Goal: Task Accomplishment & Management: Manage account settings

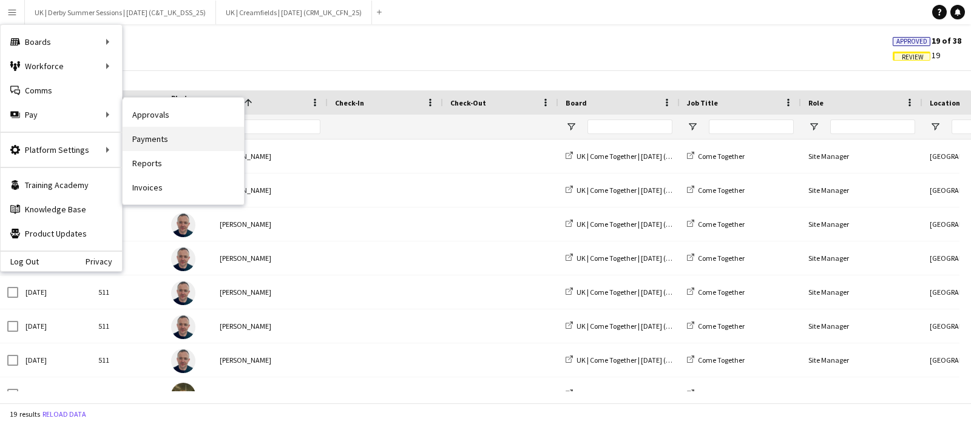
click at [146, 138] on link "Payments" at bounding box center [183, 139] width 121 height 24
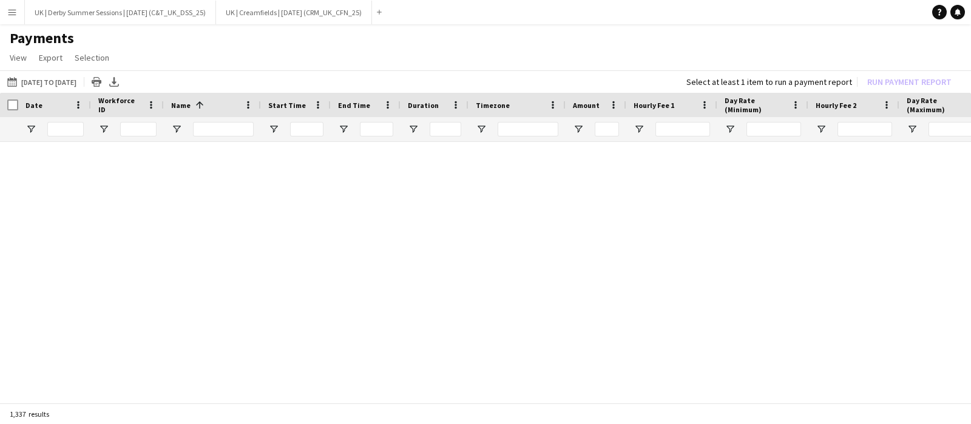
type input "**********"
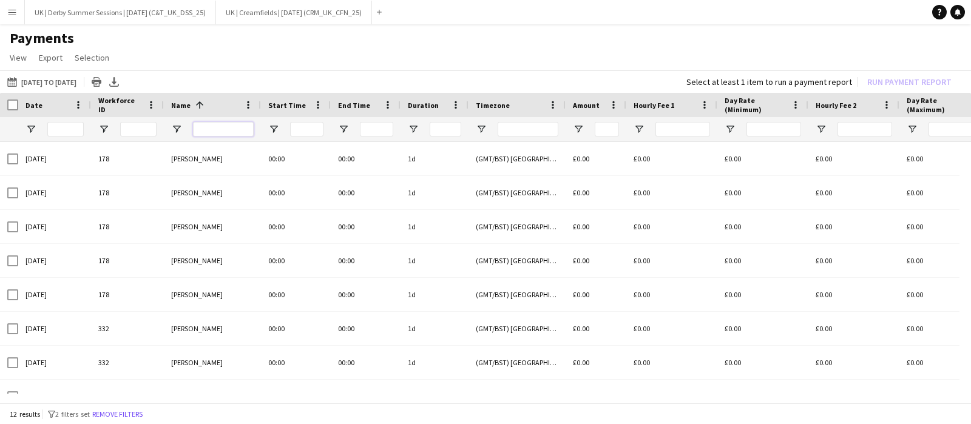
click at [217, 129] on input "Name Filter Input" at bounding box center [223, 129] width 61 height 15
click at [136, 411] on button "Remove filters" at bounding box center [117, 414] width 55 height 13
click at [231, 122] on input "Name Filter Input" at bounding box center [223, 129] width 61 height 15
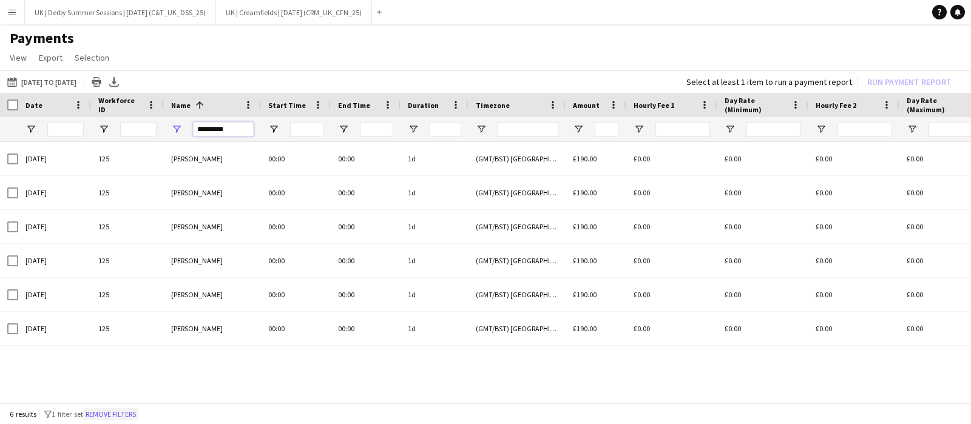
type input "*********"
click at [115, 413] on button "Remove filters" at bounding box center [110, 414] width 55 height 13
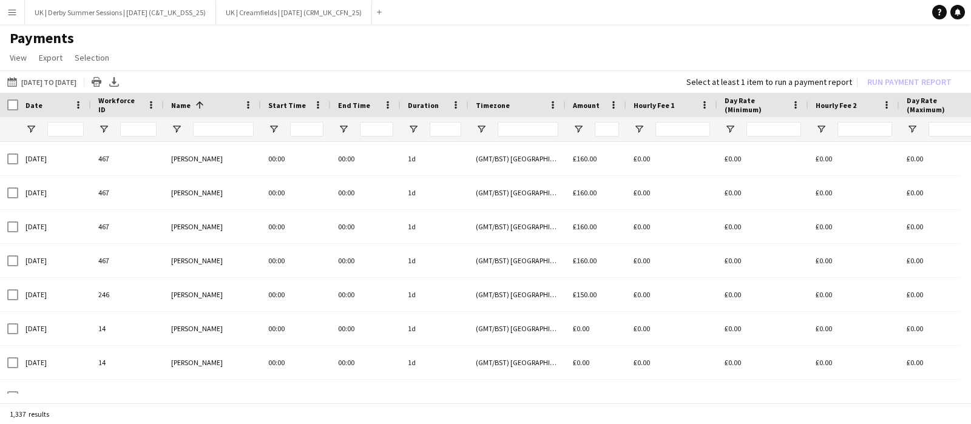
click at [209, 120] on div at bounding box center [223, 129] width 61 height 24
click at [205, 126] on input "Name Filter Input" at bounding box center [223, 129] width 61 height 15
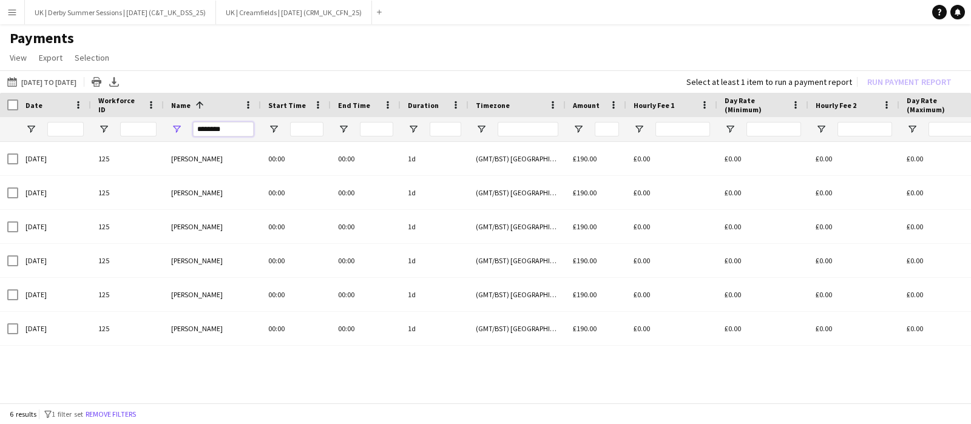
type input "********"
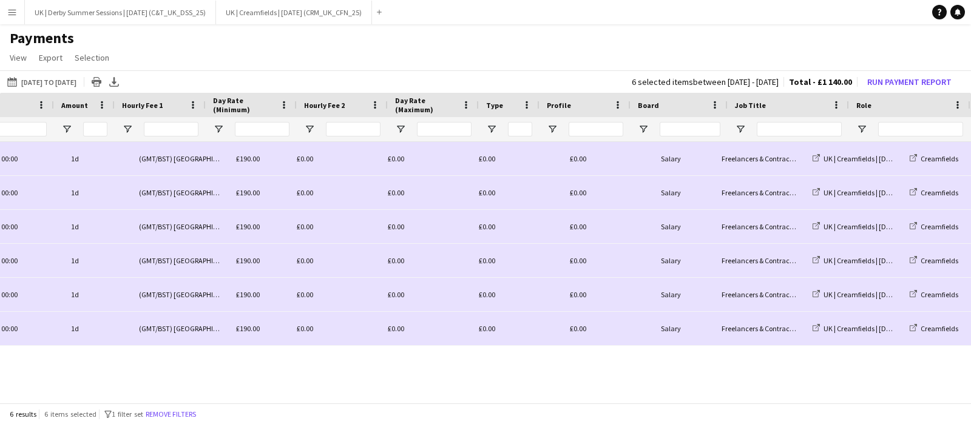
scroll to position [0, 512]
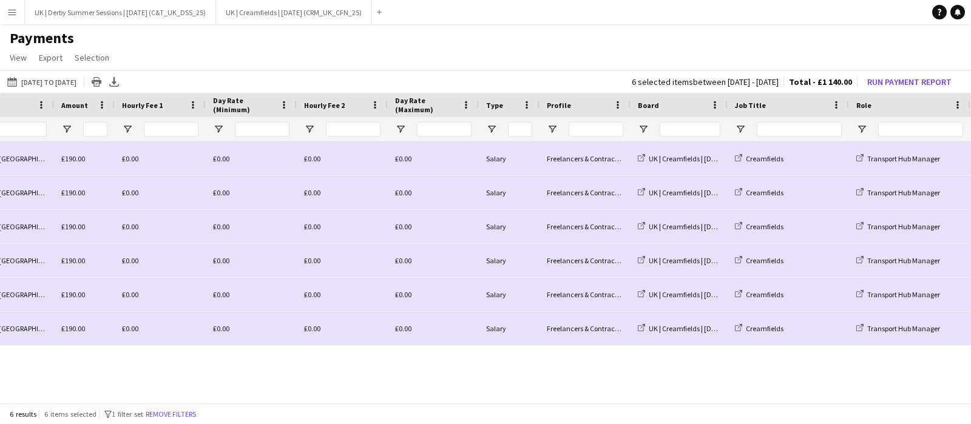
click at [18, 7] on button "Menu" at bounding box center [12, 12] width 24 height 24
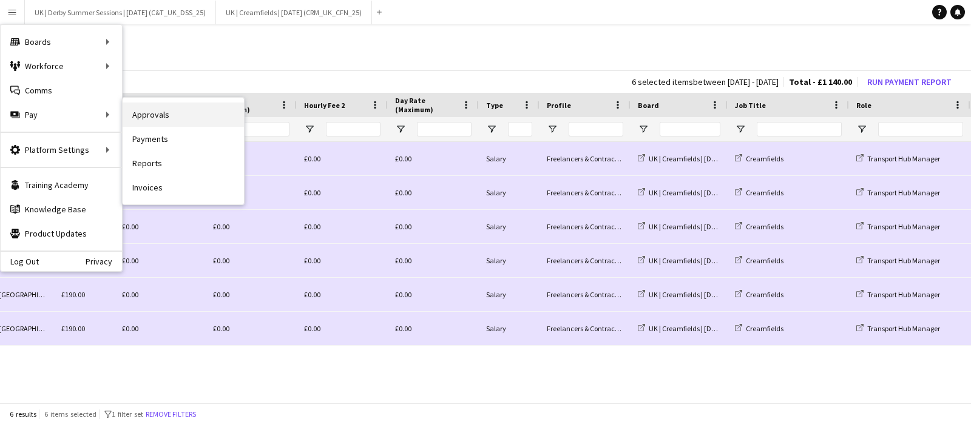
click at [146, 115] on link "Approvals" at bounding box center [183, 115] width 121 height 24
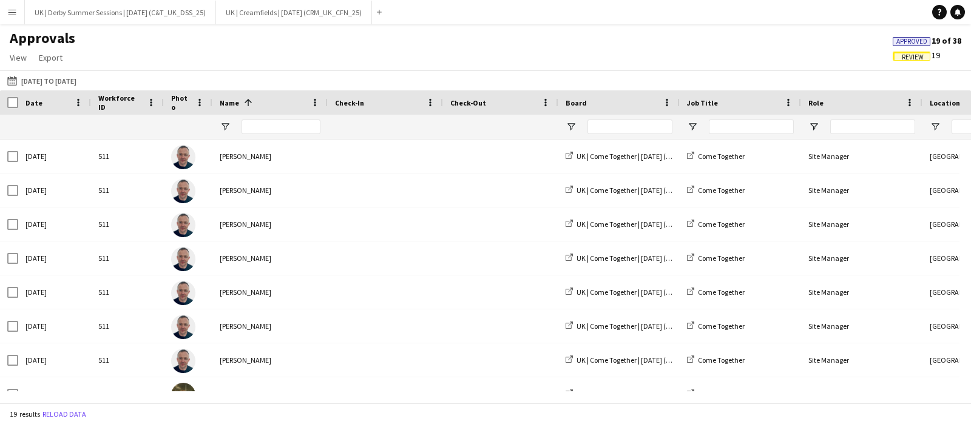
click at [912, 53] on span "Review" at bounding box center [913, 57] width 22 height 8
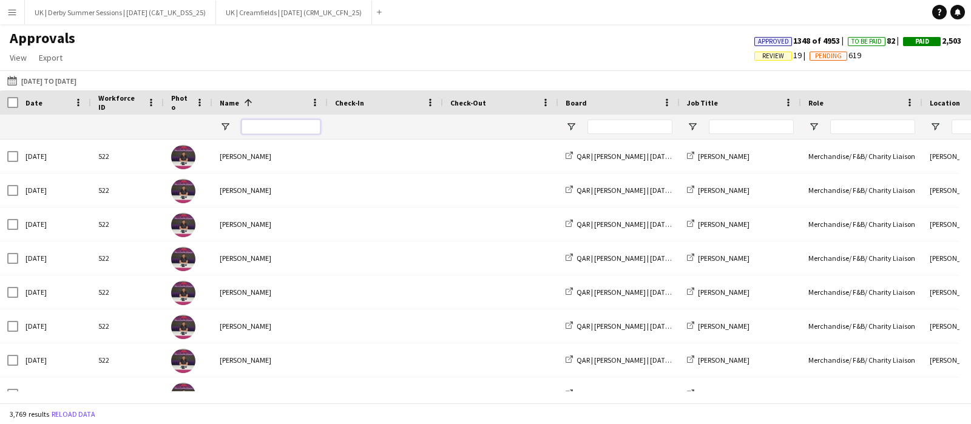
click at [271, 129] on input "Name Filter Input" at bounding box center [281, 127] width 79 height 15
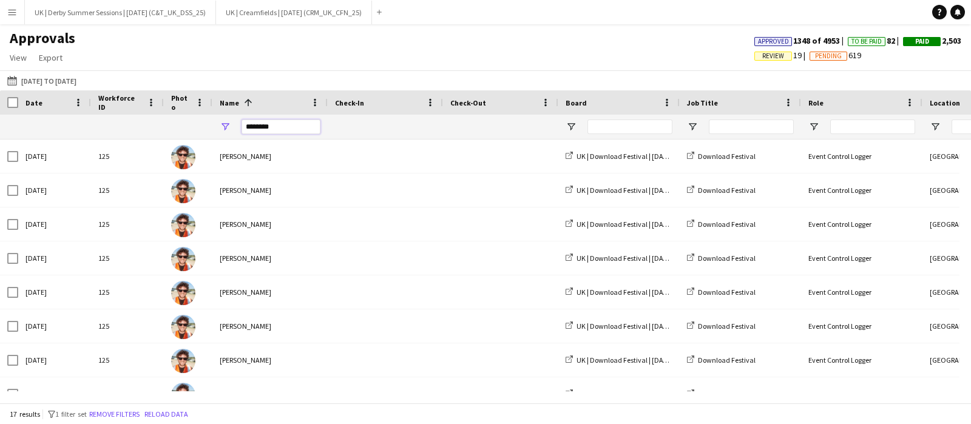
drag, startPoint x: 225, startPoint y: 126, endPoint x: 213, endPoint y: 125, distance: 11.6
click at [213, 125] on div "********" at bounding box center [269, 127] width 115 height 24
type input "********"
click at [572, 124] on span "Open Filter Menu" at bounding box center [571, 126] width 11 height 11
click at [120, 416] on button "Remove filters" at bounding box center [114, 414] width 55 height 13
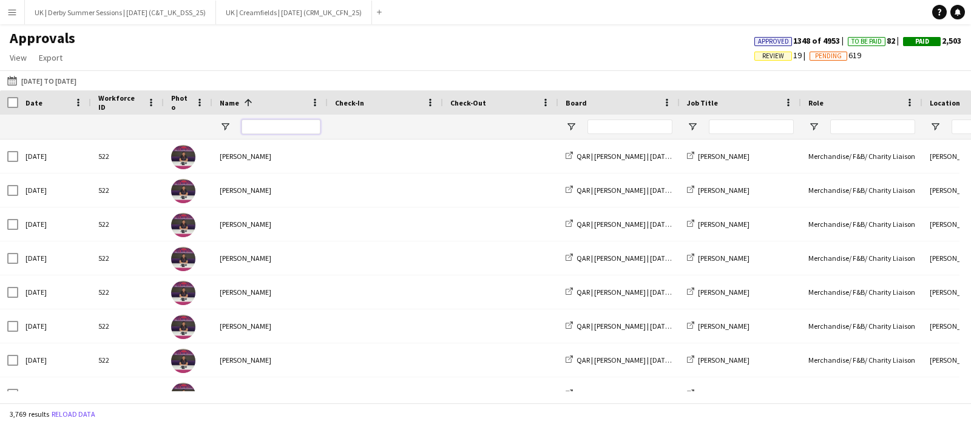
click at [273, 129] on input "Name Filter Input" at bounding box center [281, 127] width 79 height 15
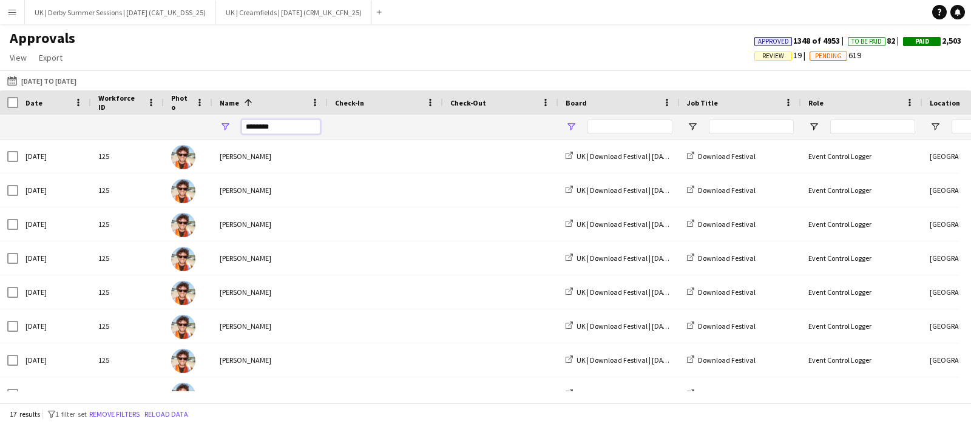
type input "********"
click at [570, 129] on span "Open Filter Menu" at bounding box center [571, 126] width 11 height 11
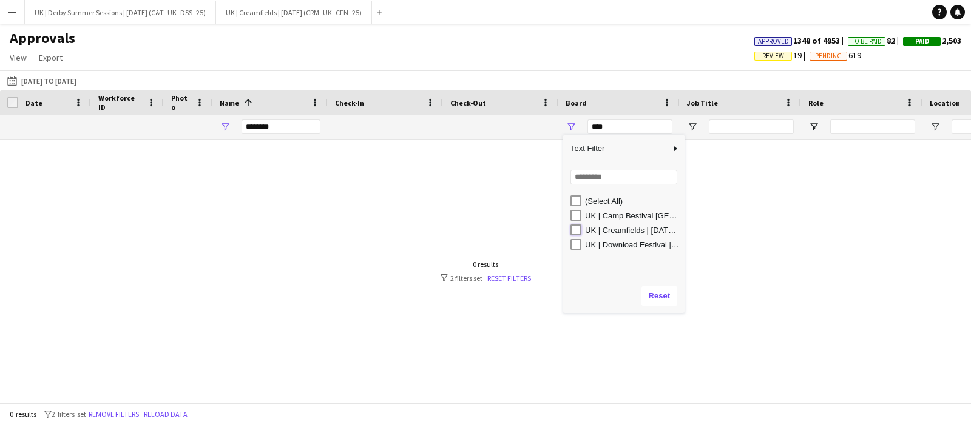
type input "**********"
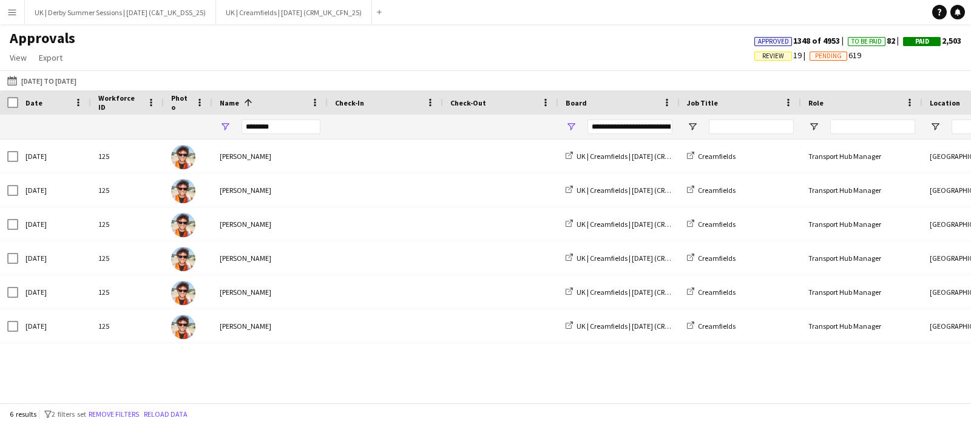
click at [8, 9] on app-icon "Menu" at bounding box center [12, 12] width 10 height 10
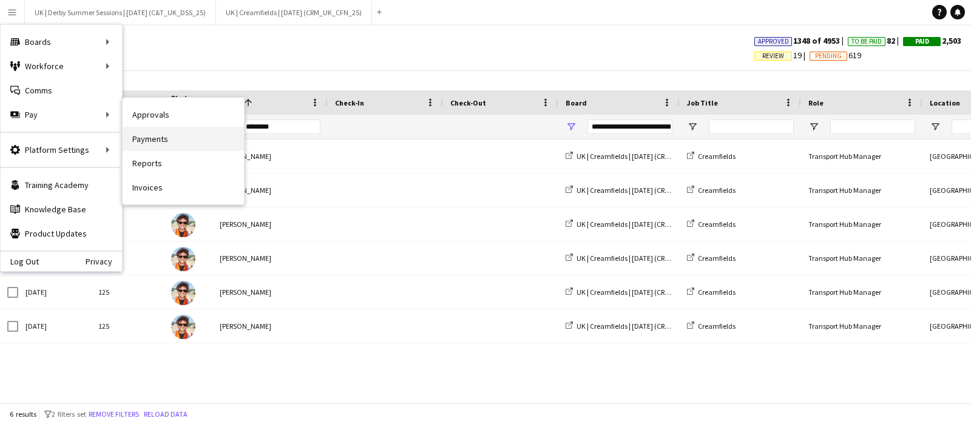
click at [170, 138] on link "Payments" at bounding box center [183, 139] width 121 height 24
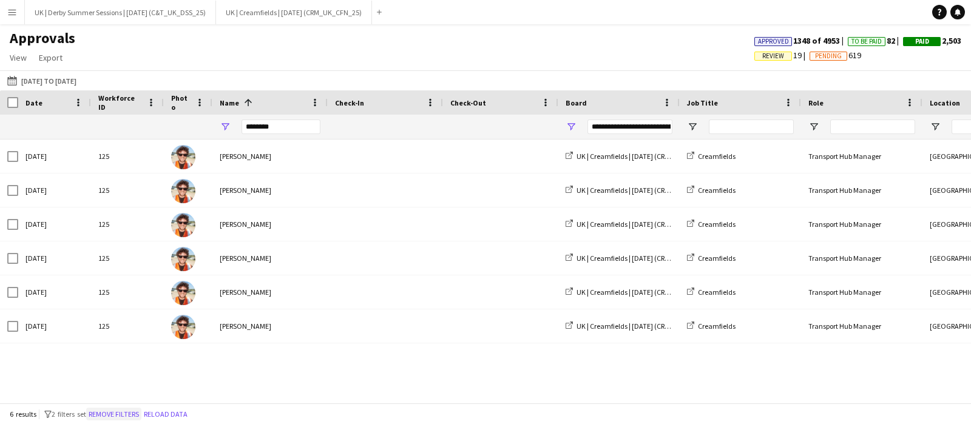
click at [115, 411] on button "Remove filters" at bounding box center [113, 414] width 55 height 13
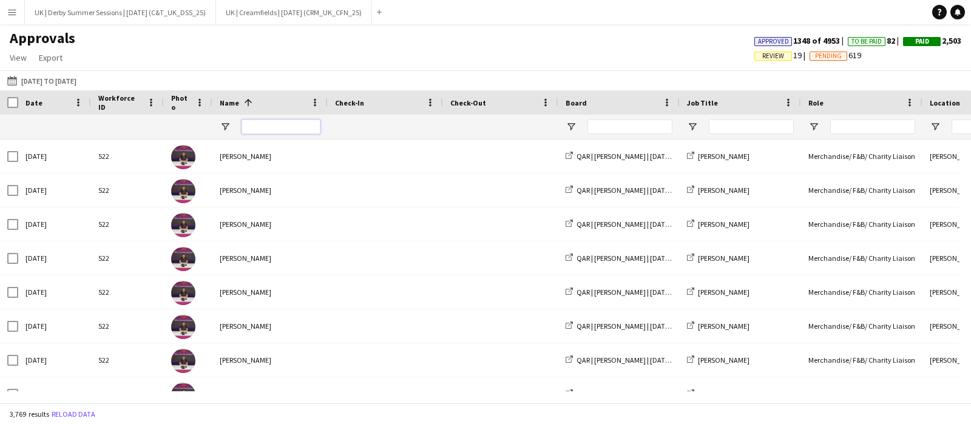
click at [277, 123] on input "Name Filter Input" at bounding box center [281, 127] width 79 height 15
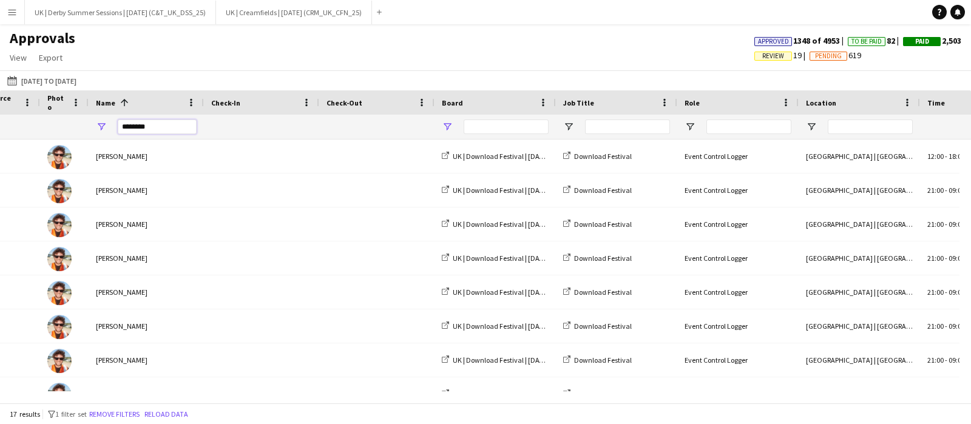
type input "********"
click at [446, 126] on span "Open Filter Menu" at bounding box center [447, 126] width 11 height 11
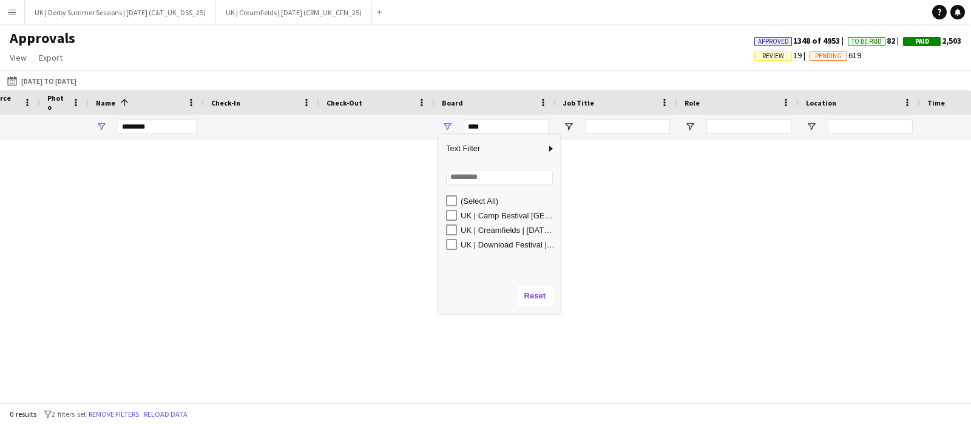
type input "**********"
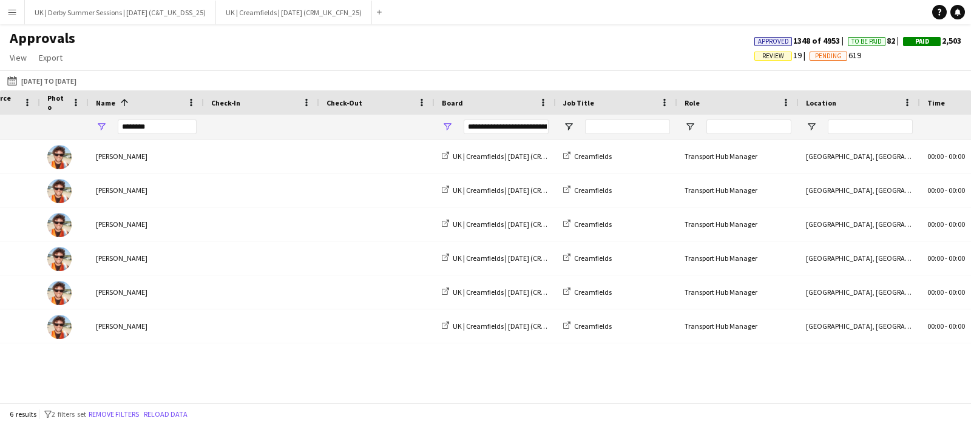
drag, startPoint x: 433, startPoint y: 393, endPoint x: 399, endPoint y: 393, distance: 34.0
click at [399, 393] on div at bounding box center [485, 397] width 971 height 12
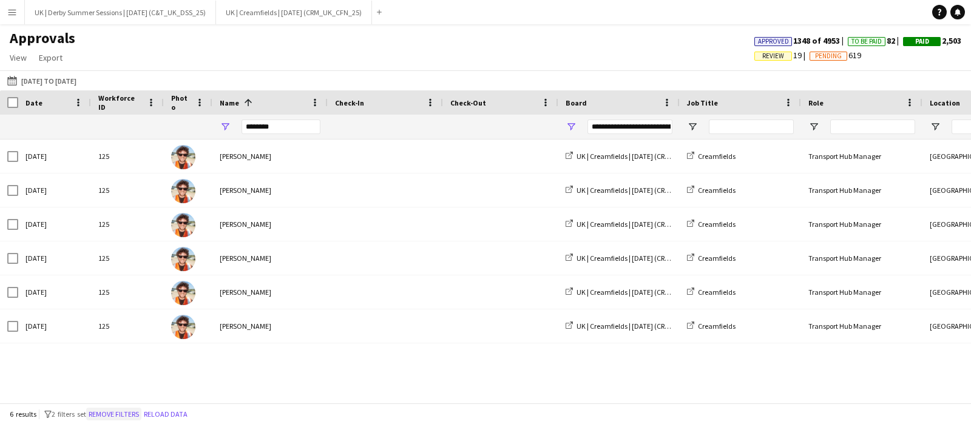
click at [125, 411] on button "Remove filters" at bounding box center [113, 414] width 55 height 13
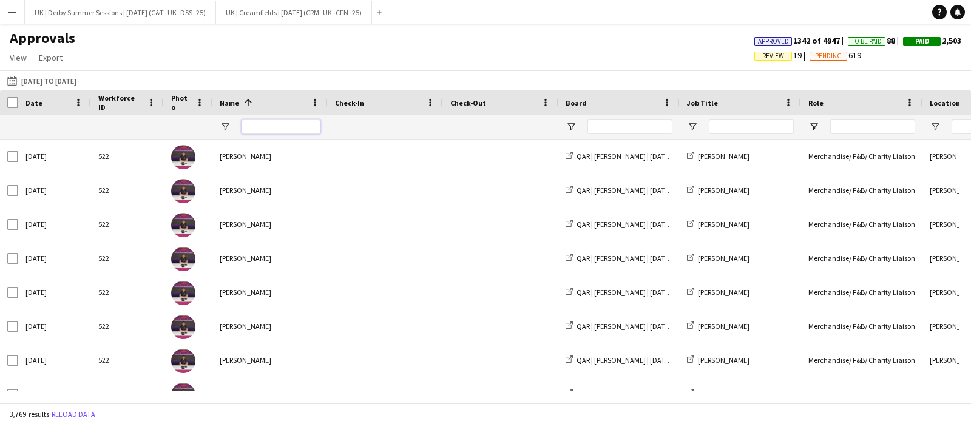
click at [265, 123] on input "Name Filter Input" at bounding box center [281, 127] width 79 height 15
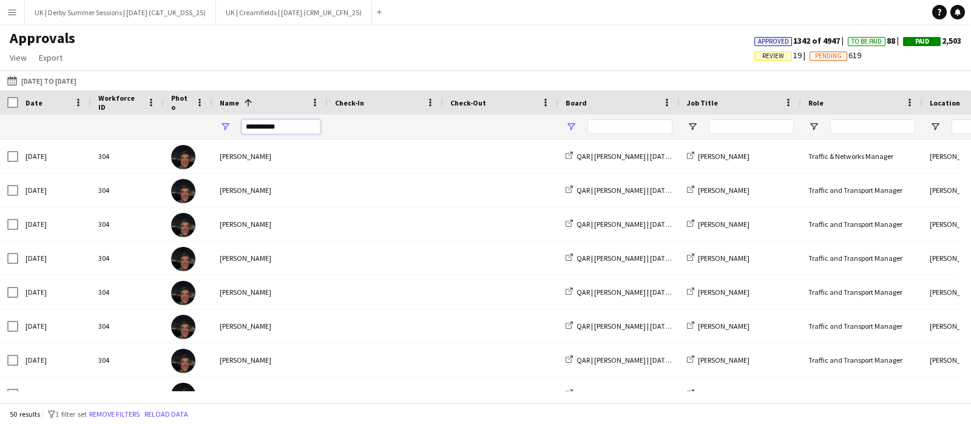
type input "**********"
click at [570, 131] on span "Open Filter Menu" at bounding box center [571, 126] width 11 height 11
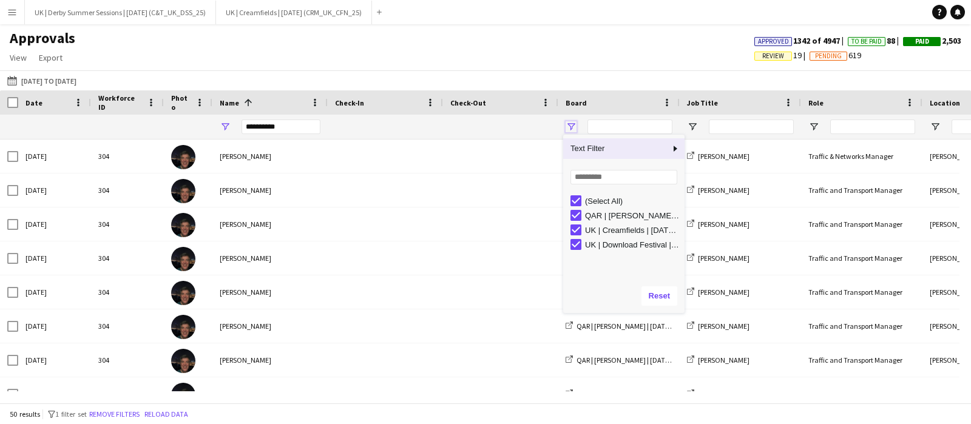
click at [574, 123] on span "Open Filter Menu" at bounding box center [571, 126] width 11 height 11
click at [575, 194] on div "(Select All)" at bounding box center [627, 201] width 114 height 15
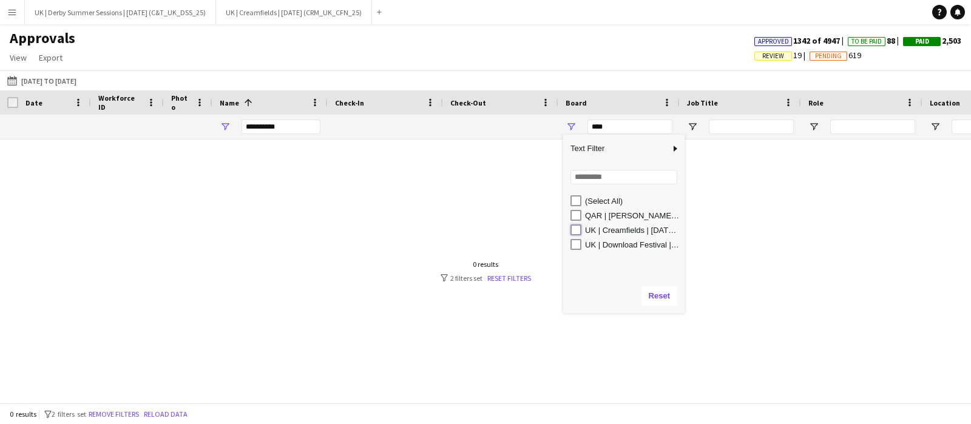
type input "**********"
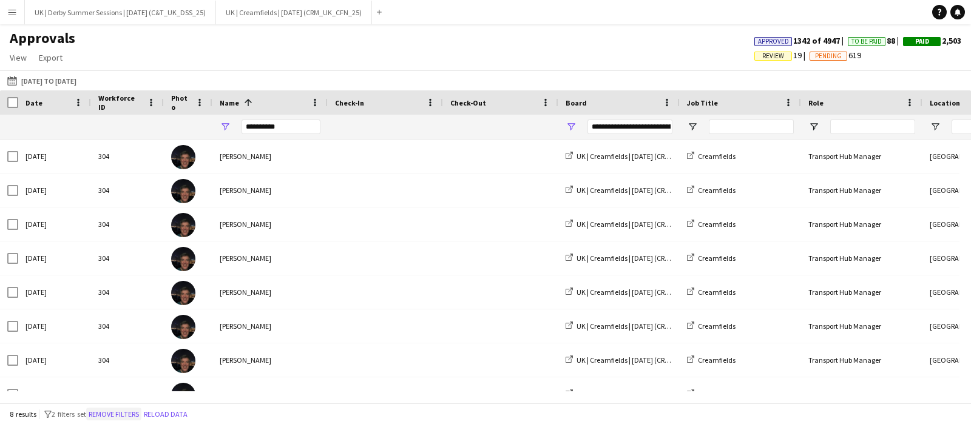
click at [131, 412] on button "Remove filters" at bounding box center [113, 414] width 55 height 13
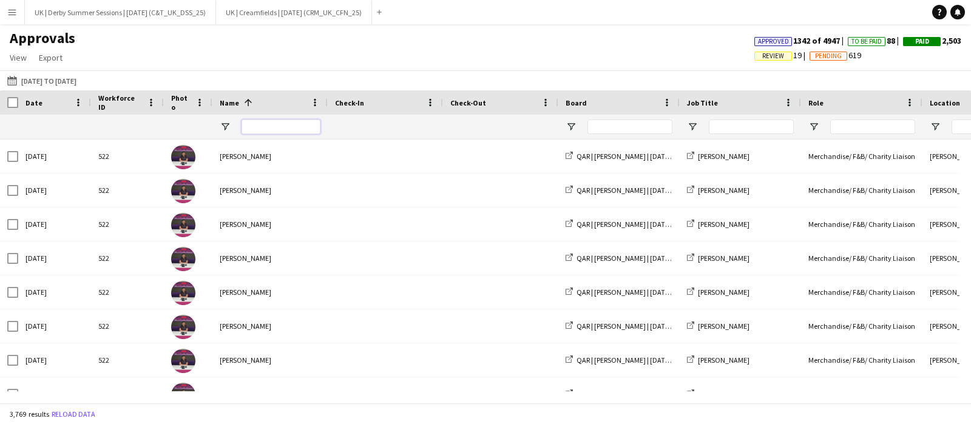
click at [267, 126] on input "Name Filter Input" at bounding box center [281, 127] width 79 height 15
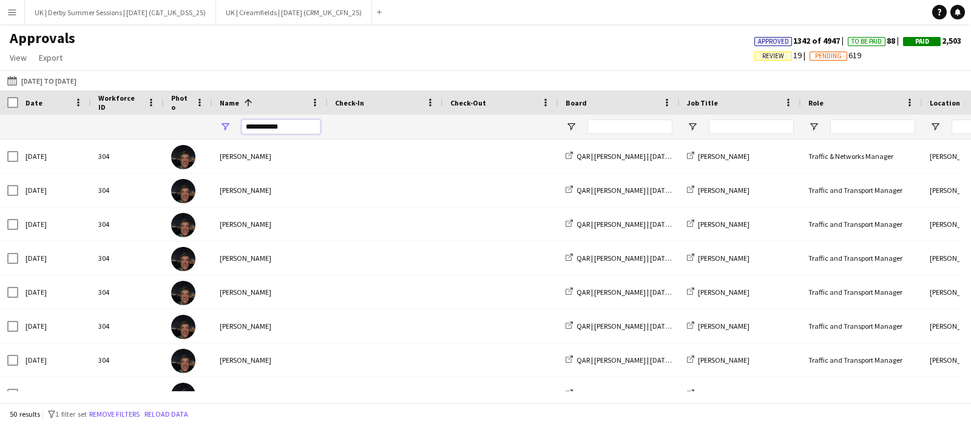
type input "**********"
click at [563, 123] on div at bounding box center [618, 127] width 121 height 24
click at [570, 126] on span "Open Filter Menu" at bounding box center [571, 126] width 11 height 11
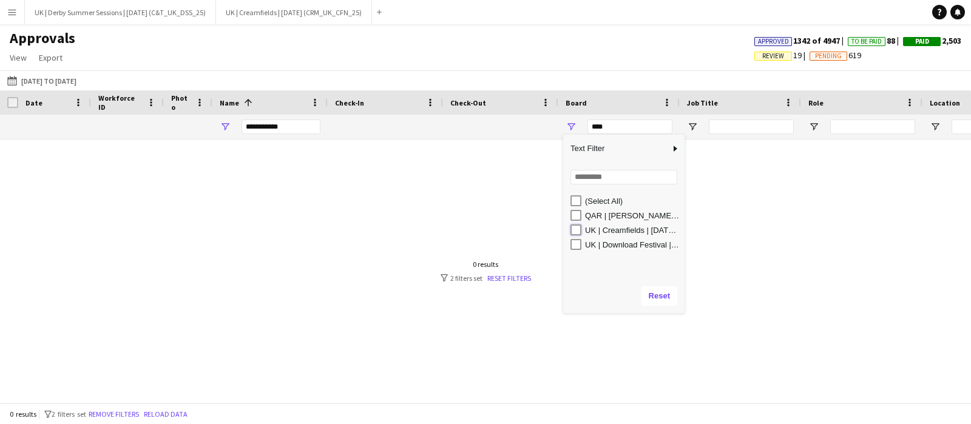
type input "**********"
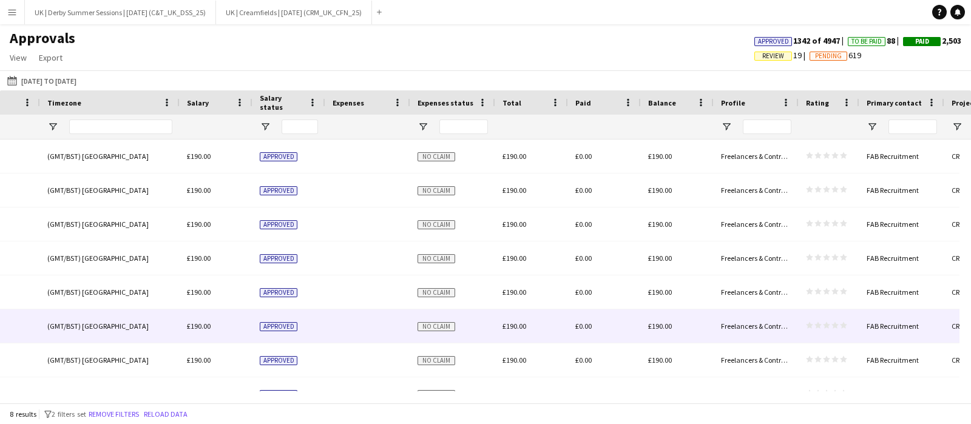
scroll to position [20, 0]
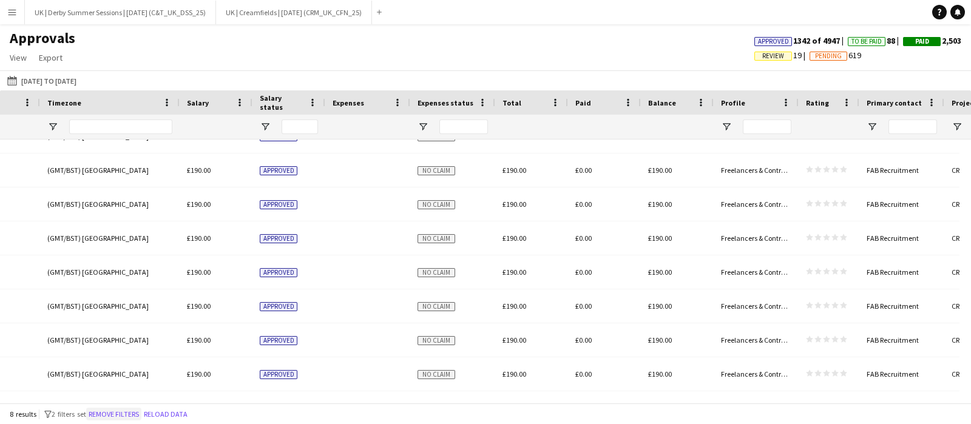
click at [109, 411] on button "Remove filters" at bounding box center [113, 414] width 55 height 13
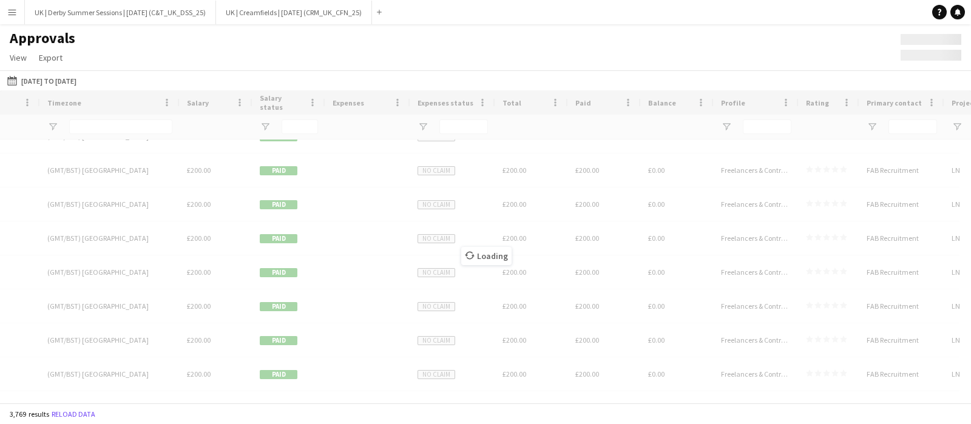
click at [444, 396] on div "Loading" at bounding box center [485, 246] width 971 height 313
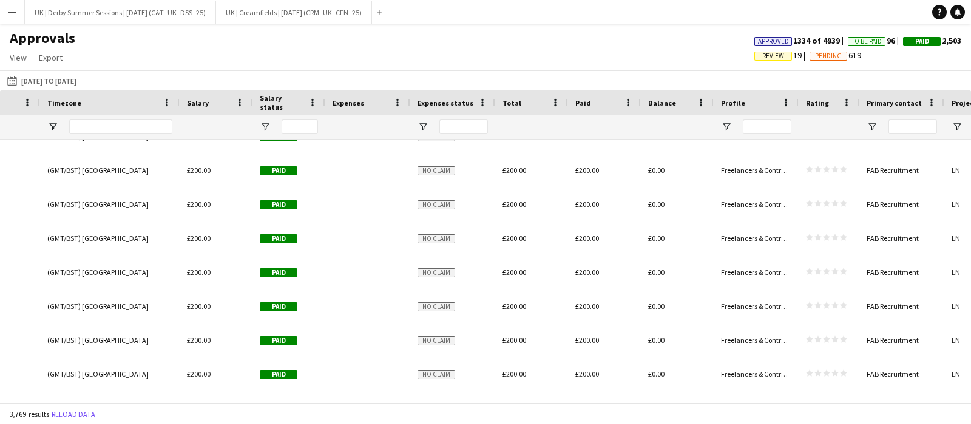
scroll to position [0, 250]
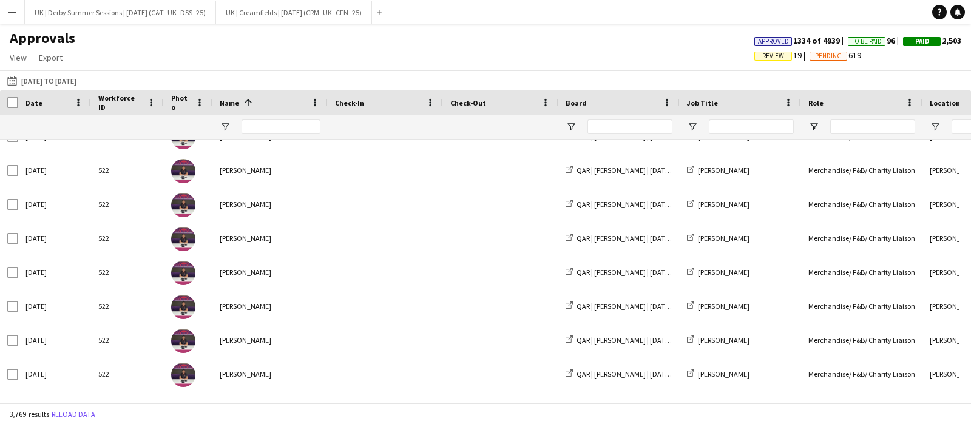
click at [577, 121] on div at bounding box center [618, 127] width 121 height 24
click at [570, 124] on span "Open Filter Menu" at bounding box center [571, 126] width 11 height 11
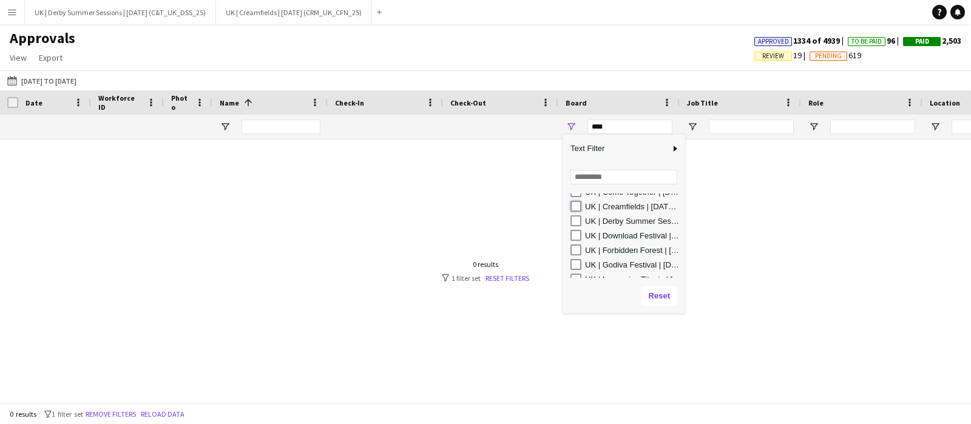
type input "**********"
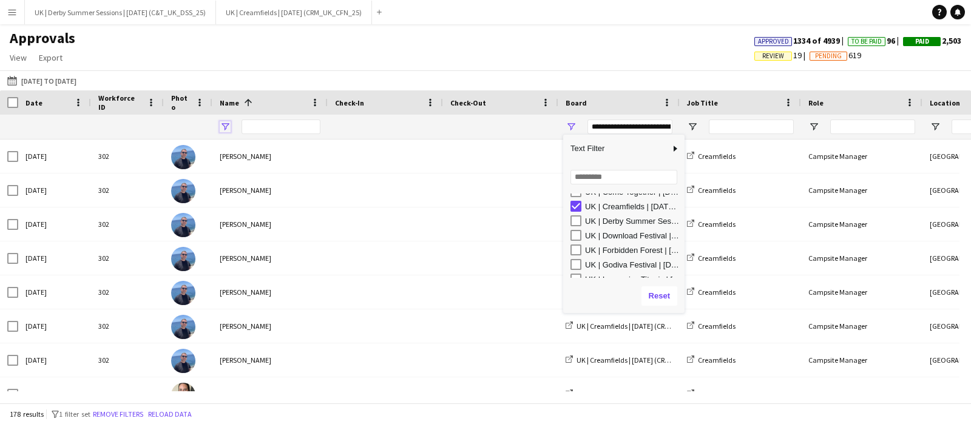
click at [221, 129] on span "Open Filter Menu" at bounding box center [225, 126] width 11 height 11
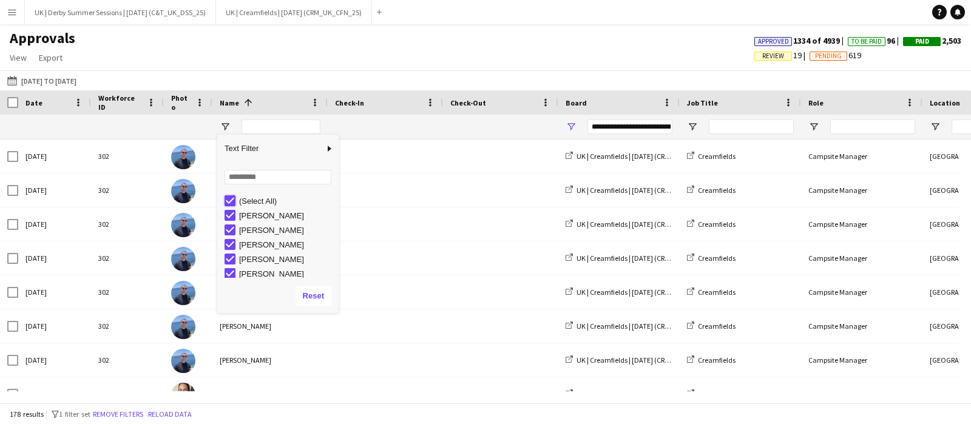
type input "***"
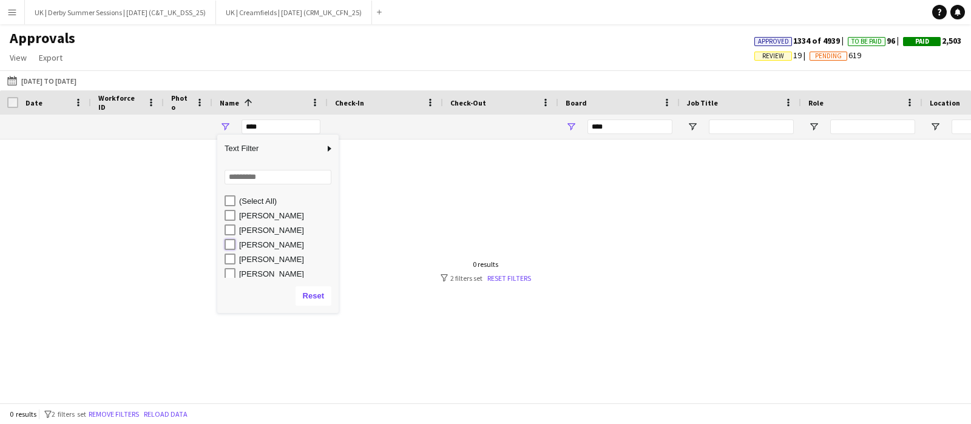
type input "**********"
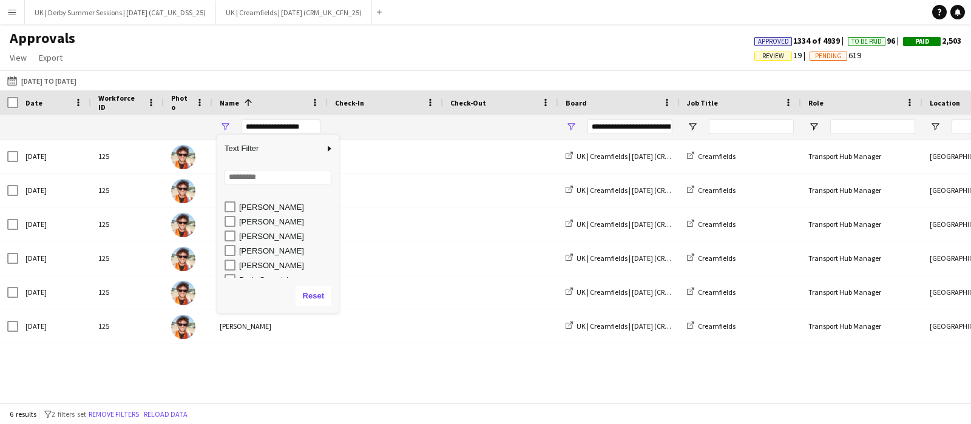
scroll to position [192, 0]
click at [229, 265] on div "Stephen Mcmillen" at bounding box center [282, 270] width 114 height 15
type input "**********"
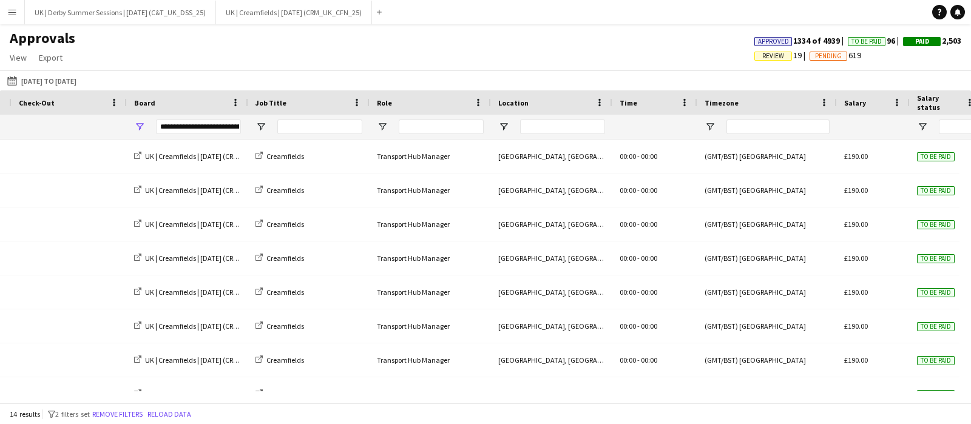
scroll to position [0, 979]
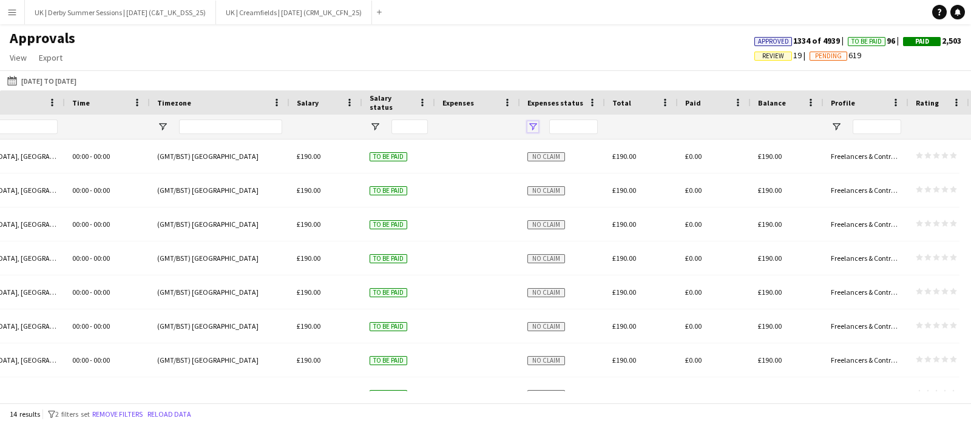
click at [536, 125] on span "Open Filter Menu" at bounding box center [532, 126] width 11 height 11
click at [530, 126] on span "Open Filter Menu" at bounding box center [532, 126] width 11 height 11
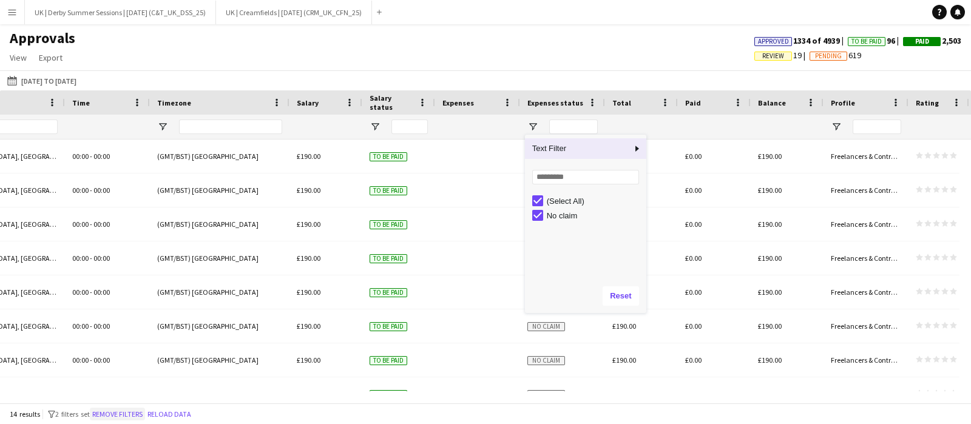
click at [127, 409] on button "Remove filters" at bounding box center [117, 414] width 55 height 13
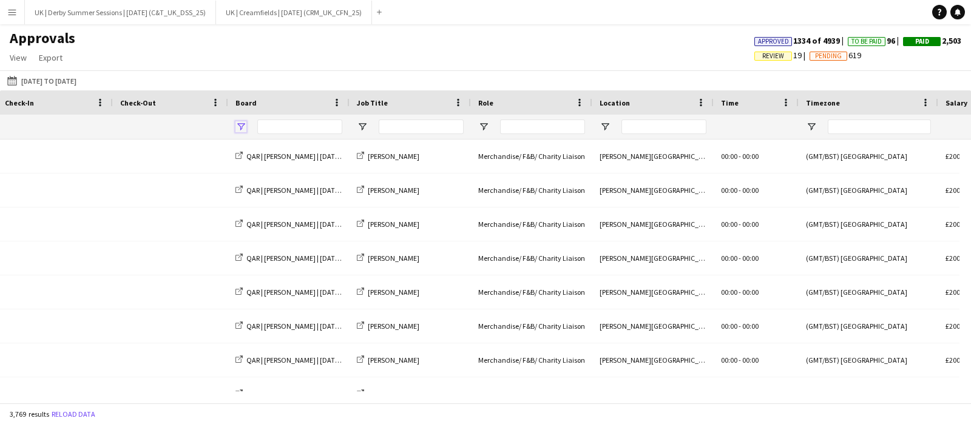
click at [239, 126] on span "Open Filter Menu" at bounding box center [240, 126] width 11 height 11
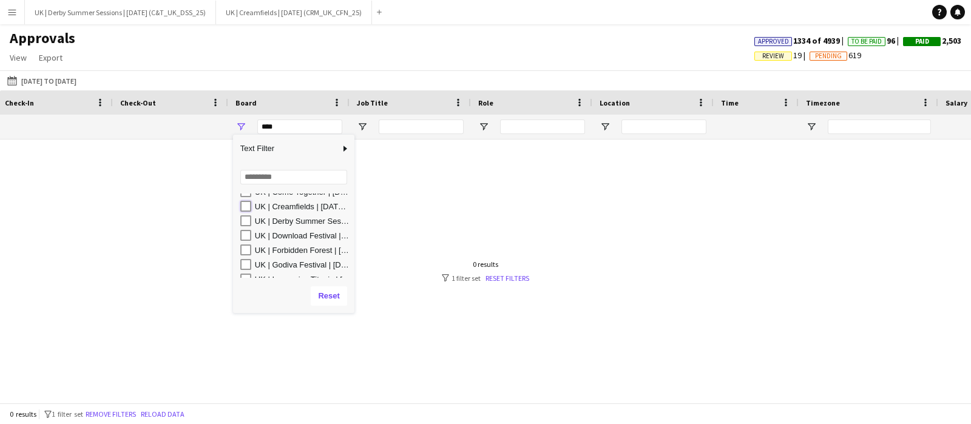
type input "**********"
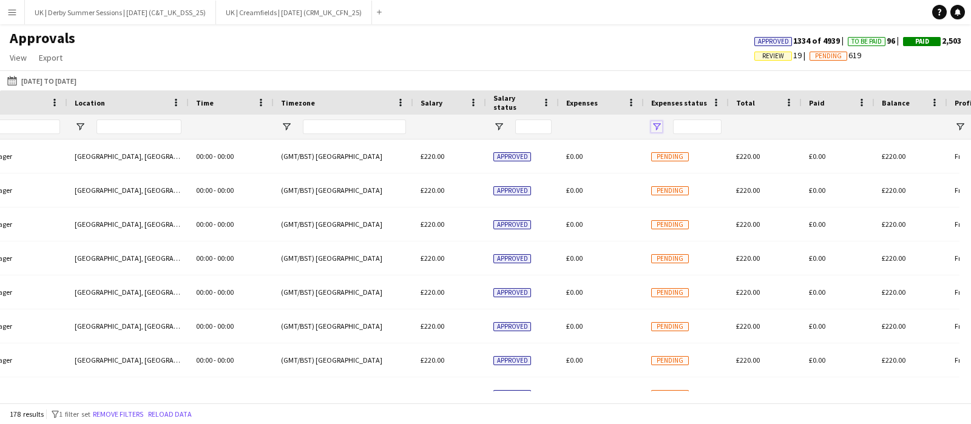
click at [655, 124] on span "Open Filter Menu" at bounding box center [656, 126] width 11 height 11
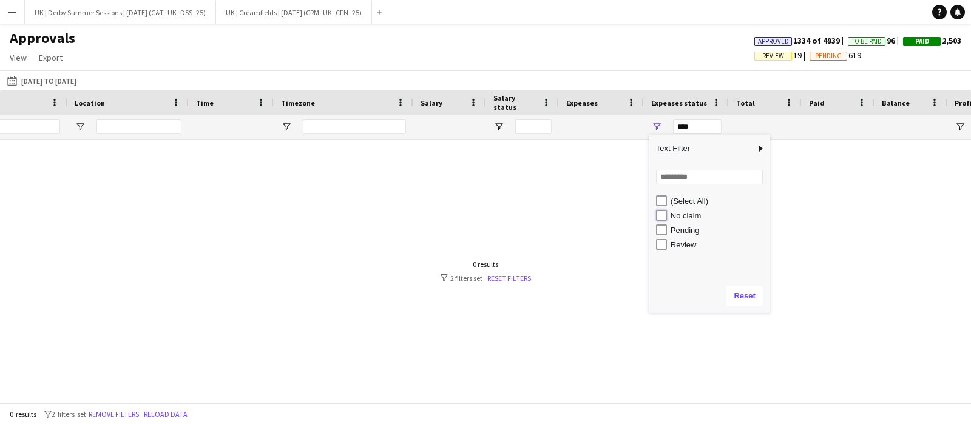
type input "**********"
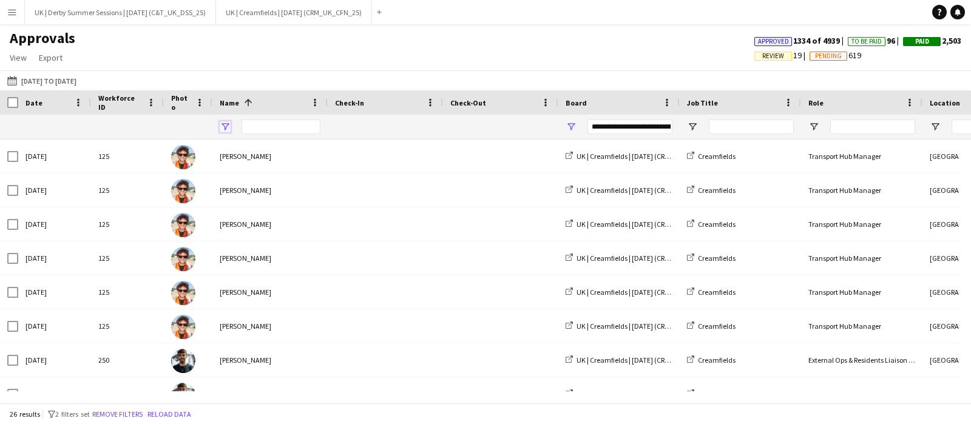
click at [228, 124] on span "Open Filter Menu" at bounding box center [225, 126] width 11 height 11
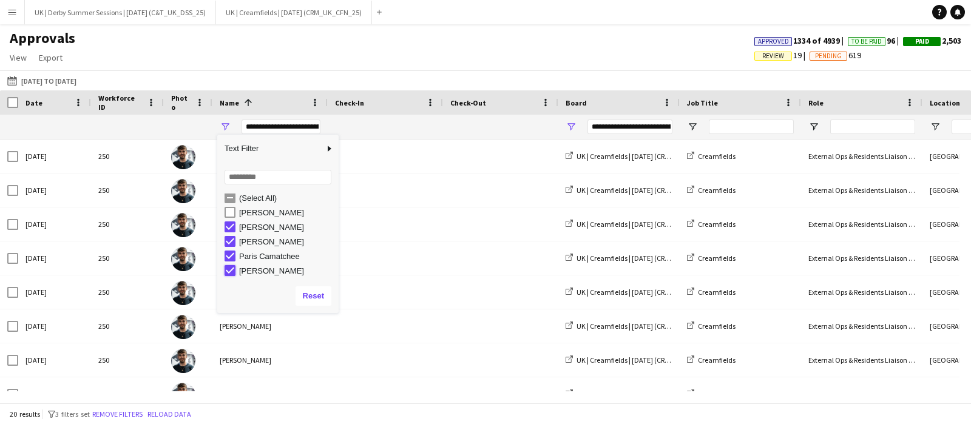
type input "**********"
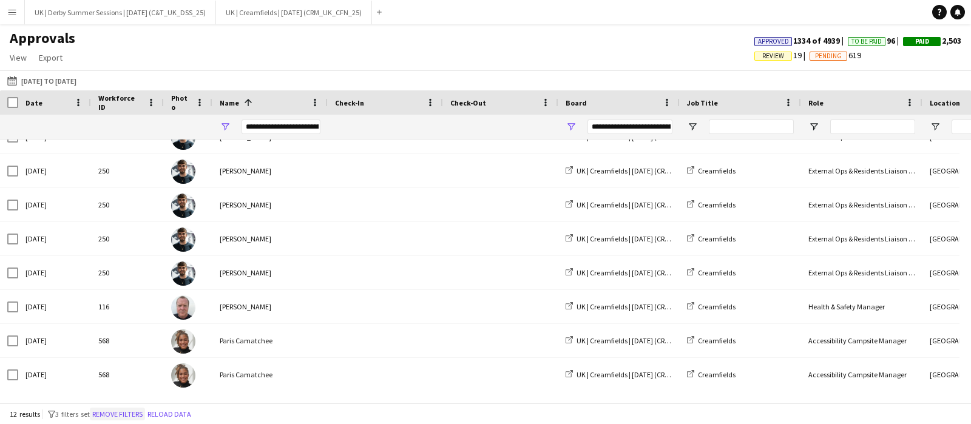
click at [126, 413] on button "Remove filters" at bounding box center [117, 414] width 55 height 13
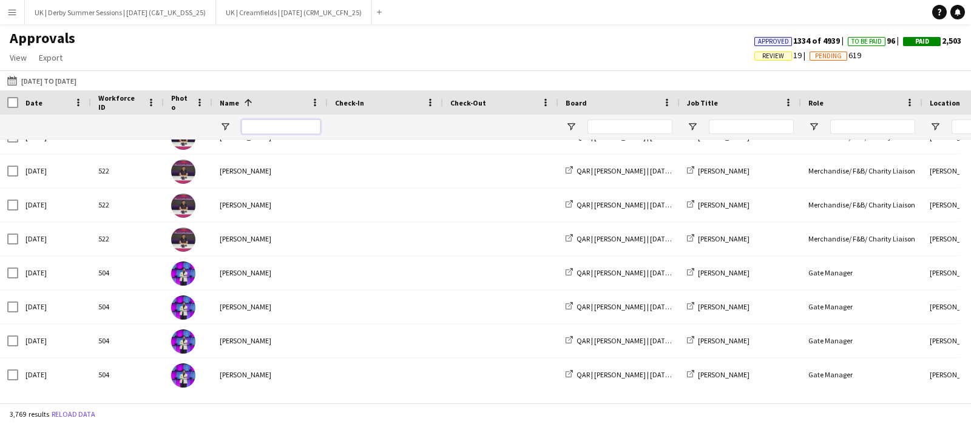
click at [265, 126] on input "Name Filter Input" at bounding box center [281, 127] width 79 height 15
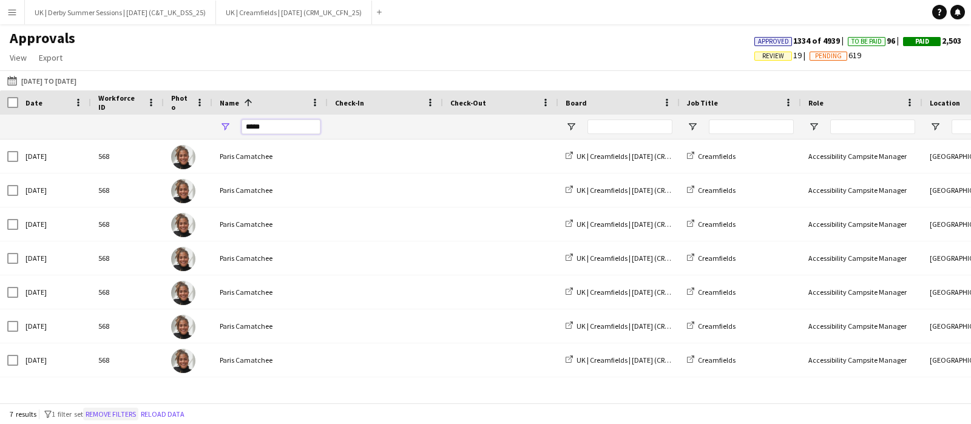
type input "*****"
click at [127, 411] on button "Remove filters" at bounding box center [110, 414] width 55 height 13
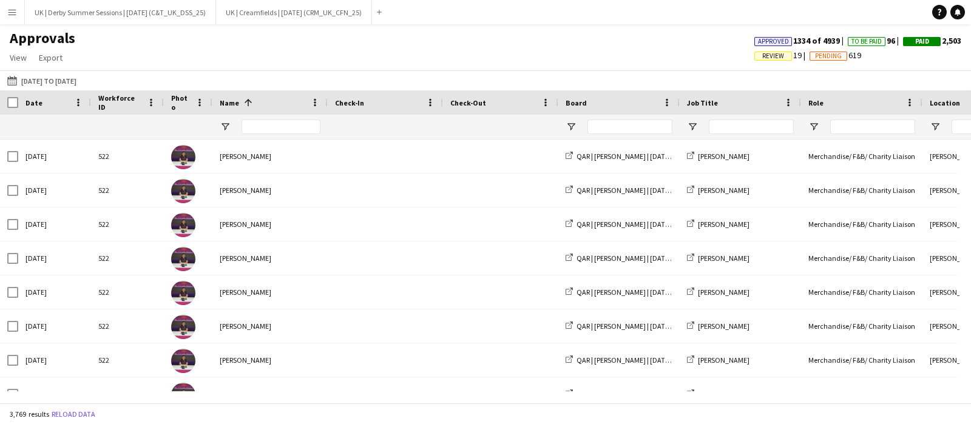
click at [773, 52] on span "Review" at bounding box center [773, 56] width 38 height 9
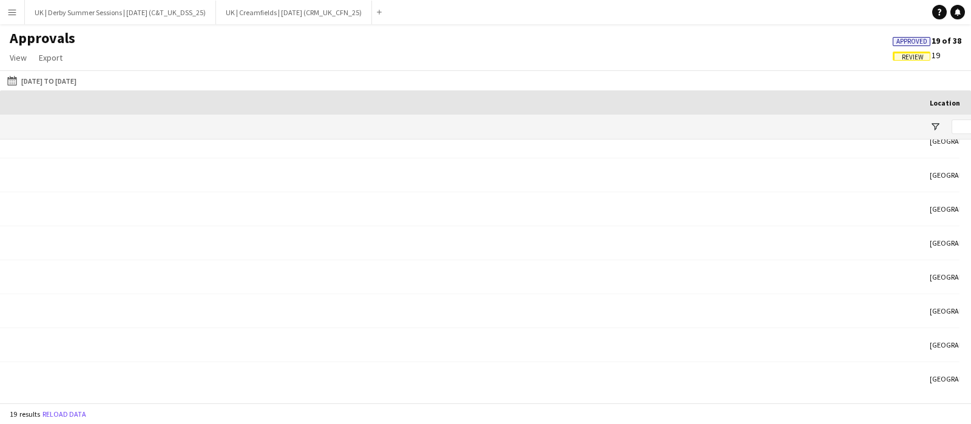
scroll to position [0, 1125]
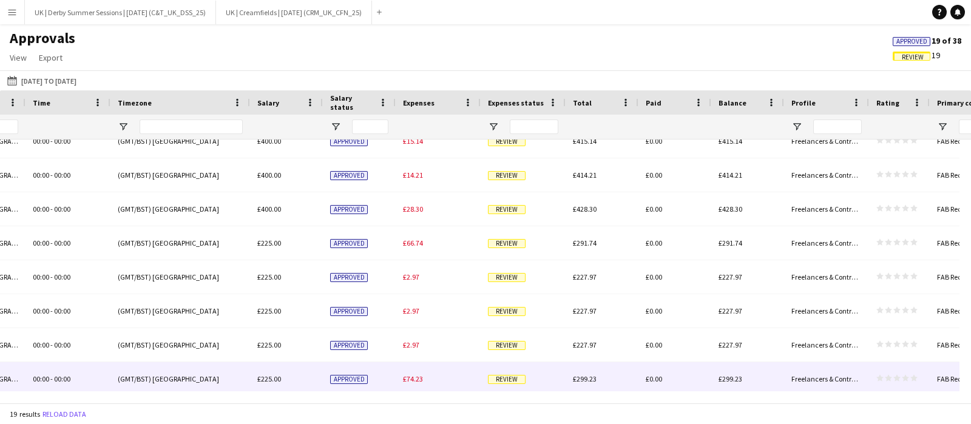
click at [451, 384] on div "£74.23" at bounding box center [438, 378] width 85 height 33
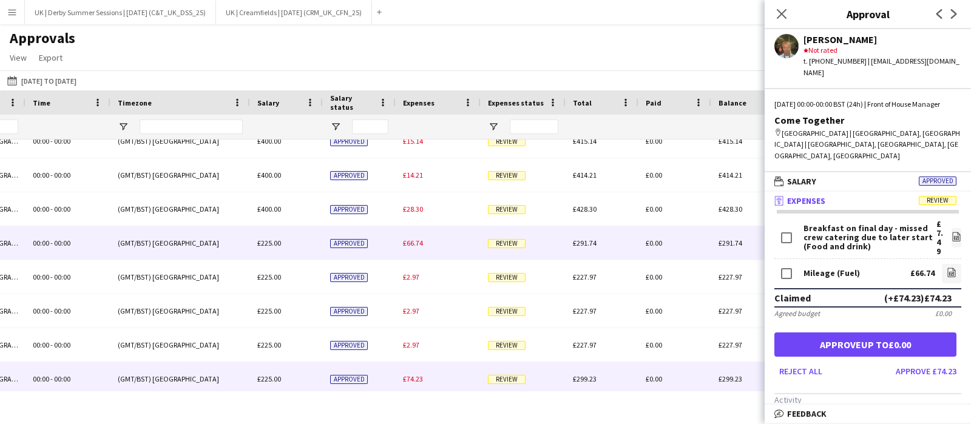
click at [430, 238] on div "£66.74" at bounding box center [438, 242] width 85 height 33
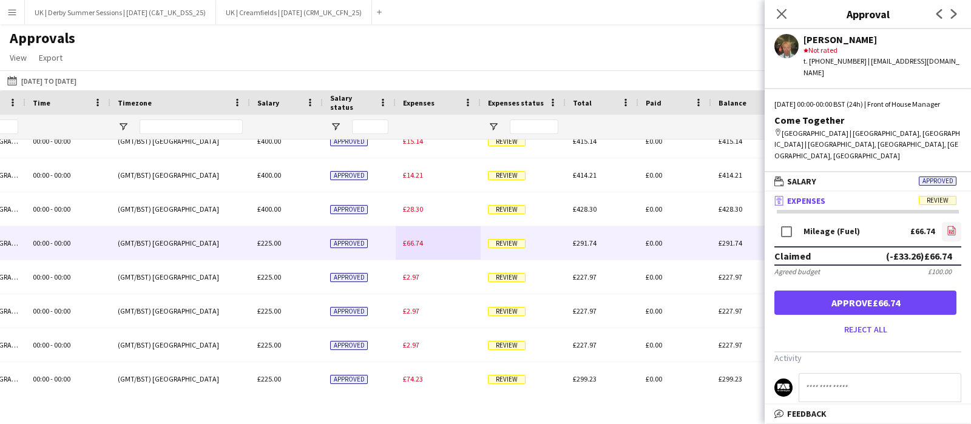
click at [947, 226] on icon "file-image" at bounding box center [952, 231] width 10 height 10
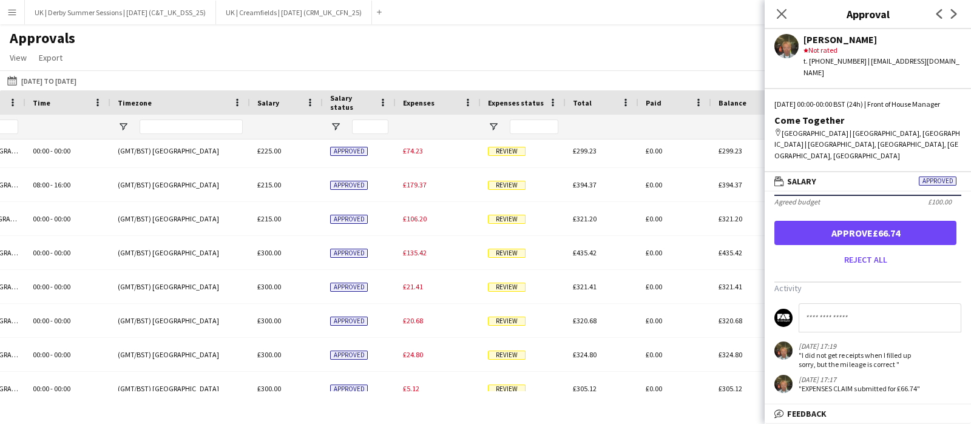
click at [778, 21] on div "Close pop-in" at bounding box center [782, 14] width 34 height 28
click at [783, 13] on icon at bounding box center [782, 14] width 12 height 12
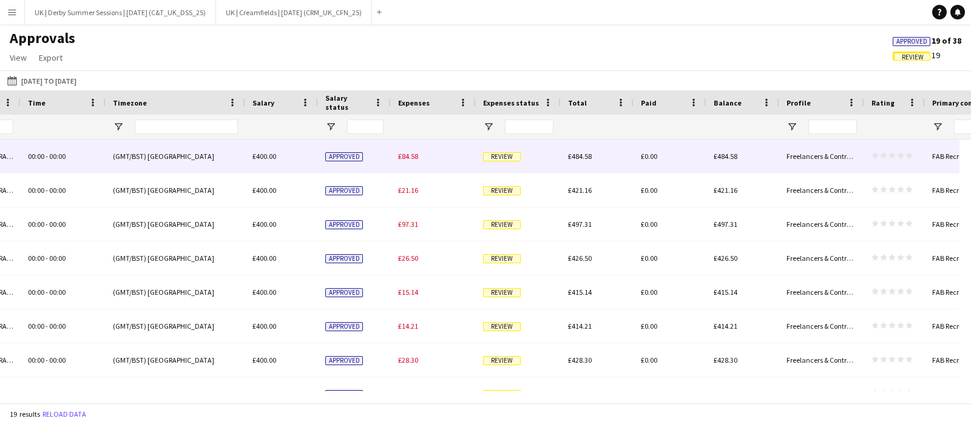
click at [432, 157] on div "£84.58" at bounding box center [433, 156] width 85 height 33
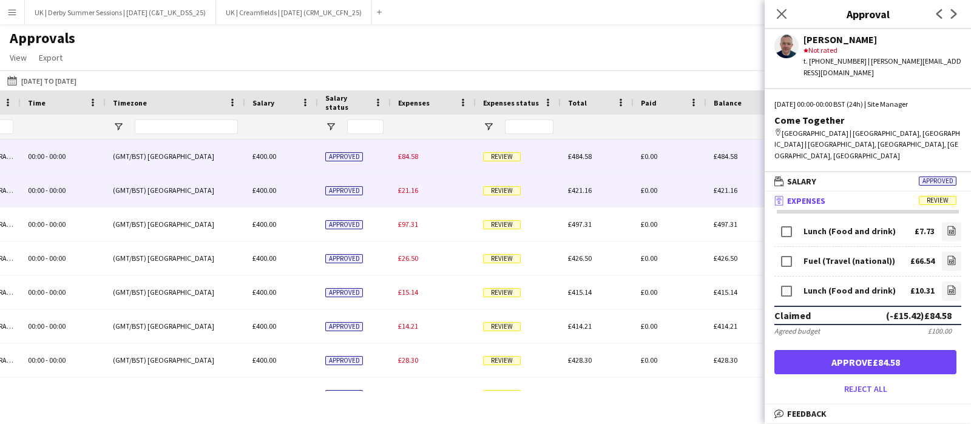
click at [426, 185] on div "£21.16" at bounding box center [433, 190] width 85 height 33
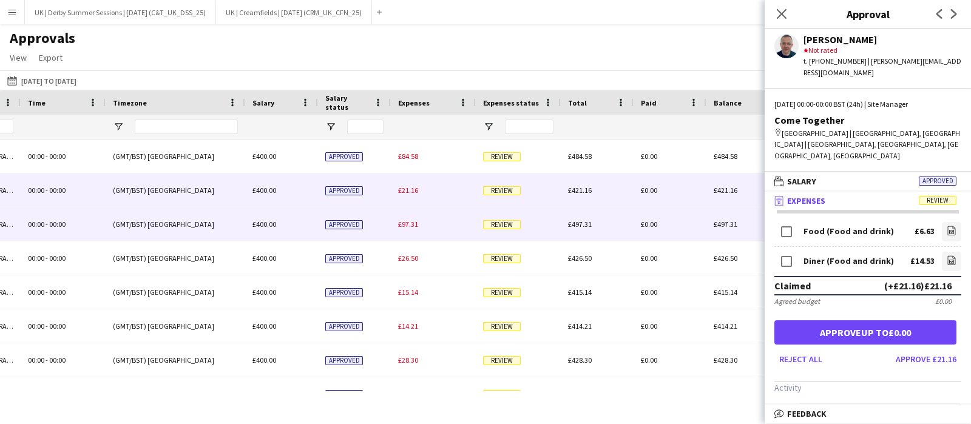
click at [421, 217] on div "£97.31" at bounding box center [433, 224] width 85 height 33
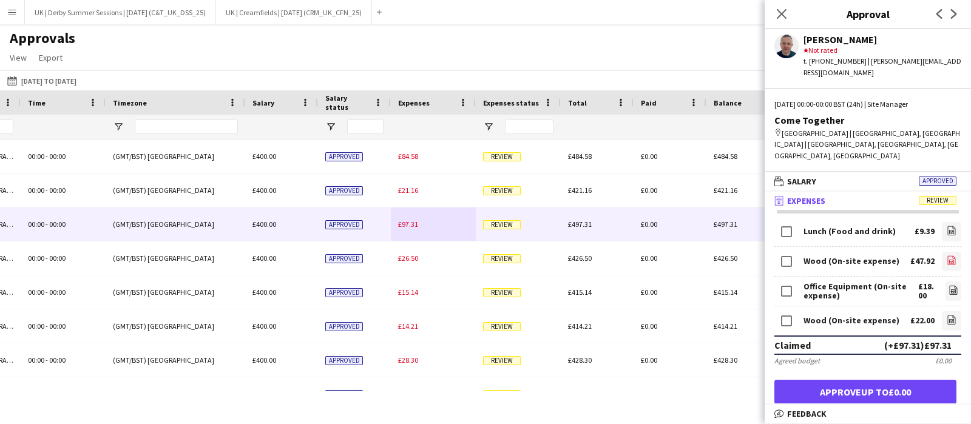
click at [949, 260] on icon at bounding box center [951, 262] width 5 height 4
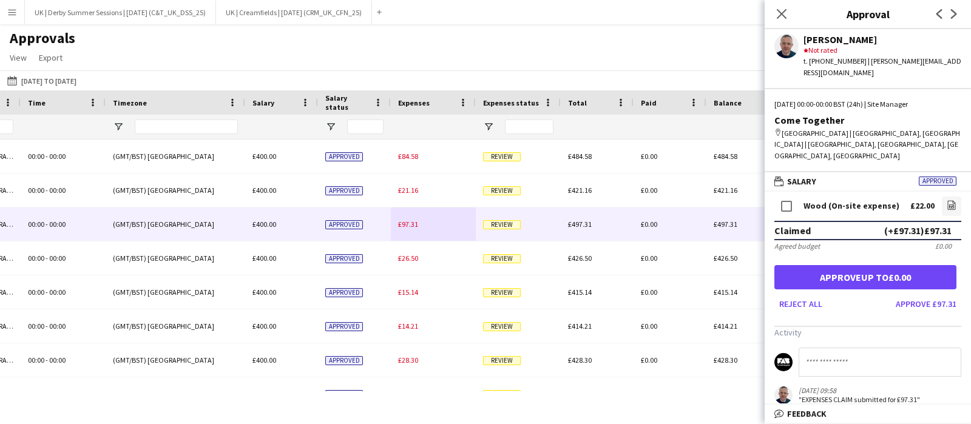
click at [783, 21] on div "Close pop-in" at bounding box center [782, 14] width 34 height 28
click at [783, 16] on icon "Close pop-in" at bounding box center [782, 14] width 12 height 12
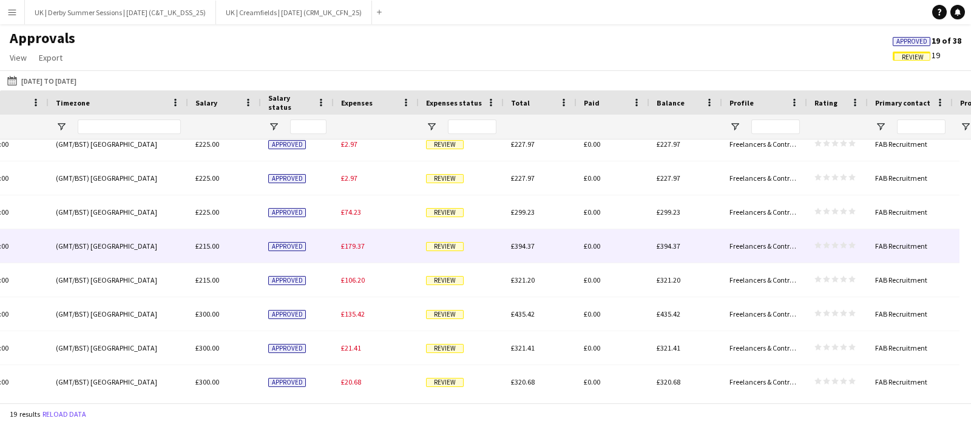
click at [348, 247] on span "£179.37" at bounding box center [353, 246] width 24 height 9
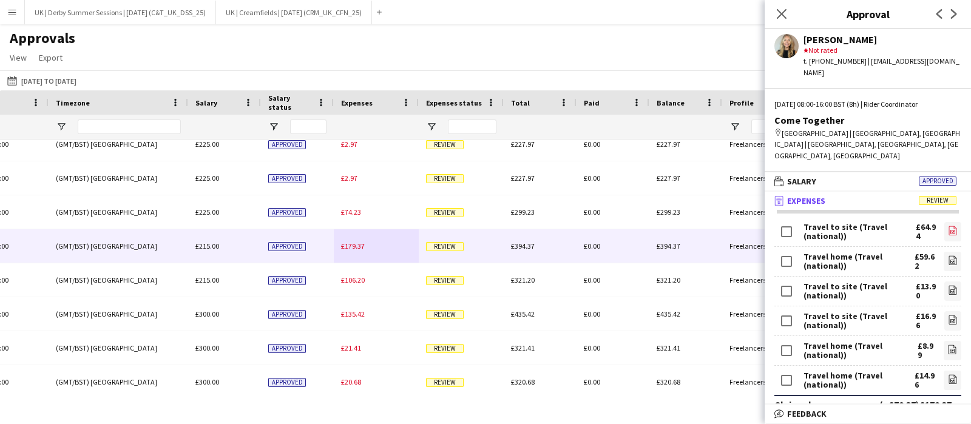
click at [948, 226] on icon "file-image" at bounding box center [953, 231] width 10 height 10
click at [953, 261] on icon at bounding box center [953, 261] width 1 height 1
click at [950, 289] on icon at bounding box center [952, 291] width 5 height 4
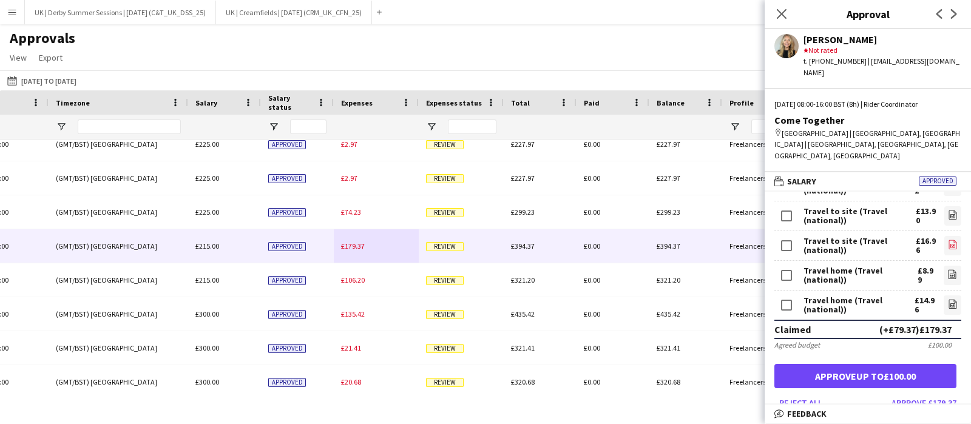
click at [946, 236] on link "file-image" at bounding box center [952, 245] width 17 height 19
click at [947, 269] on icon "file-image" at bounding box center [952, 274] width 10 height 10
click at [949, 300] on icon at bounding box center [953, 304] width 8 height 9
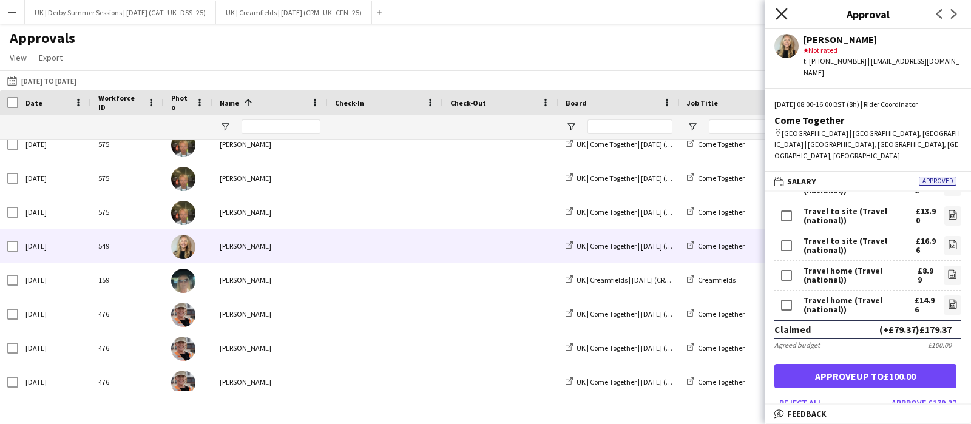
click at [786, 10] on icon "Close pop-in" at bounding box center [782, 14] width 12 height 12
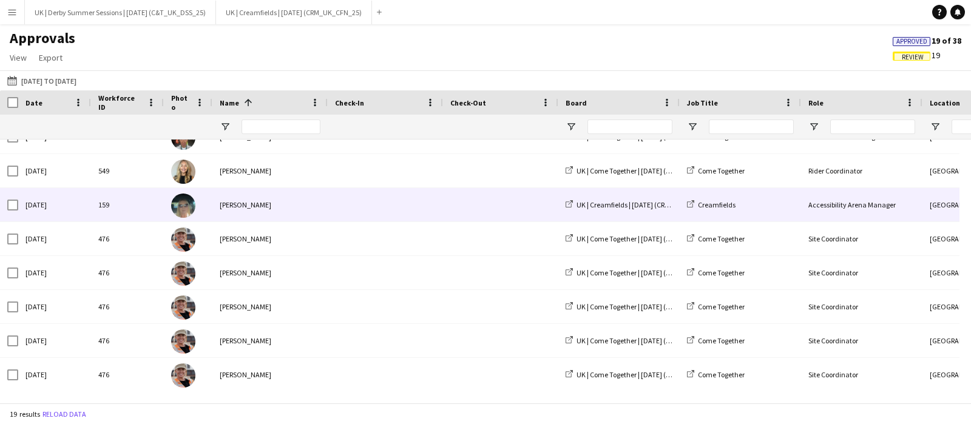
scroll to position [394, 0]
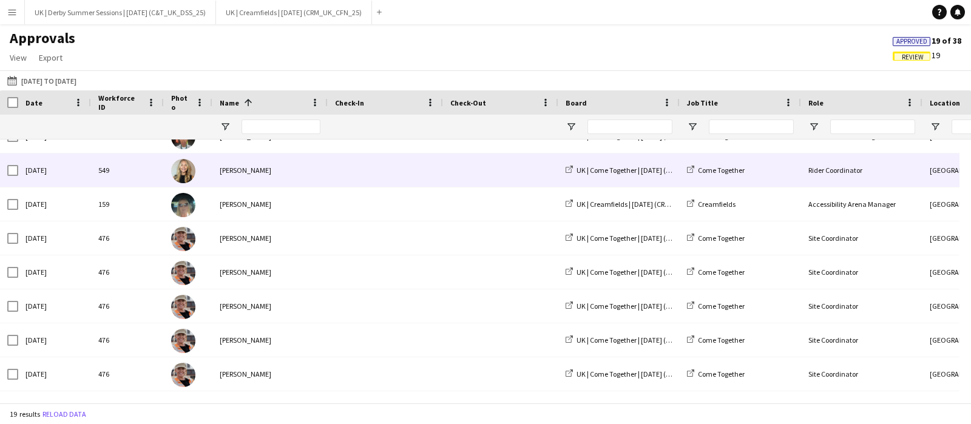
click at [298, 173] on div "Hayley Hodgson" at bounding box center [269, 170] width 115 height 33
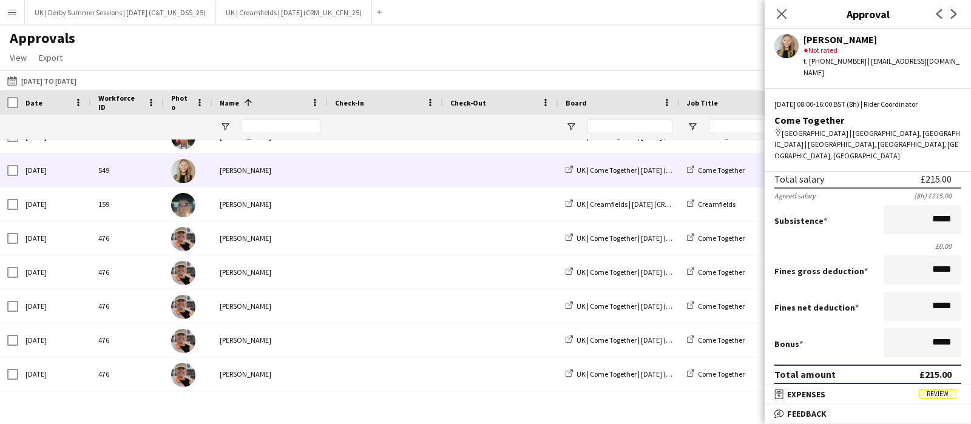
scroll to position [228, 0]
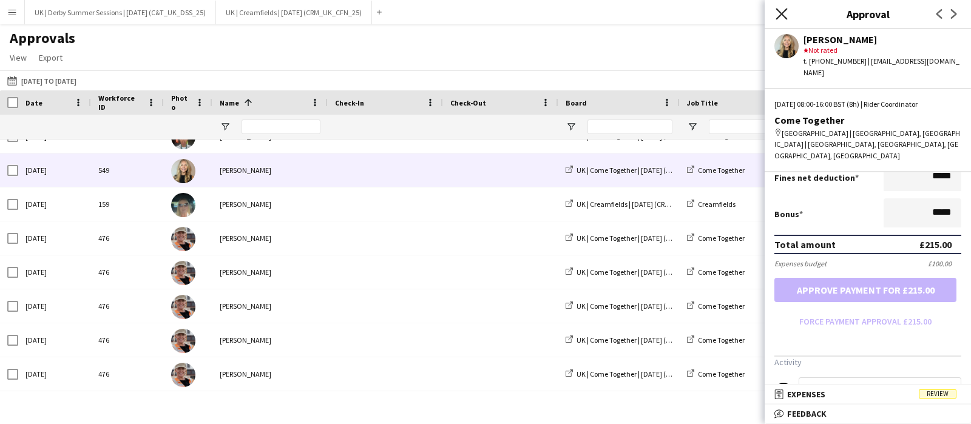
click at [781, 13] on icon at bounding box center [782, 14] width 12 height 12
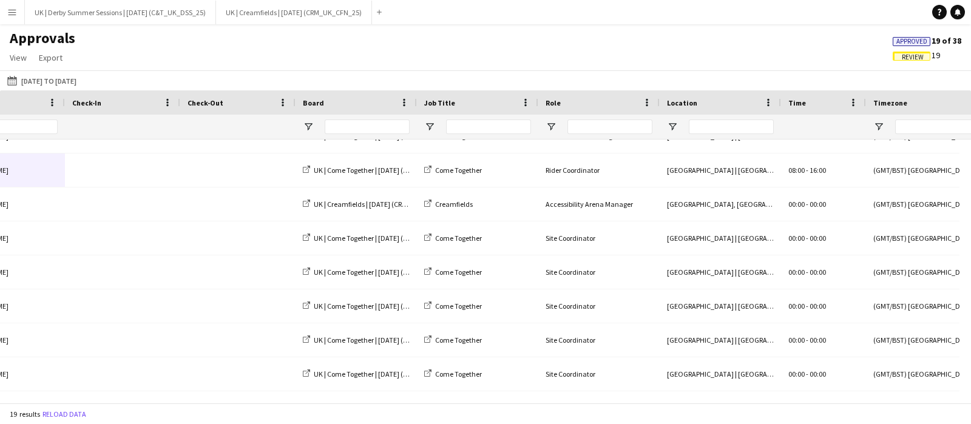
scroll to position [0, 265]
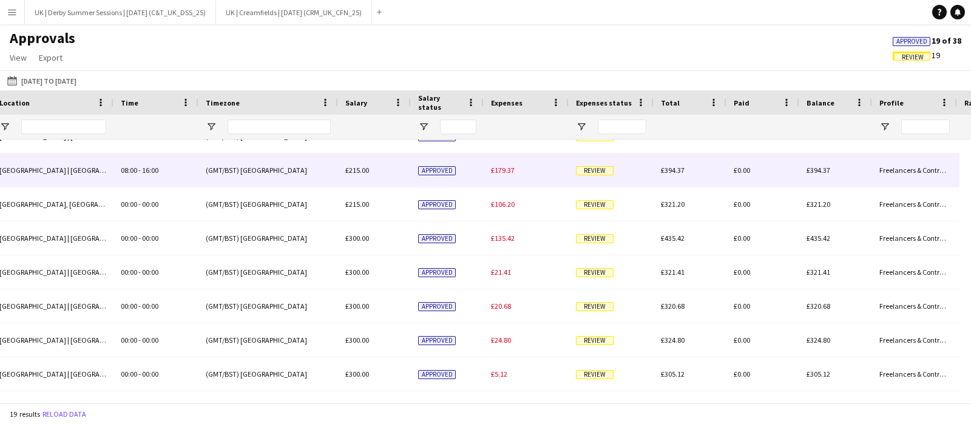
click at [506, 165] on div "£179.37" at bounding box center [526, 170] width 85 height 33
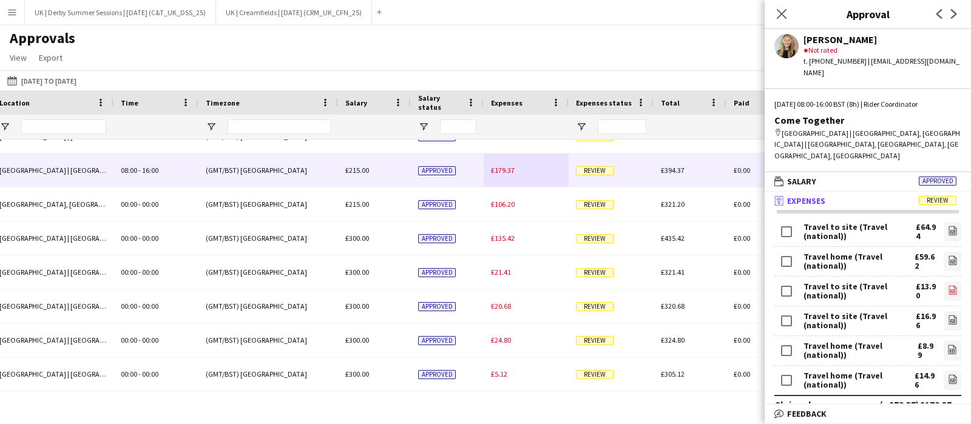
click at [953, 291] on icon at bounding box center [953, 291] width 1 height 1
click at [948, 315] on icon "file-image" at bounding box center [953, 320] width 10 height 10
click at [947, 345] on icon "file-image" at bounding box center [952, 350] width 10 height 10
click at [949, 375] on icon at bounding box center [953, 379] width 8 height 9
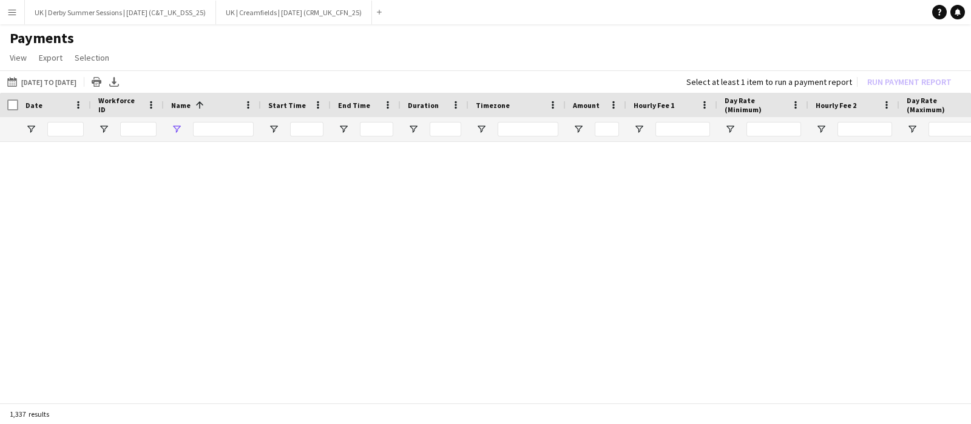
type input "********"
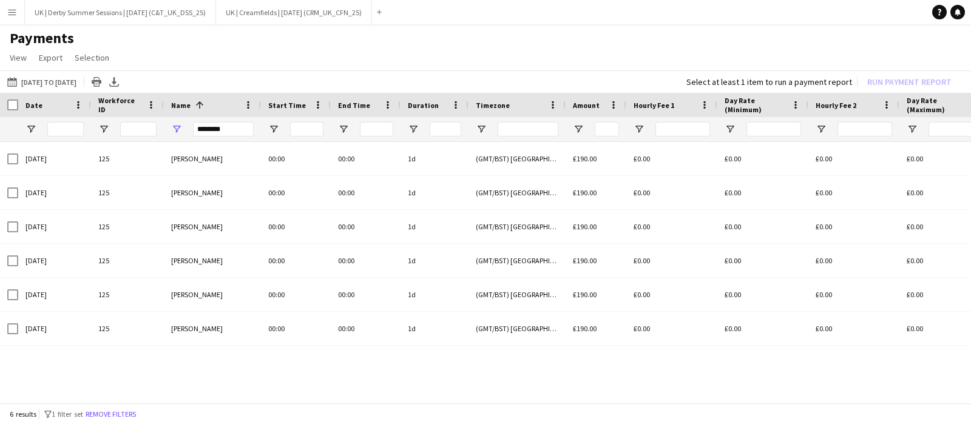
click at [117, 413] on button "Remove filters" at bounding box center [110, 414] width 55 height 13
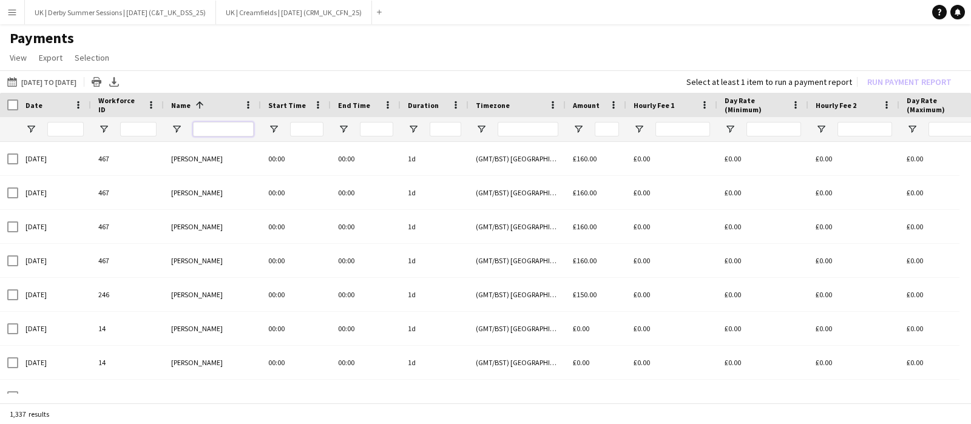
click at [214, 132] on input "Name Filter Input" at bounding box center [223, 129] width 61 height 15
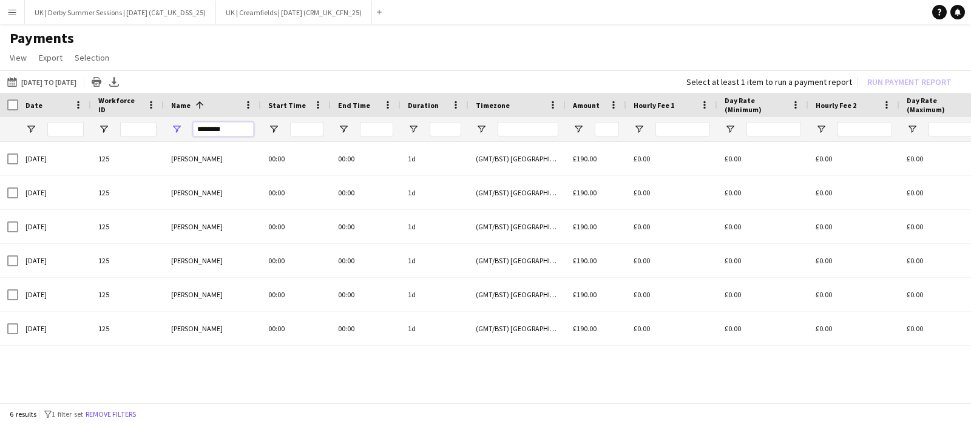
type input "********"
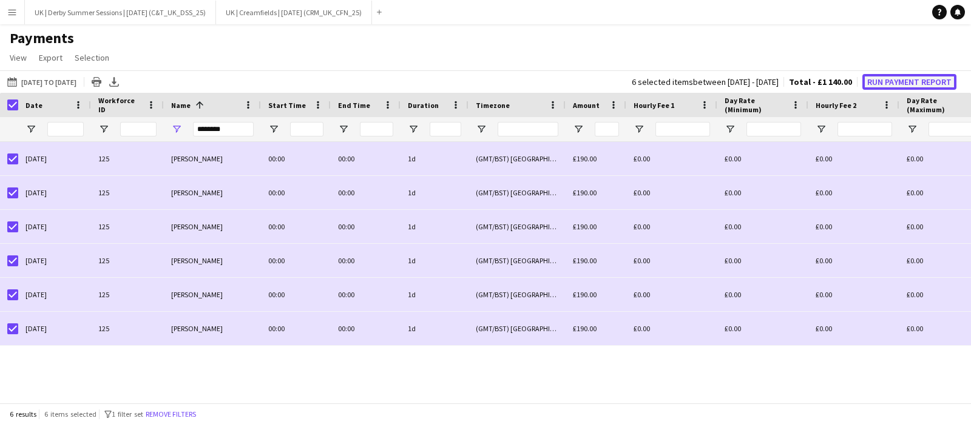
click at [872, 78] on button "Run Payment Report" at bounding box center [909, 82] width 94 height 16
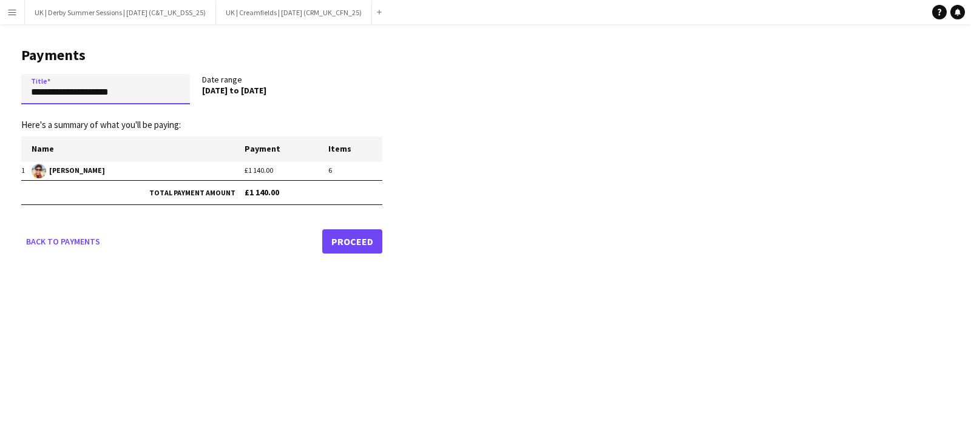
drag, startPoint x: 146, startPoint y: 95, endPoint x: 0, endPoint y: 94, distance: 145.7
click at [0, 94] on main "**********" at bounding box center [197, 148] width 394 height 248
paste input "*********"
drag, startPoint x: 33, startPoint y: 92, endPoint x: 5, endPoint y: 92, distance: 27.9
click at [5, 92] on main "**********" at bounding box center [197, 148] width 394 height 248
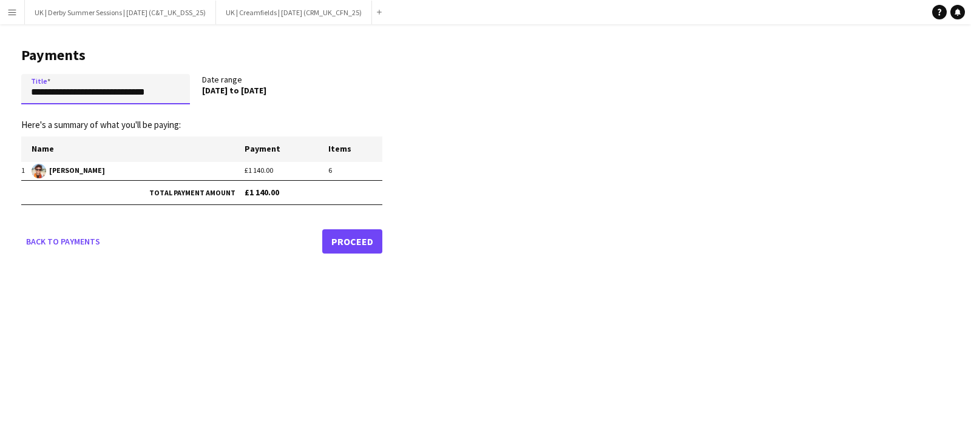
drag, startPoint x: 112, startPoint y: 90, endPoint x: 241, endPoint y: 104, distance: 130.0
click at [241, 106] on div "**********" at bounding box center [201, 91] width 361 height 35
drag, startPoint x: 99, startPoint y: 91, endPoint x: 0, endPoint y: 95, distance: 99.0
click at [0, 95] on main "**********" at bounding box center [197, 148] width 394 height 248
paste input "text"
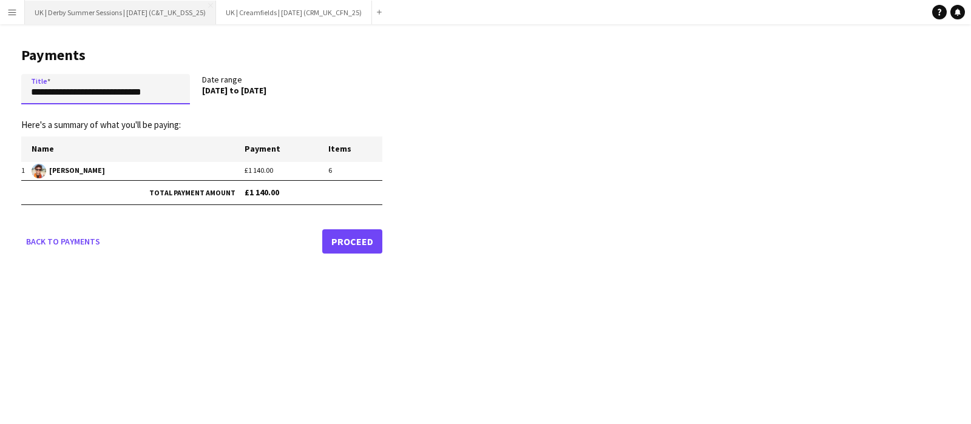
type input "**********"
click at [340, 247] on link "Proceed" at bounding box center [352, 241] width 60 height 24
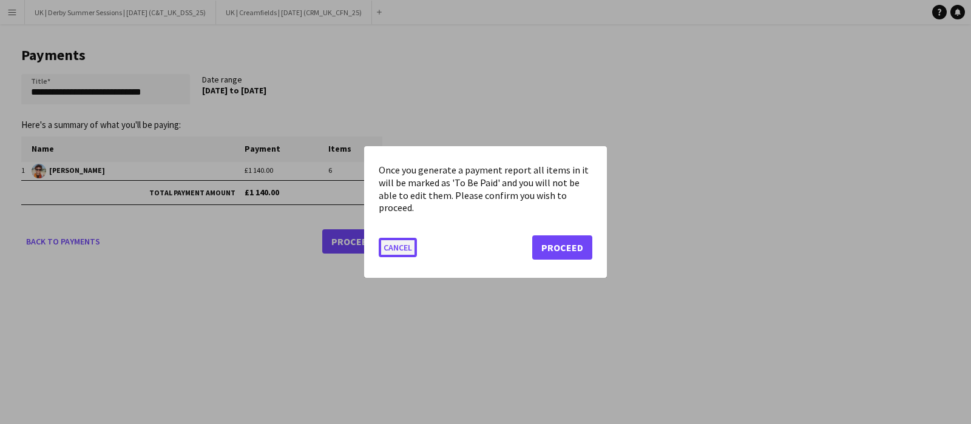
click at [414, 245] on button "Cancel" at bounding box center [398, 247] width 38 height 19
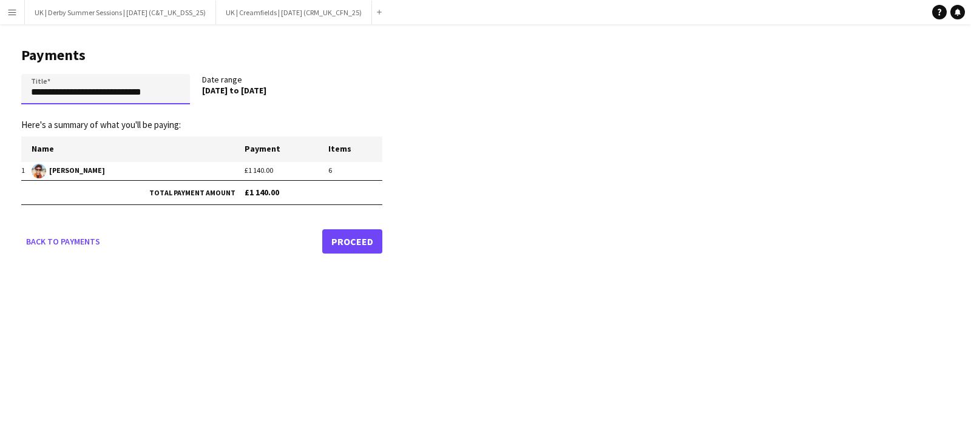
click at [178, 89] on input "**********" at bounding box center [105, 89] width 169 height 30
click at [345, 240] on link "Proceed" at bounding box center [352, 241] width 60 height 24
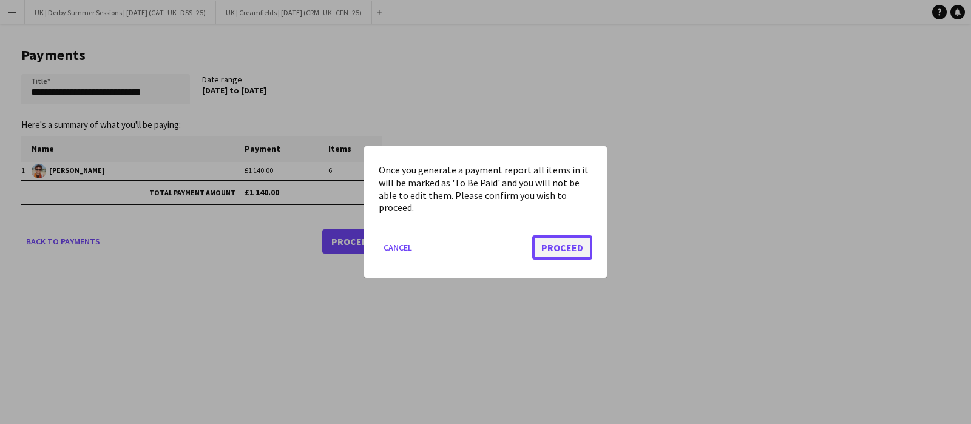
click at [556, 245] on button "Proceed" at bounding box center [562, 247] width 60 height 24
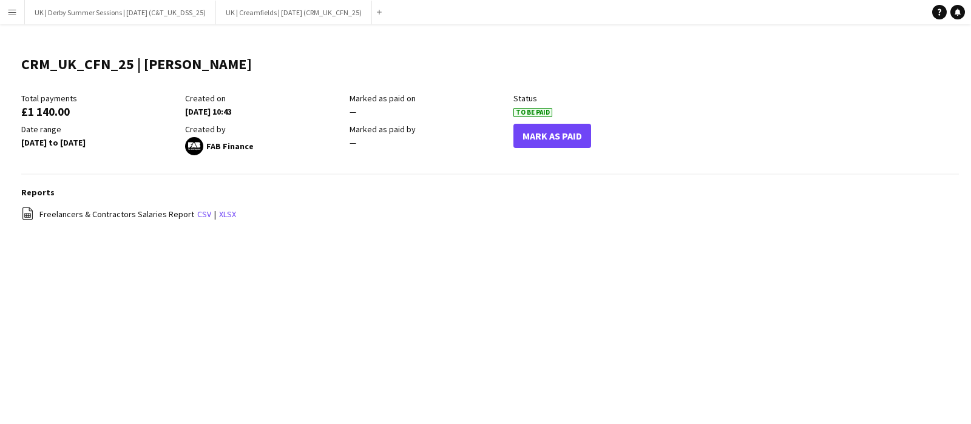
click at [9, 7] on app-icon "Menu" at bounding box center [12, 12] width 10 height 10
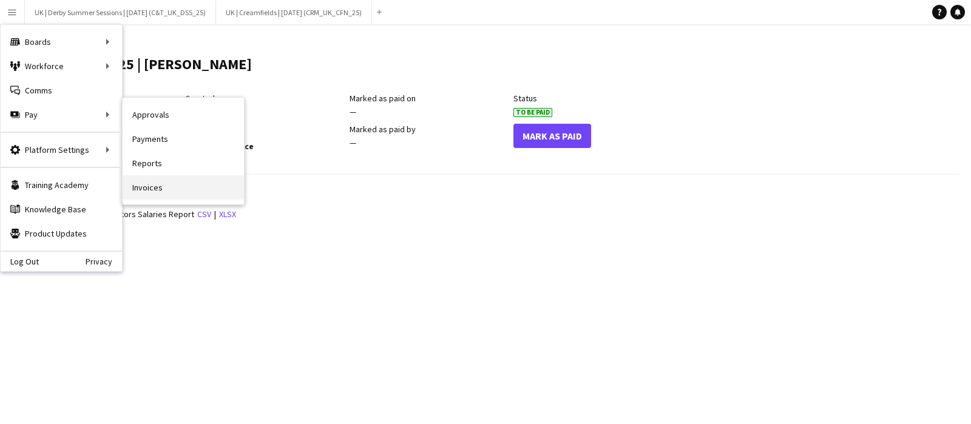
click at [156, 189] on link "Invoices" at bounding box center [183, 187] width 121 height 24
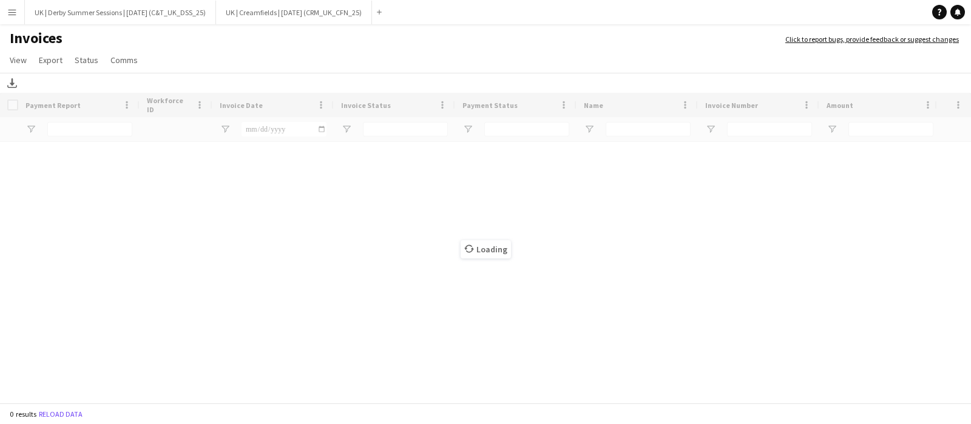
click at [5, 7] on button "Menu" at bounding box center [12, 12] width 24 height 24
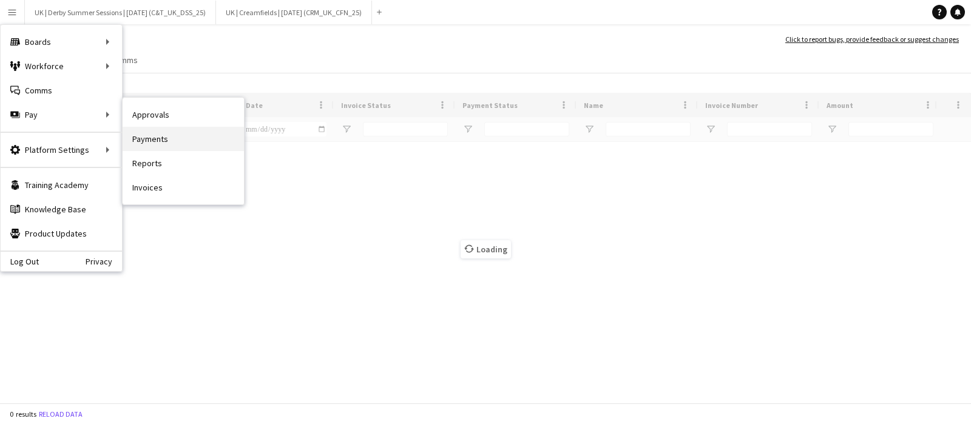
click at [141, 132] on link "Payments" at bounding box center [183, 139] width 121 height 24
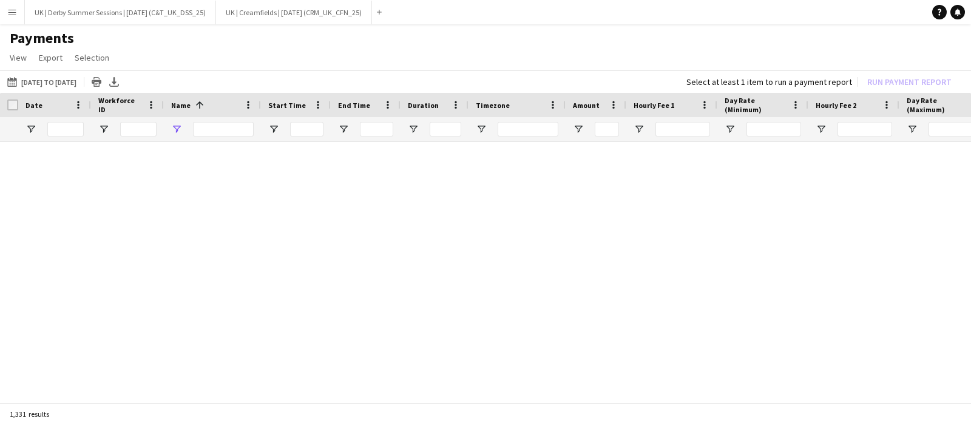
type input "********"
drag, startPoint x: 242, startPoint y: 132, endPoint x: 147, endPoint y: 127, distance: 94.2
click at [119, 410] on button "Remove filters" at bounding box center [110, 414] width 55 height 13
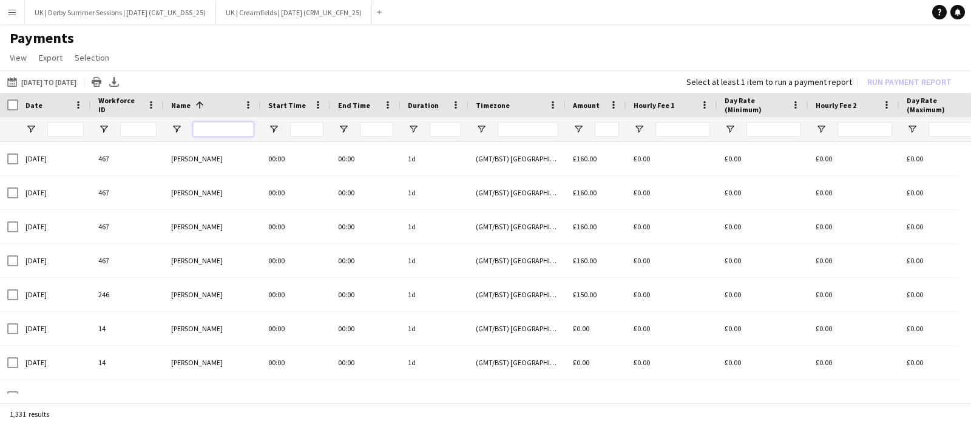
click at [200, 132] on input "Name Filter Input" at bounding box center [223, 129] width 61 height 15
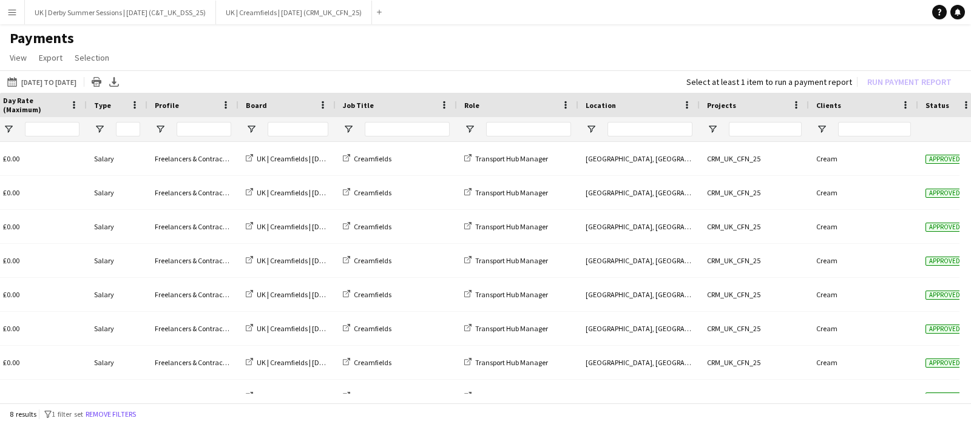
scroll to position [0, 795]
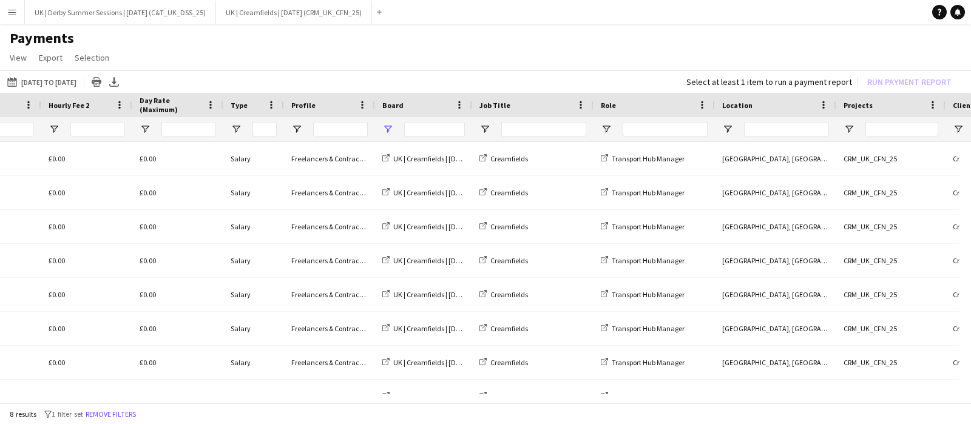
type input "*********"
click at [387, 126] on span "Open Filter Menu" at bounding box center [387, 129] width 11 height 11
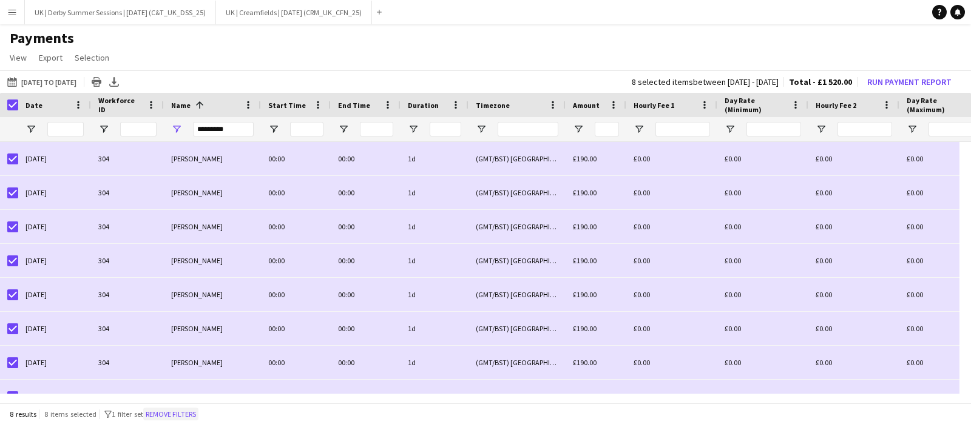
click at [189, 415] on button "Remove filters" at bounding box center [170, 414] width 55 height 13
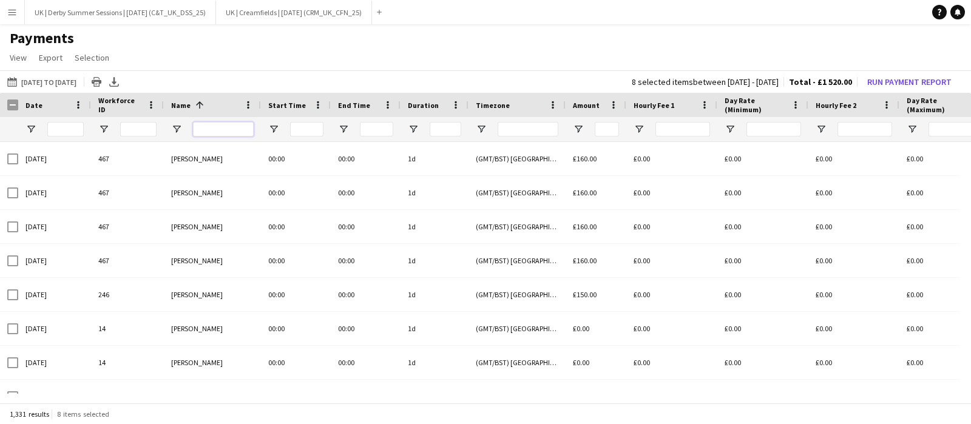
click at [236, 122] on input "Name Filter Input" at bounding box center [223, 129] width 61 height 15
click at [228, 133] on input "Name Filter Input" at bounding box center [223, 129] width 61 height 15
type input "**********"
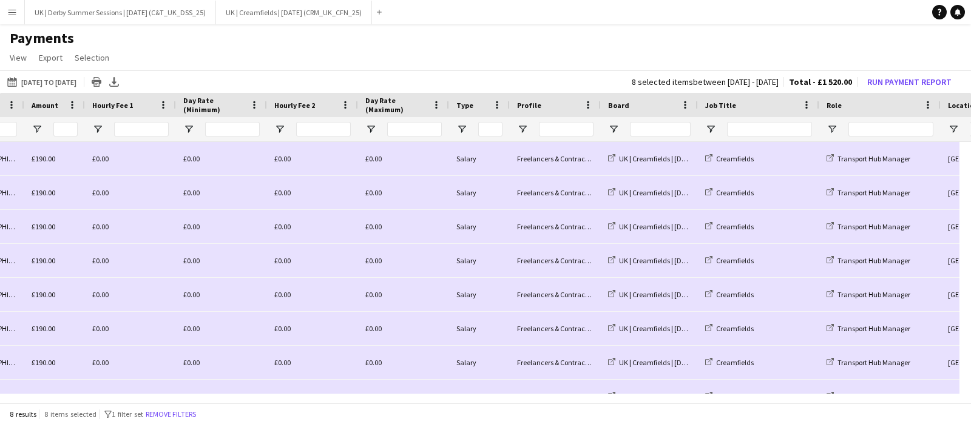
click at [619, 124] on div at bounding box center [649, 129] width 97 height 24
click at [616, 124] on span "Open Filter Menu" at bounding box center [613, 129] width 11 height 11
click at [892, 81] on button "Run Payment Report" at bounding box center [909, 82] width 94 height 16
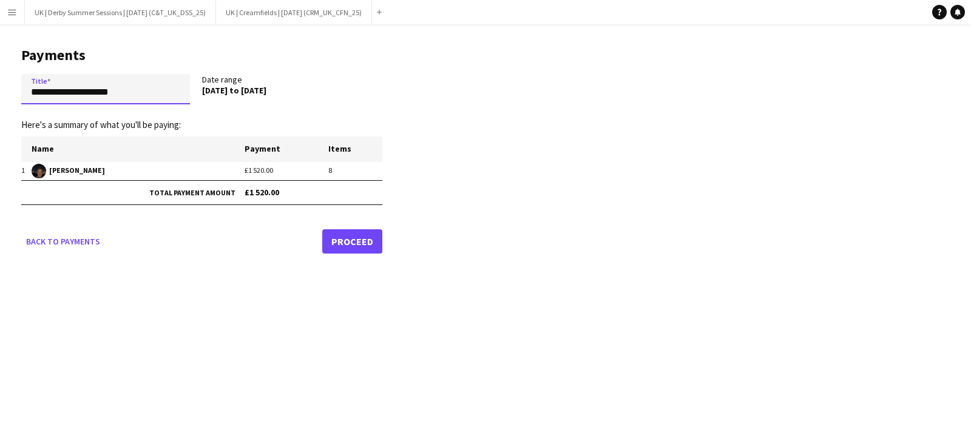
drag, startPoint x: 136, startPoint y: 92, endPoint x: 0, endPoint y: 90, distance: 136.0
click at [0, 90] on main "**********" at bounding box center [197, 148] width 394 height 248
paste input "*********"
drag, startPoint x: 36, startPoint y: 94, endPoint x: 14, endPoint y: 92, distance: 21.9
click at [14, 92] on main "**********" at bounding box center [197, 148] width 394 height 248
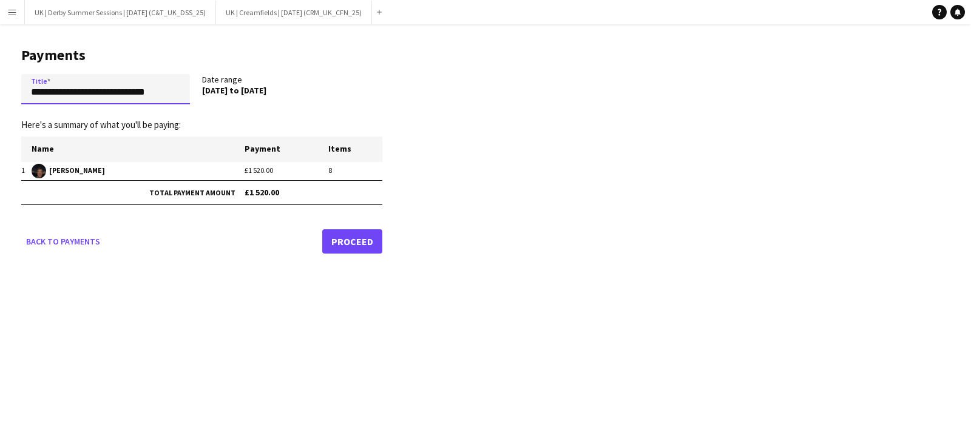
click at [182, 90] on input "**********" at bounding box center [105, 89] width 169 height 30
drag, startPoint x: 171, startPoint y: 95, endPoint x: 107, endPoint y: 94, distance: 63.7
click at [107, 94] on input "**********" at bounding box center [105, 89] width 169 height 30
type input "**********"
click at [350, 242] on link "Proceed" at bounding box center [352, 241] width 60 height 24
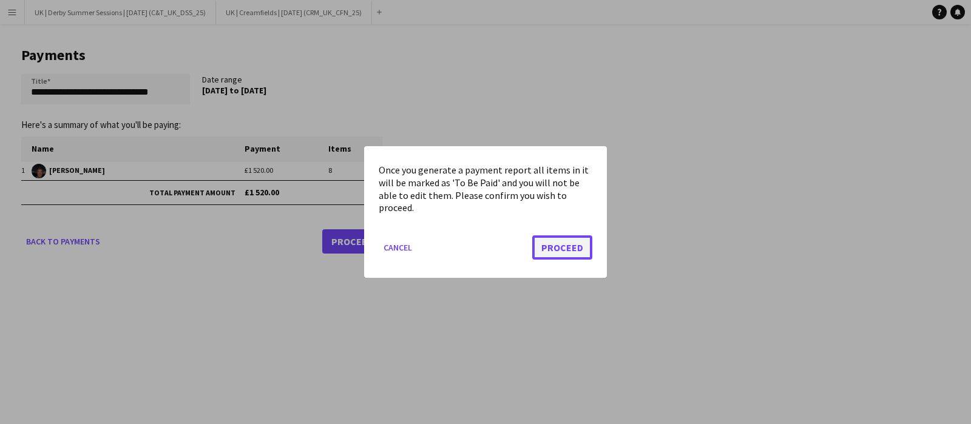
click at [544, 243] on button "Proceed" at bounding box center [562, 247] width 60 height 24
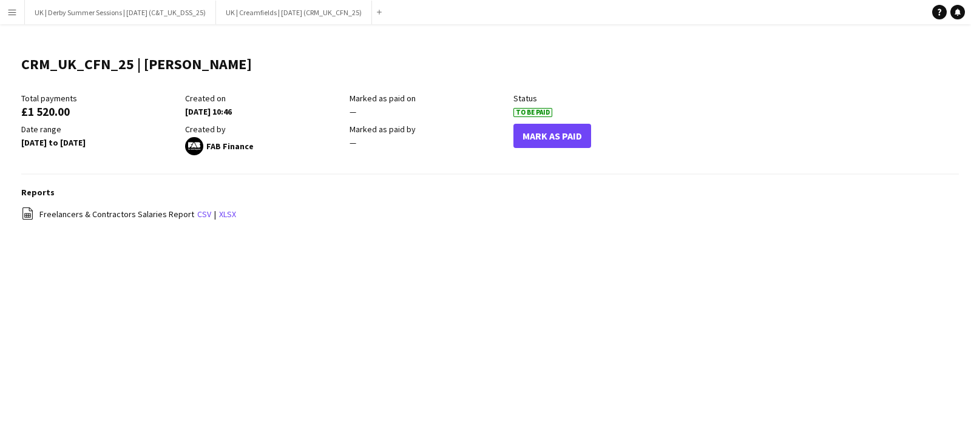
click at [7, 14] on app-icon "Menu" at bounding box center [12, 12] width 10 height 10
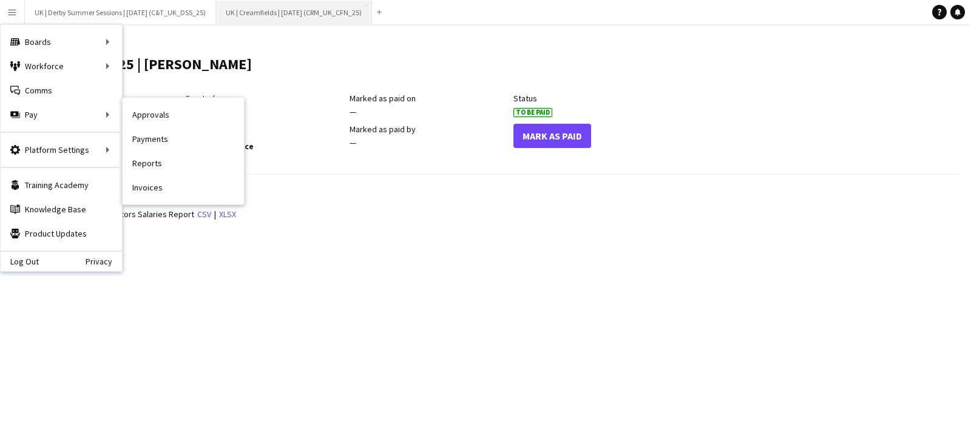
drag, startPoint x: 155, startPoint y: 113, endPoint x: 289, endPoint y: 5, distance: 172.7
click at [155, 113] on link "Approvals" at bounding box center [183, 115] width 121 height 24
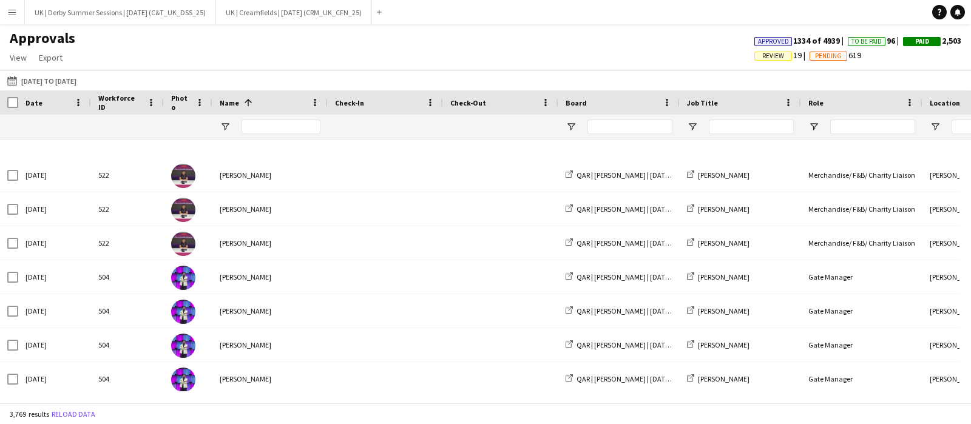
scroll to position [530, 0]
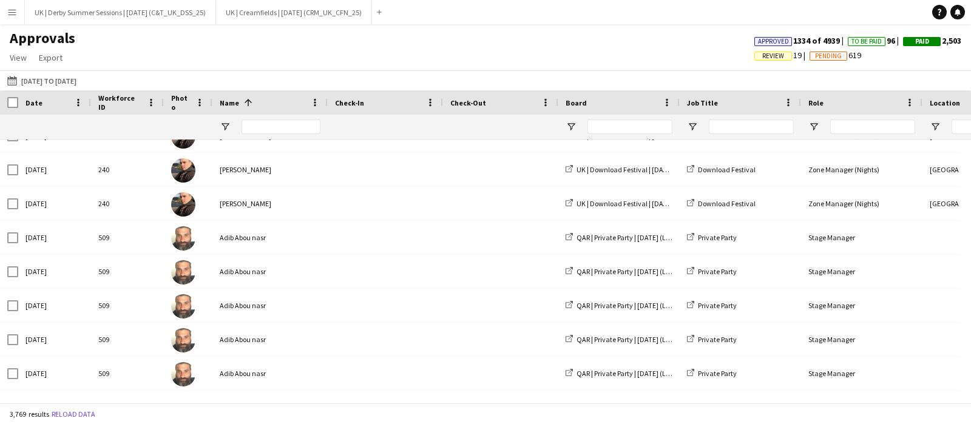
click at [763, 55] on span "Review" at bounding box center [773, 56] width 22 height 8
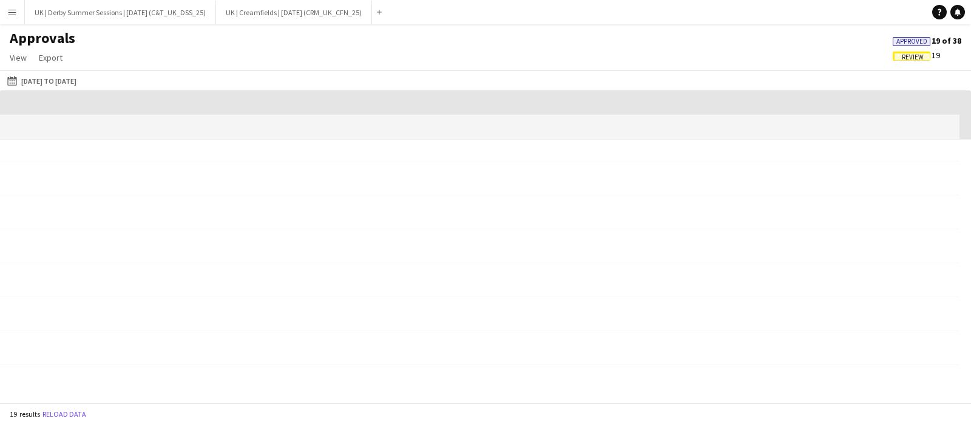
scroll to position [0, 0]
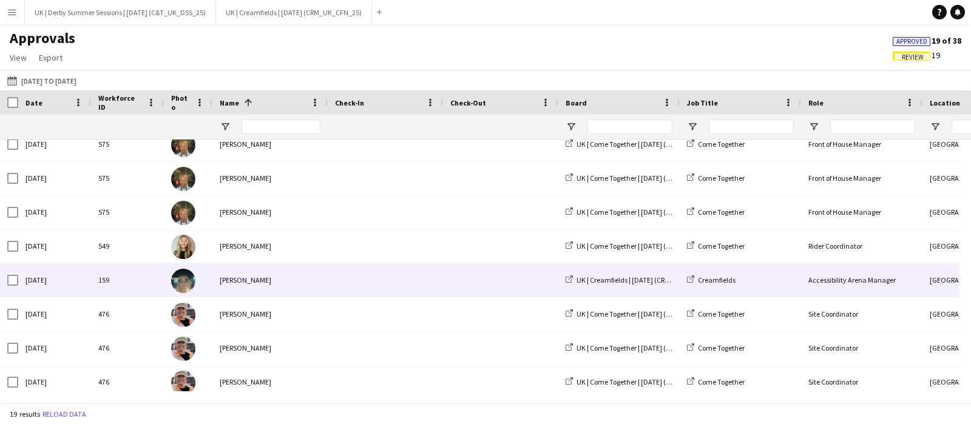
click at [275, 278] on div "[PERSON_NAME]" at bounding box center [269, 279] width 115 height 33
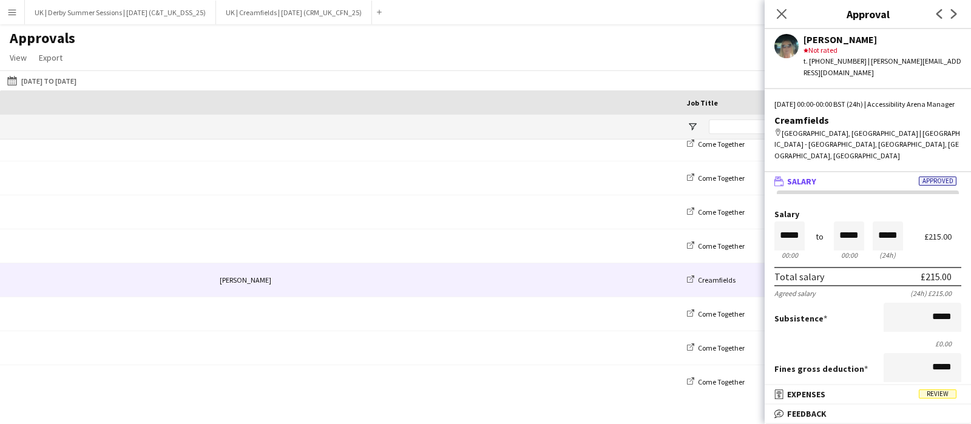
scroll to position [0, 1244]
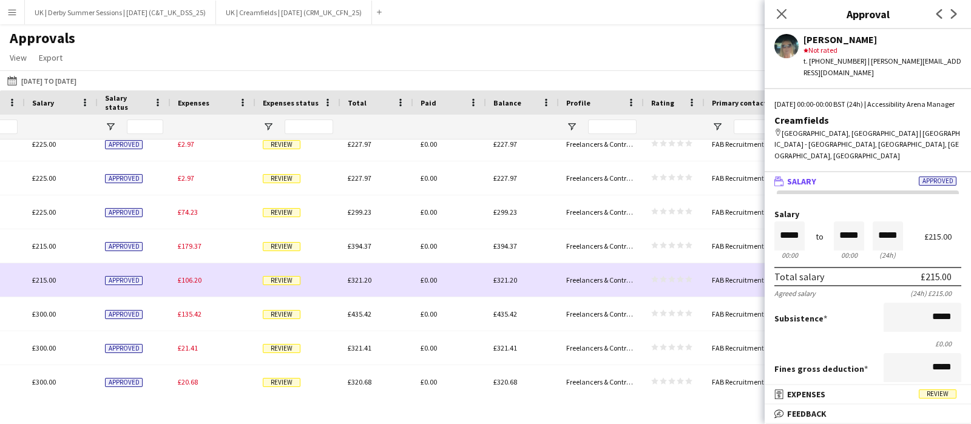
click at [196, 282] on span "£106.20" at bounding box center [190, 280] width 24 height 9
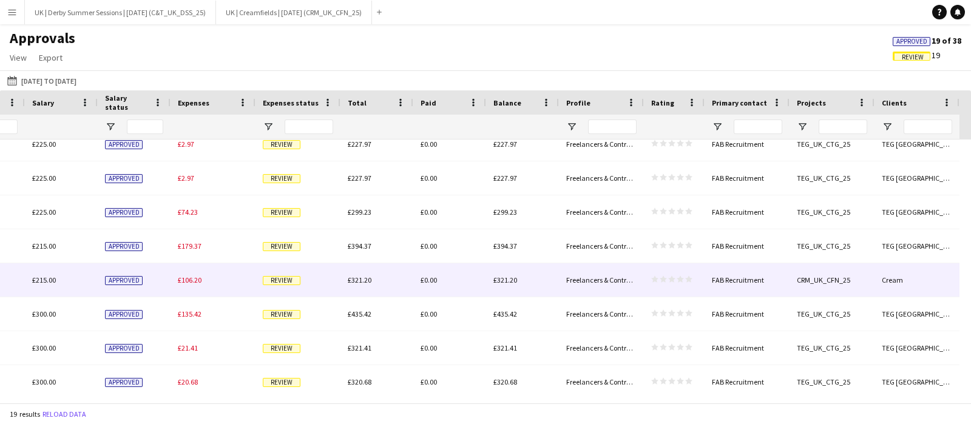
click at [196, 282] on span "£106.20" at bounding box center [190, 280] width 24 height 9
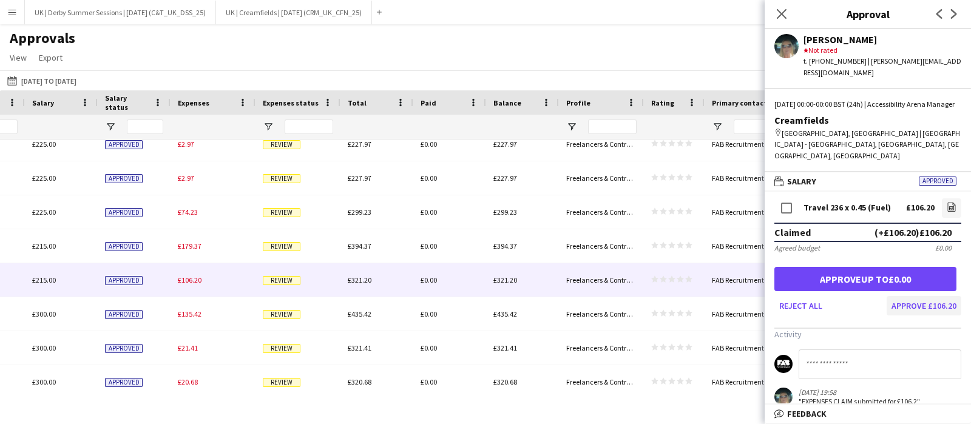
scroll to position [36, 0]
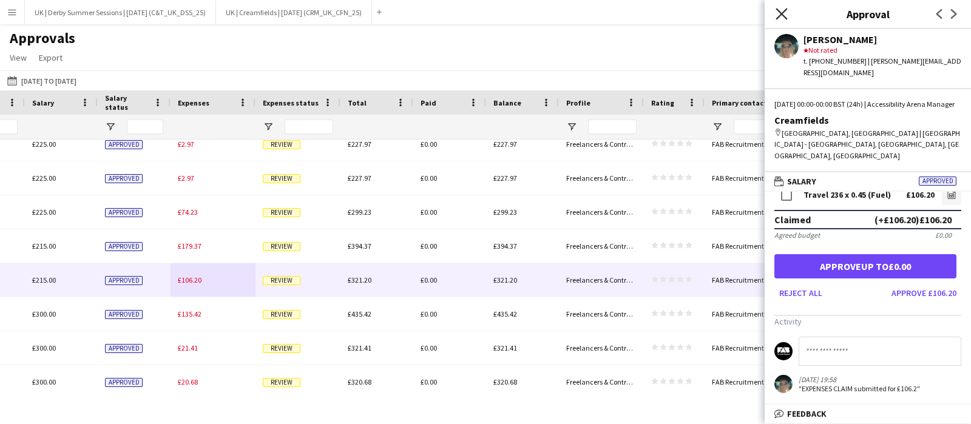
click at [776, 13] on app-icon "Close pop-in" at bounding box center [782, 14] width 18 height 18
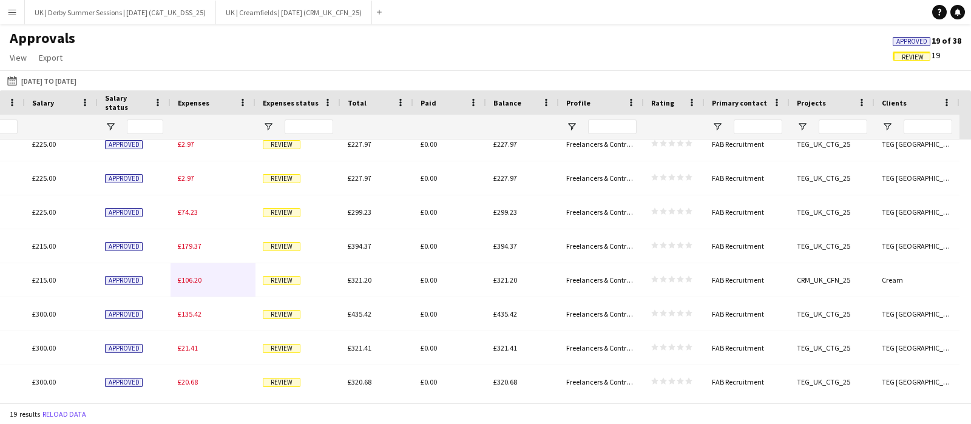
click at [459, 404] on div "19 results Reload data" at bounding box center [485, 414] width 971 height 21
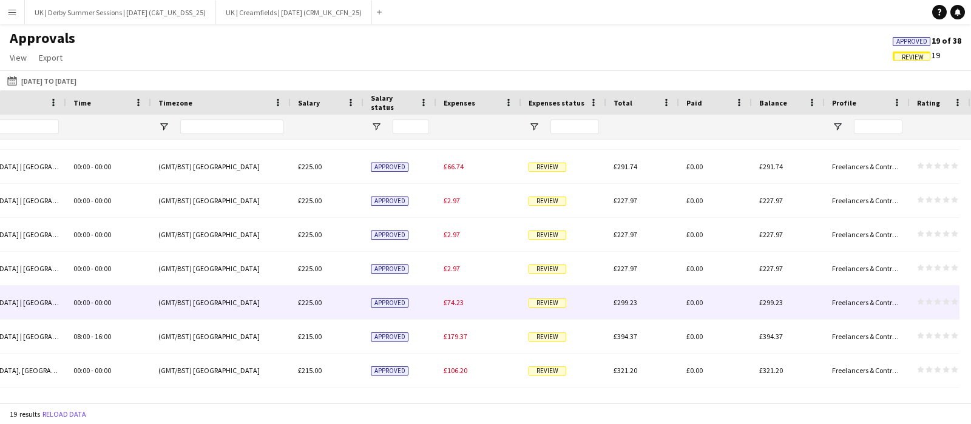
click at [459, 302] on span "£74.23" at bounding box center [454, 302] width 20 height 9
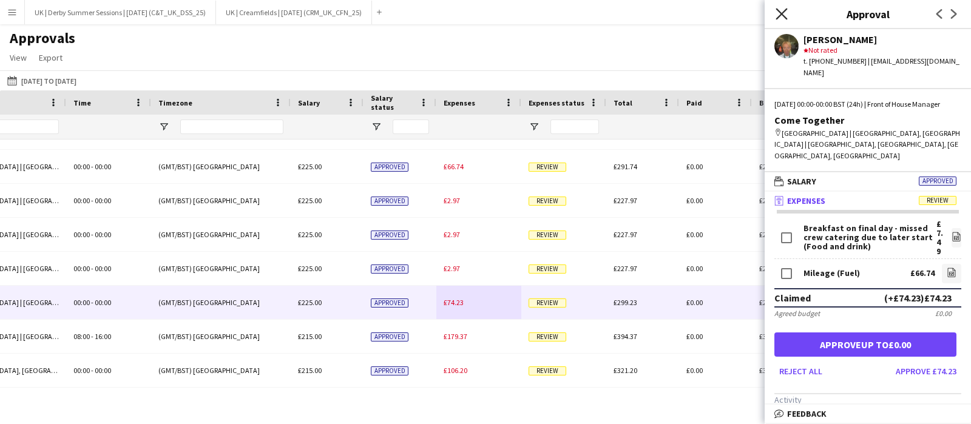
click at [778, 18] on icon "Close pop-in" at bounding box center [782, 14] width 12 height 12
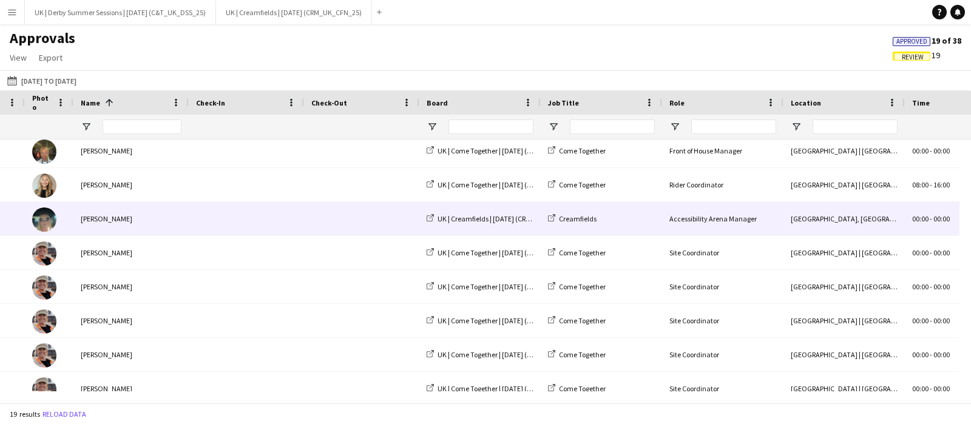
click at [297, 223] on div at bounding box center [246, 218] width 115 height 33
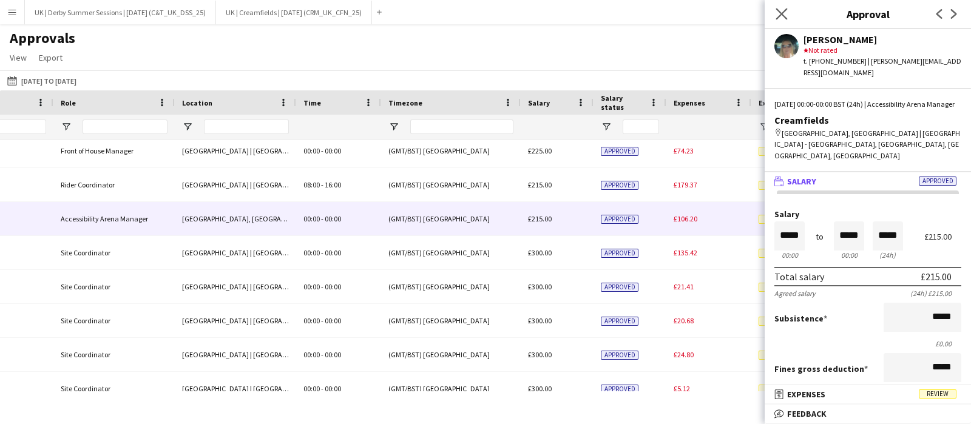
click at [782, 7] on app-icon "Close pop-in" at bounding box center [782, 14] width 18 height 18
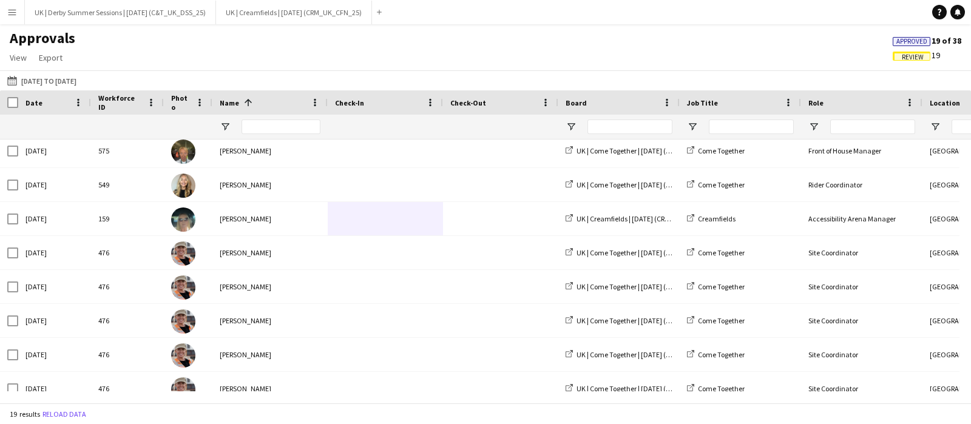
click at [911, 56] on span "Review" at bounding box center [913, 57] width 22 height 8
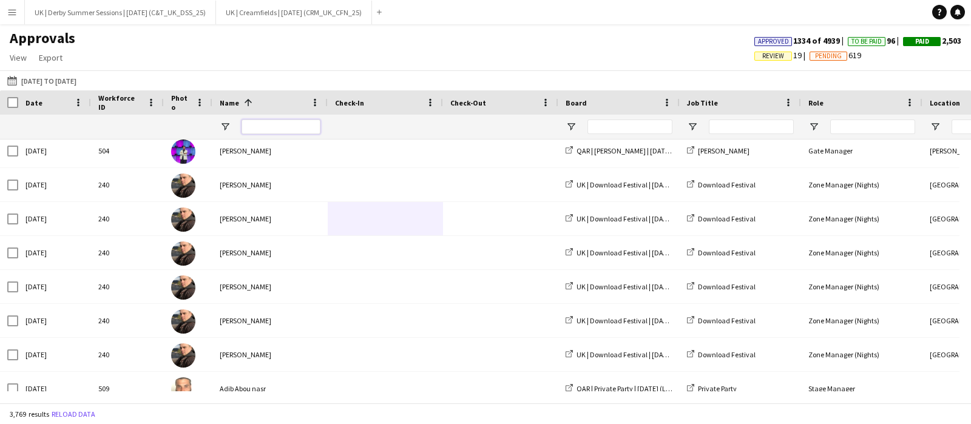
click at [256, 130] on input "Name Filter Input" at bounding box center [281, 127] width 79 height 15
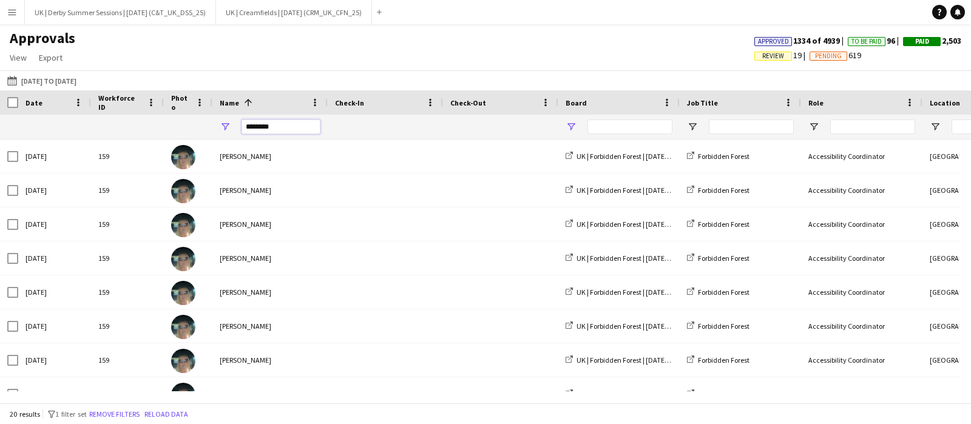
type input "********"
click at [575, 129] on span "Open Filter Menu" at bounding box center [571, 126] width 11 height 11
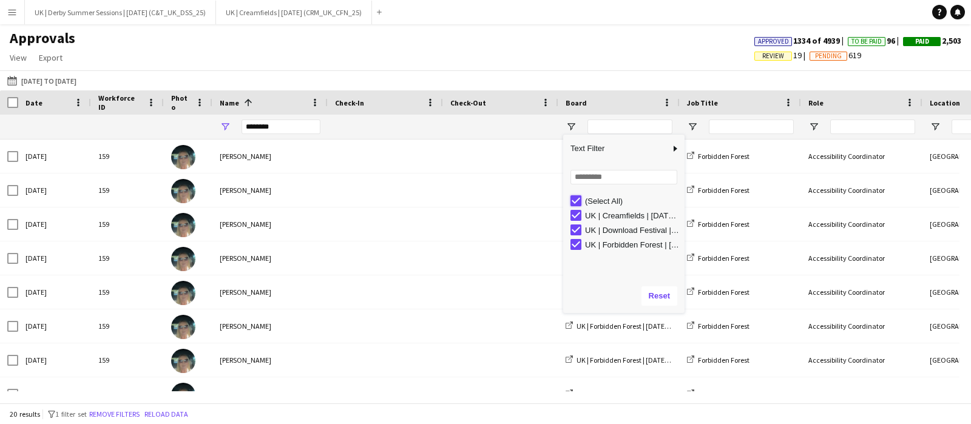
type input "***"
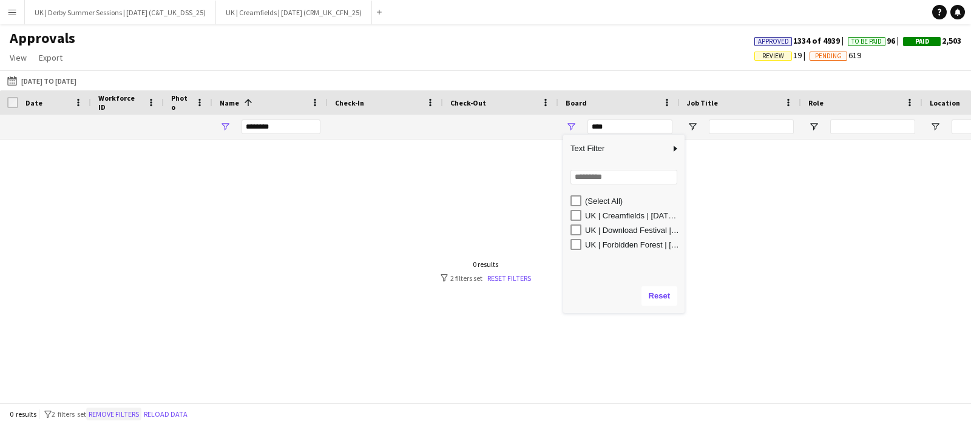
click at [110, 417] on button "Remove filters" at bounding box center [113, 414] width 55 height 13
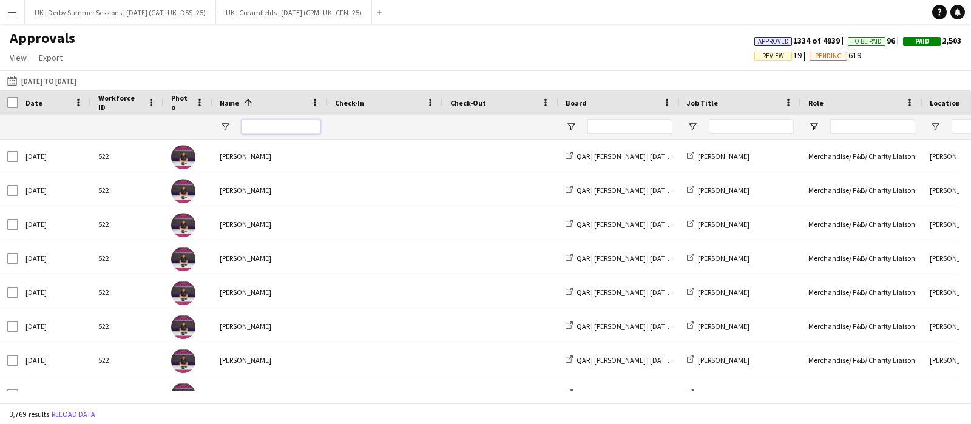
click at [289, 126] on input "Name Filter Input" at bounding box center [281, 127] width 79 height 15
type input "*******"
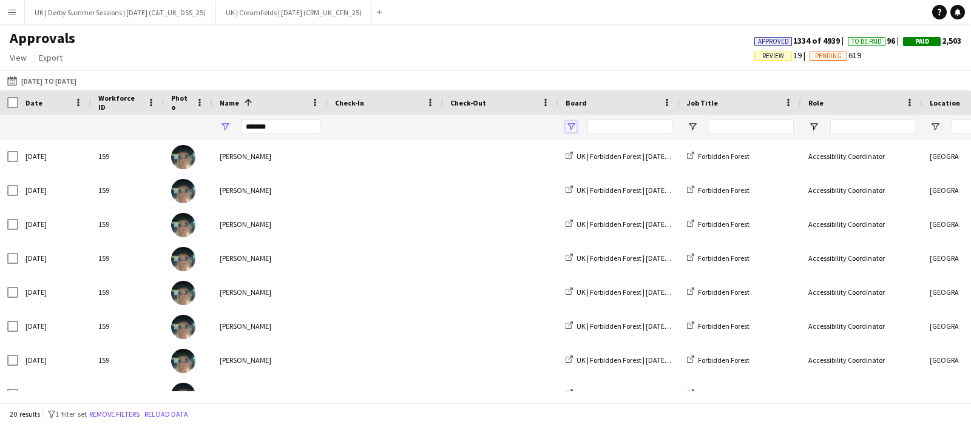
click at [572, 128] on span "Open Filter Menu" at bounding box center [571, 126] width 11 height 11
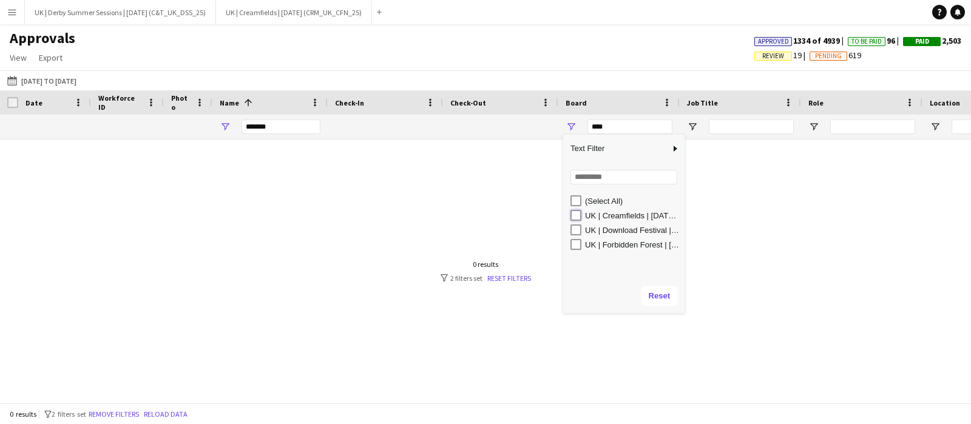
type input "**********"
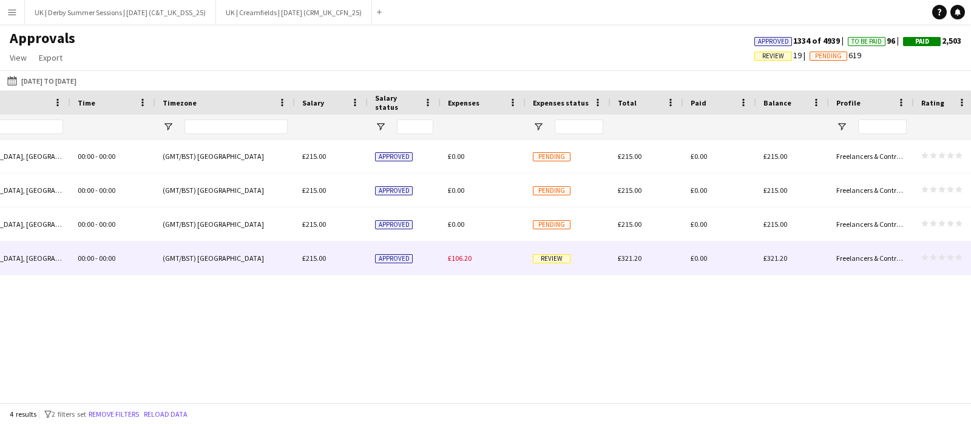
click at [463, 263] on span "£106.20" at bounding box center [460, 258] width 24 height 9
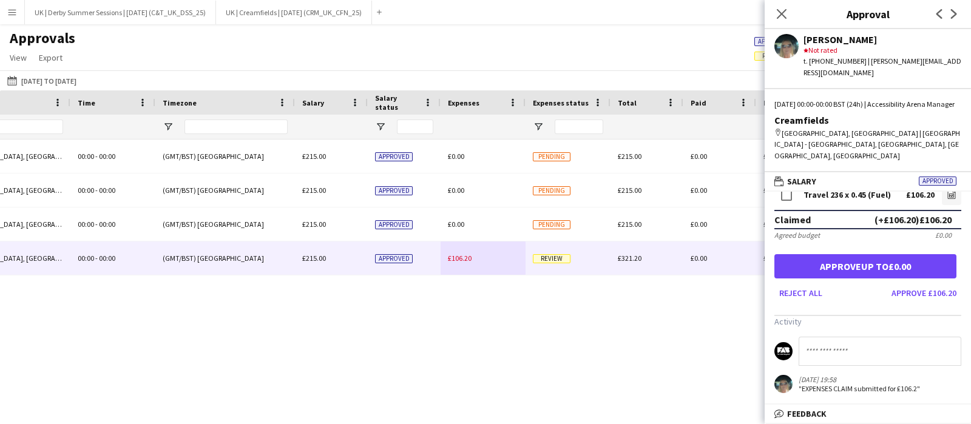
click at [10, 18] on button "Menu" at bounding box center [12, 12] width 24 height 24
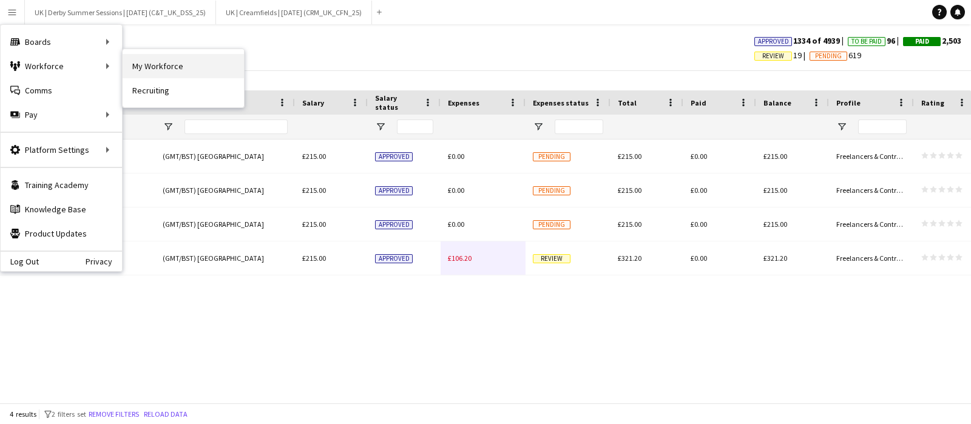
click at [154, 66] on link "My Workforce" at bounding box center [183, 66] width 121 height 24
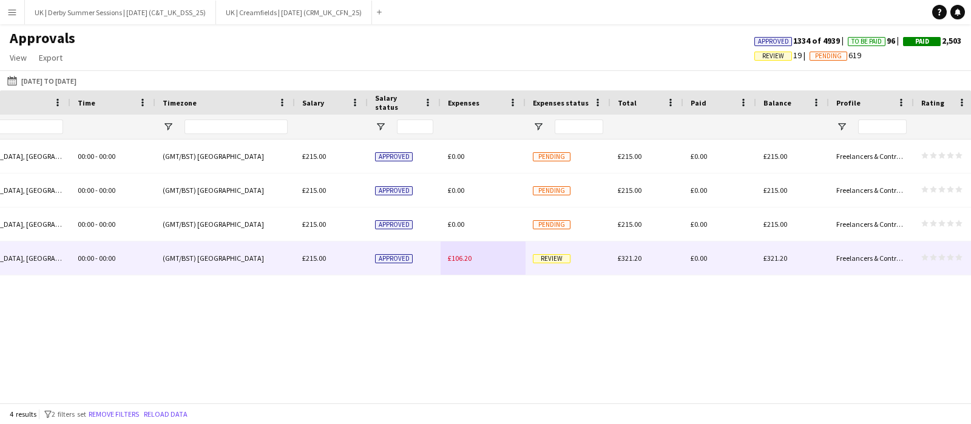
click at [461, 257] on span "£106.20" at bounding box center [460, 258] width 24 height 9
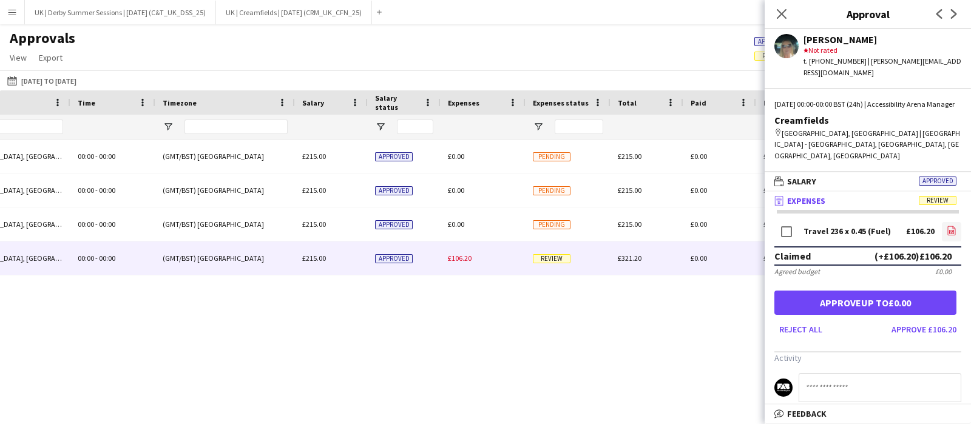
click at [949, 230] on icon at bounding box center [951, 232] width 5 height 4
drag, startPoint x: 783, startPoint y: 137, endPoint x: 859, endPoint y: 132, distance: 76.0
click at [859, 132] on div "map-marker Daresbury, UK | Blue Gate - Creamfields North, Daresbury, Warrington…" at bounding box center [867, 144] width 187 height 33
copy div "Daresbury, UK | Blue Gate"
click at [947, 226] on app-icon "file-image" at bounding box center [952, 232] width 10 height 12
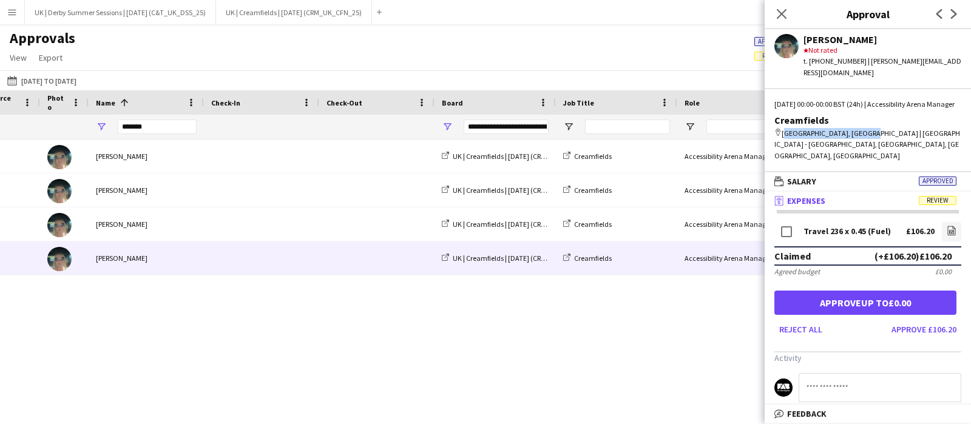
scroll to position [0, 115]
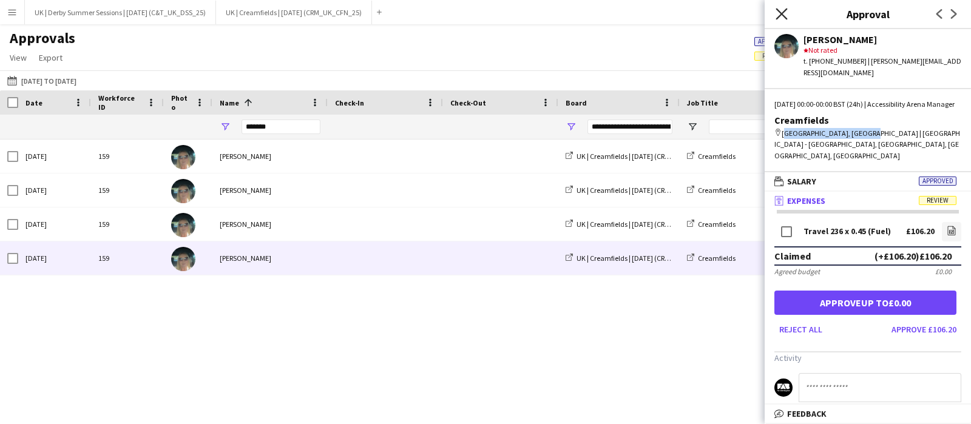
click at [783, 11] on icon "Close pop-in" at bounding box center [782, 14] width 12 height 12
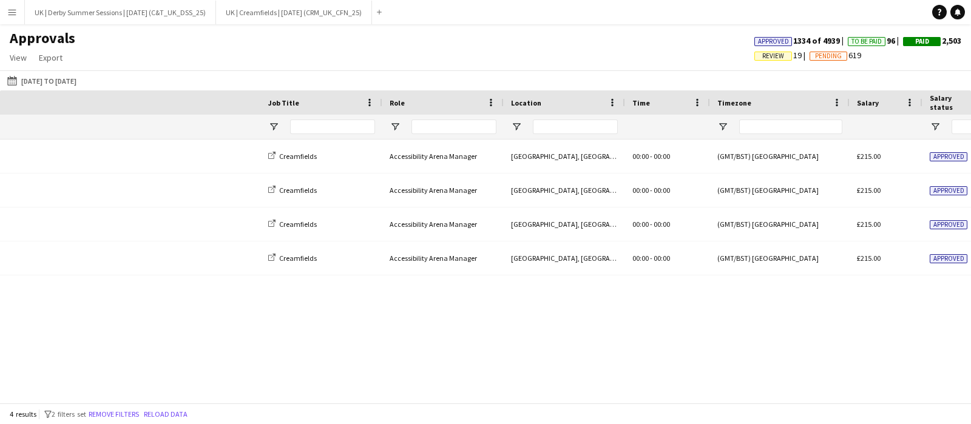
scroll to position [0, 1016]
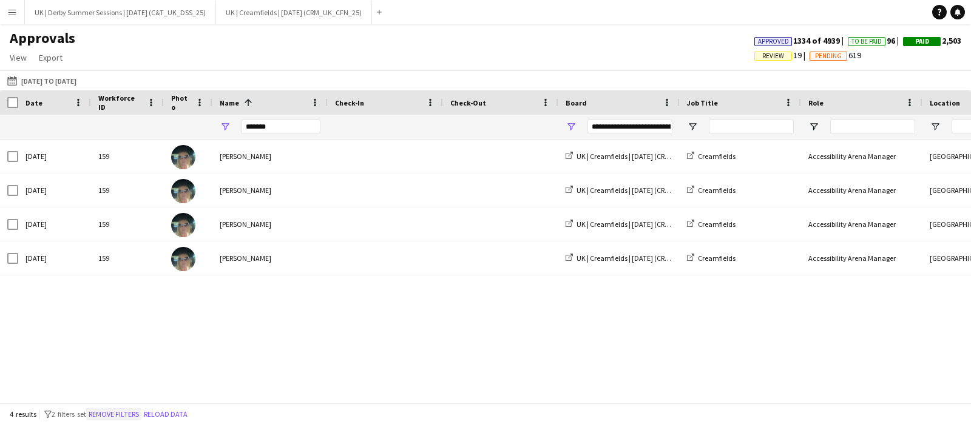
click at [121, 410] on button "Remove filters" at bounding box center [113, 414] width 55 height 13
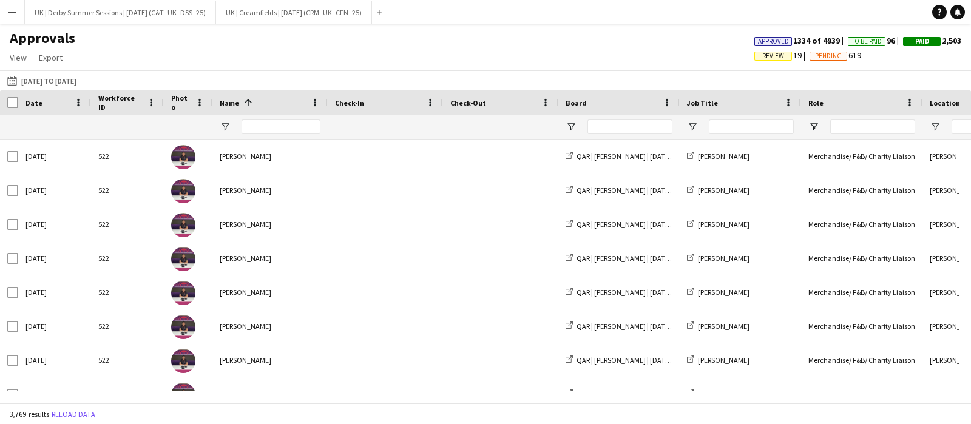
click at [762, 55] on span "Review" at bounding box center [773, 56] width 22 height 8
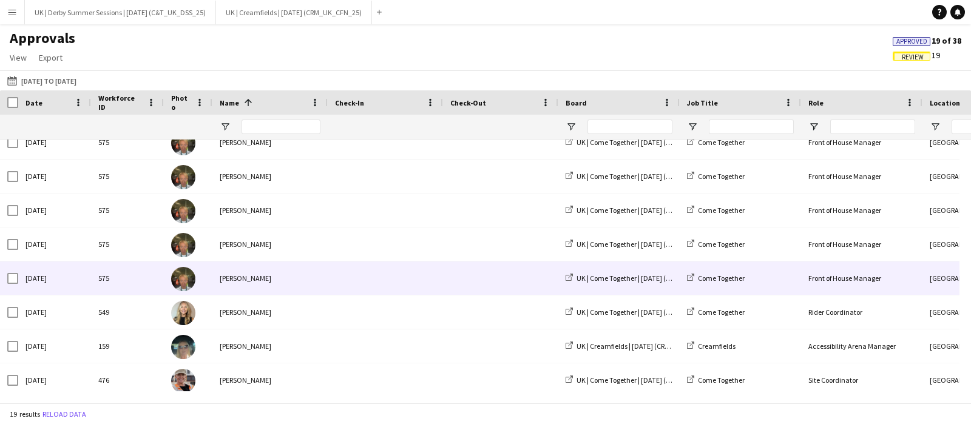
scroll to position [242, 0]
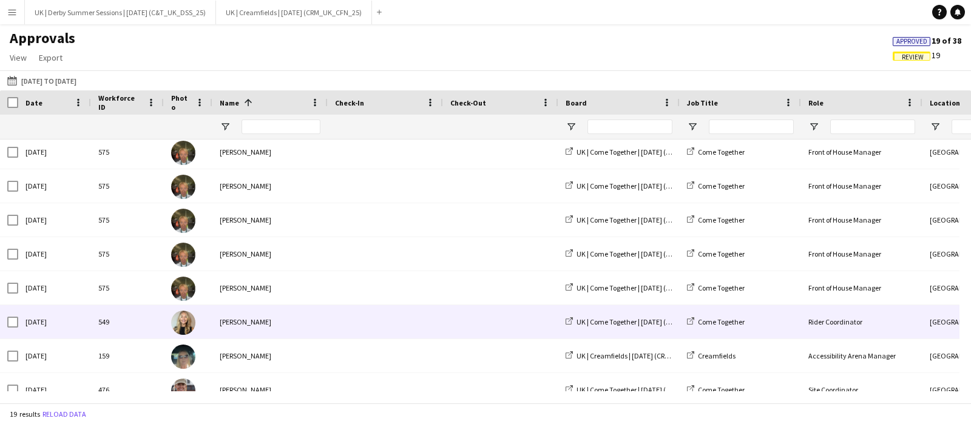
click at [313, 323] on div "Hayley Hodgson" at bounding box center [269, 321] width 115 height 33
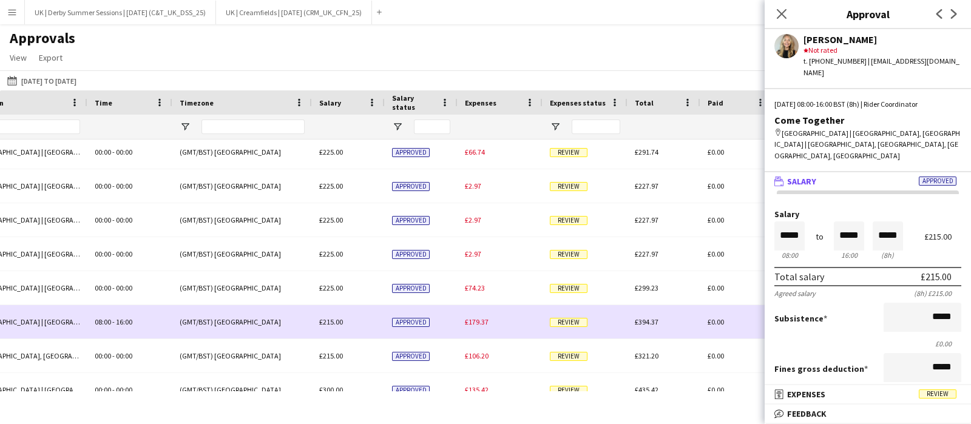
click at [628, 320] on div "£394.37" at bounding box center [664, 321] width 73 height 33
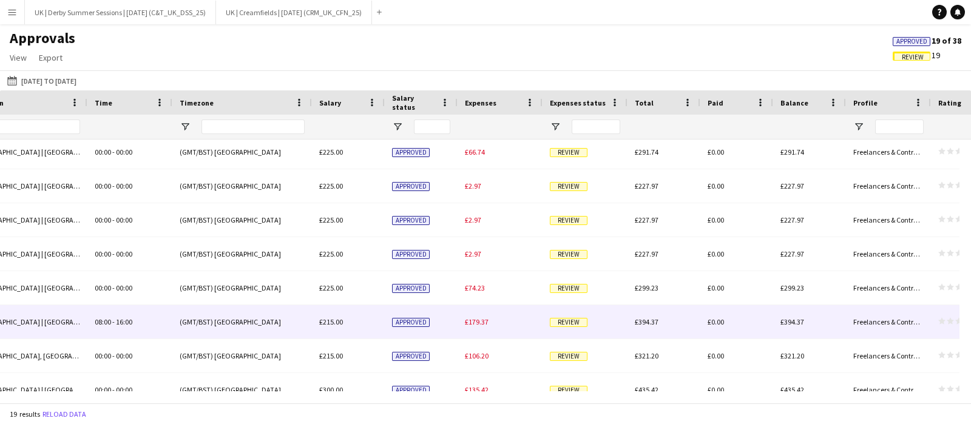
click at [473, 319] on span "£179.37" at bounding box center [477, 321] width 24 height 9
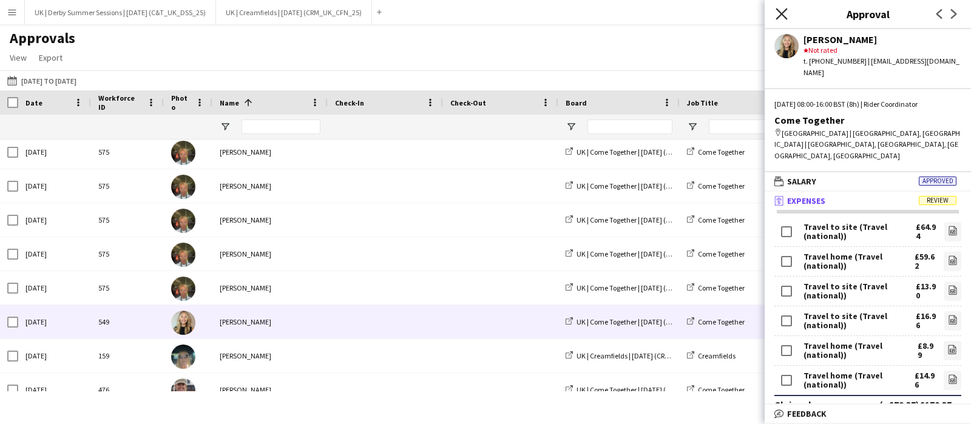
click at [782, 15] on icon at bounding box center [782, 14] width 12 height 12
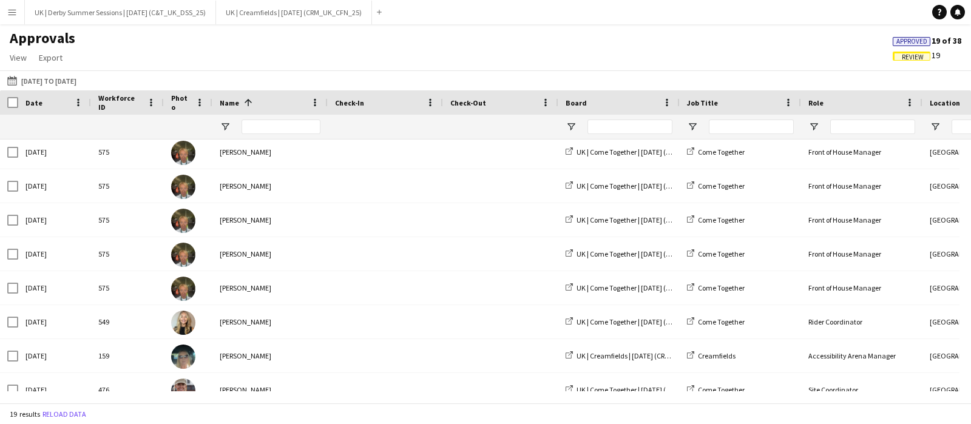
click at [916, 57] on span "Review" at bounding box center [913, 57] width 22 height 8
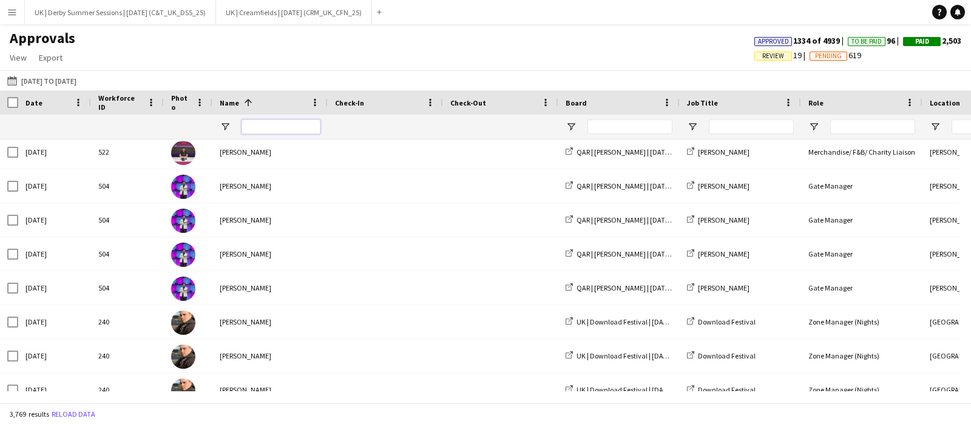
click at [267, 125] on input "Name Filter Input" at bounding box center [281, 127] width 79 height 15
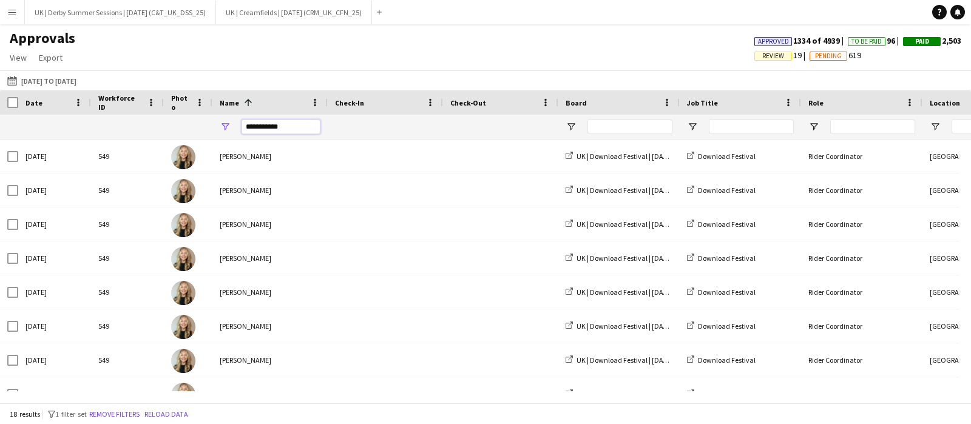
type input "**********"
click at [121, 417] on button "Remove filters" at bounding box center [114, 414] width 55 height 13
click at [121, 410] on div "18 results filter-1 1 filter set Remove filters Reload data" at bounding box center [485, 414] width 971 height 21
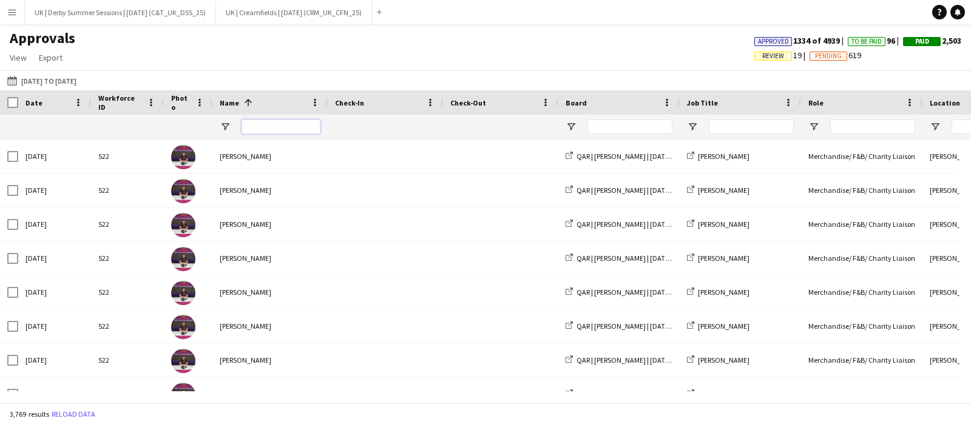
click at [266, 126] on input "Name Filter Input" at bounding box center [281, 127] width 79 height 15
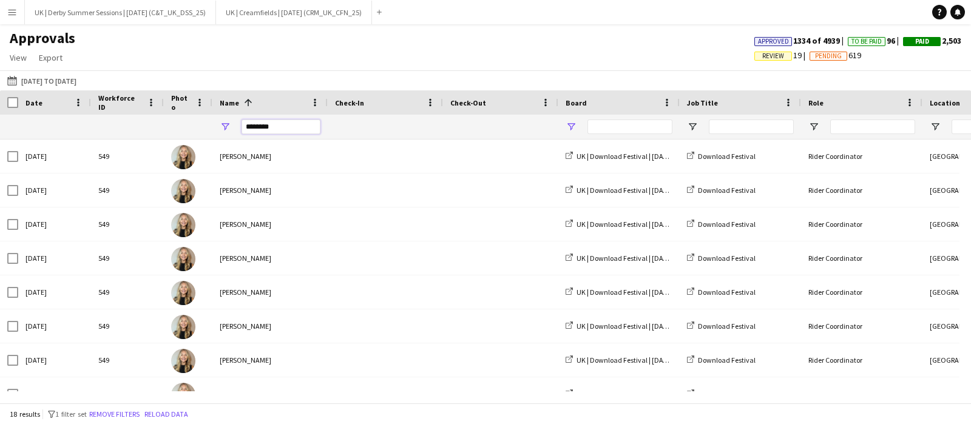
type input "********"
click at [567, 127] on span "Open Filter Menu" at bounding box center [571, 126] width 11 height 11
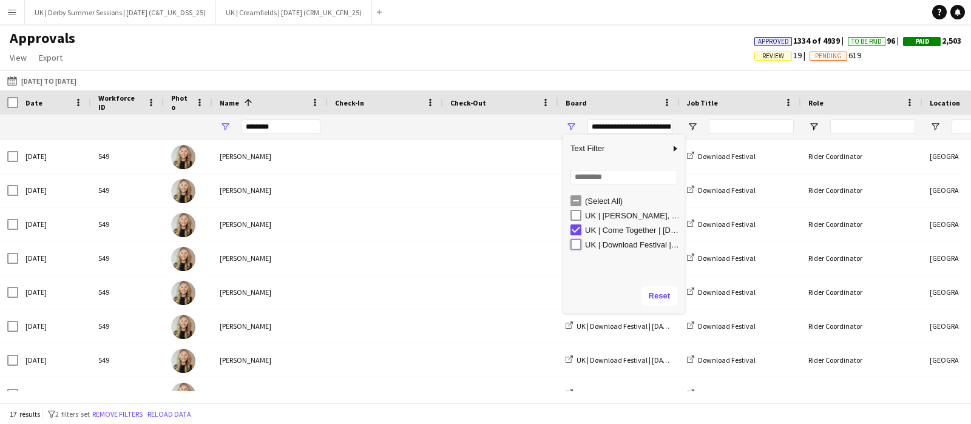
type input "**********"
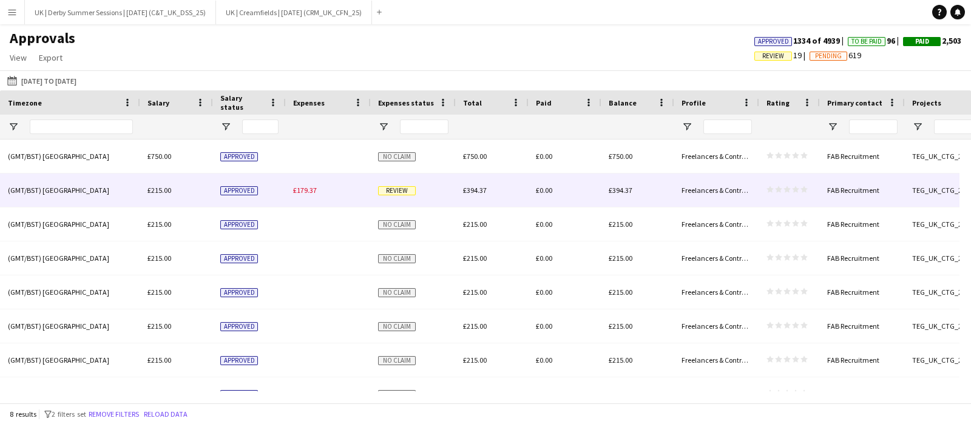
click at [313, 192] on span "£179.37" at bounding box center [305, 190] width 24 height 9
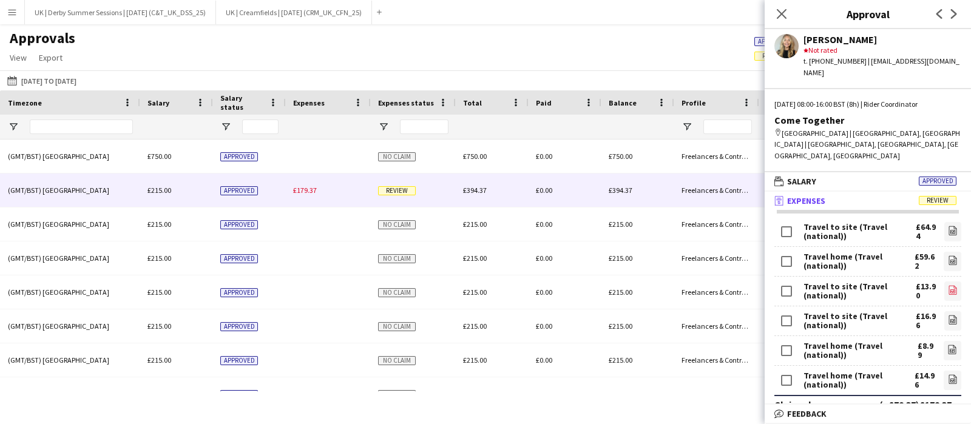
click at [948, 285] on icon "file-image" at bounding box center [953, 290] width 10 height 10
click at [948, 226] on icon "file-image" at bounding box center [953, 231] width 10 height 10
click at [948, 256] on icon "file-image" at bounding box center [953, 261] width 10 height 10
click at [948, 285] on icon "file-image" at bounding box center [953, 290] width 10 height 10
click at [948, 315] on icon "file-image" at bounding box center [953, 320] width 10 height 10
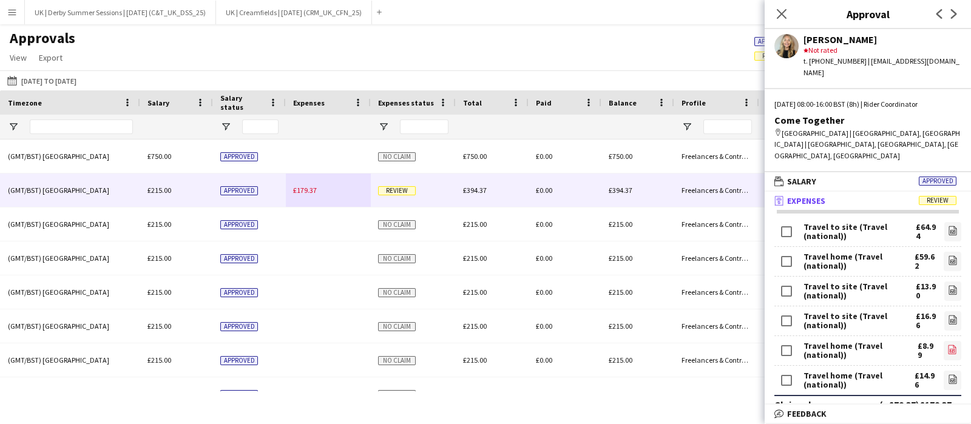
click at [947, 345] on icon "file-image" at bounding box center [952, 350] width 10 height 10
click at [946, 371] on link "file-image" at bounding box center [953, 380] width 18 height 19
click at [948, 285] on icon "file-image" at bounding box center [953, 290] width 10 height 10
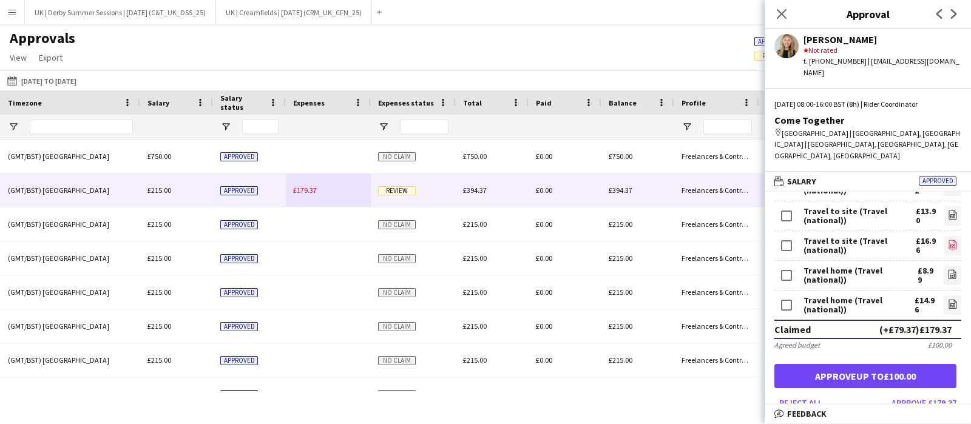
click at [944, 236] on link "file-image" at bounding box center [952, 245] width 17 height 19
click at [944, 266] on link "file-image" at bounding box center [953, 275] width 18 height 19
click at [948, 299] on icon "file-image" at bounding box center [953, 304] width 10 height 10
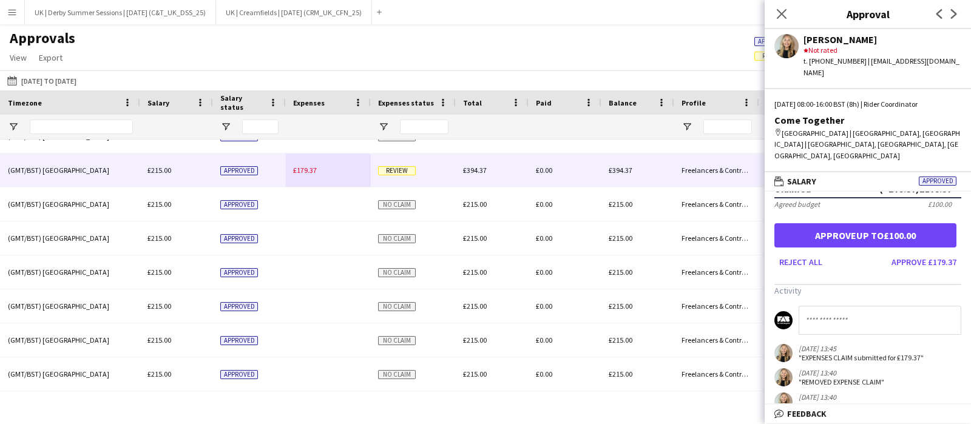
scroll to position [289, 0]
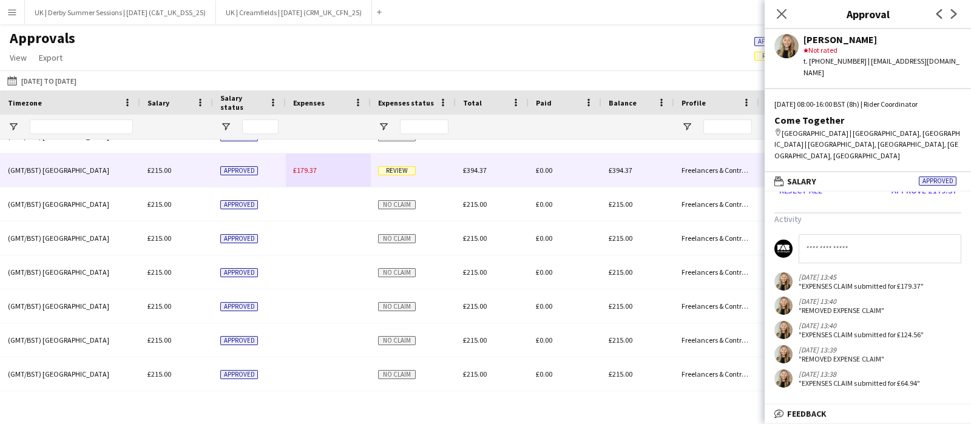
click at [848, 234] on input at bounding box center [880, 248] width 163 height 29
type input "**********"
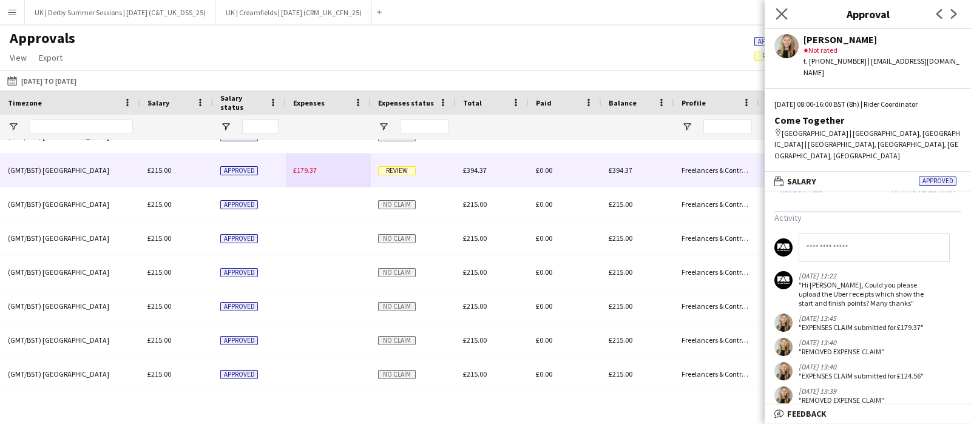
click at [788, 11] on app-icon "Close pop-in" at bounding box center [782, 14] width 18 height 18
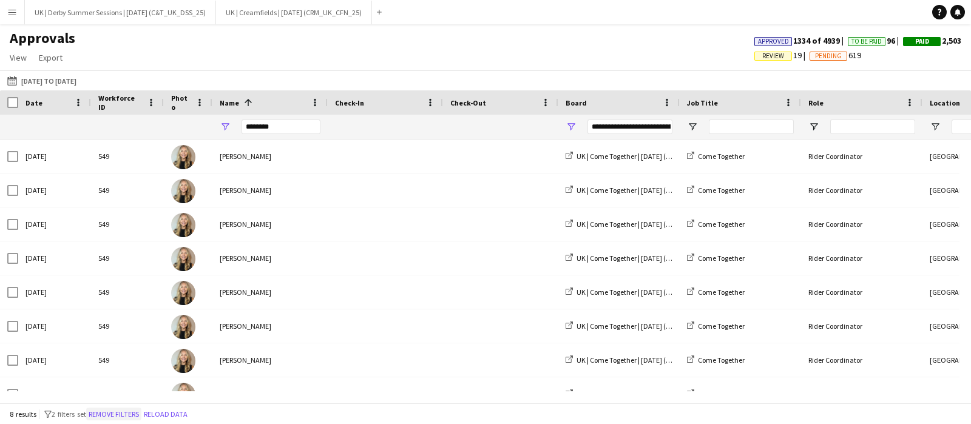
click at [131, 415] on button "Remove filters" at bounding box center [113, 414] width 55 height 13
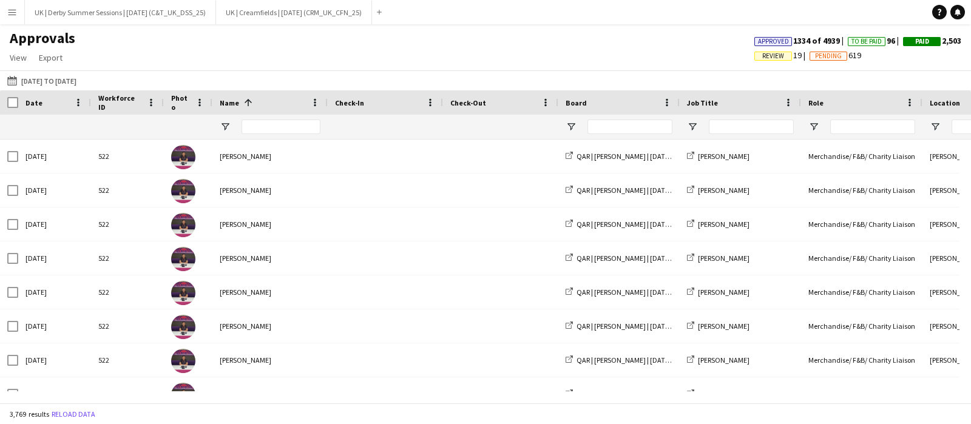
click at [762, 55] on span "Review" at bounding box center [773, 56] width 22 height 8
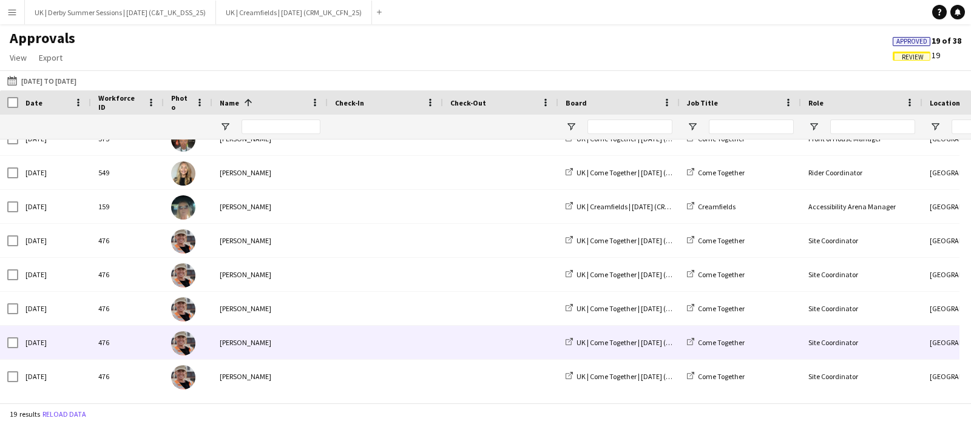
scroll to position [394, 0]
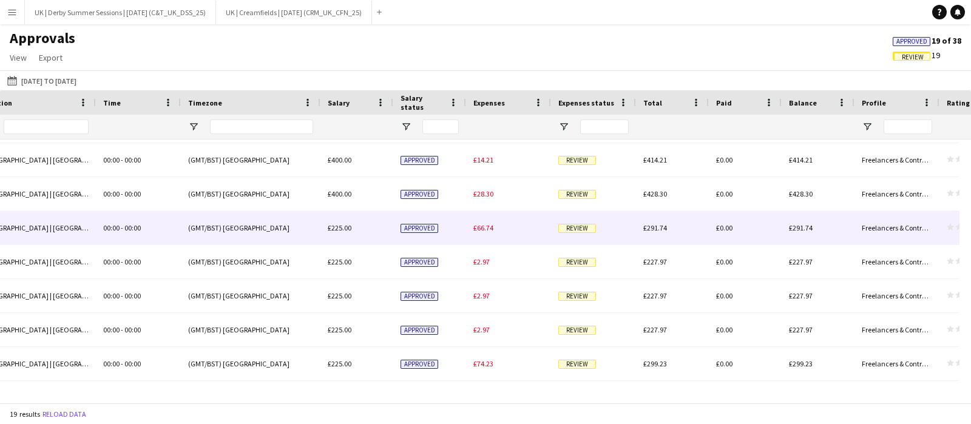
click at [497, 229] on div "£66.74" at bounding box center [508, 227] width 85 height 33
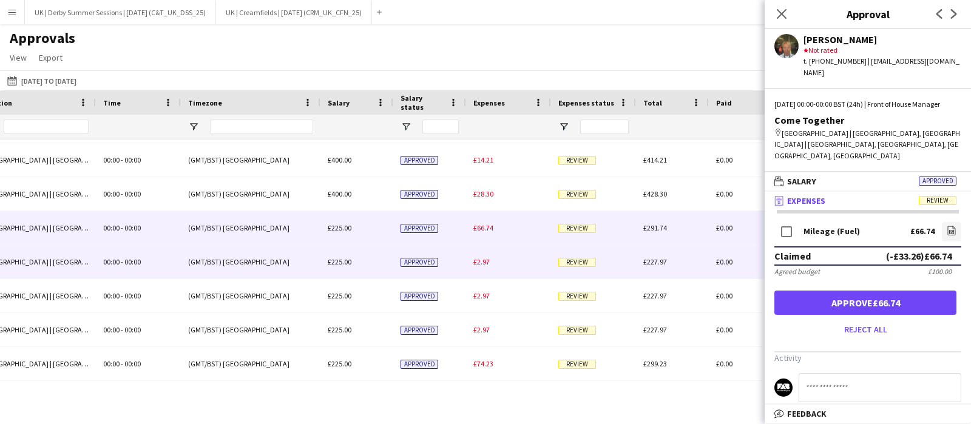
click at [493, 256] on div "£2.97" at bounding box center [508, 261] width 85 height 33
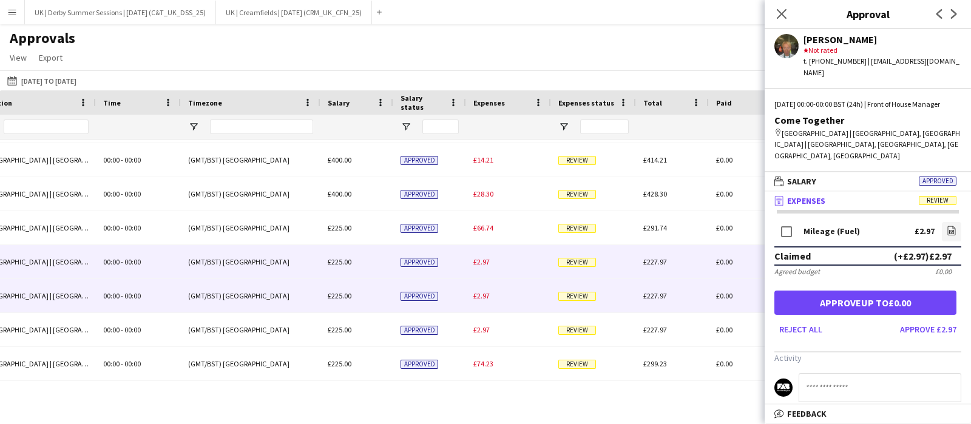
click at [493, 296] on div "£2.97" at bounding box center [508, 295] width 85 height 33
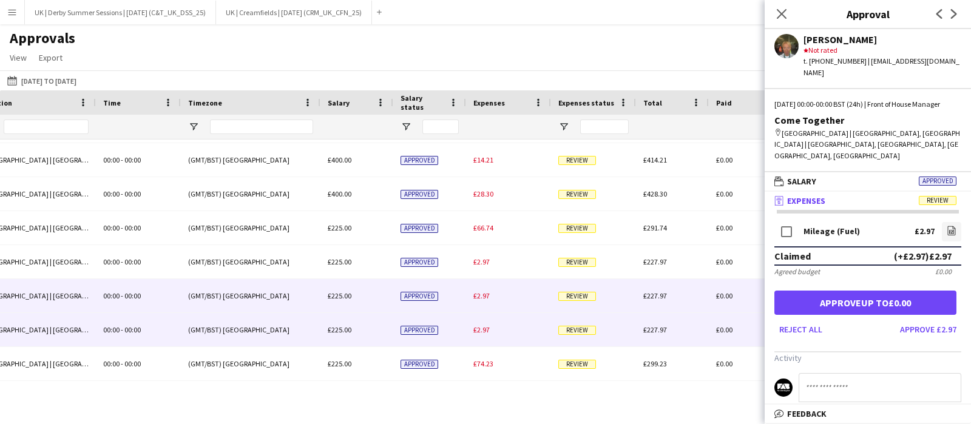
click at [495, 322] on div "£2.97" at bounding box center [508, 329] width 85 height 33
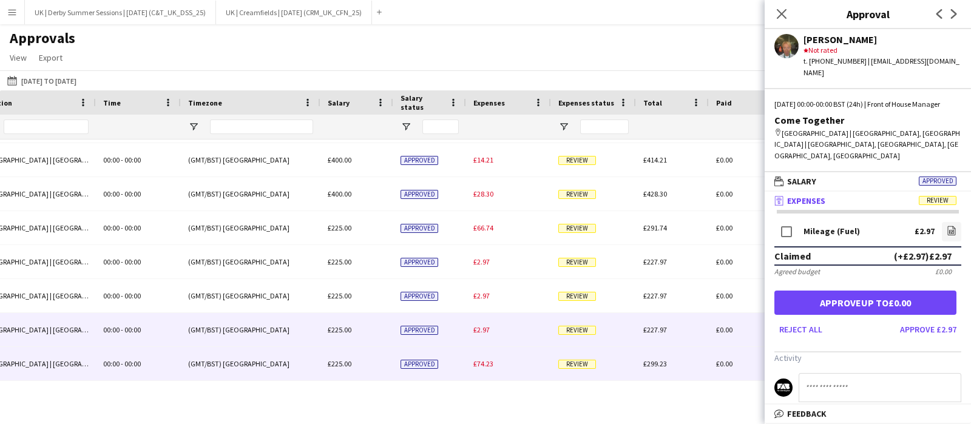
click at [495, 365] on div "£74.23" at bounding box center [508, 363] width 85 height 33
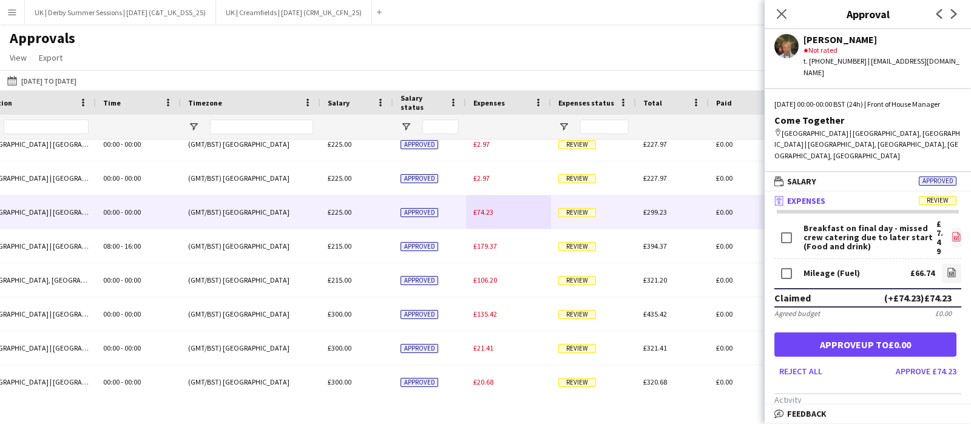
click at [952, 232] on icon "file-image" at bounding box center [957, 237] width 10 height 10
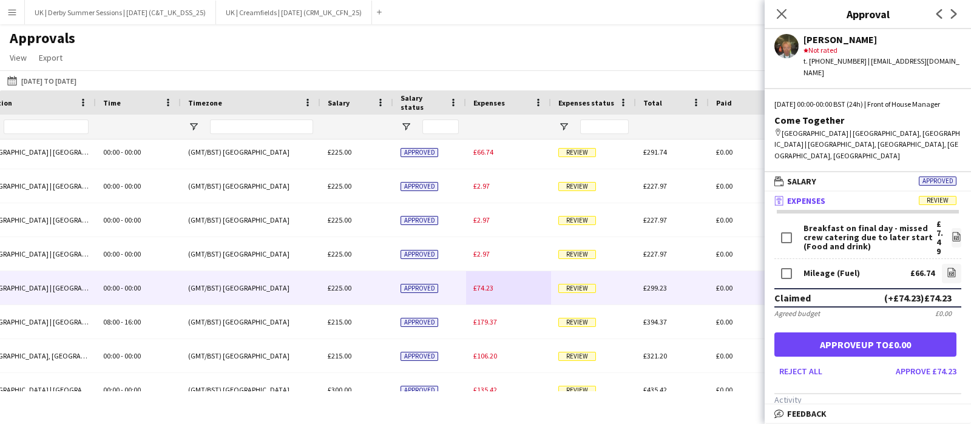
scroll to position [151, 0]
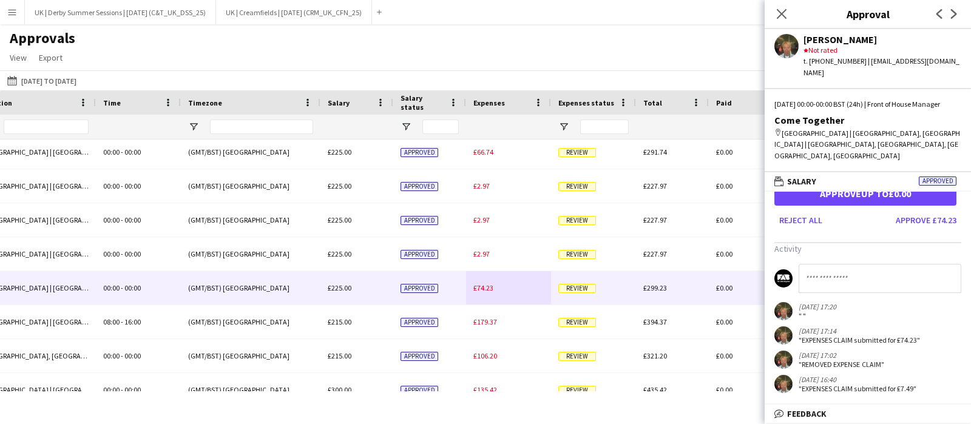
click at [848, 264] on input at bounding box center [880, 278] width 163 height 29
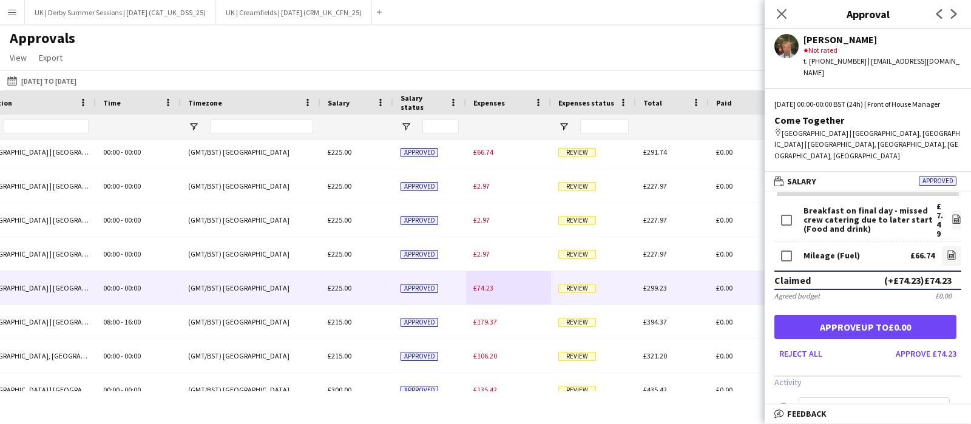
scroll to position [0, 18]
click at [947, 250] on icon "file-image" at bounding box center [952, 255] width 10 height 10
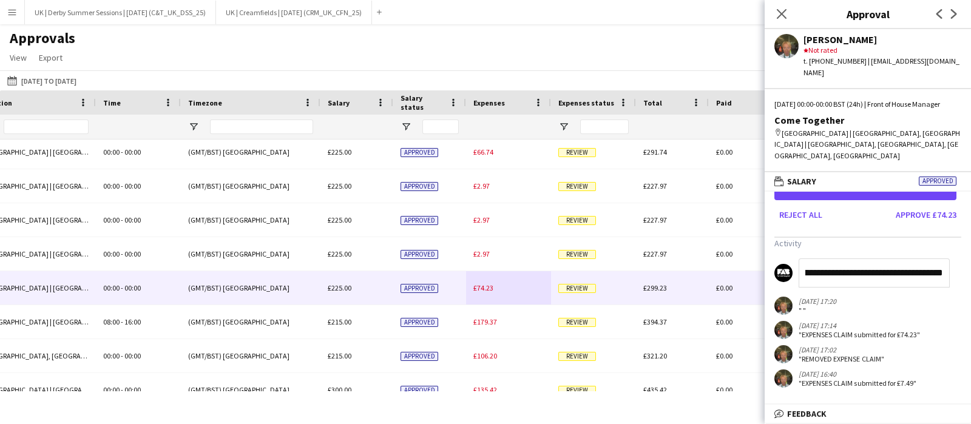
drag, startPoint x: 943, startPoint y: 256, endPoint x: 864, endPoint y: 259, distance: 79.0
click at [864, 259] on input "**********" at bounding box center [874, 273] width 151 height 29
click at [859, 259] on input "**********" at bounding box center [874, 273] width 151 height 29
drag, startPoint x: 858, startPoint y: 257, endPoint x: 970, endPoint y: 257, distance: 112.3
click at [970, 255] on mat-expansion-panel "**********" at bounding box center [868, 298] width 206 height 213
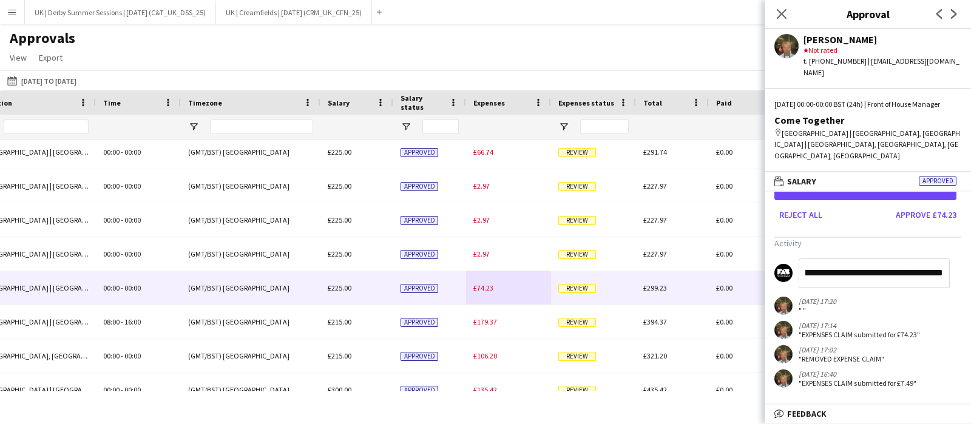
scroll to position [0, 0]
drag, startPoint x: 944, startPoint y: 257, endPoint x: 847, endPoint y: 253, distance: 97.2
click at [847, 259] on input "**********" at bounding box center [874, 273] width 151 height 29
drag, startPoint x: 913, startPoint y: 258, endPoint x: 891, endPoint y: 254, distance: 22.7
click at [891, 259] on input "**********" at bounding box center [874, 273] width 151 height 29
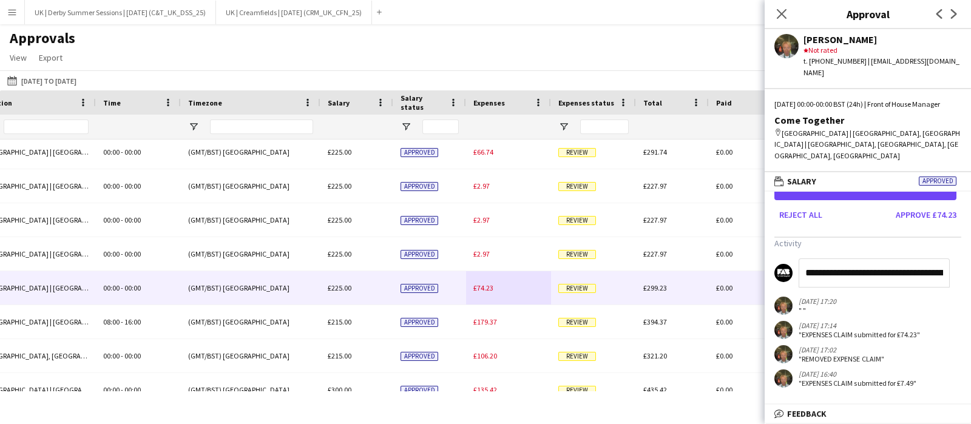
click at [895, 259] on input "**********" at bounding box center [874, 273] width 151 height 29
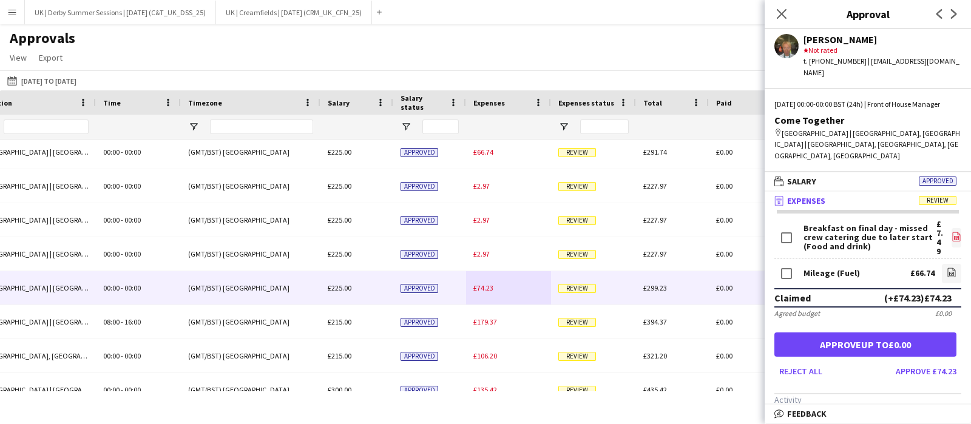
click at [952, 232] on icon "file-image" at bounding box center [957, 237] width 10 height 10
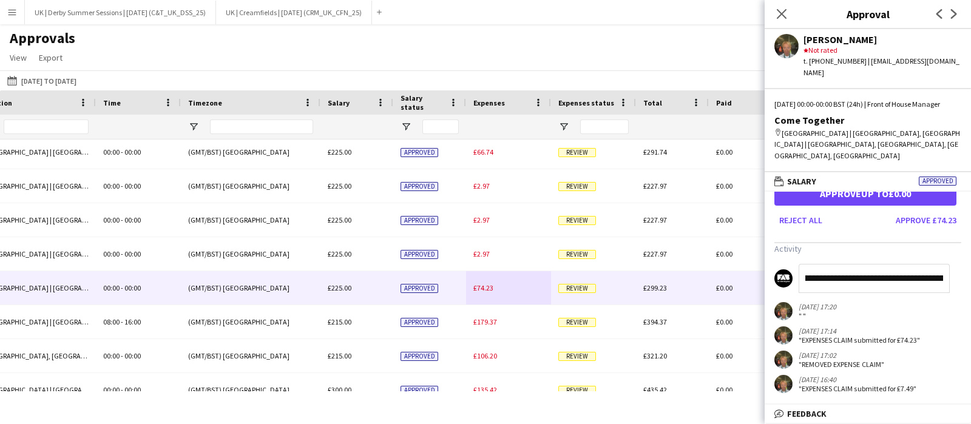
scroll to position [0, 370]
drag, startPoint x: 938, startPoint y: 260, endPoint x: 970, endPoint y: 262, distance: 32.8
click at [970, 262] on mat-expansion-panel "**********" at bounding box center [868, 298] width 206 height 213
click at [947, 265] on input "**********" at bounding box center [874, 278] width 151 height 29
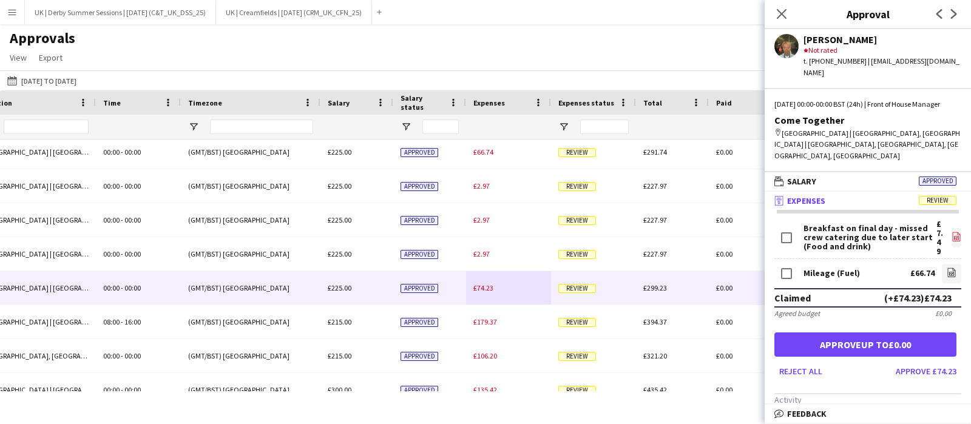
scroll to position [0, 0]
click at [952, 232] on icon "file-image" at bounding box center [957, 237] width 10 height 10
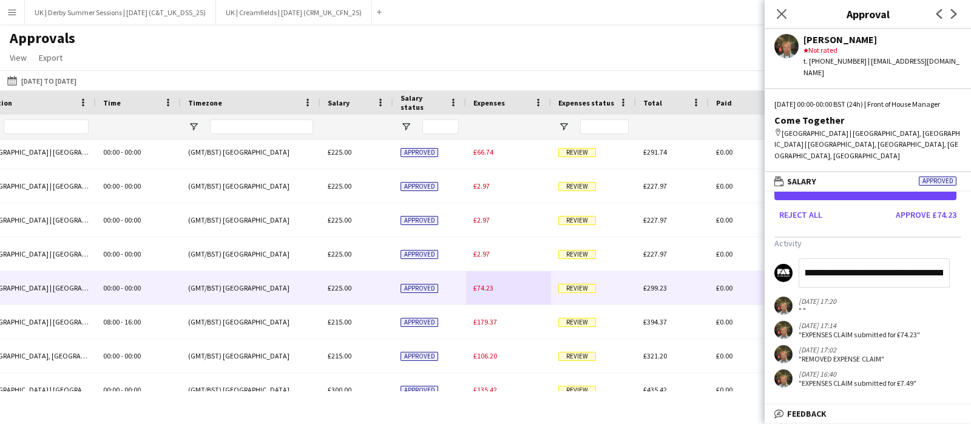
scroll to position [0, 609]
drag, startPoint x: 929, startPoint y: 256, endPoint x: 938, endPoint y: 257, distance: 9.1
click at [946, 259] on input "**********" at bounding box center [874, 273] width 151 height 29
click at [943, 259] on input "**********" at bounding box center [874, 273] width 151 height 29
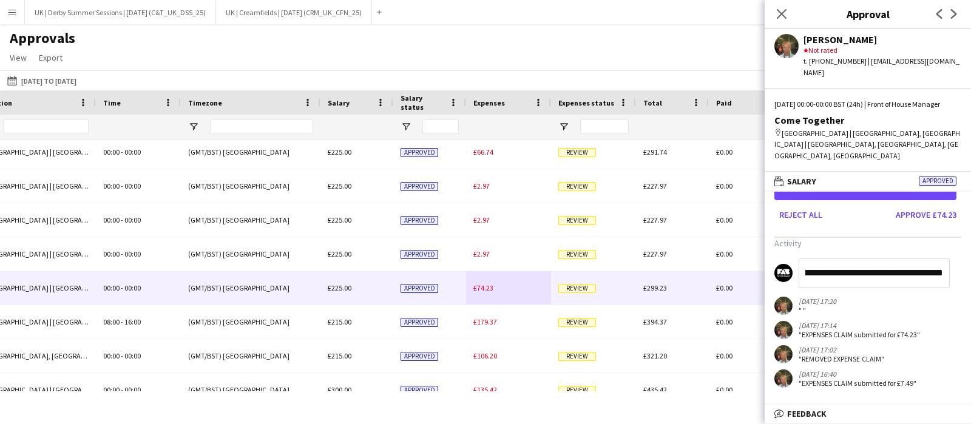
type input "**********"
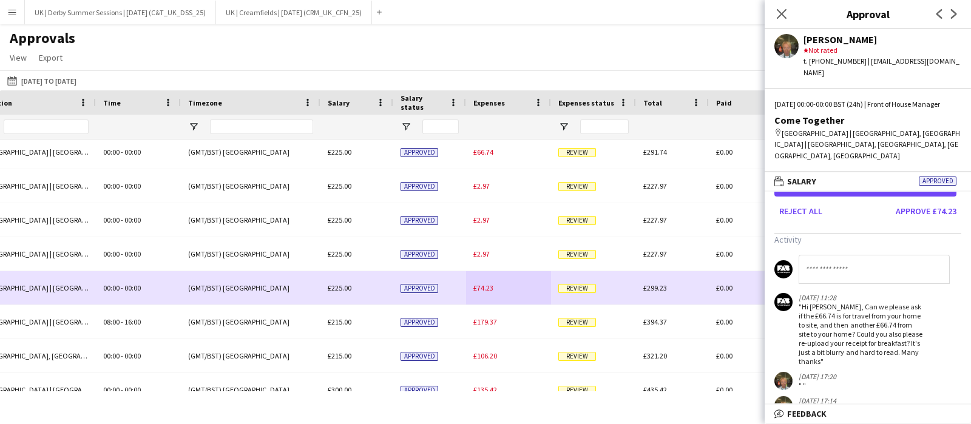
click at [481, 290] on span "£74.23" at bounding box center [483, 287] width 20 height 9
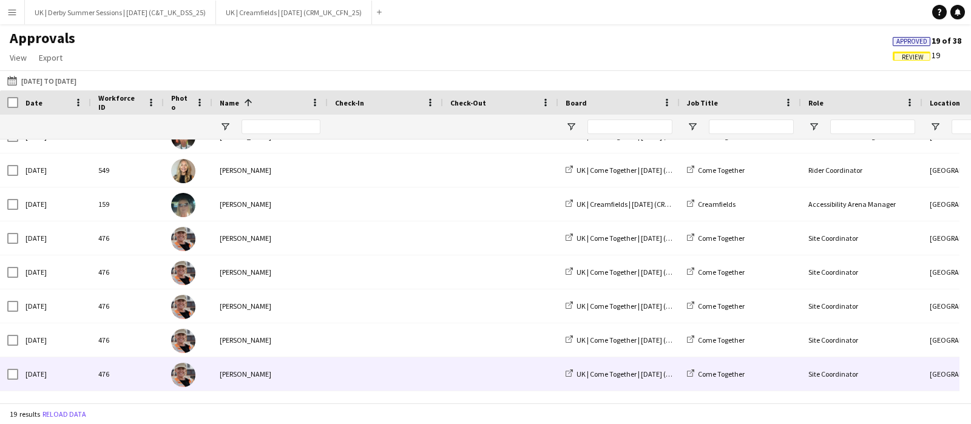
scroll to position [318, 0]
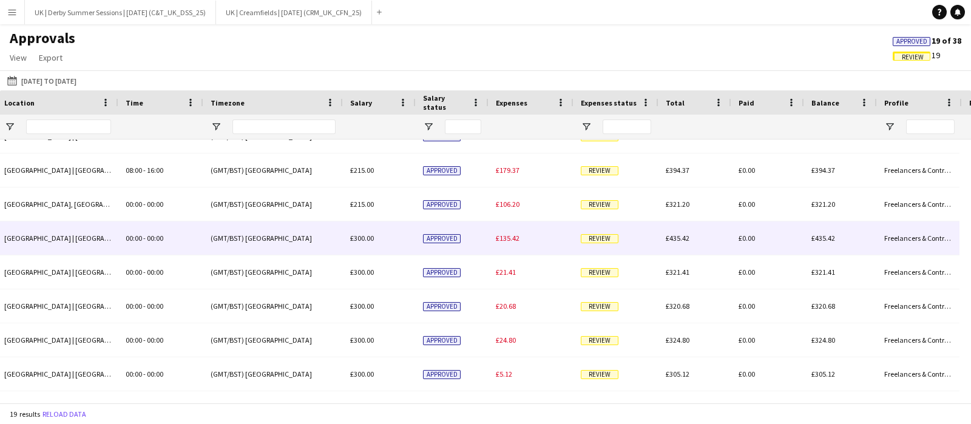
click at [508, 243] on div "£135.42" at bounding box center [531, 238] width 85 height 33
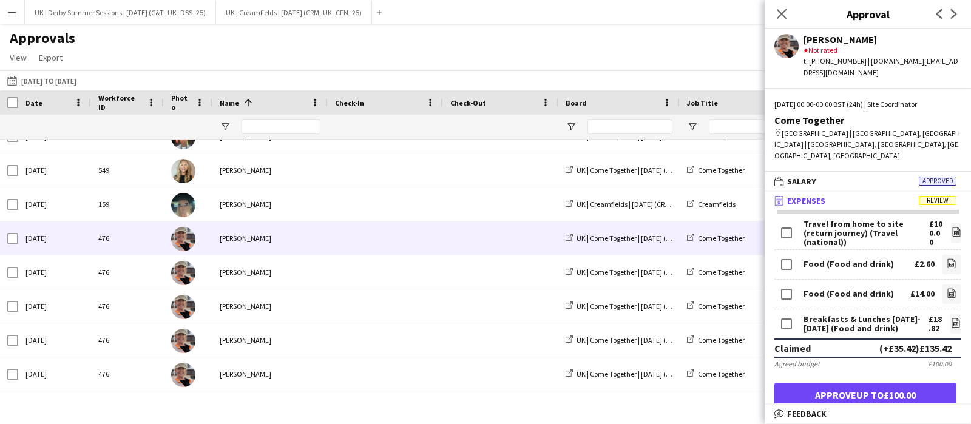
drag, startPoint x: 785, startPoint y: 13, endPoint x: 470, endPoint y: 229, distance: 382.0
click at [785, 13] on icon "Close pop-in" at bounding box center [782, 14] width 10 height 10
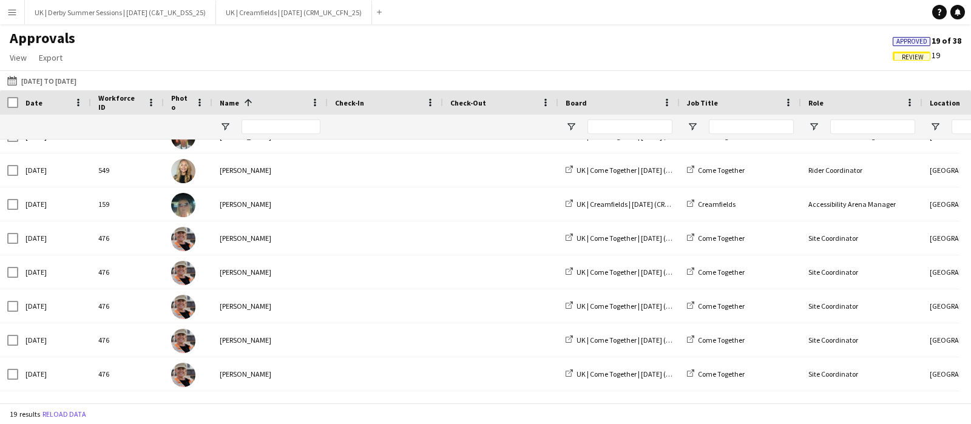
click at [915, 56] on span "Review" at bounding box center [913, 57] width 22 height 8
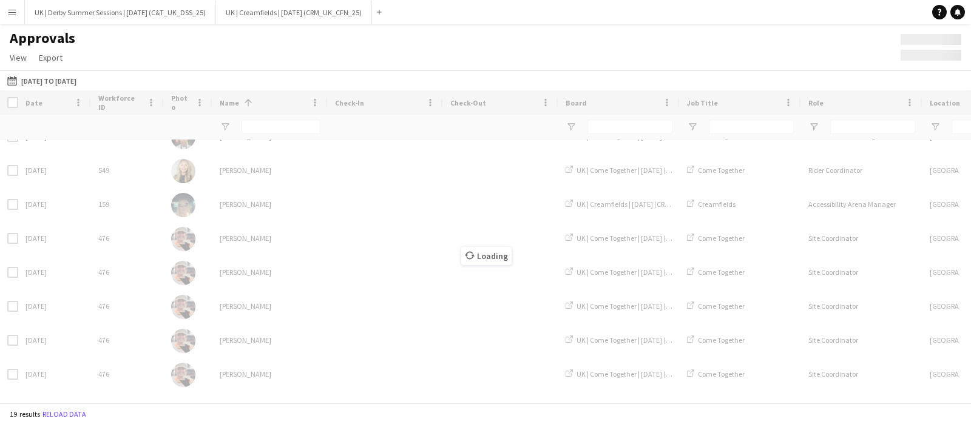
click at [268, 126] on div "Loading" at bounding box center [485, 246] width 971 height 313
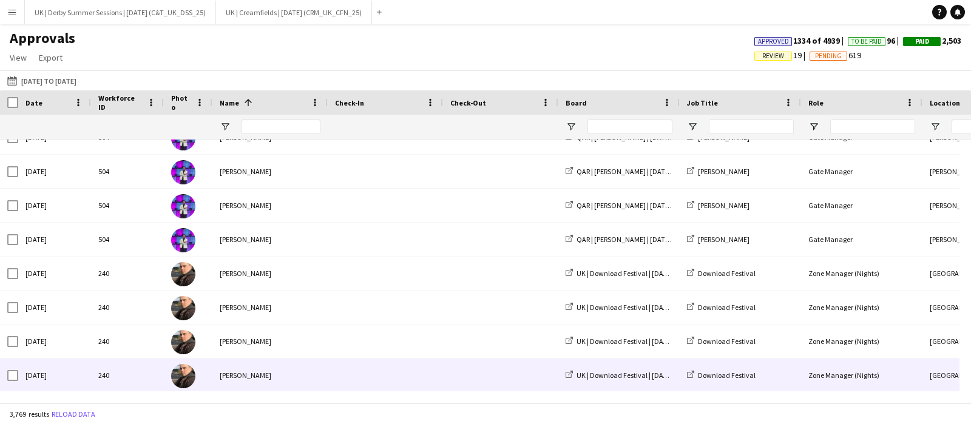
scroll to position [0, 0]
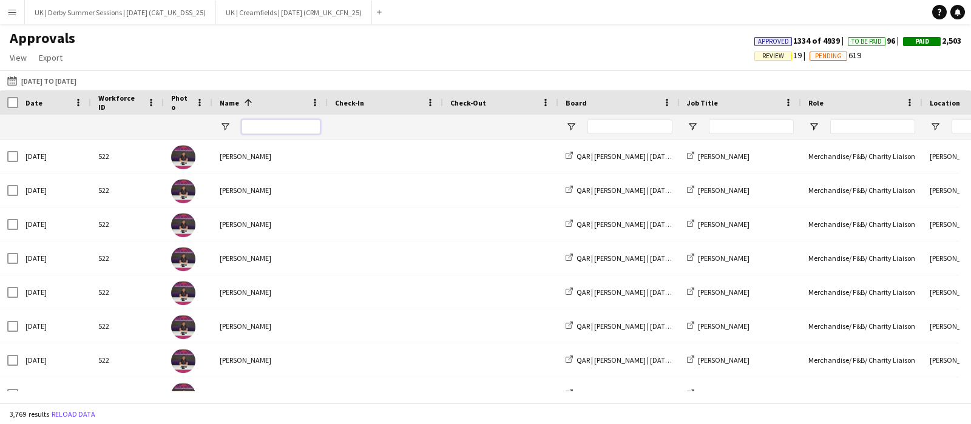
click at [253, 121] on input "Name Filter Input" at bounding box center [281, 127] width 79 height 15
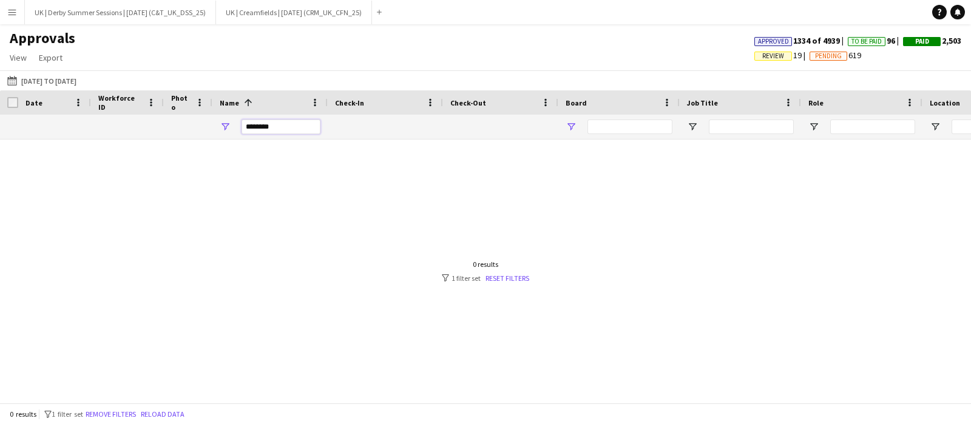
type input "********"
click at [570, 123] on span "Open Filter Menu" at bounding box center [571, 126] width 11 height 11
click at [118, 413] on button "Remove filters" at bounding box center [110, 414] width 55 height 13
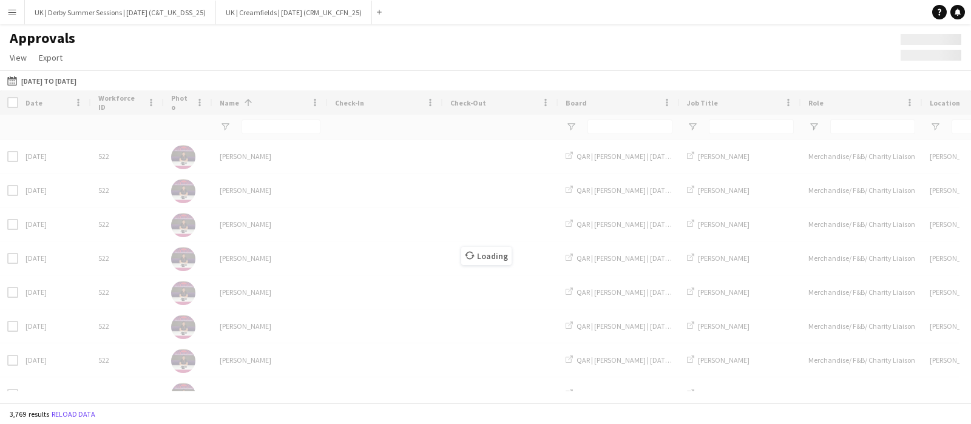
click at [275, 126] on div "Loading" at bounding box center [485, 246] width 971 height 313
click at [10, 20] on button "Menu" at bounding box center [12, 12] width 24 height 24
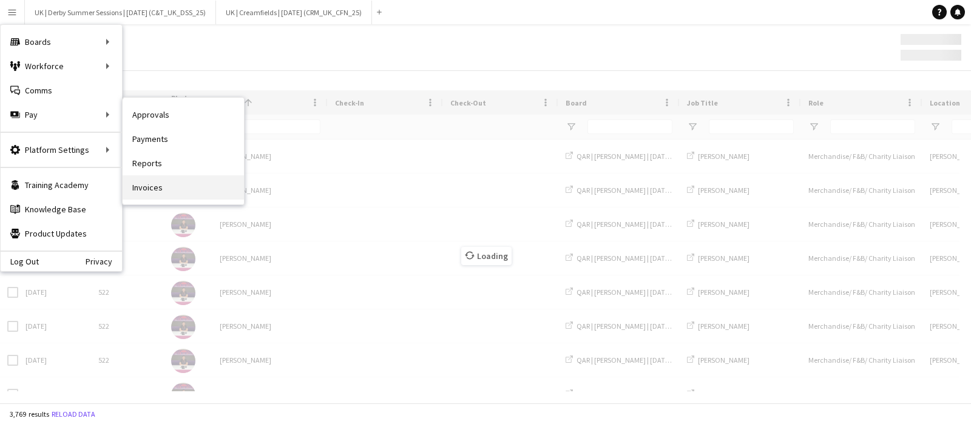
click at [155, 188] on link "Invoices" at bounding box center [183, 187] width 121 height 24
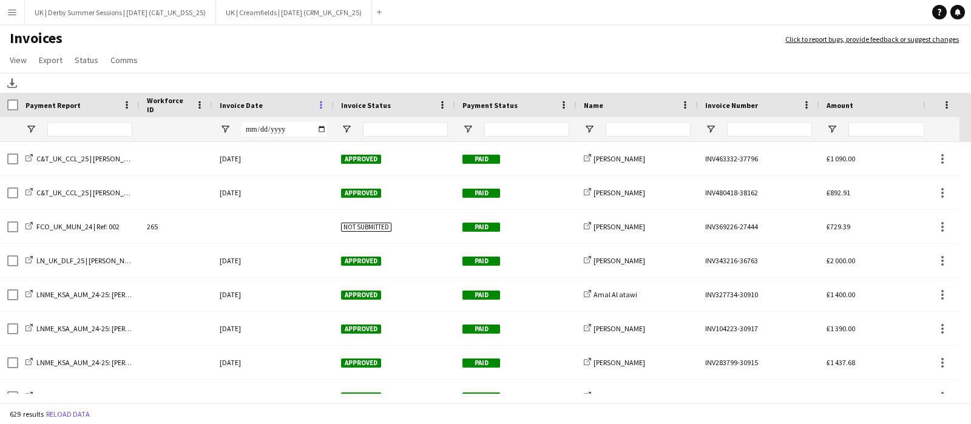
click at [322, 103] on span at bounding box center [321, 105] width 11 height 11
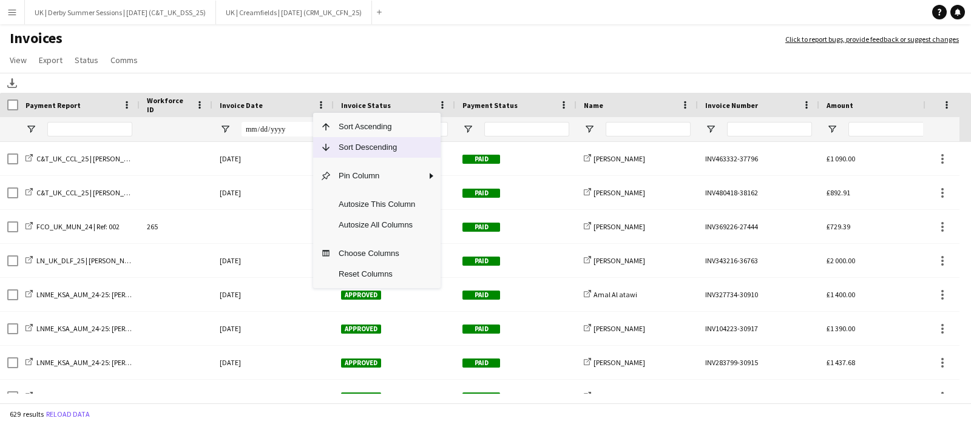
click at [336, 144] on span "Sort Descending" at bounding box center [376, 147] width 91 height 21
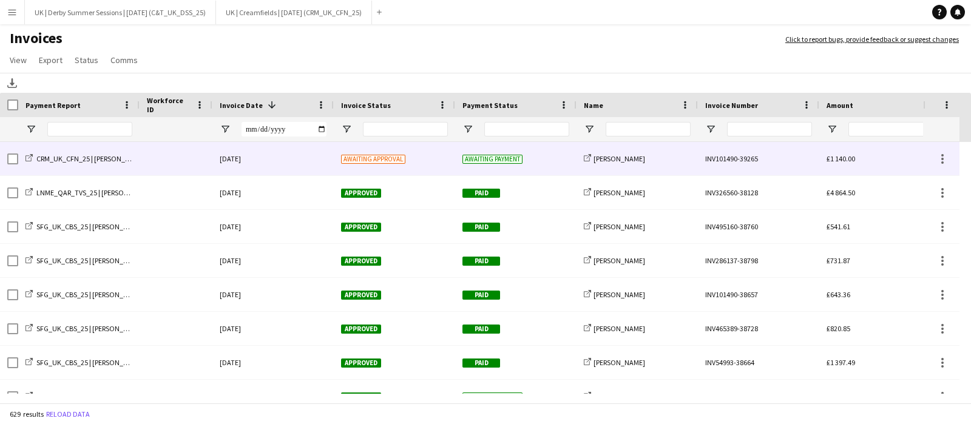
click at [292, 151] on div "26-August-2025" at bounding box center [272, 158] width 121 height 33
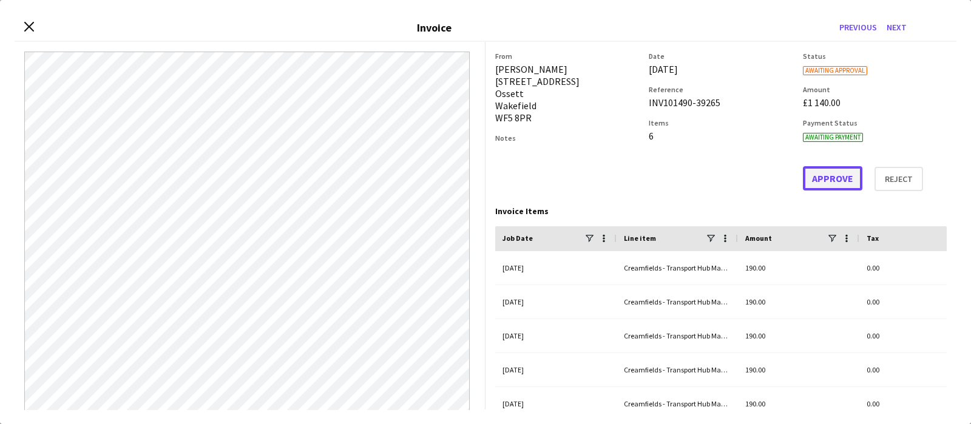
click at [810, 174] on button "Approve" at bounding box center [832, 178] width 59 height 24
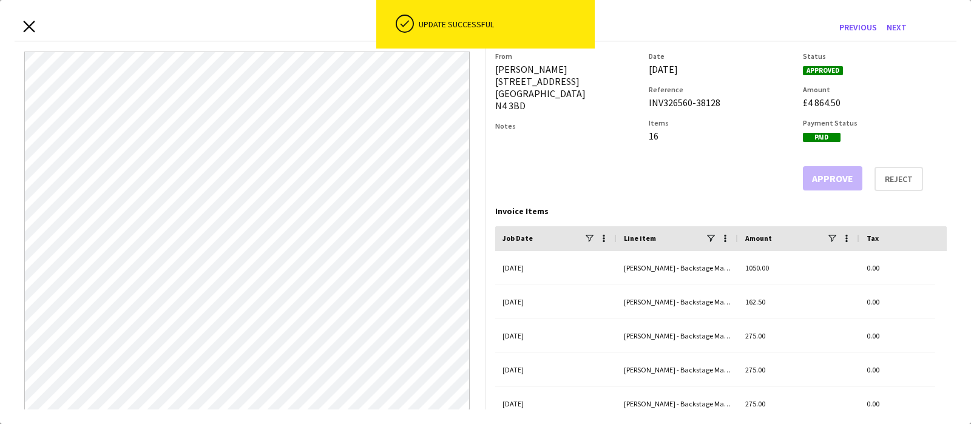
click at [27, 27] on icon at bounding box center [29, 27] width 12 height 12
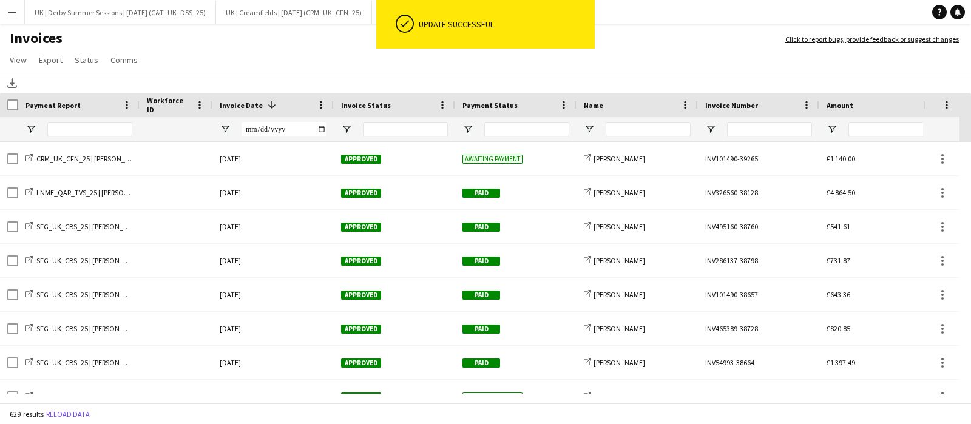
click at [280, 158] on div "26-August-2025" at bounding box center [272, 158] width 121 height 33
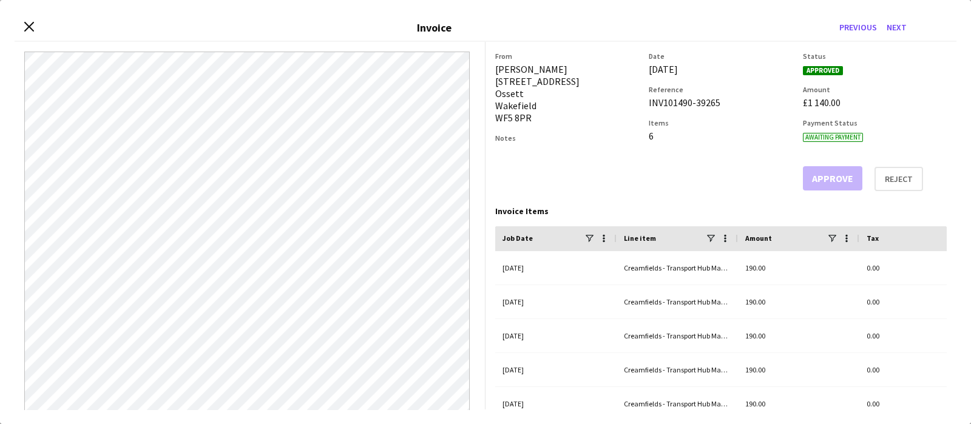
click at [23, 24] on div "Close invoice dialog Invoice Previous Next" at bounding box center [486, 28] width 942 height 27
click at [31, 27] on icon "Close invoice dialog" at bounding box center [29, 27] width 12 height 12
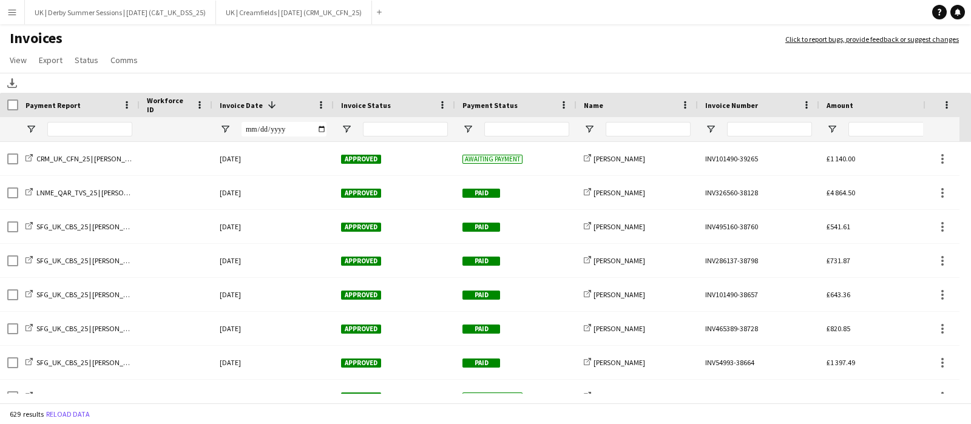
click at [9, 5] on button "Menu" at bounding box center [12, 12] width 24 height 24
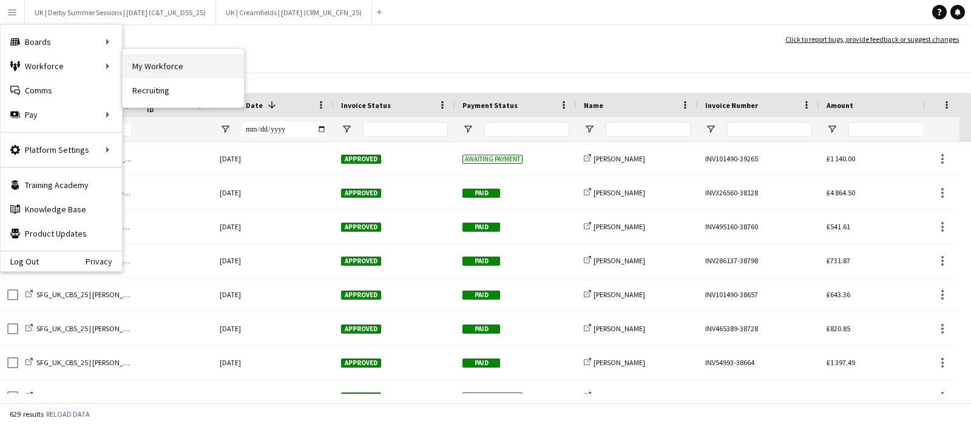
click at [152, 64] on link "My Workforce" at bounding box center [183, 66] width 121 height 24
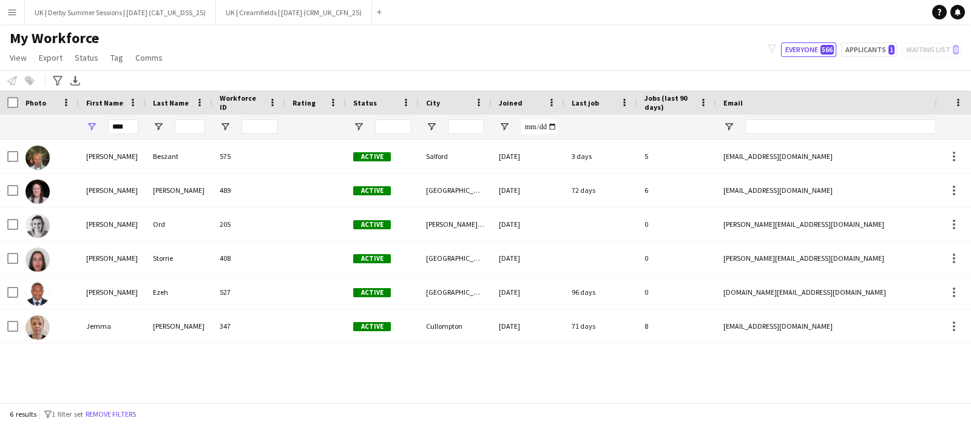
drag, startPoint x: 98, startPoint y: 412, endPoint x: 119, endPoint y: 406, distance: 21.5
click at [100, 412] on button "Remove filters" at bounding box center [110, 414] width 55 height 13
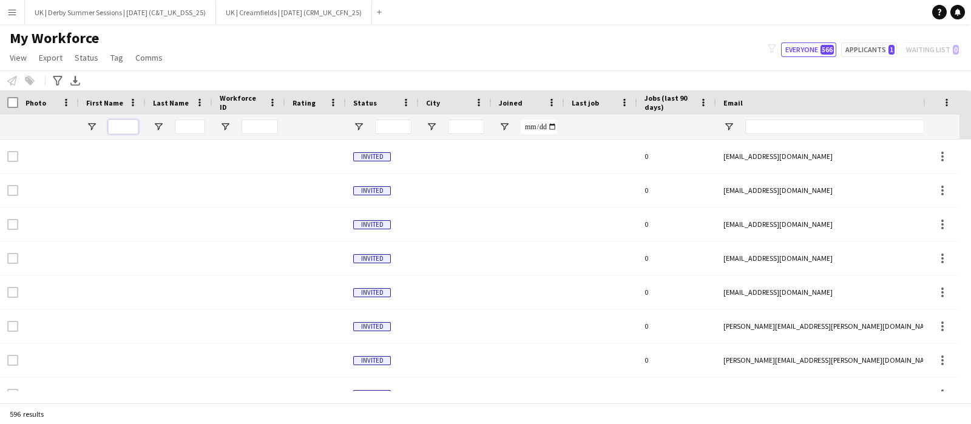
click at [121, 125] on input "First Name Filter Input" at bounding box center [123, 127] width 30 height 15
type input "******"
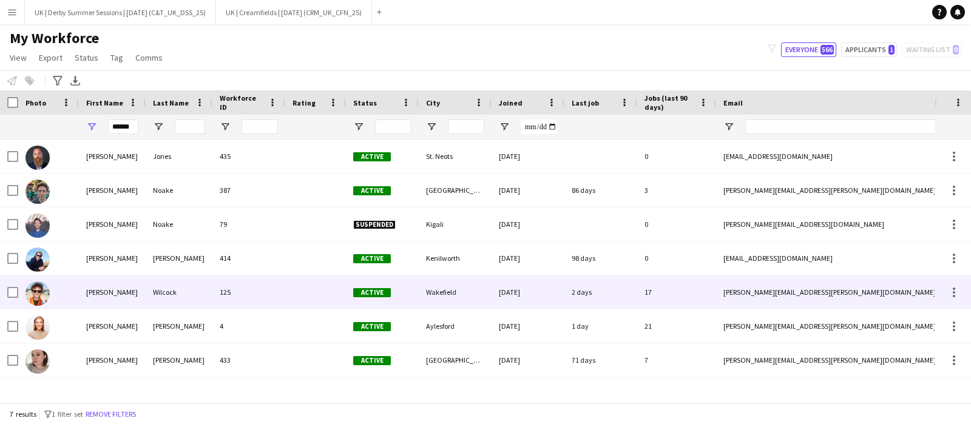
click at [173, 290] on div "Wilcock" at bounding box center [179, 292] width 67 height 33
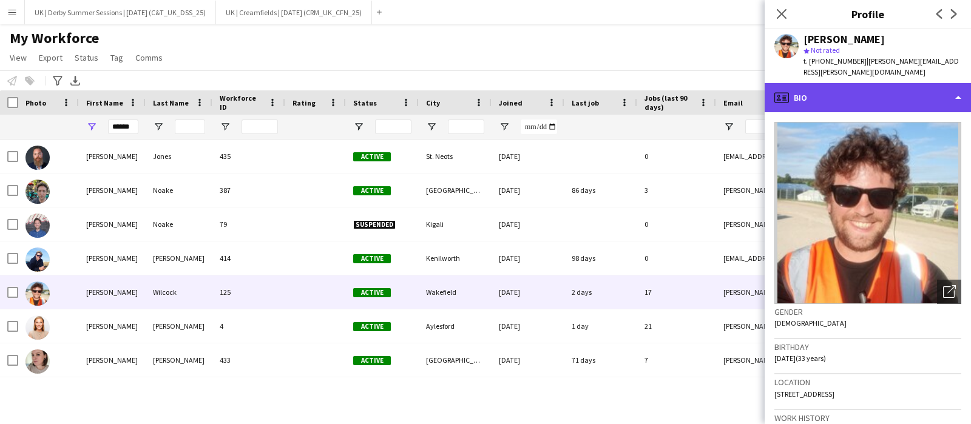
click at [847, 83] on div "profile Bio" at bounding box center [868, 97] width 206 height 29
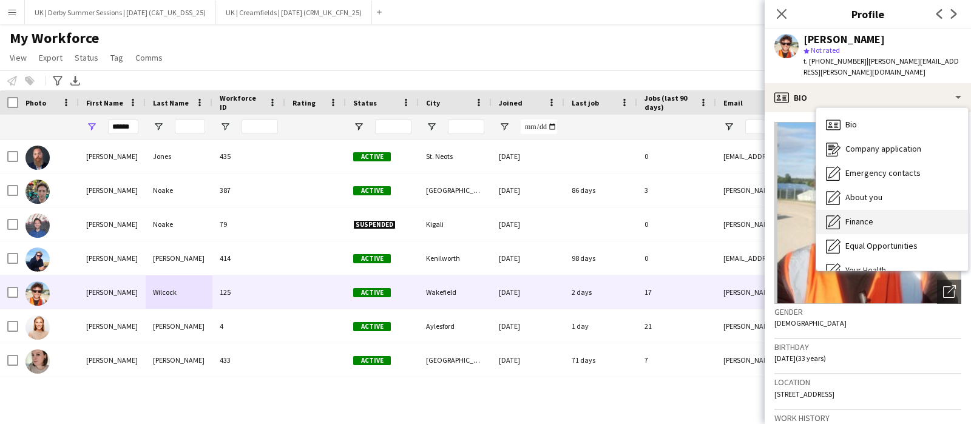
click at [852, 216] on span "Finance" at bounding box center [859, 221] width 28 height 11
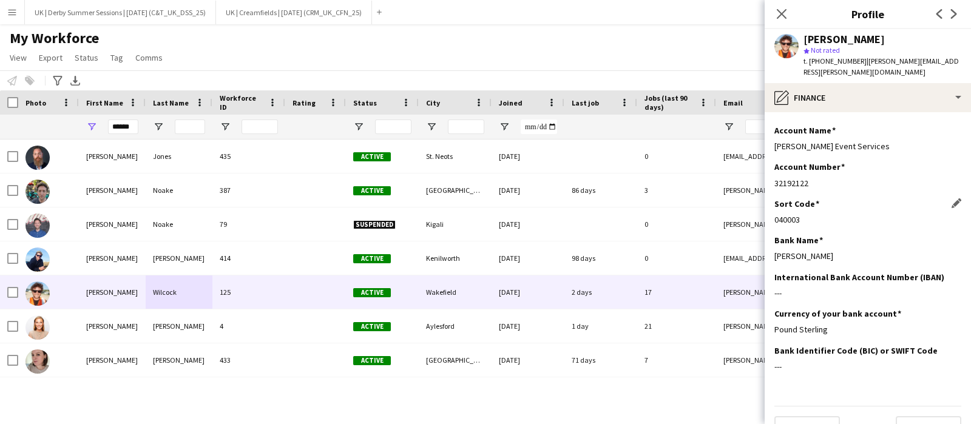
scroll to position [296, 0]
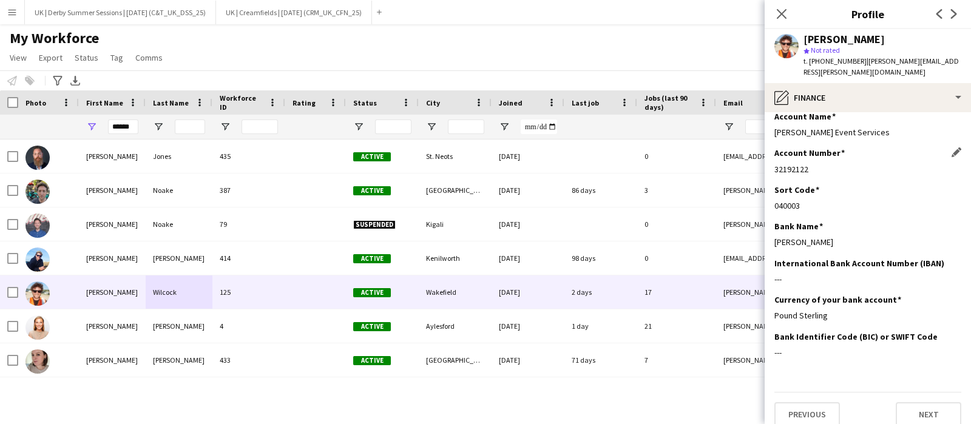
drag, startPoint x: 774, startPoint y: 159, endPoint x: 812, endPoint y: 160, distance: 38.3
click at [812, 164] on div "32192122" at bounding box center [867, 169] width 187 height 11
copy div "32192122"
drag, startPoint x: 776, startPoint y: 192, endPoint x: 800, endPoint y: 194, distance: 24.3
click at [800, 200] on div "040003" at bounding box center [867, 205] width 187 height 11
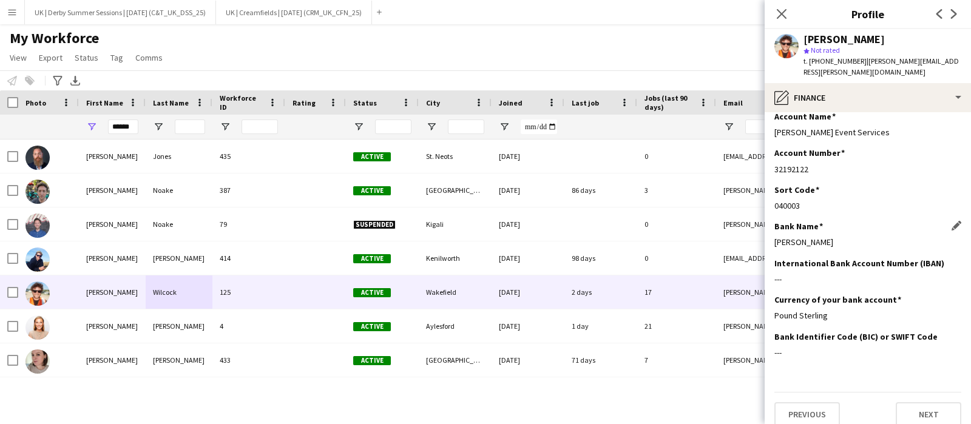
copy div "040003"
click at [7, 15] on app-icon "Menu" at bounding box center [12, 12] width 10 height 10
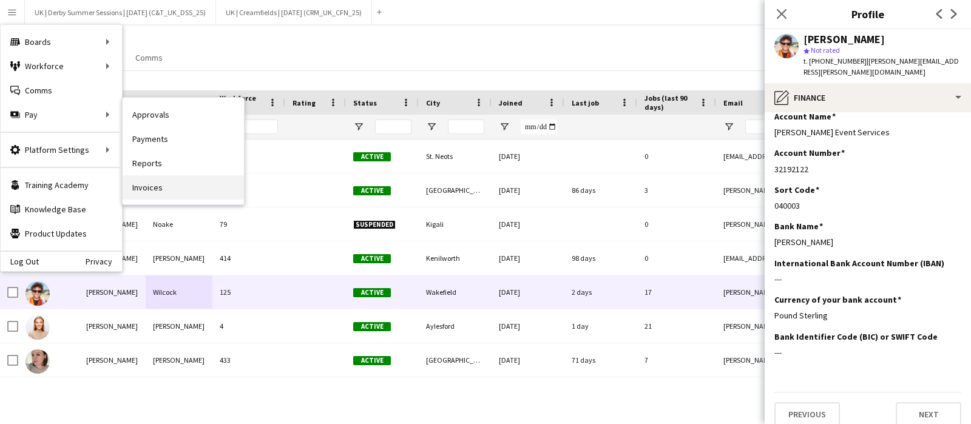
click at [159, 183] on link "Invoices" at bounding box center [183, 187] width 121 height 24
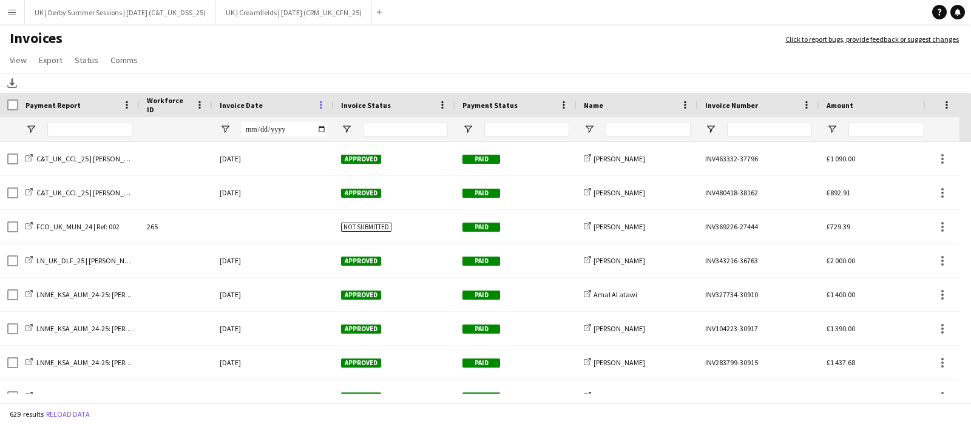
click at [322, 104] on span at bounding box center [321, 105] width 11 height 11
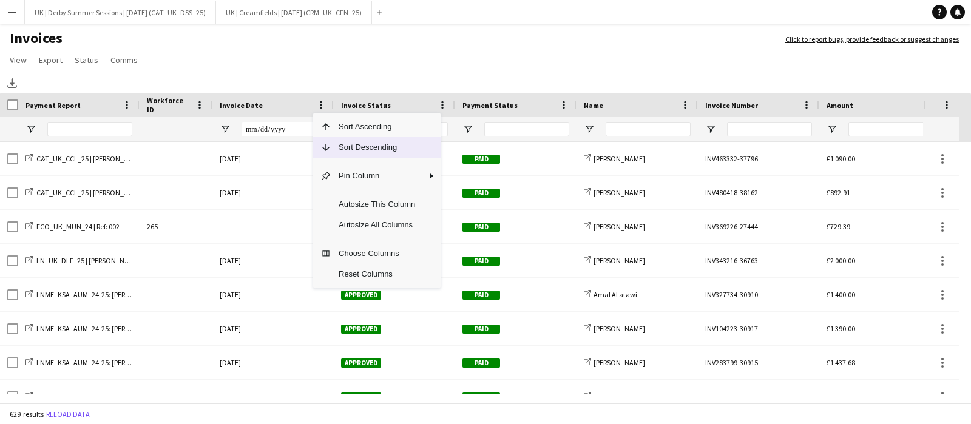
click at [332, 140] on span "Sort Descending" at bounding box center [376, 147] width 91 height 21
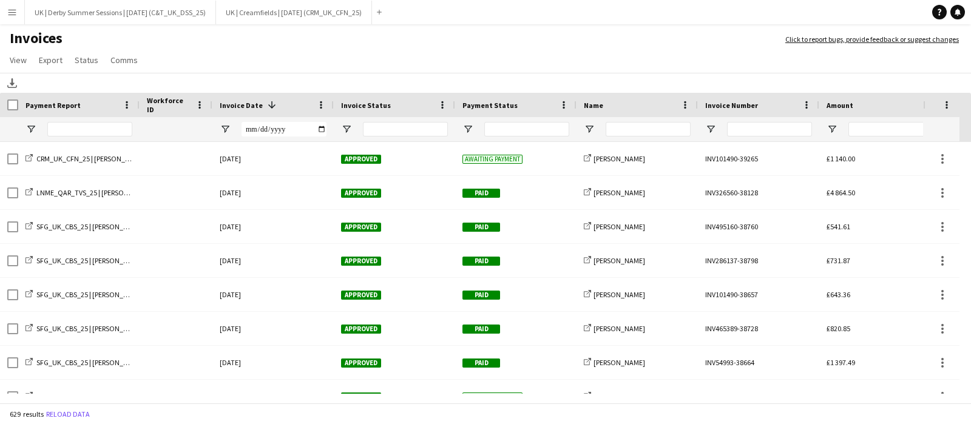
click at [9, 15] on app-icon "Menu" at bounding box center [12, 12] width 10 height 10
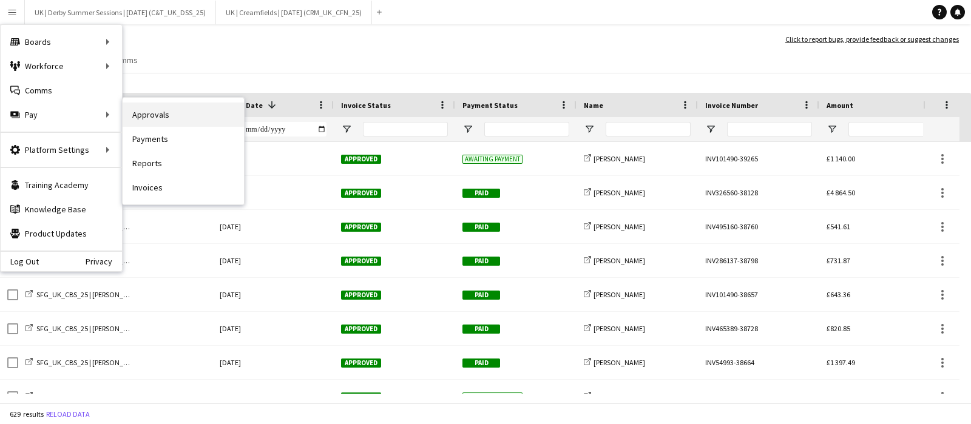
click at [182, 112] on link "Approvals" at bounding box center [183, 115] width 121 height 24
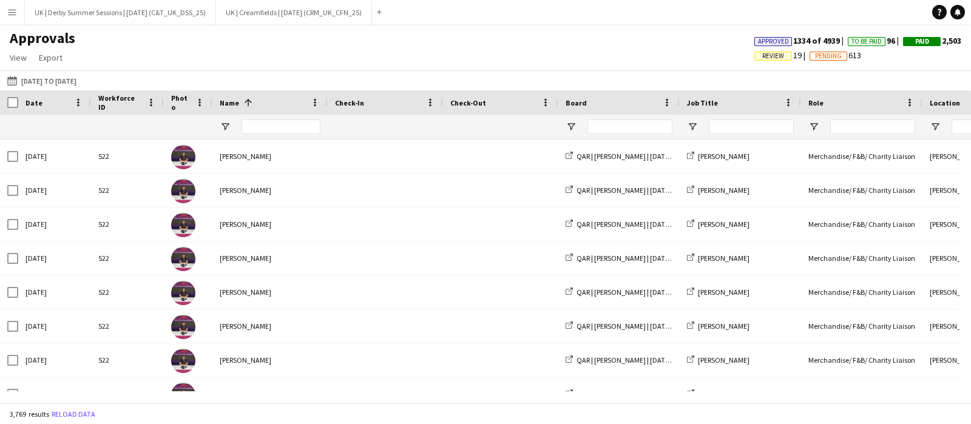
click at [762, 52] on span "Review" at bounding box center [773, 56] width 22 height 8
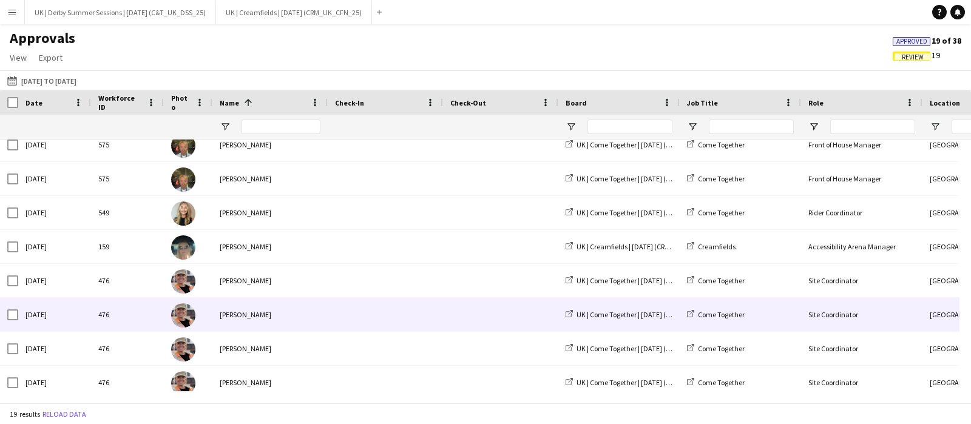
scroll to position [318, 0]
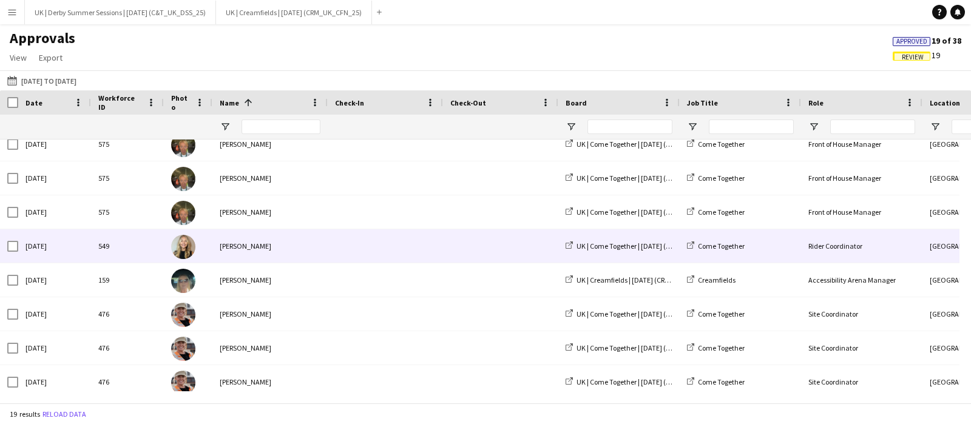
click at [305, 245] on div "Hayley Hodgson" at bounding box center [269, 245] width 115 height 33
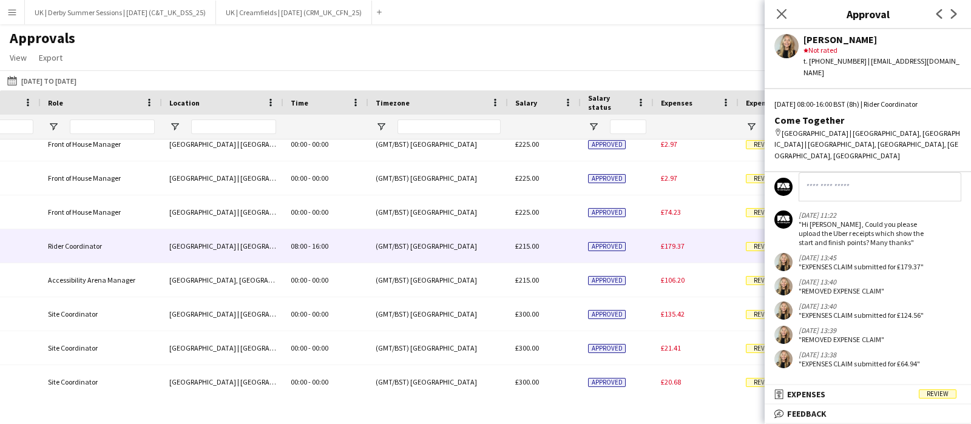
scroll to position [0, 842]
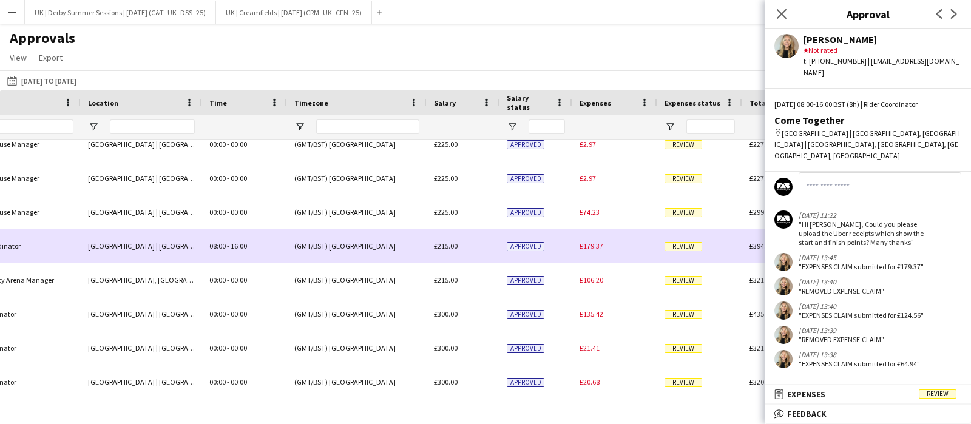
click at [595, 243] on span "£179.37" at bounding box center [592, 246] width 24 height 9
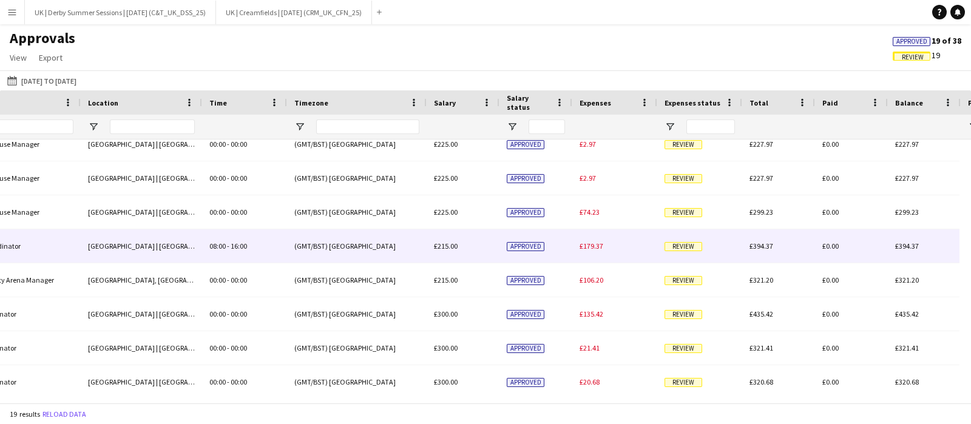
click at [595, 249] on span "£179.37" at bounding box center [592, 246] width 24 height 9
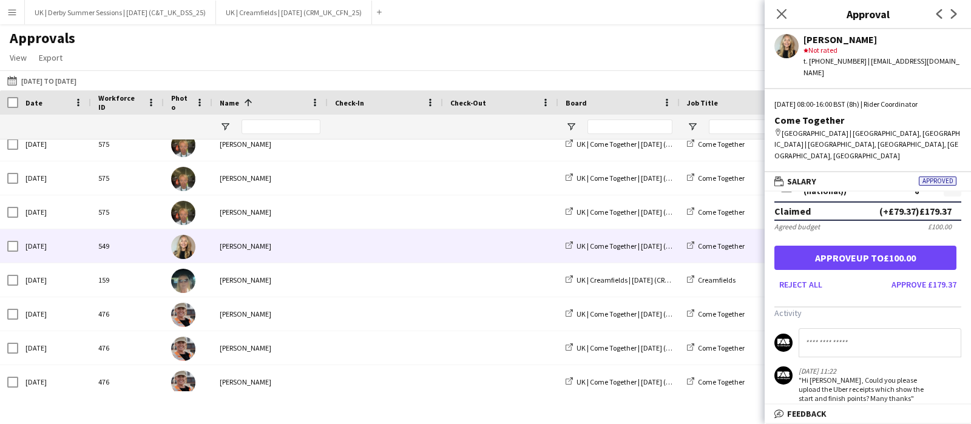
scroll to position [104, 0]
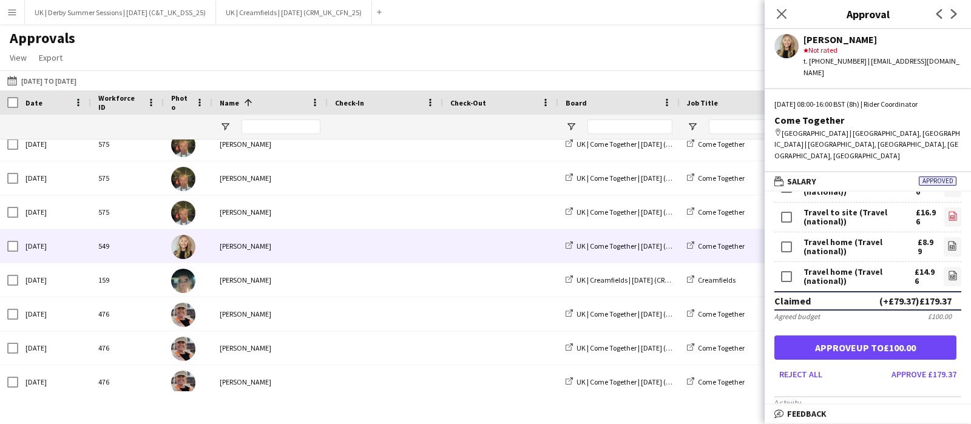
click at [946, 208] on link "file-image" at bounding box center [952, 217] width 17 height 19
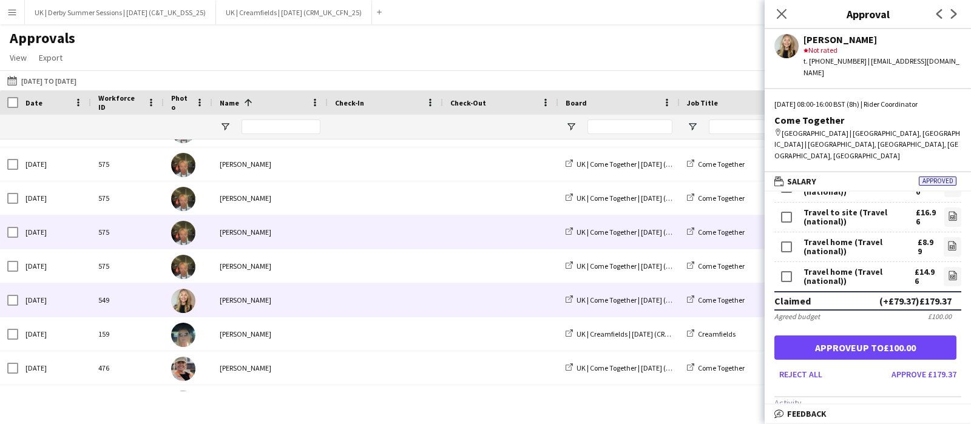
scroll to position [242, 0]
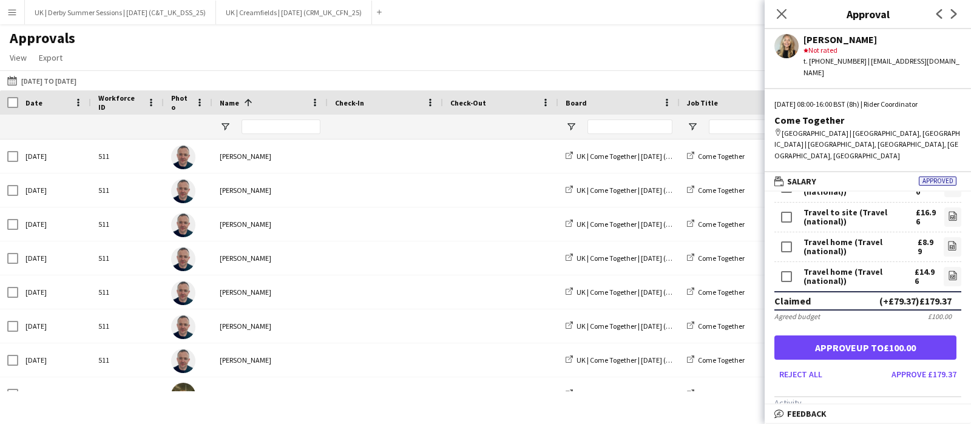
click at [773, 16] on div "Close pop-in" at bounding box center [782, 14] width 34 height 28
click at [780, 13] on icon at bounding box center [782, 14] width 12 height 12
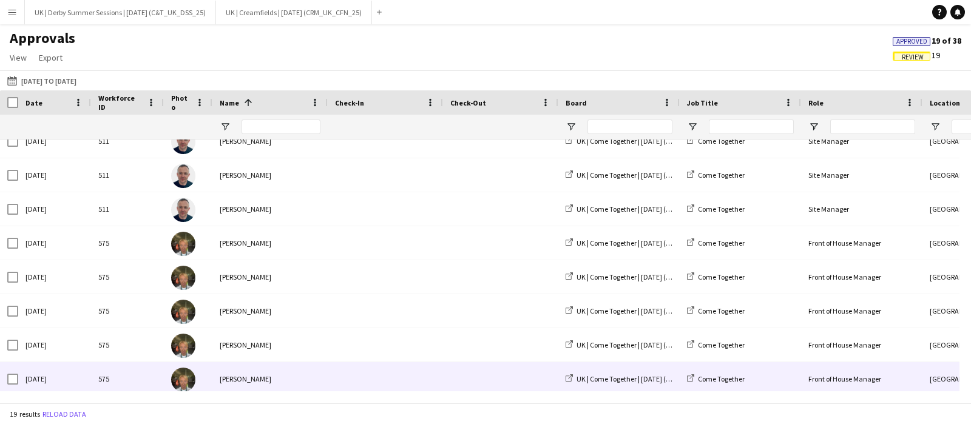
click at [330, 376] on div at bounding box center [385, 378] width 115 height 33
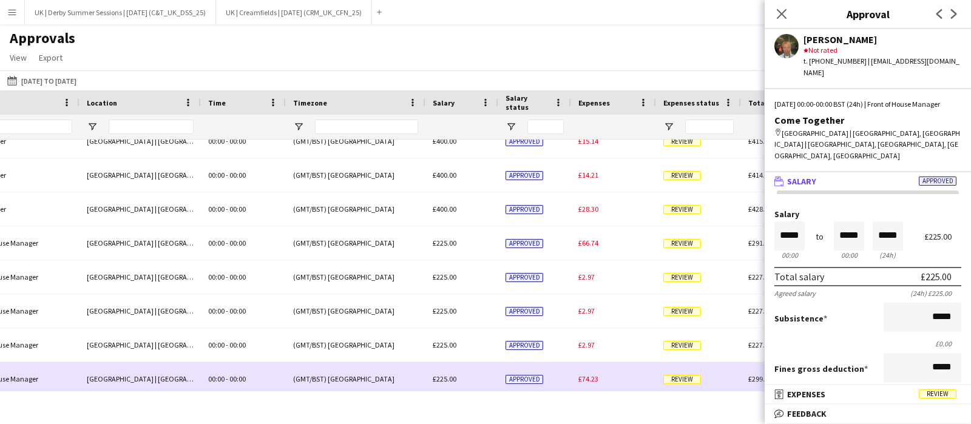
click at [576, 382] on div "£74.23" at bounding box center [613, 378] width 85 height 33
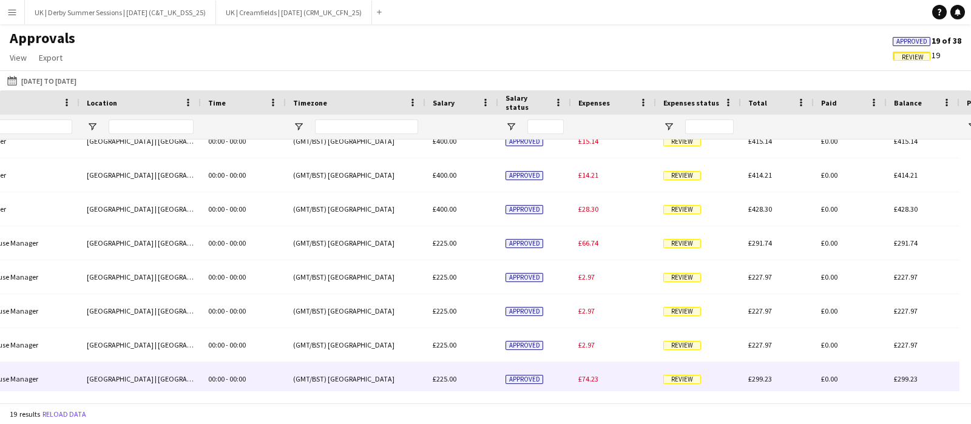
click at [584, 381] on span "£74.23" at bounding box center [588, 378] width 20 height 9
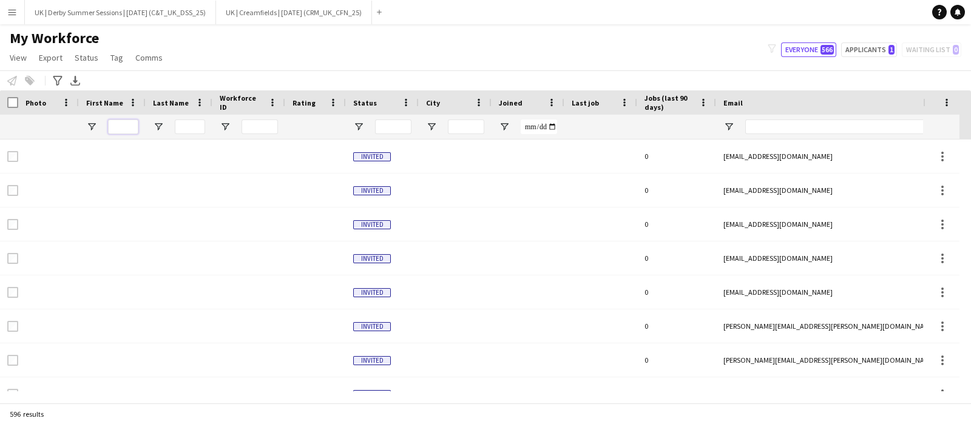
click at [118, 126] on input "First Name Filter Input" at bounding box center [123, 127] width 30 height 15
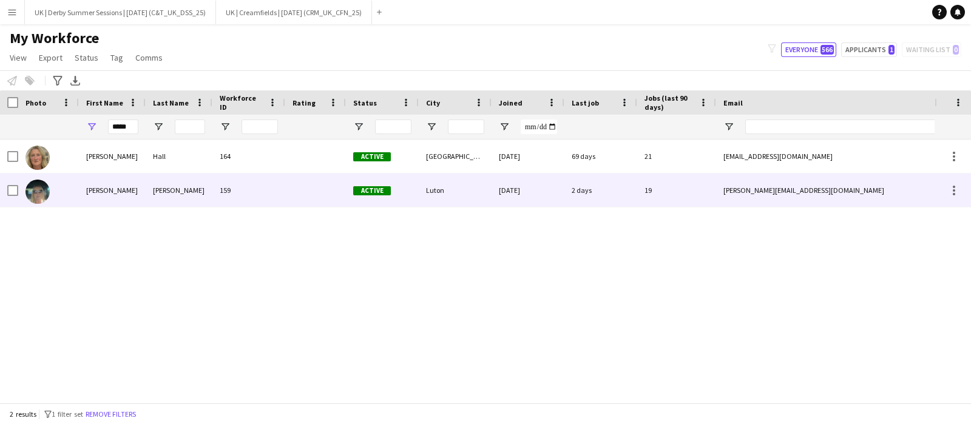
click at [129, 186] on div "[PERSON_NAME]" at bounding box center [112, 190] width 67 height 33
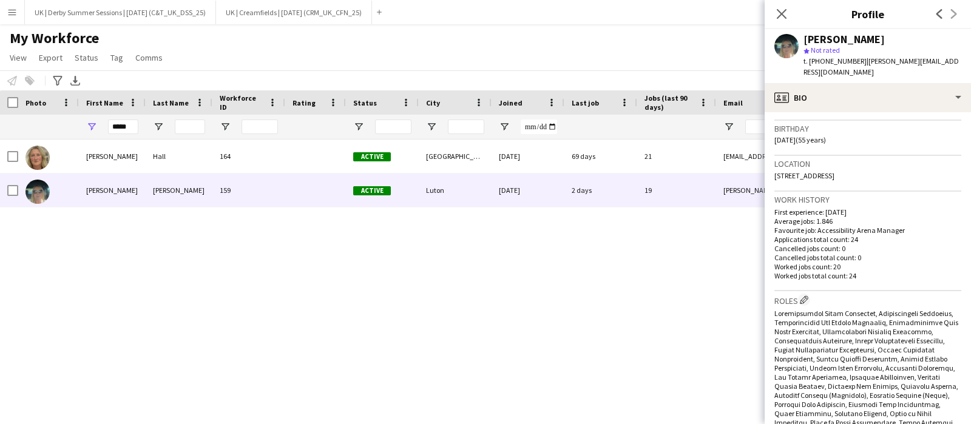
scroll to position [228, 0]
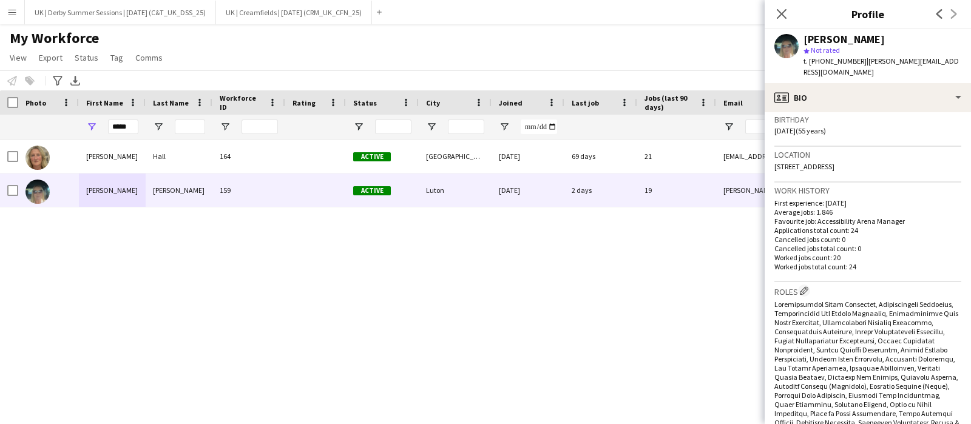
drag, startPoint x: 876, startPoint y: 151, endPoint x: 898, endPoint y: 153, distance: 21.9
click at [835, 162] on span "[STREET_ADDRESS]" at bounding box center [804, 166] width 60 height 9
drag, startPoint x: 931, startPoint y: 151, endPoint x: 770, endPoint y: 159, distance: 161.0
click at [770, 159] on app-crew-profile-bio "Open photos pop-in Gender [DEMOGRAPHIC_DATA] Birthday [DEMOGRAPHIC_DATA] (55 ye…" at bounding box center [868, 268] width 206 height 312
copy span "[STREET_ADDRESS]"
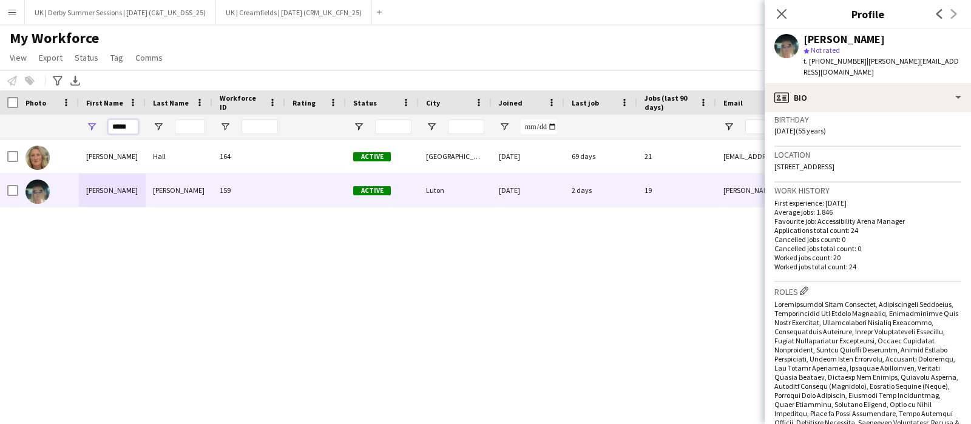
click at [91, 123] on div "*****" at bounding box center [112, 127] width 67 height 24
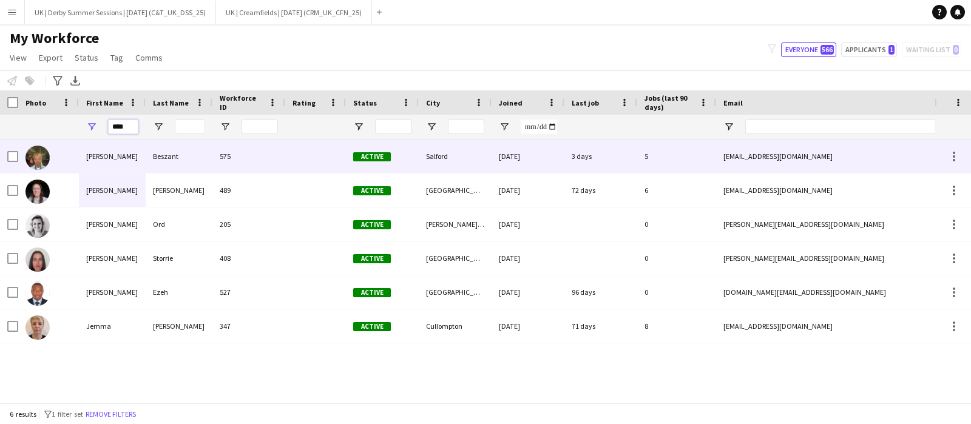
type input "****"
click at [127, 155] on div "[PERSON_NAME]" at bounding box center [112, 156] width 67 height 33
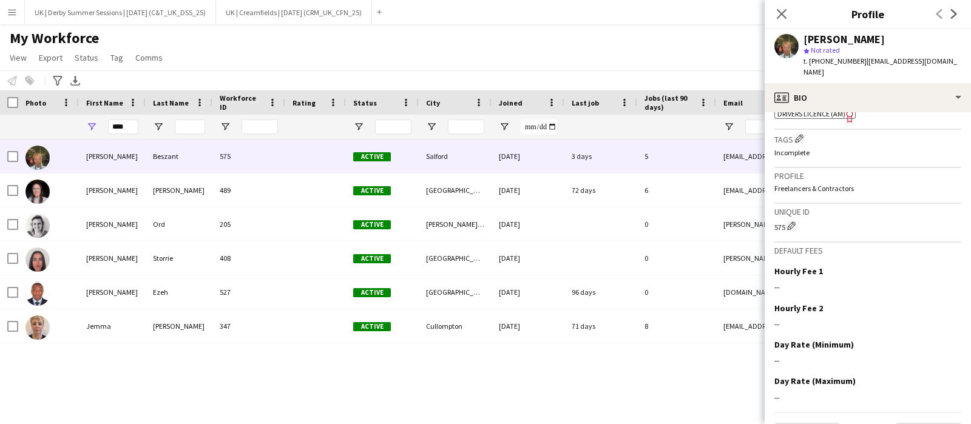
scroll to position [604, 0]
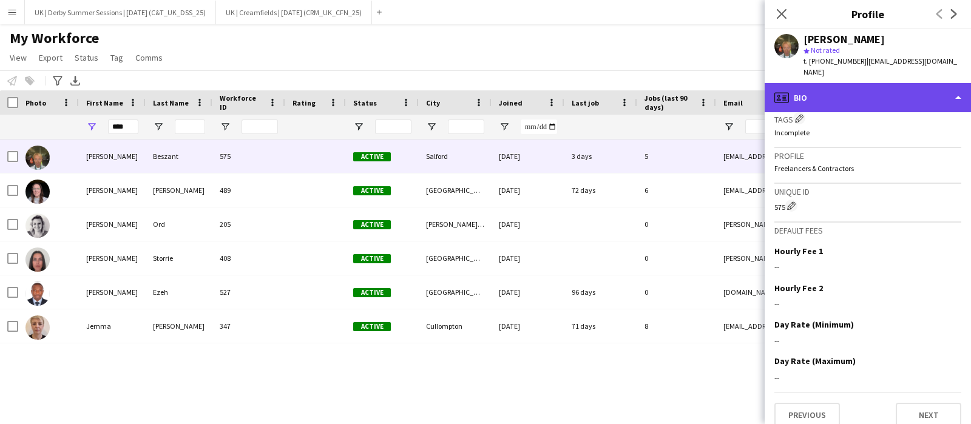
click at [826, 90] on div "profile Bio" at bounding box center [868, 97] width 206 height 29
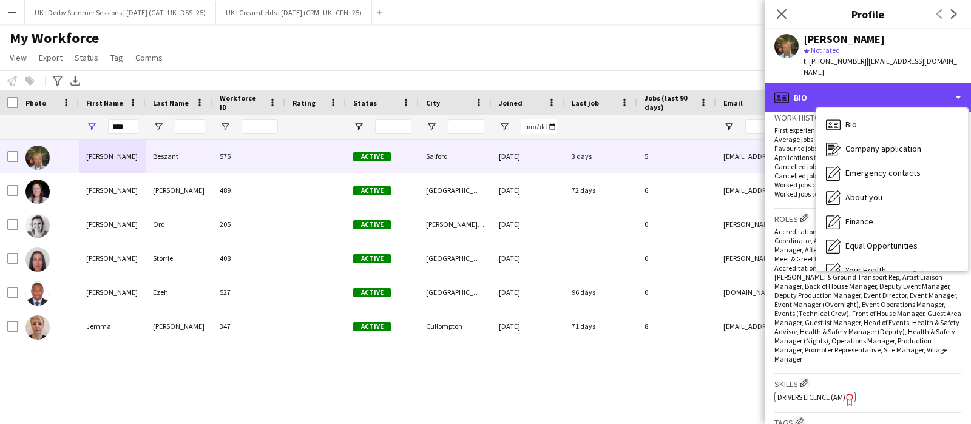
scroll to position [0, 0]
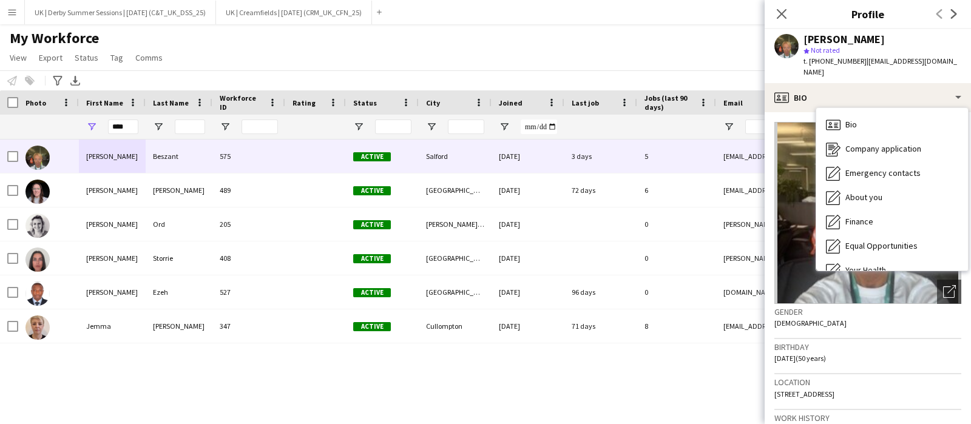
click at [882, 339] on div "Birthday [DEMOGRAPHIC_DATA] (50 years)" at bounding box center [867, 356] width 187 height 35
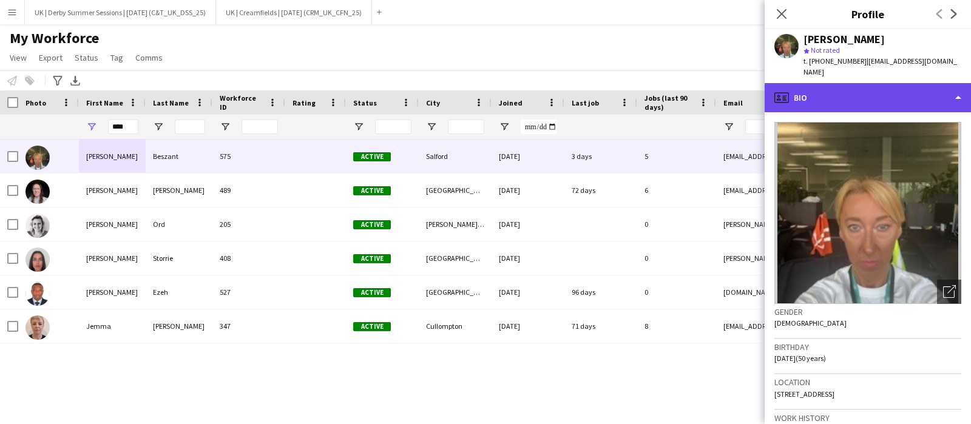
click at [817, 87] on div "profile Bio" at bounding box center [868, 97] width 206 height 29
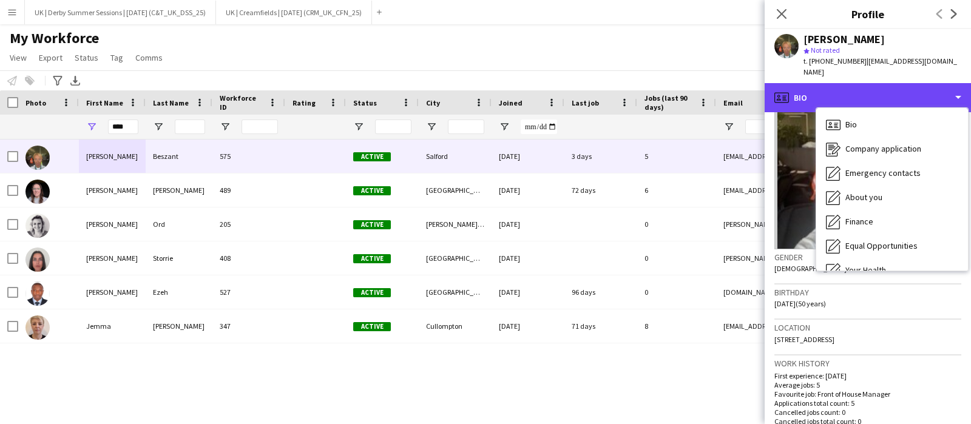
scroll to position [75, 0]
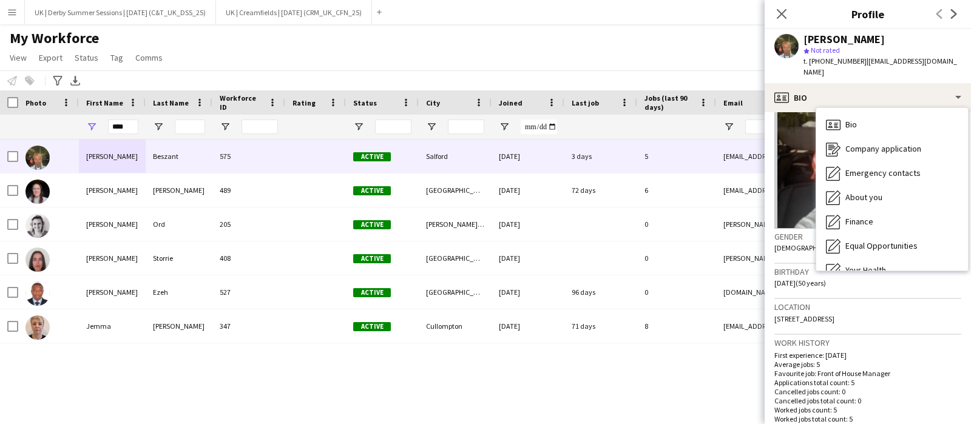
drag, startPoint x: 901, startPoint y: 306, endPoint x: 774, endPoint y: 304, distance: 126.9
click at [774, 304] on div "Location M7 2ST, 11 The Bails, Salford, M7 2ST" at bounding box center [867, 316] width 187 height 35
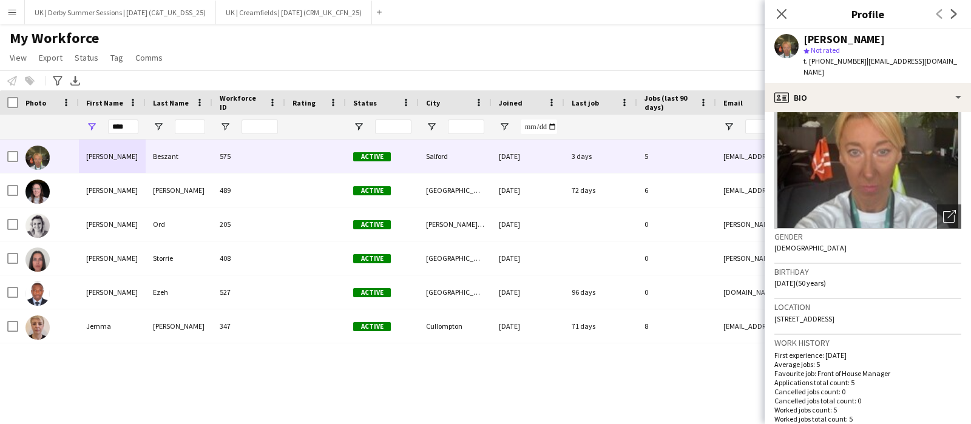
copy span "M7 2ST, 11 The Bails, Salford, M7 2ST"
click at [819, 314] on span "M7 2ST, 11 The Bails, Salford, M7 2ST" at bounding box center [804, 318] width 60 height 9
drag, startPoint x: 798, startPoint y: 308, endPoint x: 888, endPoint y: 313, distance: 90.0
click at [891, 308] on div "Location M7 2ST, 11 The Bails, Salford, M7 2ST" at bounding box center [867, 316] width 187 height 35
click at [782, 18] on icon "Close pop-in" at bounding box center [782, 14] width 12 height 12
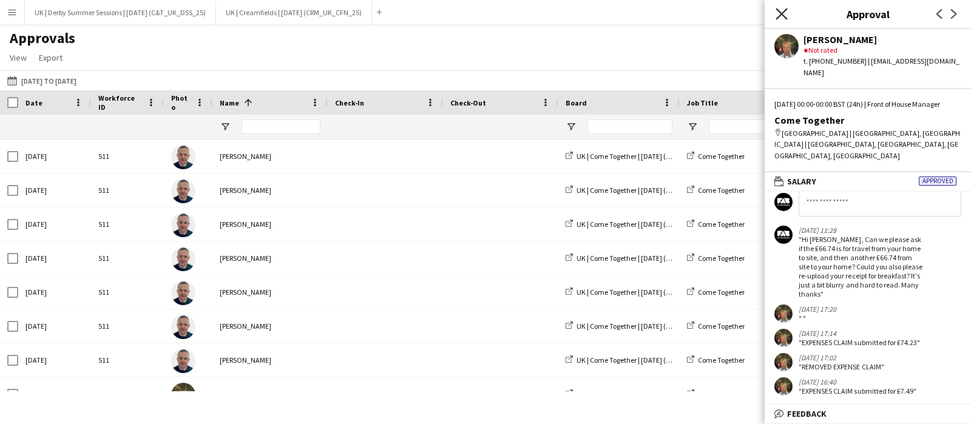
click at [782, 13] on icon at bounding box center [782, 14] width 12 height 12
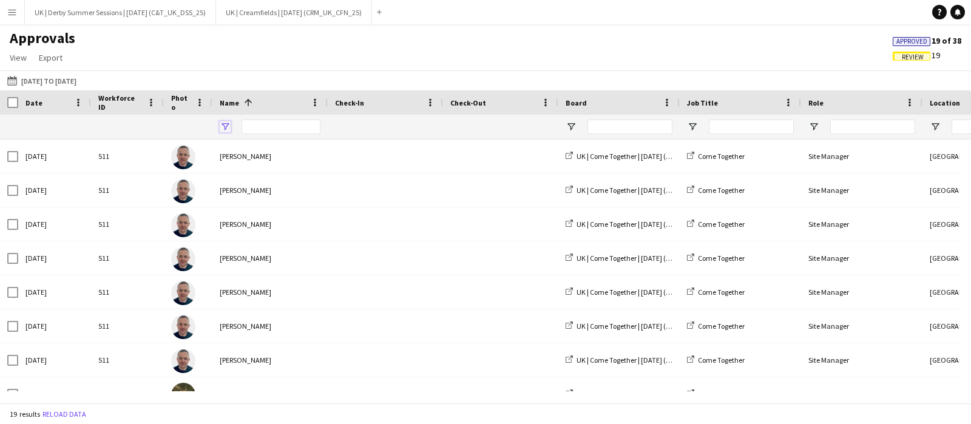
click at [226, 123] on span "Open Filter Menu" at bounding box center [225, 126] width 11 height 11
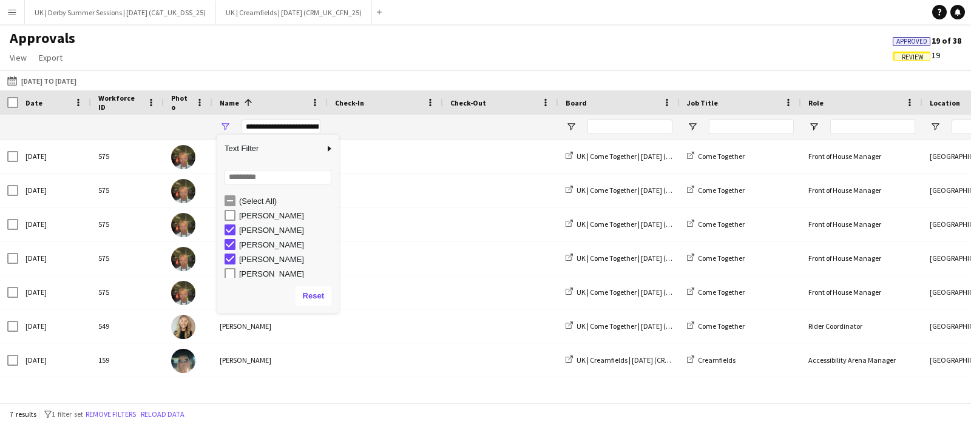
scroll to position [3, 0]
type input "**********"
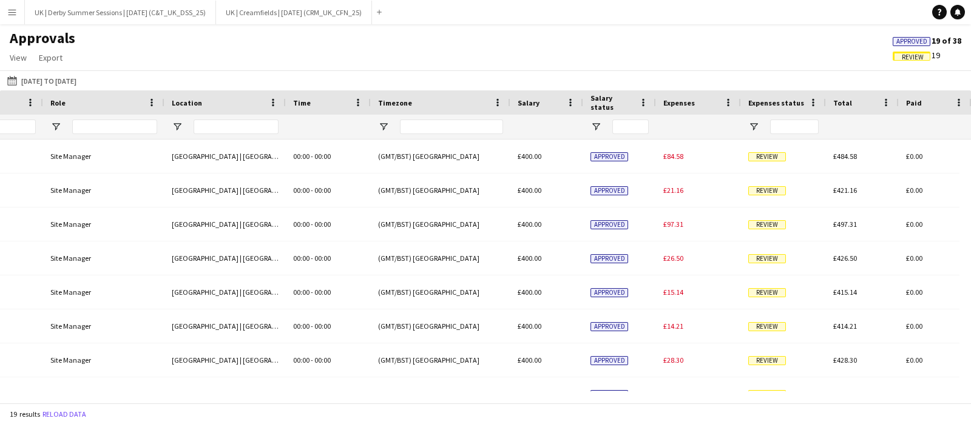
scroll to position [0, 756]
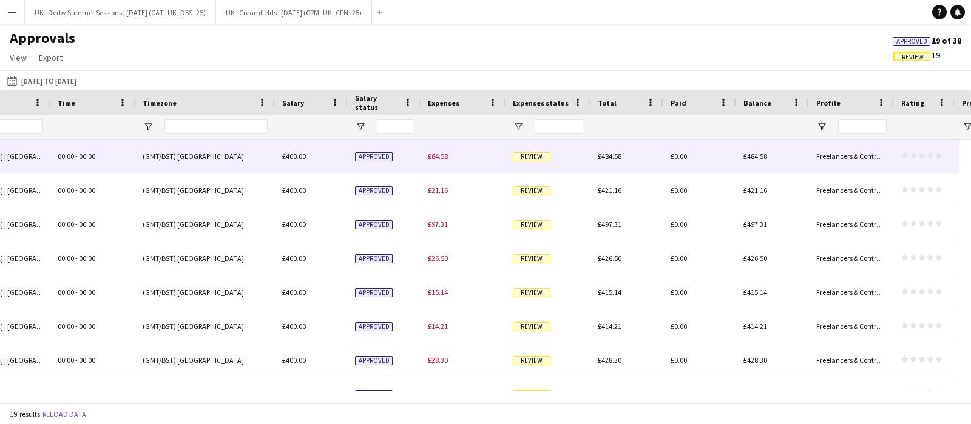
click at [443, 157] on span "£84.58" at bounding box center [438, 156] width 20 height 9
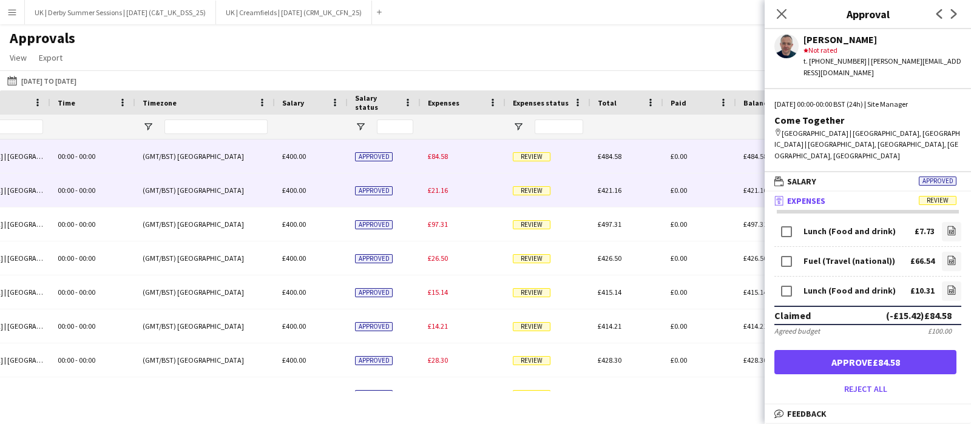
click at [438, 188] on span "£21.16" at bounding box center [438, 190] width 20 height 9
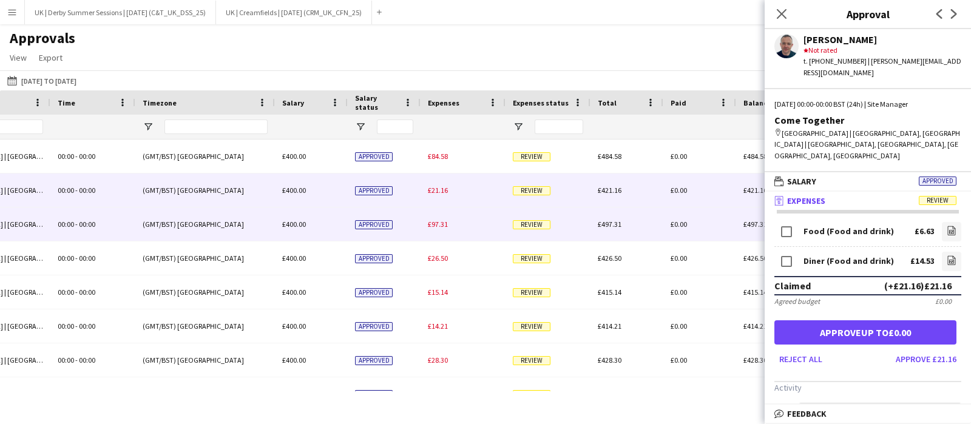
click at [437, 223] on span "£97.31" at bounding box center [438, 224] width 20 height 9
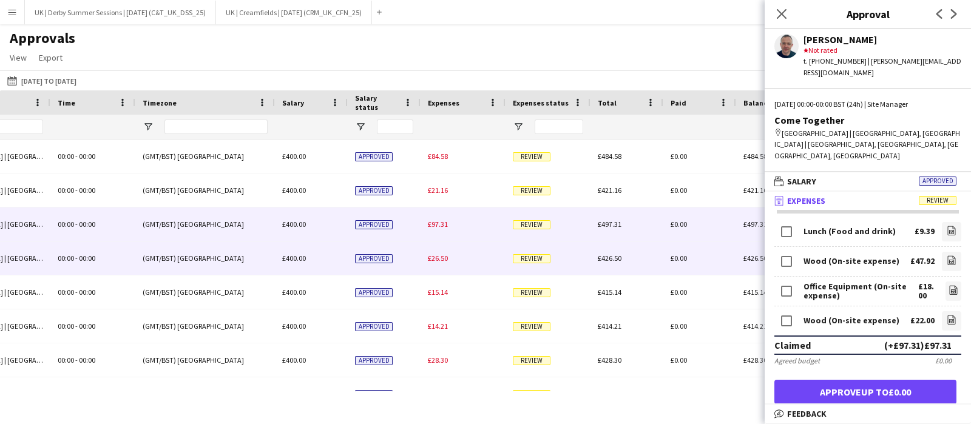
click at [424, 263] on div "£26.50" at bounding box center [463, 258] width 85 height 33
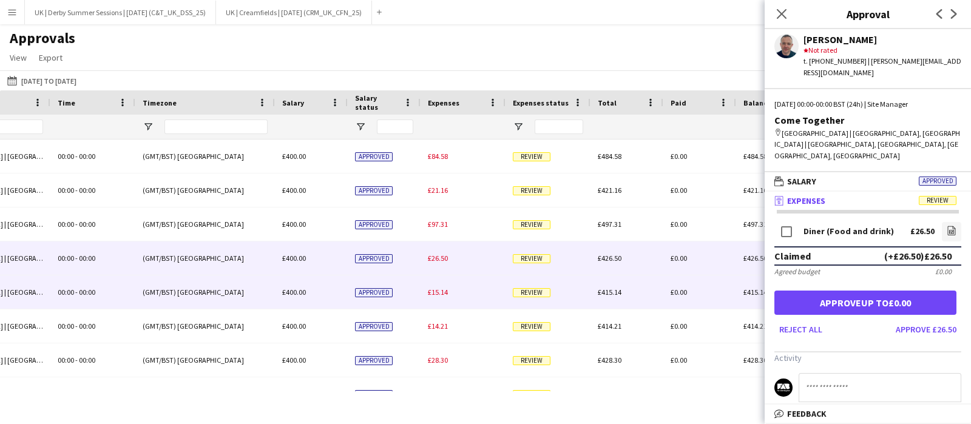
click at [435, 289] on span "£15.14" at bounding box center [438, 292] width 20 height 9
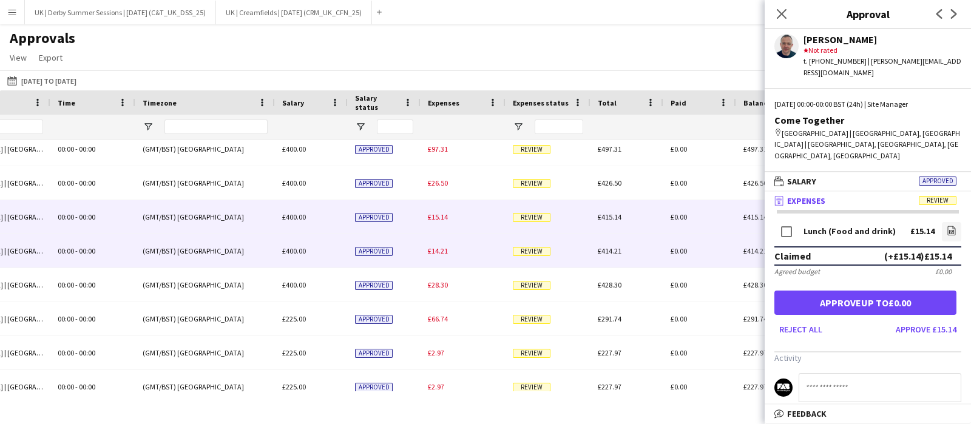
click at [442, 251] on span "£14.21" at bounding box center [438, 250] width 20 height 9
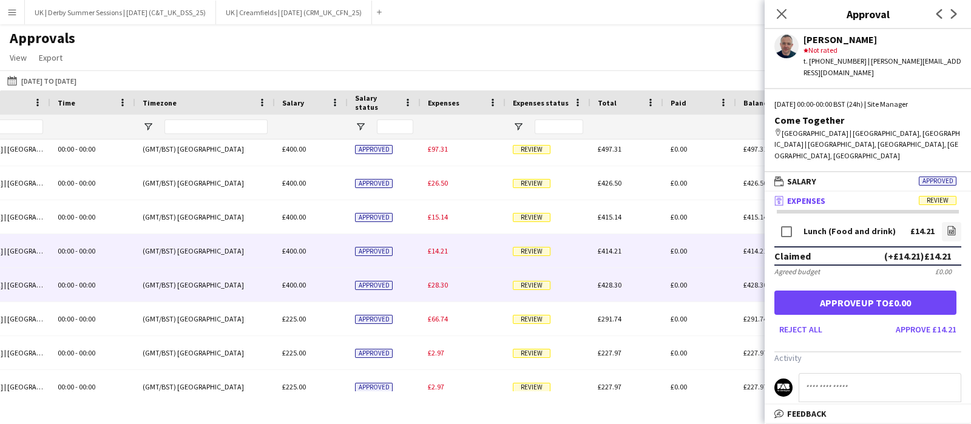
click at [442, 283] on span "£28.30" at bounding box center [438, 284] width 20 height 9
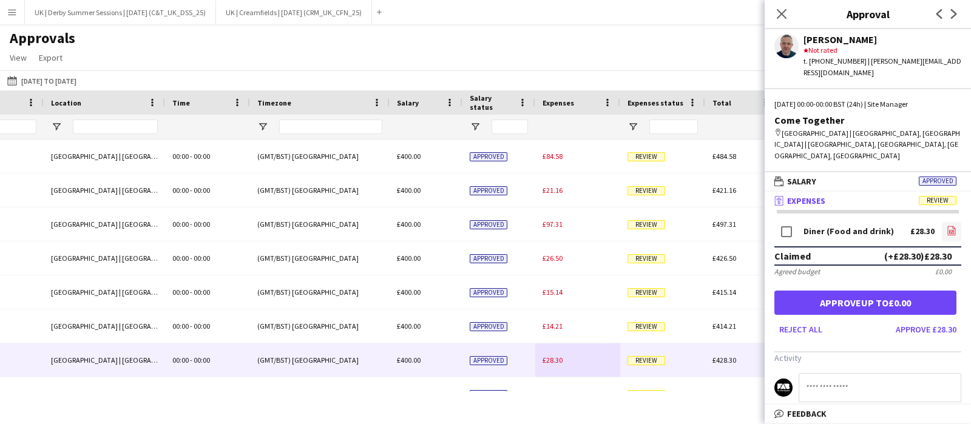
click at [947, 226] on icon "file-image" at bounding box center [952, 231] width 10 height 10
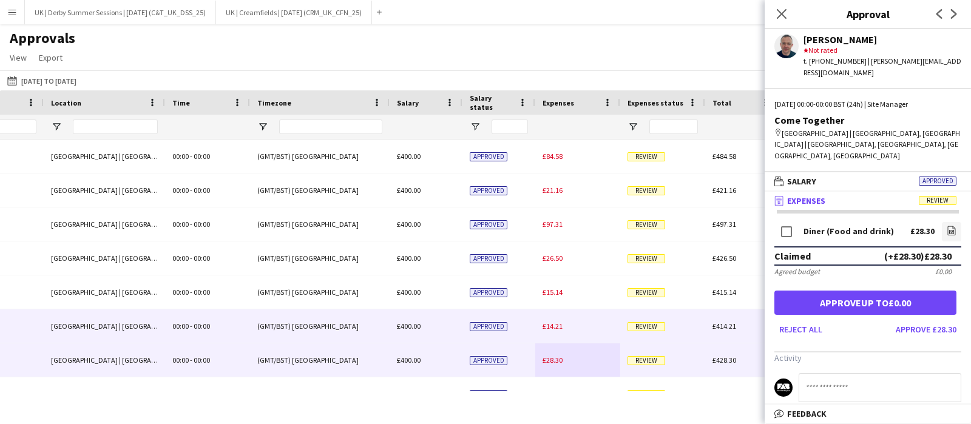
click at [554, 330] on span "£14.21" at bounding box center [553, 326] width 20 height 9
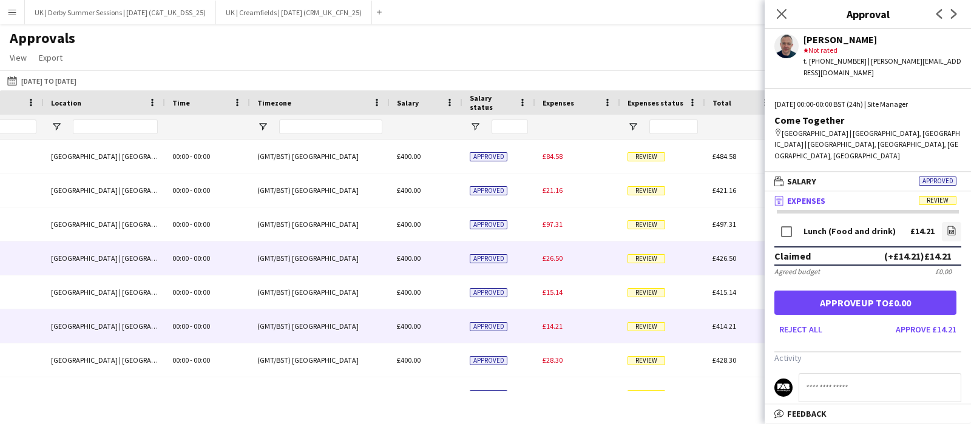
click at [554, 253] on div "£26.50" at bounding box center [577, 258] width 85 height 33
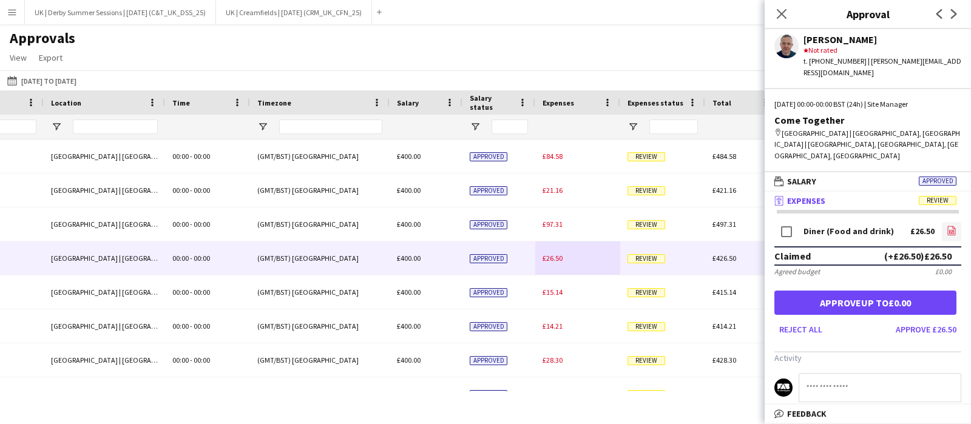
click at [952, 231] on icon at bounding box center [952, 231] width 1 height 1
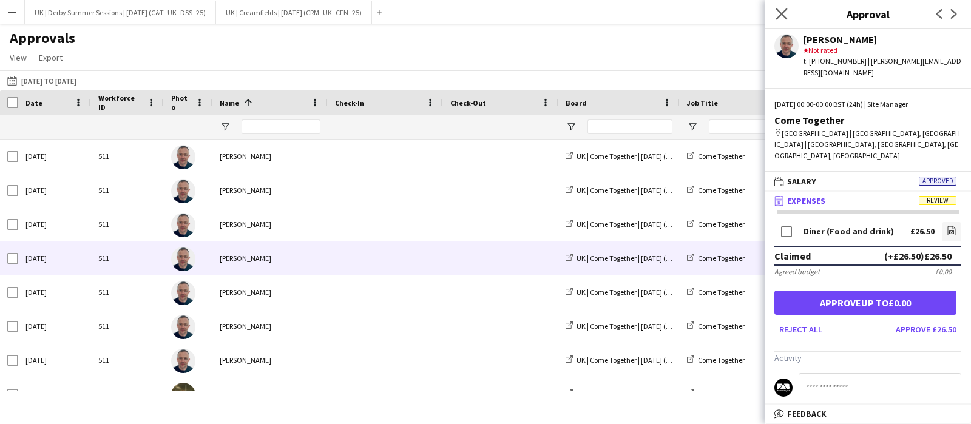
click at [788, 8] on app-icon "Close pop-in" at bounding box center [782, 14] width 18 height 18
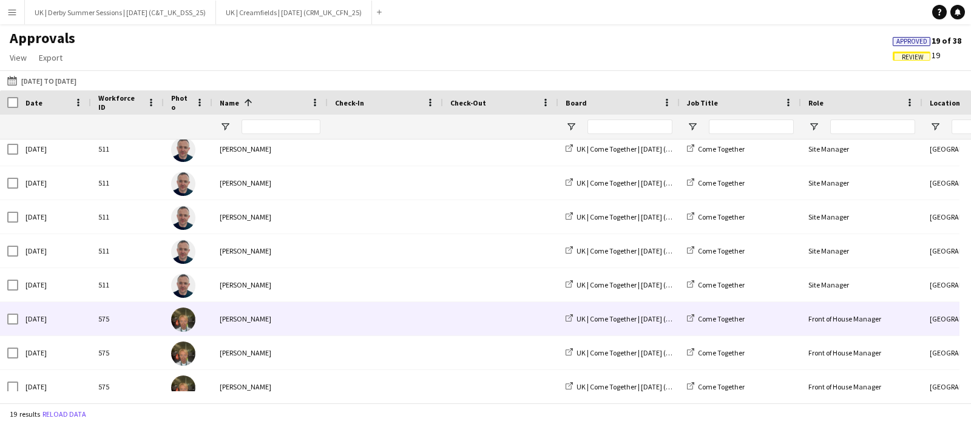
scroll to position [0, 0]
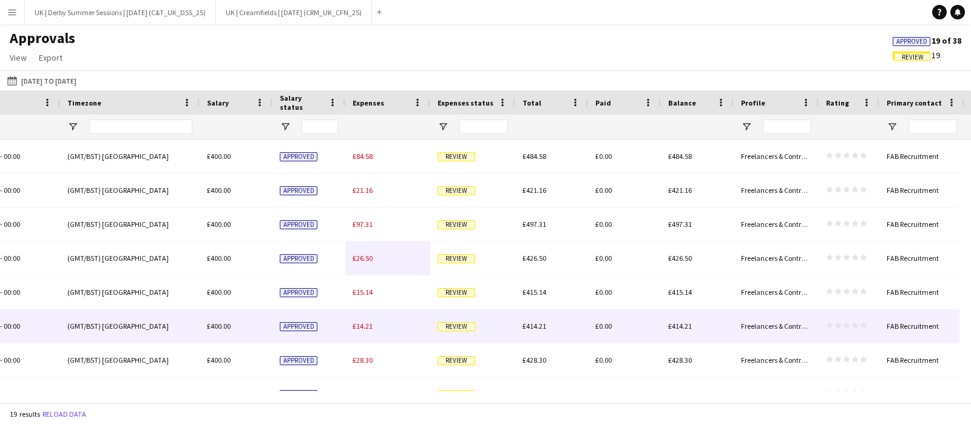
click at [356, 328] on span "£14.21" at bounding box center [363, 326] width 20 height 9
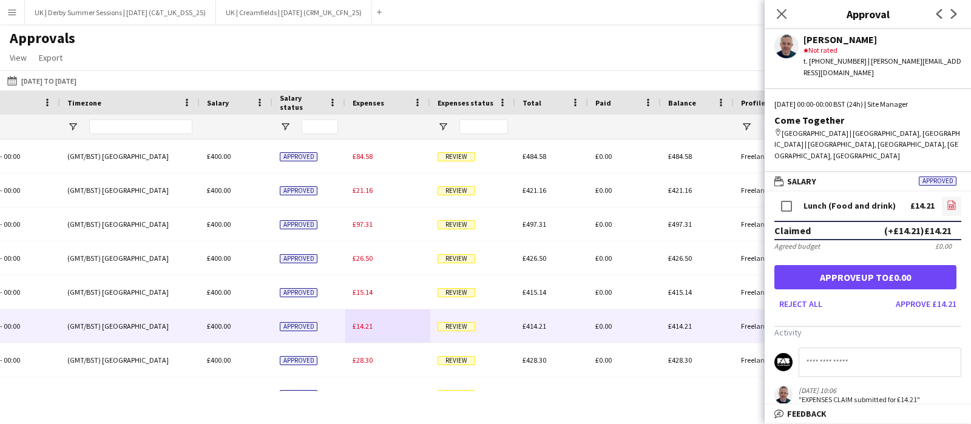
click at [949, 205] on icon at bounding box center [951, 207] width 5 height 4
click at [780, 15] on icon at bounding box center [782, 14] width 10 height 10
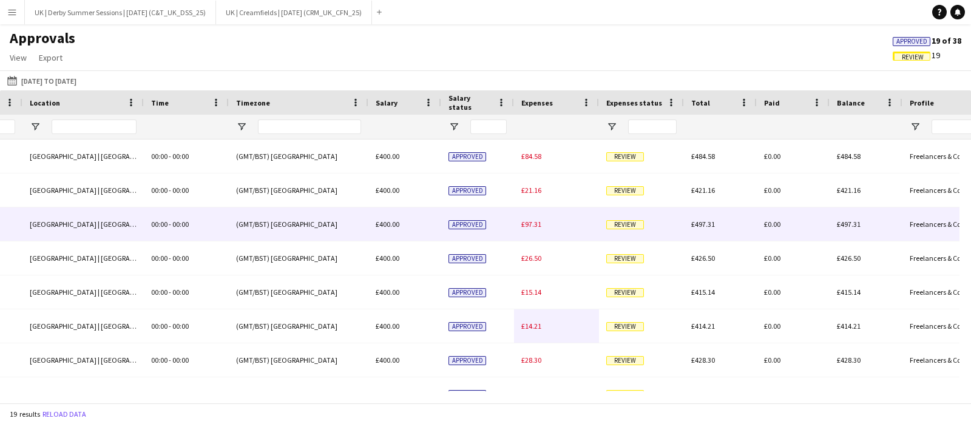
click at [540, 220] on span "£97.31" at bounding box center [531, 224] width 20 height 9
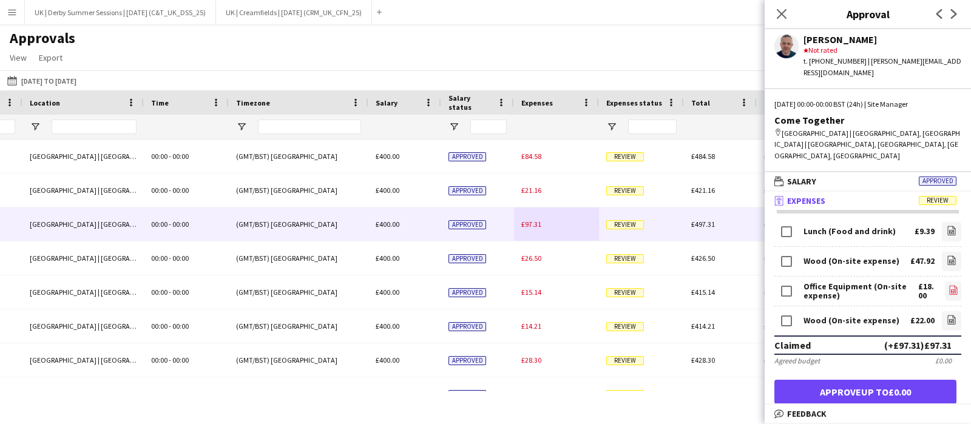
click at [949, 285] on icon "file-image" at bounding box center [954, 290] width 10 height 10
click at [949, 260] on icon at bounding box center [951, 262] width 5 height 4
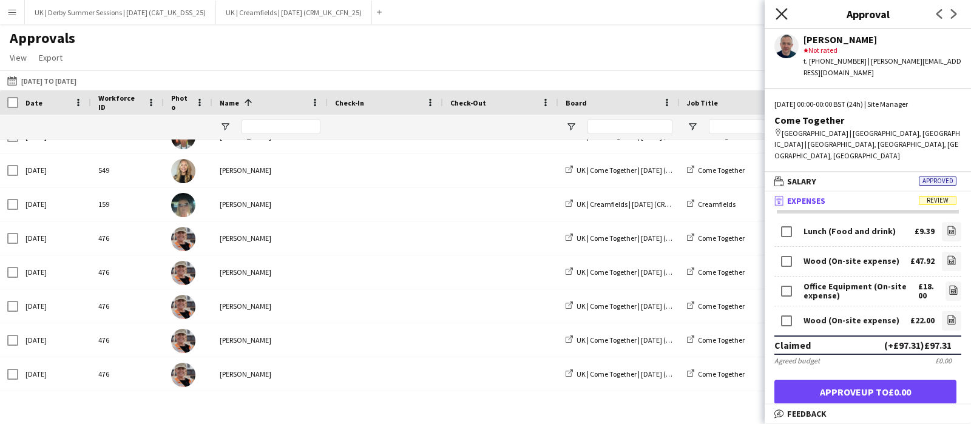
click at [776, 13] on icon "Close pop-in" at bounding box center [782, 14] width 12 height 12
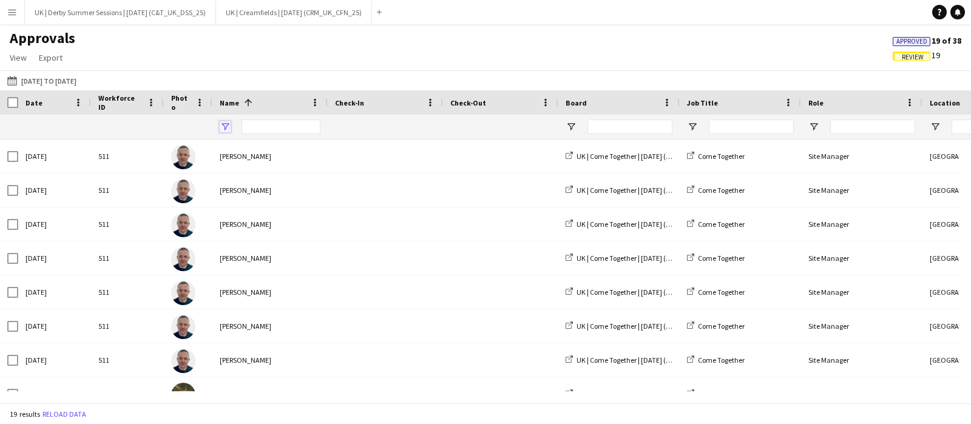
click at [223, 127] on span "Open Filter Menu" at bounding box center [225, 126] width 11 height 11
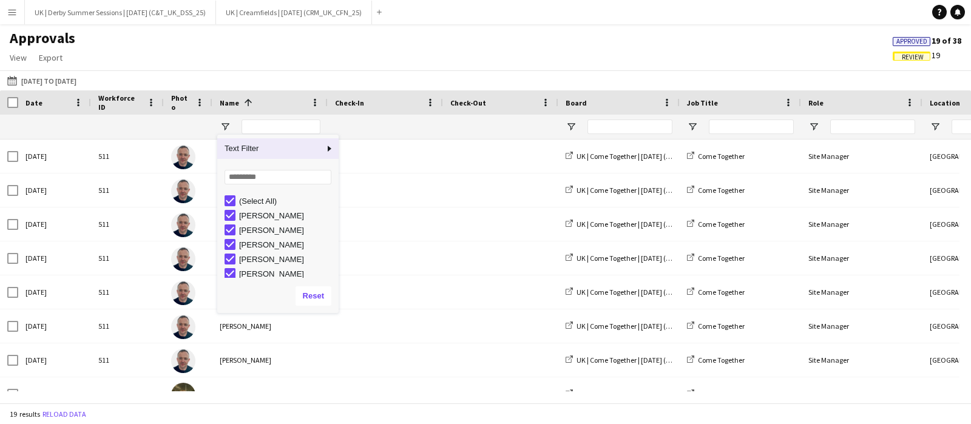
click at [15, 12] on app-icon "Menu" at bounding box center [12, 12] width 10 height 10
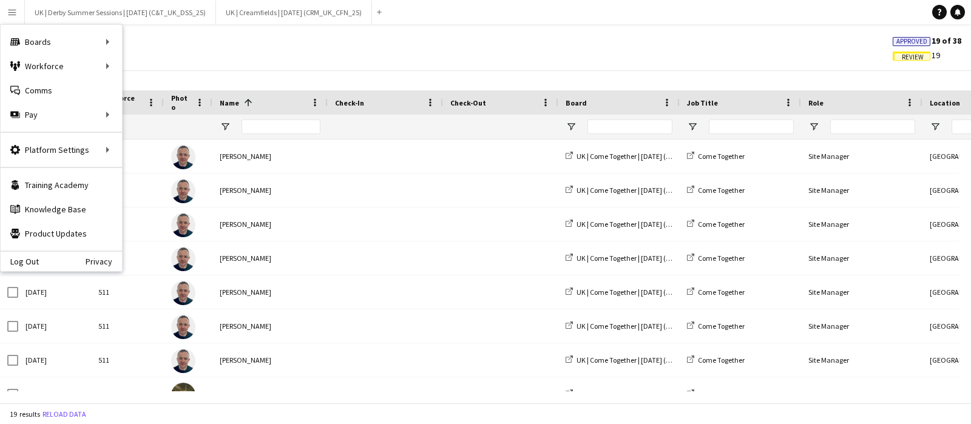
click at [901, 52] on span "Review" at bounding box center [912, 56] width 38 height 9
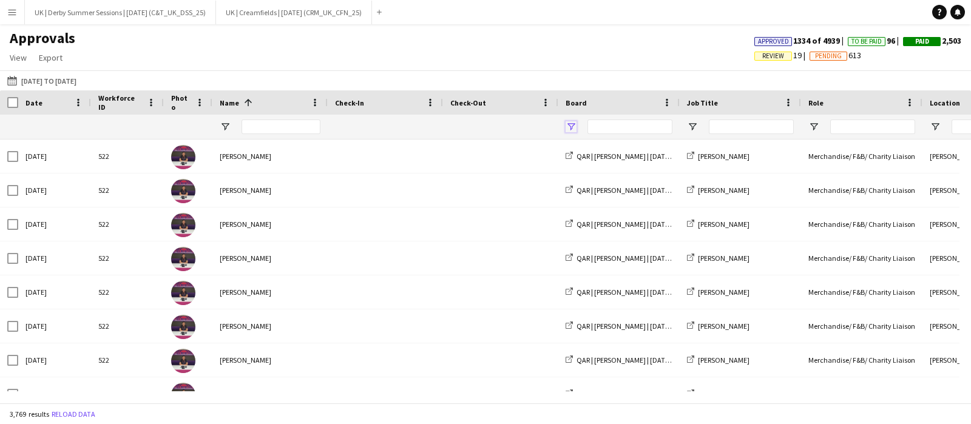
click at [573, 123] on span "Open Filter Menu" at bounding box center [571, 126] width 11 height 11
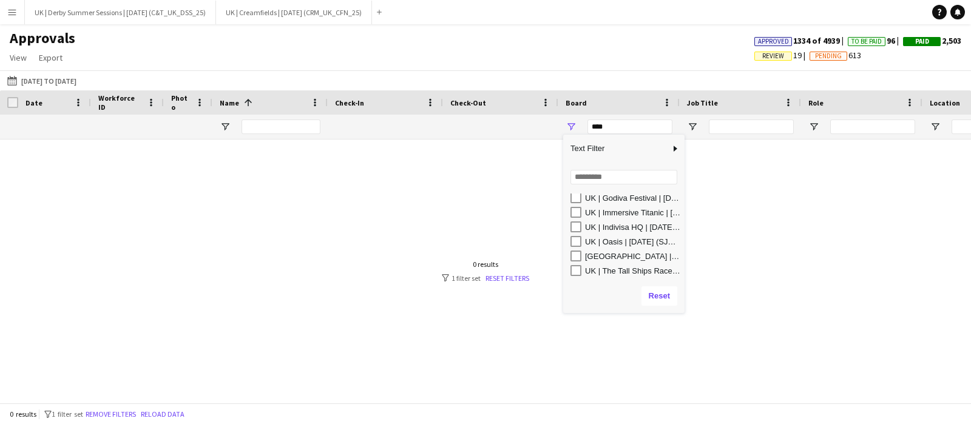
scroll to position [218, 0]
type input "**********"
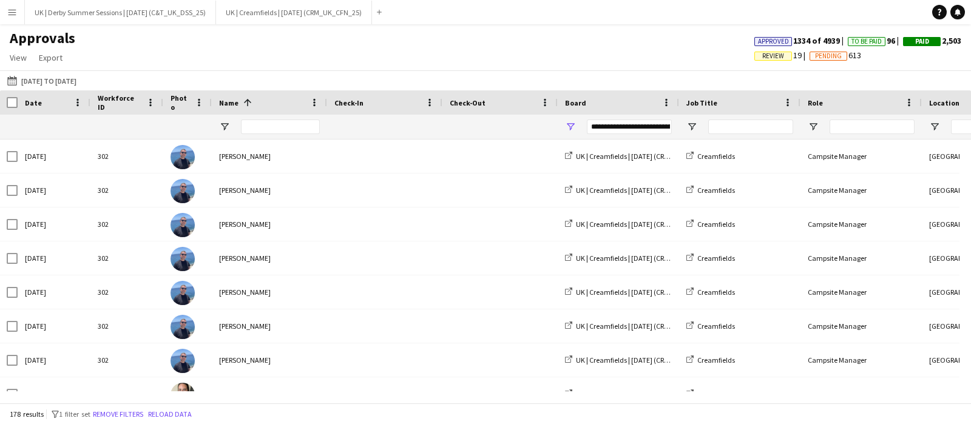
scroll to position [0, 141]
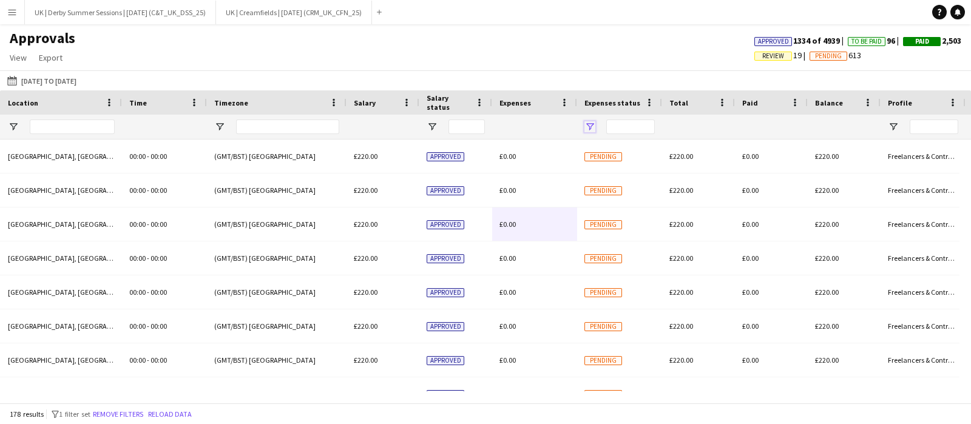
click at [589, 126] on span "Open Filter Menu" at bounding box center [589, 126] width 11 height 11
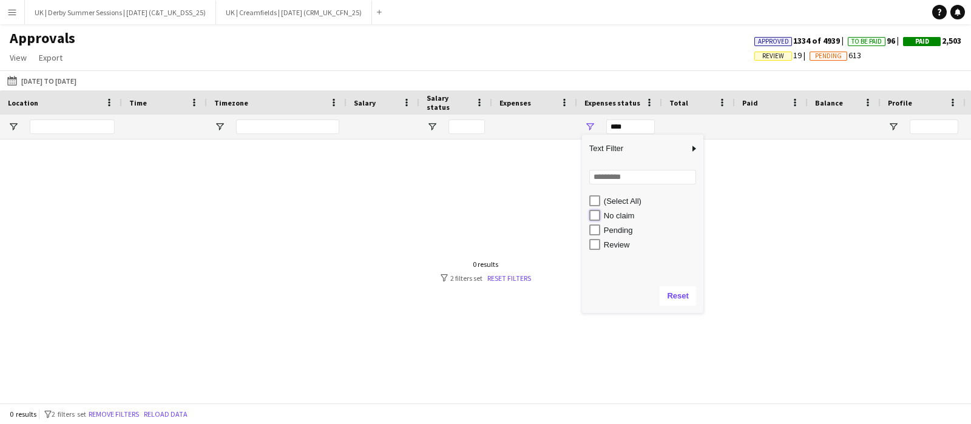
type input "**********"
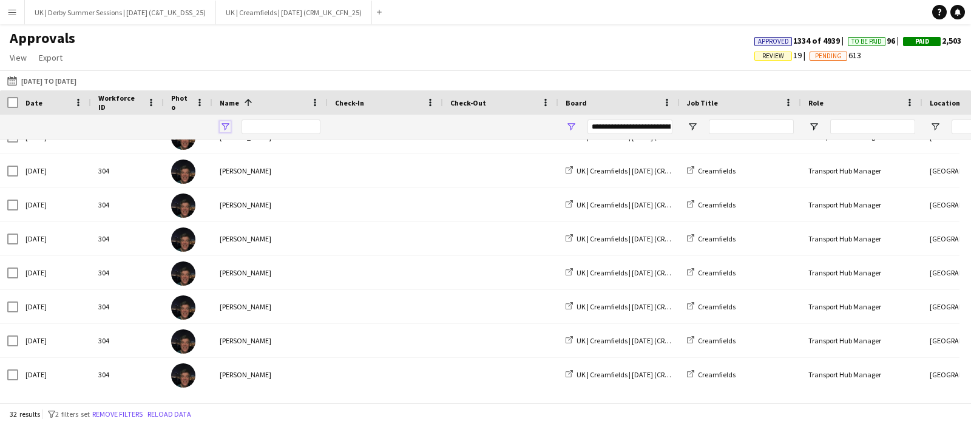
click at [225, 123] on span "Open Filter Menu" at bounding box center [225, 126] width 11 height 11
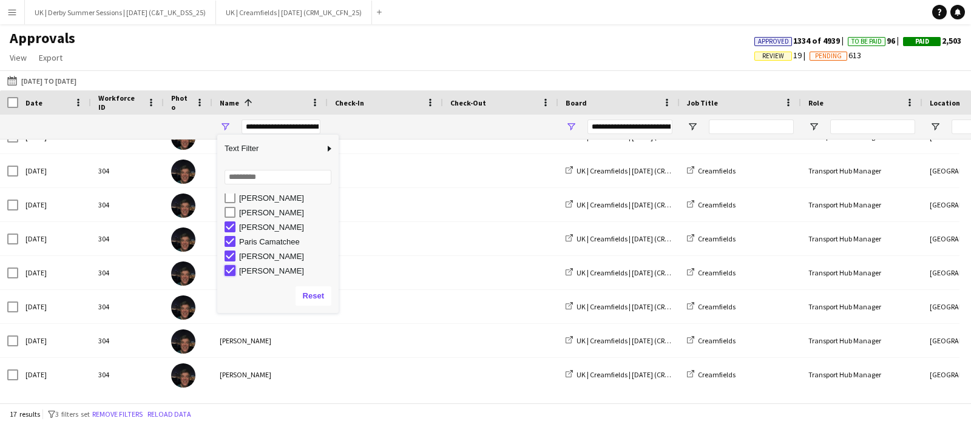
type input "**********"
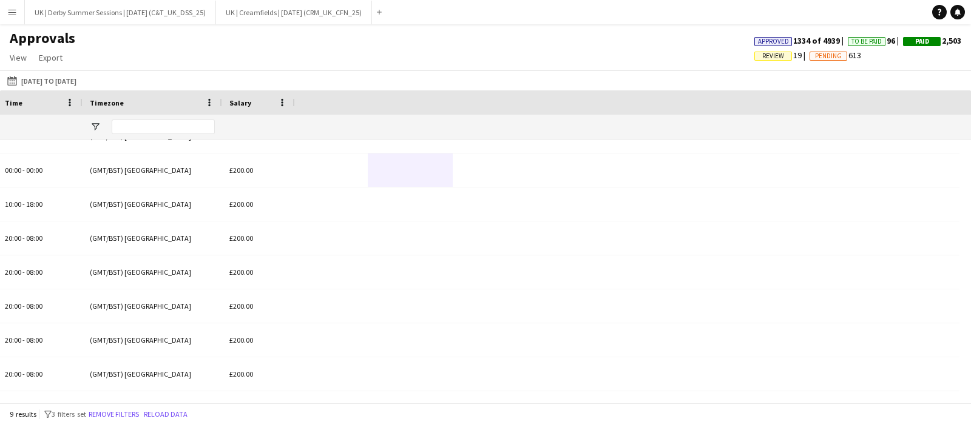
scroll to position [0, 0]
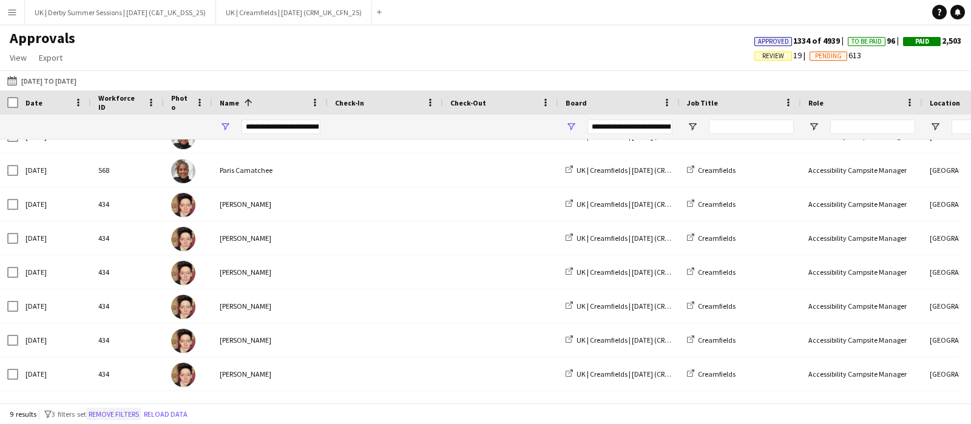
click at [129, 418] on button "Remove filters" at bounding box center [113, 414] width 55 height 13
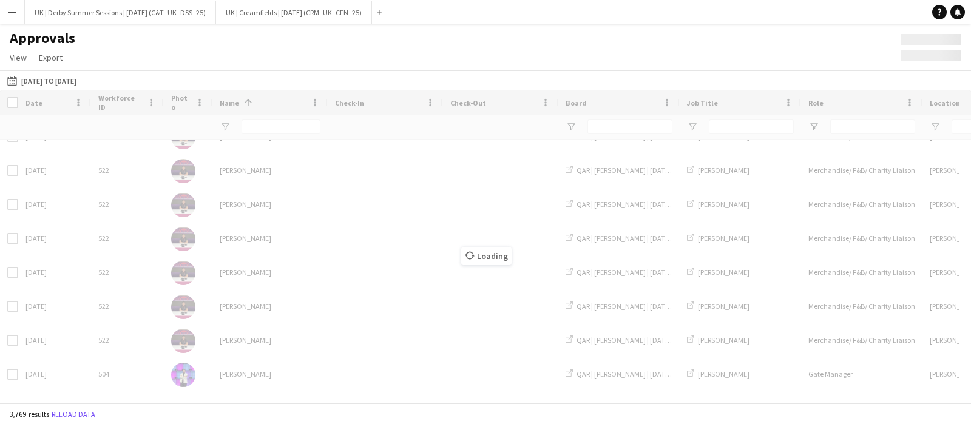
click at [8, 10] on app-icon "Menu" at bounding box center [12, 12] width 10 height 10
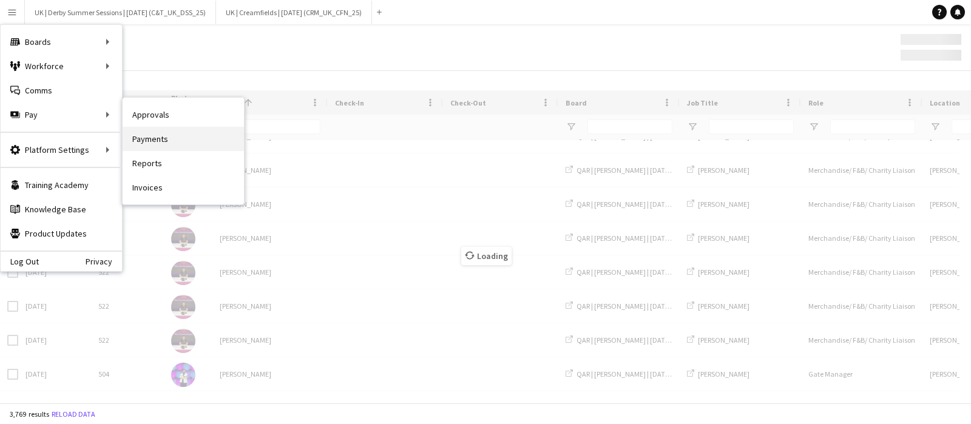
click at [157, 132] on link "Payments" at bounding box center [183, 139] width 121 height 24
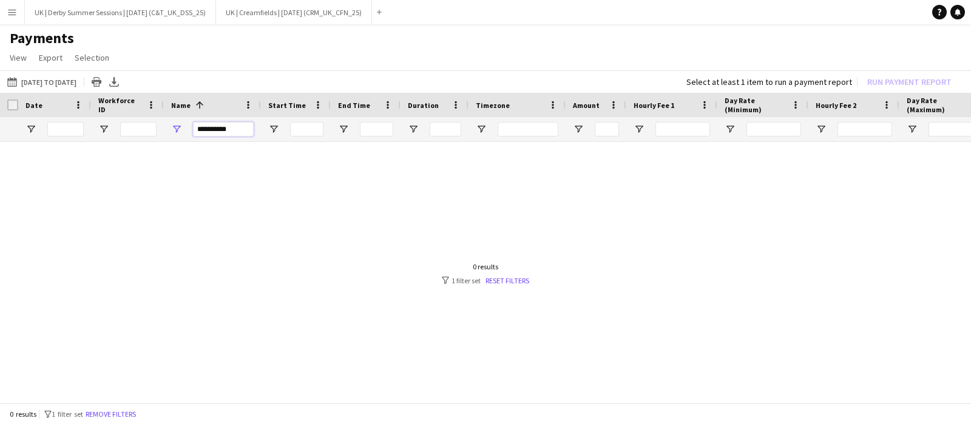
click at [213, 127] on input "**********" at bounding box center [223, 129] width 61 height 15
drag, startPoint x: 240, startPoint y: 129, endPoint x: 152, endPoint y: 123, distance: 88.8
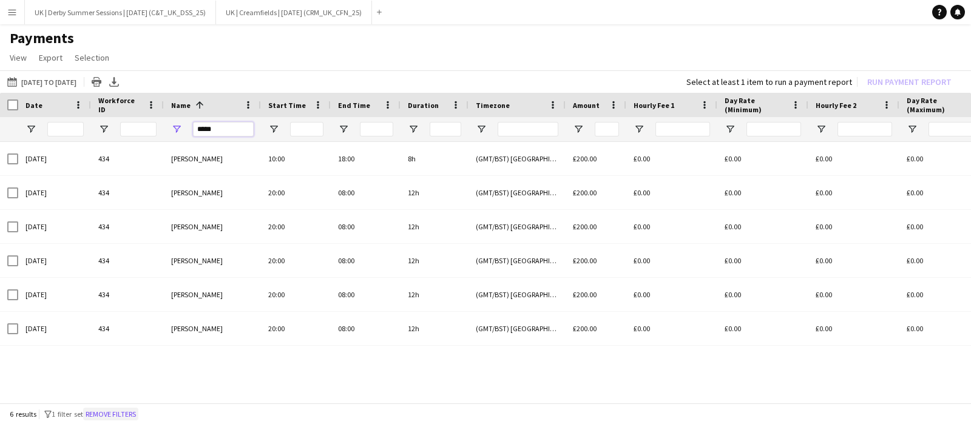
type input "*****"
click at [121, 414] on button "Remove filters" at bounding box center [110, 414] width 55 height 13
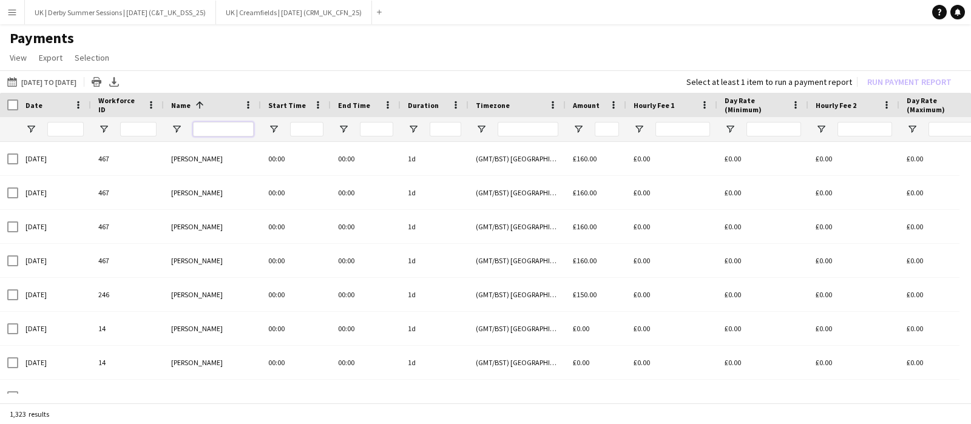
click at [203, 127] on input "Name Filter Input" at bounding box center [223, 129] width 61 height 15
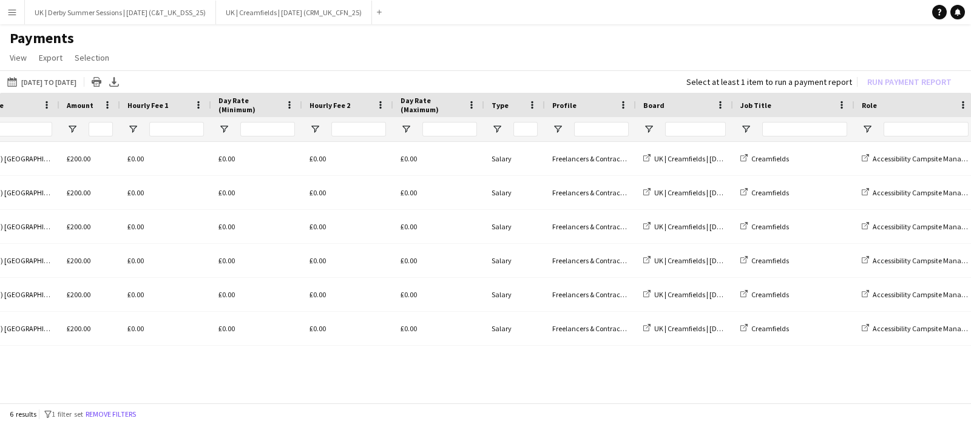
scroll to position [0, 549]
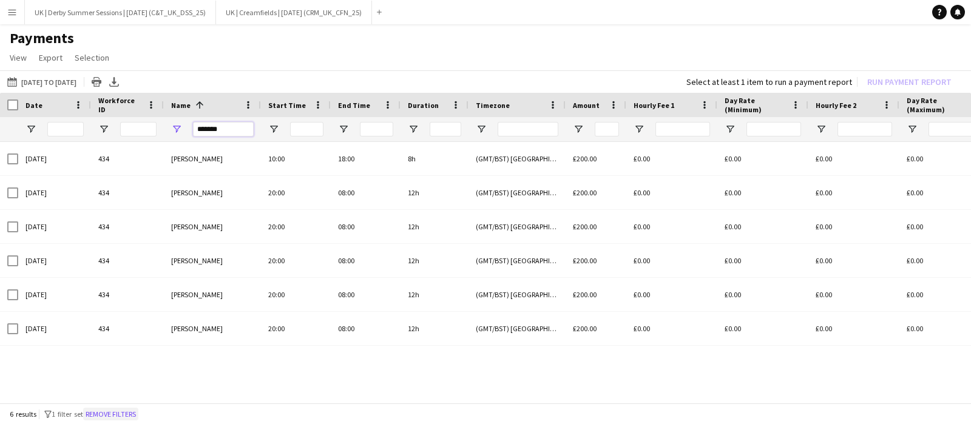
type input "*******"
click at [116, 419] on button "Remove filters" at bounding box center [110, 414] width 55 height 13
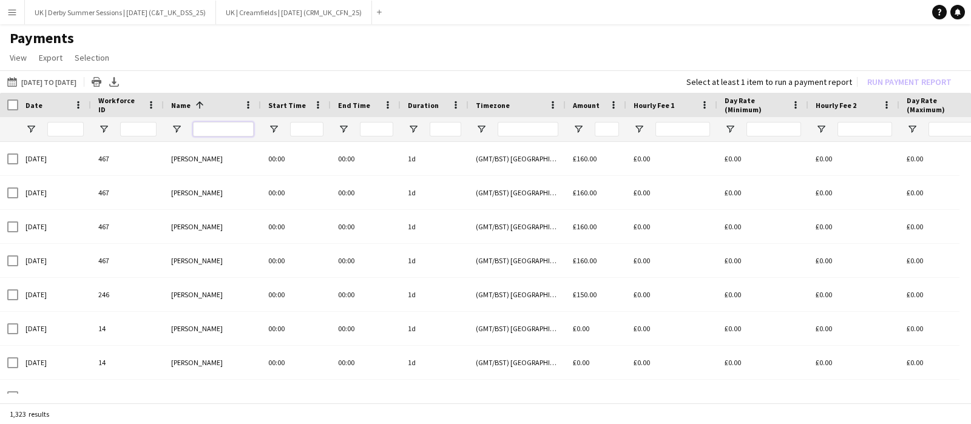
click at [211, 132] on input "Name Filter Input" at bounding box center [223, 129] width 61 height 15
type input "*******"
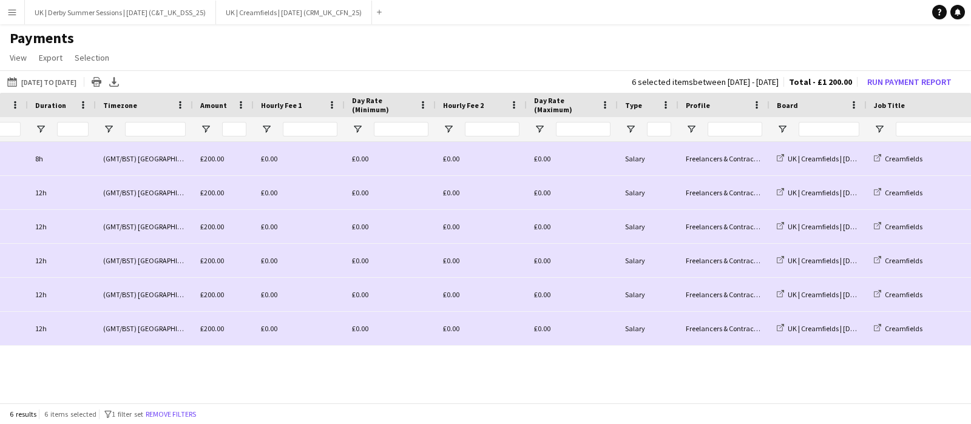
click at [8, 13] on app-icon "Menu" at bounding box center [12, 12] width 10 height 10
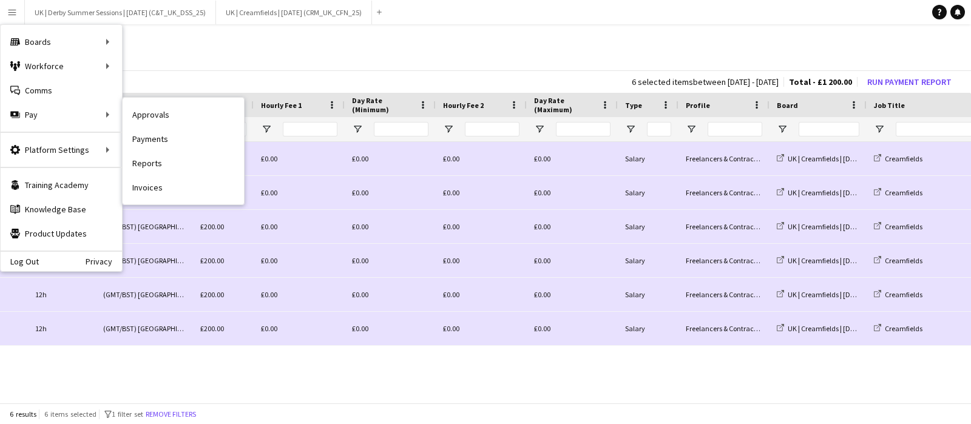
click at [155, 123] on link "Approvals" at bounding box center [183, 115] width 121 height 24
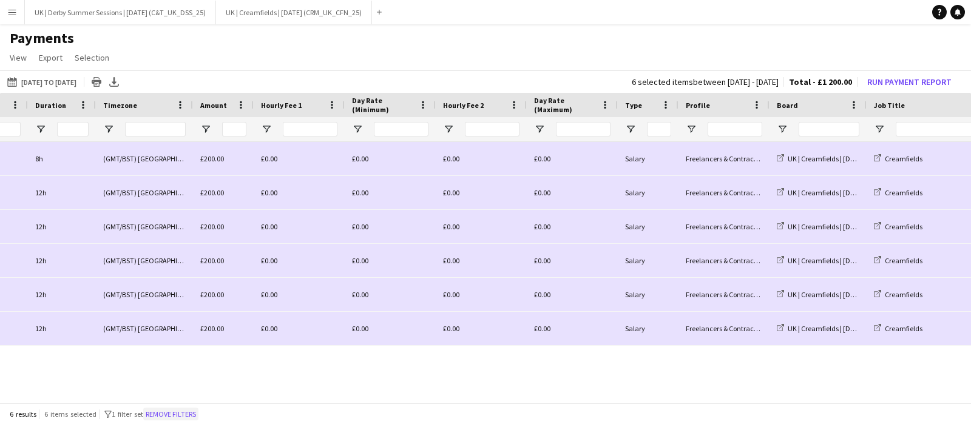
click at [181, 414] on button "Remove filters" at bounding box center [170, 414] width 55 height 13
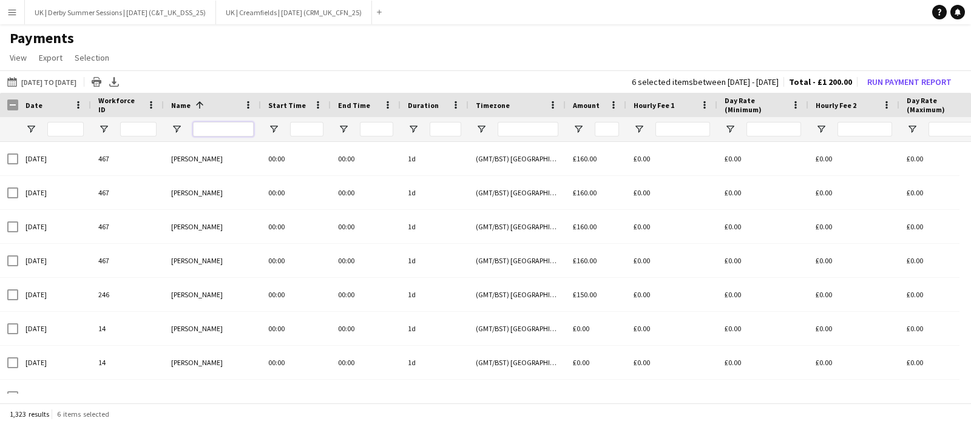
click at [206, 124] on input "Name Filter Input" at bounding box center [223, 129] width 61 height 15
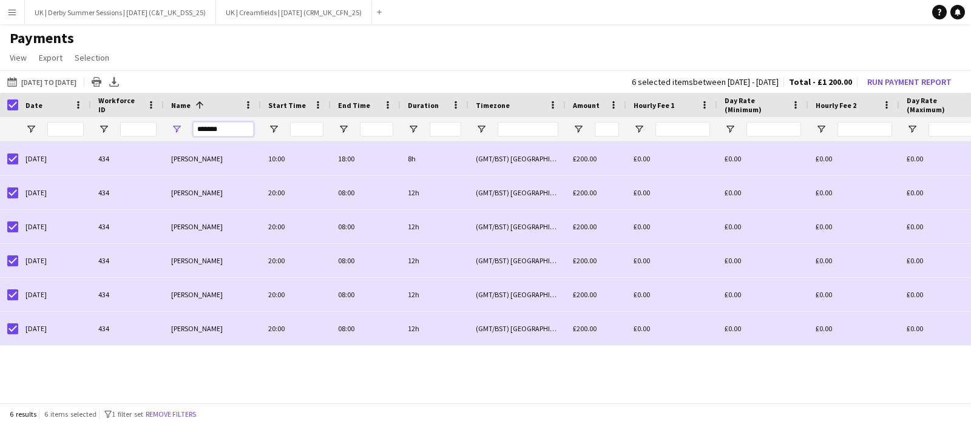
type input "*******"
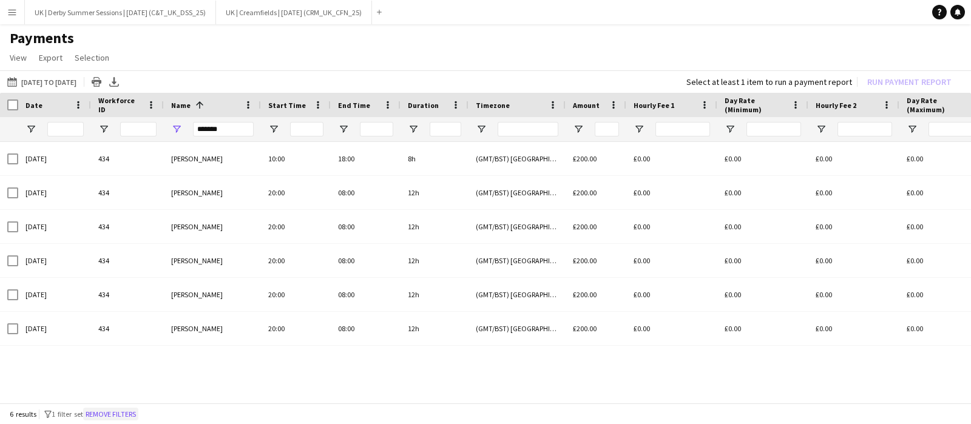
click at [98, 419] on button "Remove filters" at bounding box center [110, 414] width 55 height 13
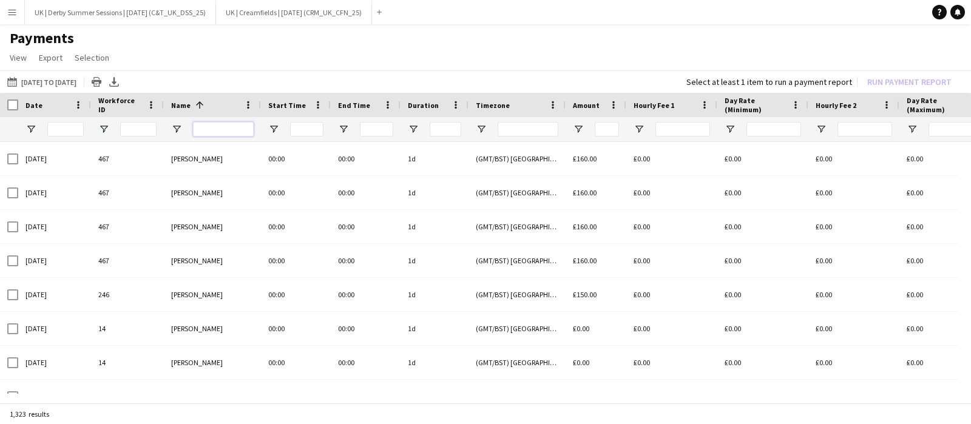
click at [215, 129] on input "Name Filter Input" at bounding box center [223, 129] width 61 height 15
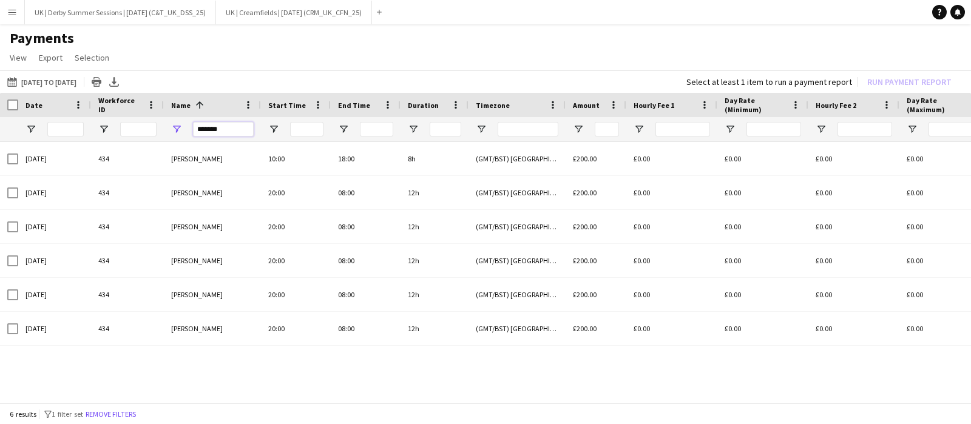
type input "*******"
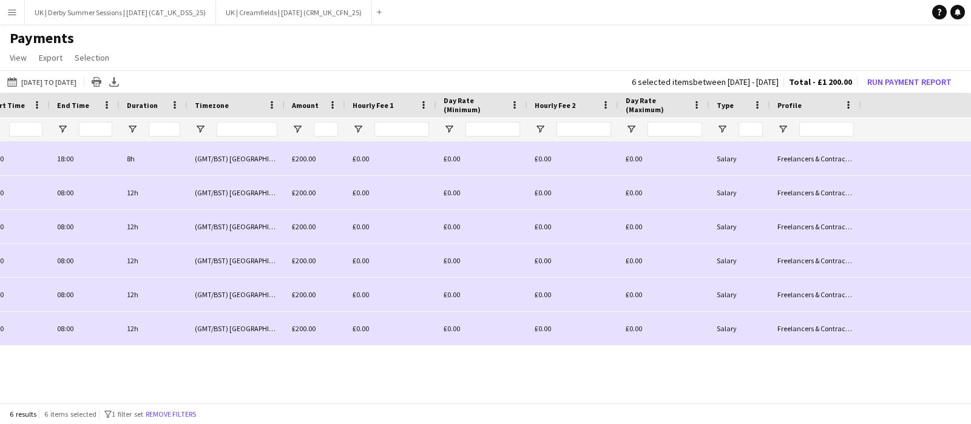
scroll to position [0, 0]
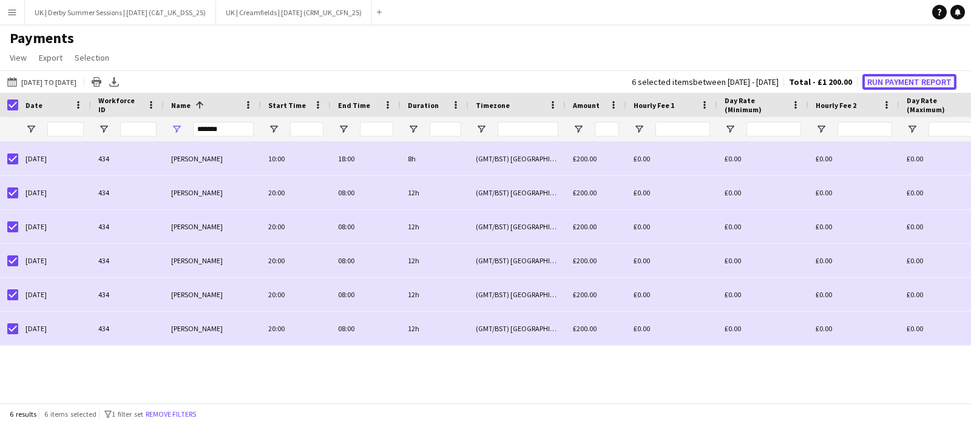
click at [892, 81] on button "Run Payment Report" at bounding box center [909, 82] width 94 height 16
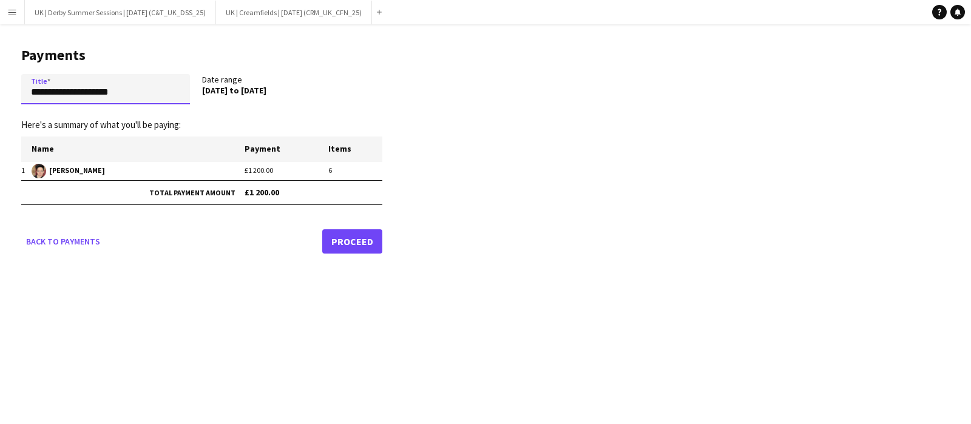
drag, startPoint x: 33, startPoint y: 96, endPoint x: 19, endPoint y: 93, distance: 13.7
click at [19, 93] on main "**********" at bounding box center [197, 148] width 394 height 248
paste input "**********"
drag, startPoint x: 30, startPoint y: 90, endPoint x: 3, endPoint y: 91, distance: 27.3
click at [3, 91] on main "**********" at bounding box center [197, 147] width 394 height 247
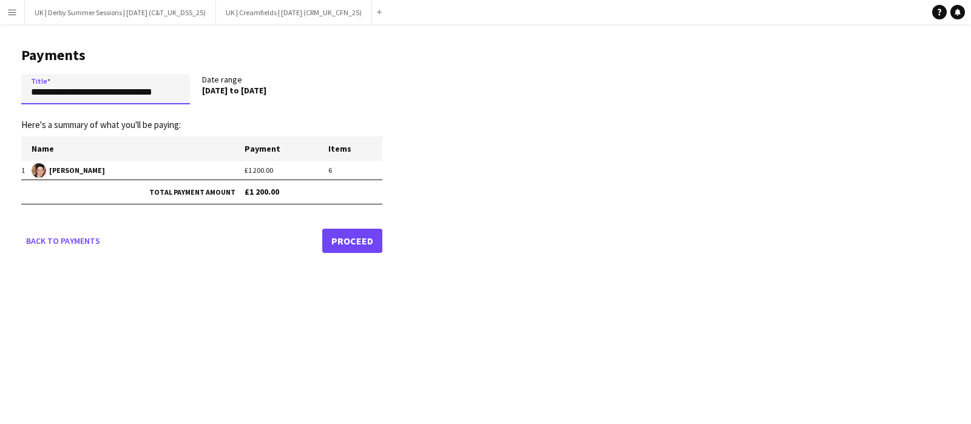
scroll to position [0, 1]
drag, startPoint x: 109, startPoint y: 95, endPoint x: 214, endPoint y: 93, distance: 104.4
click at [213, 93] on div "**********" at bounding box center [201, 91] width 361 height 35
type input "**********"
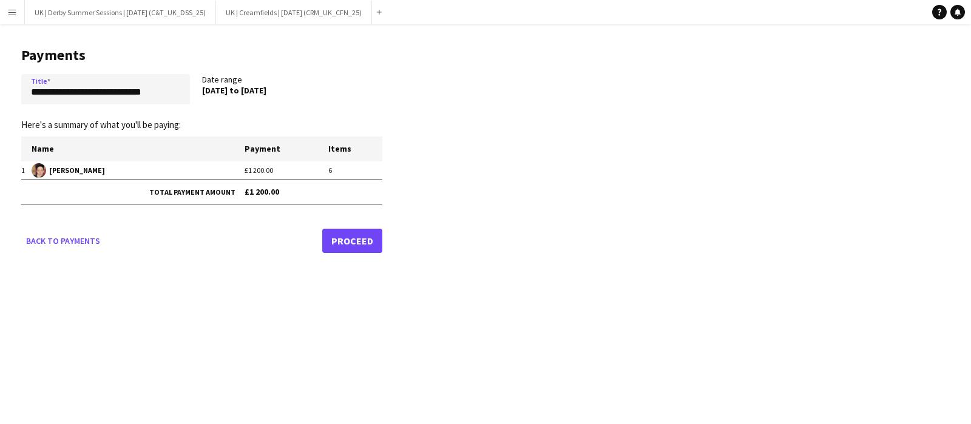
click at [347, 243] on link "Proceed" at bounding box center [352, 241] width 60 height 24
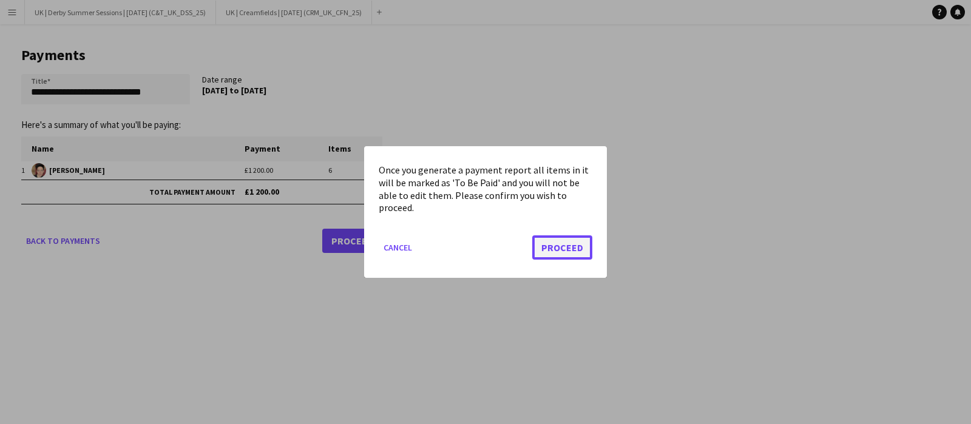
click at [555, 245] on button "Proceed" at bounding box center [562, 247] width 60 height 24
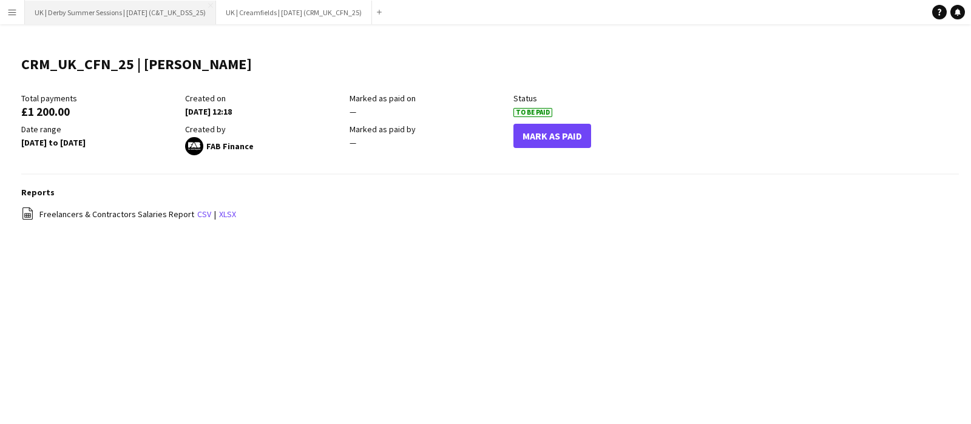
drag, startPoint x: 15, startPoint y: 8, endPoint x: 28, endPoint y: 2, distance: 14.7
click at [18, 6] on button "Menu" at bounding box center [12, 12] width 24 height 24
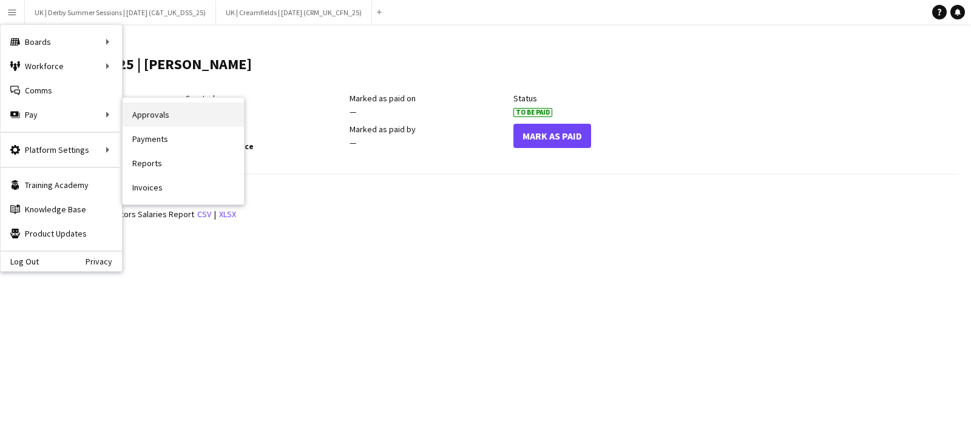
click at [174, 113] on link "Approvals" at bounding box center [183, 115] width 121 height 24
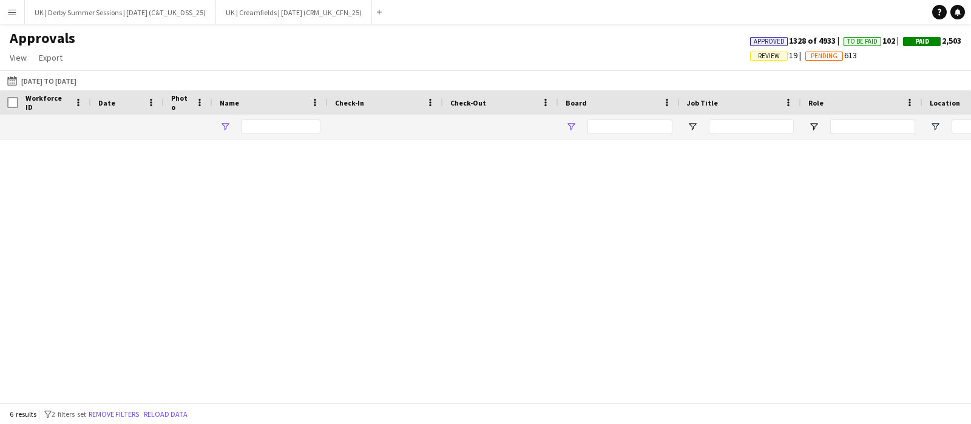
type input "*********"
type input "**********"
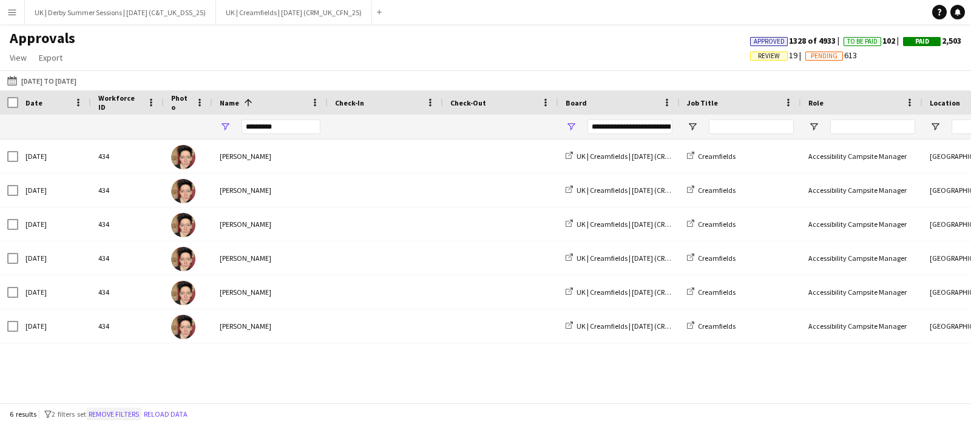
click at [115, 414] on button "Remove filters" at bounding box center [113, 414] width 55 height 13
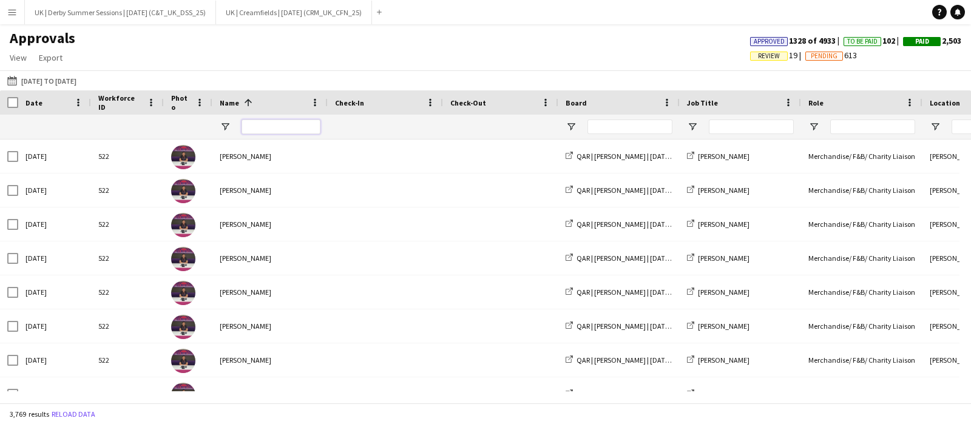
click at [255, 128] on input "Name Filter Input" at bounding box center [281, 127] width 79 height 15
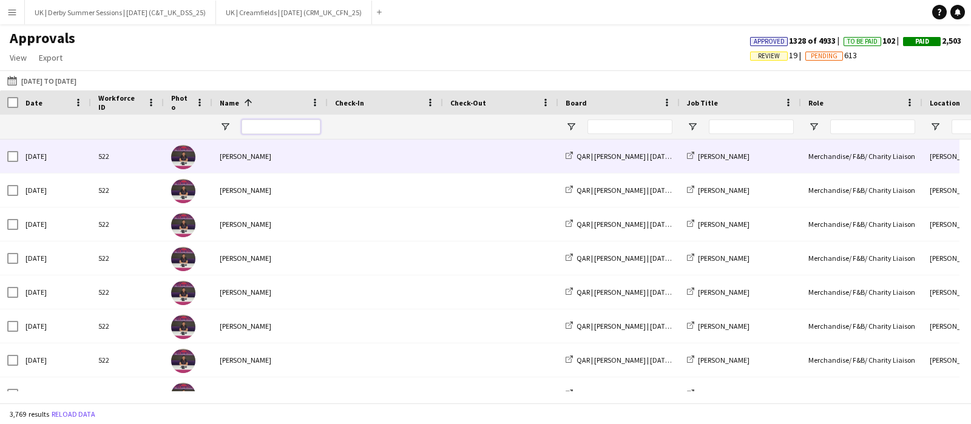
type input "*"
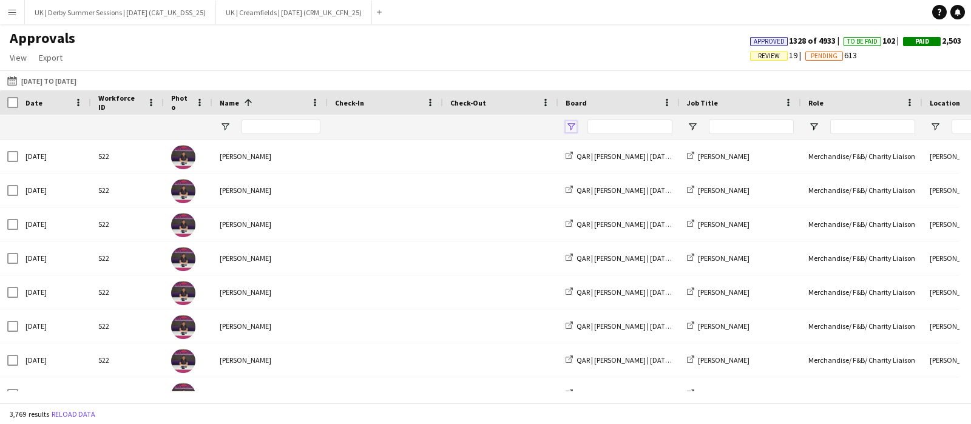
click at [574, 128] on span "Open Filter Menu" at bounding box center [571, 126] width 11 height 11
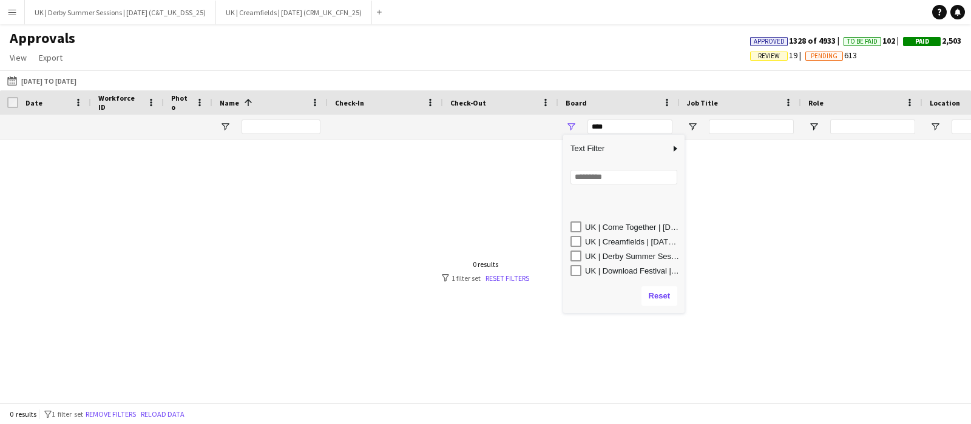
scroll to position [228, 0]
type input "**********"
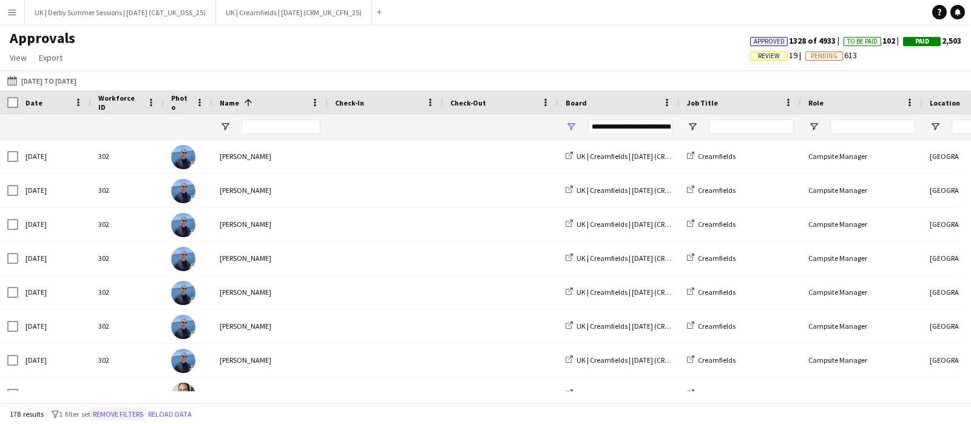
click at [109, 411] on button "Remove filters" at bounding box center [117, 414] width 55 height 13
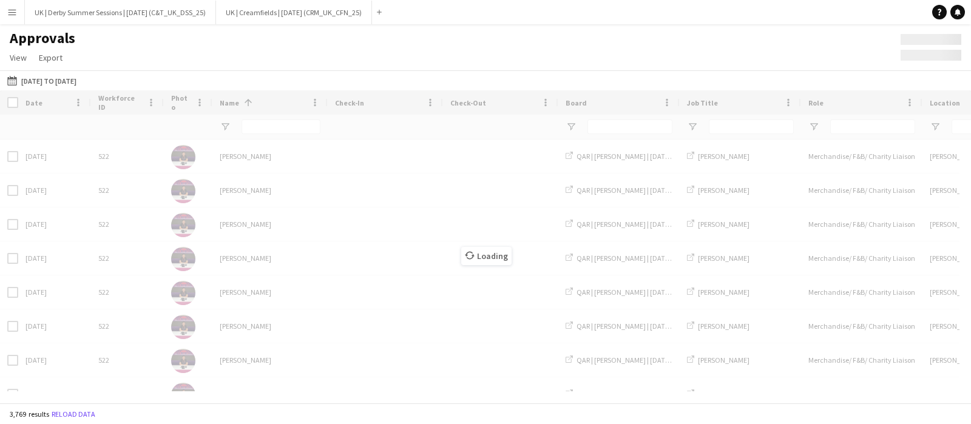
click at [272, 125] on div "Loading" at bounding box center [485, 246] width 971 height 313
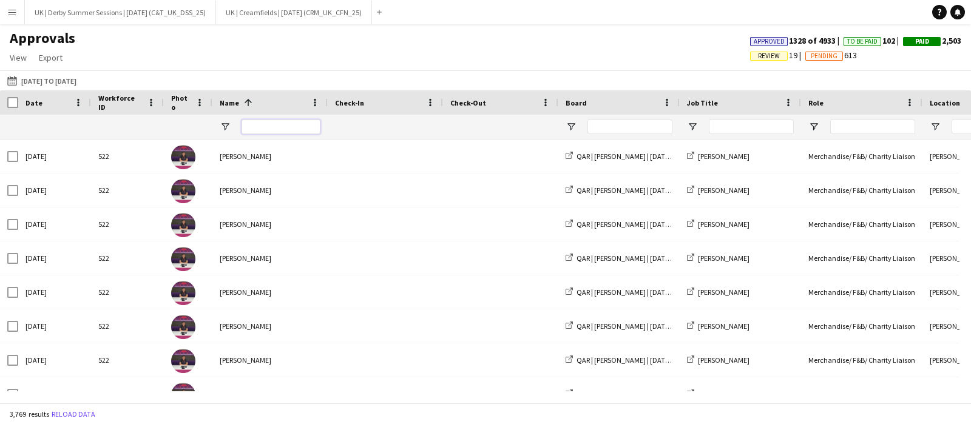
click at [271, 130] on input "Name Filter Input" at bounding box center [281, 127] width 79 height 15
type input "******"
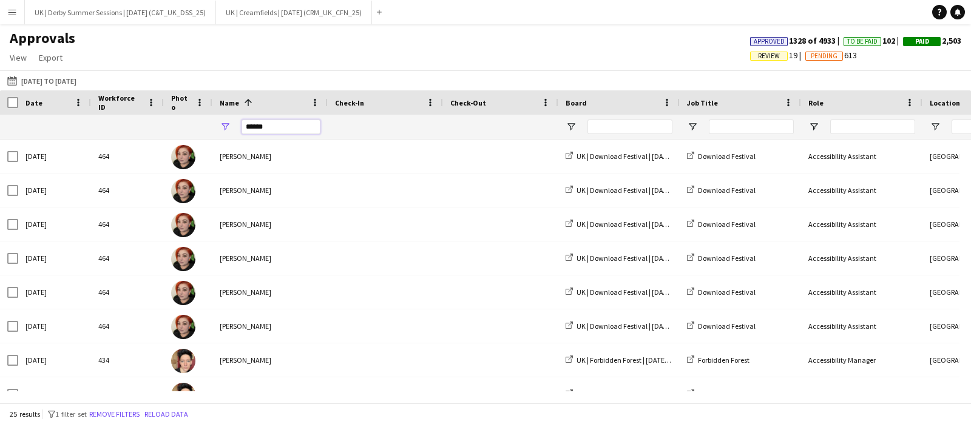
drag, startPoint x: 268, startPoint y: 130, endPoint x: 236, endPoint y: 132, distance: 32.2
click at [236, 132] on div "******" at bounding box center [269, 127] width 115 height 24
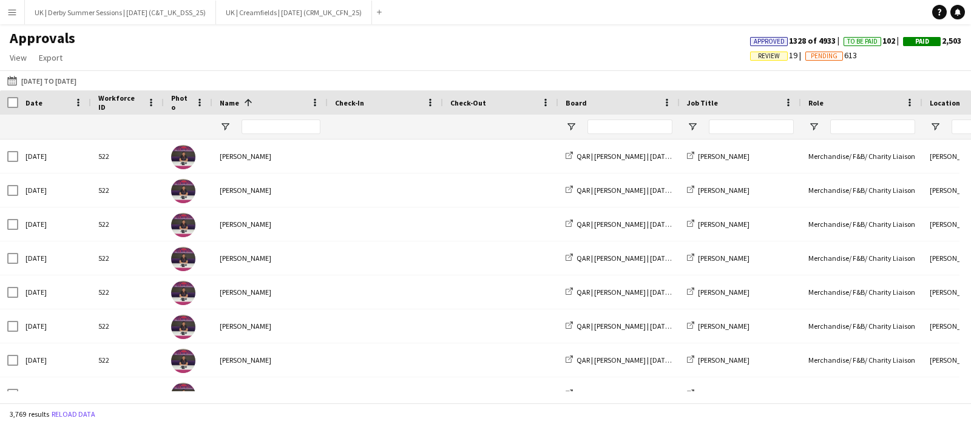
click at [141, 414] on div "3,769 results Reload data" at bounding box center [485, 414] width 971 height 21
click at [566, 128] on span "Open Filter Menu" at bounding box center [571, 126] width 11 height 11
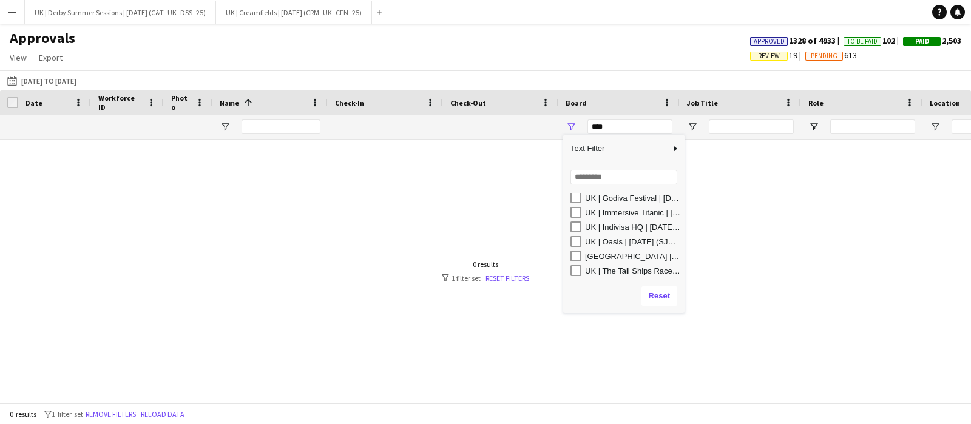
scroll to position [219, 0]
click at [583, 214] on div "UK | Creamfields | [DATE] (CRM_UK_CFN_25)" at bounding box center [627, 215] width 114 height 15
type input "**********"
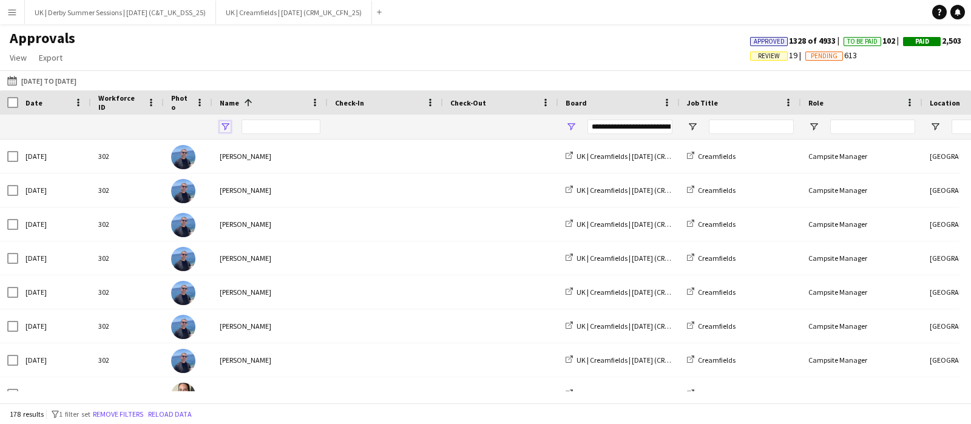
click at [223, 129] on span "Open Filter Menu" at bounding box center [225, 126] width 11 height 11
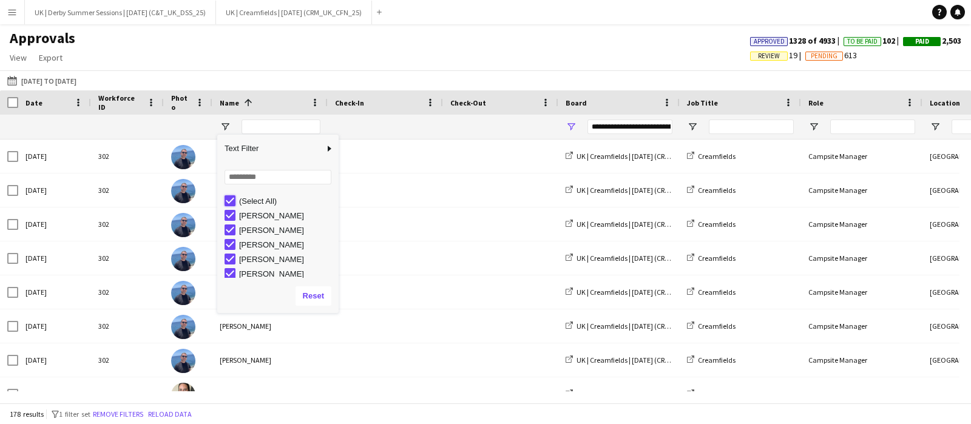
type input "***"
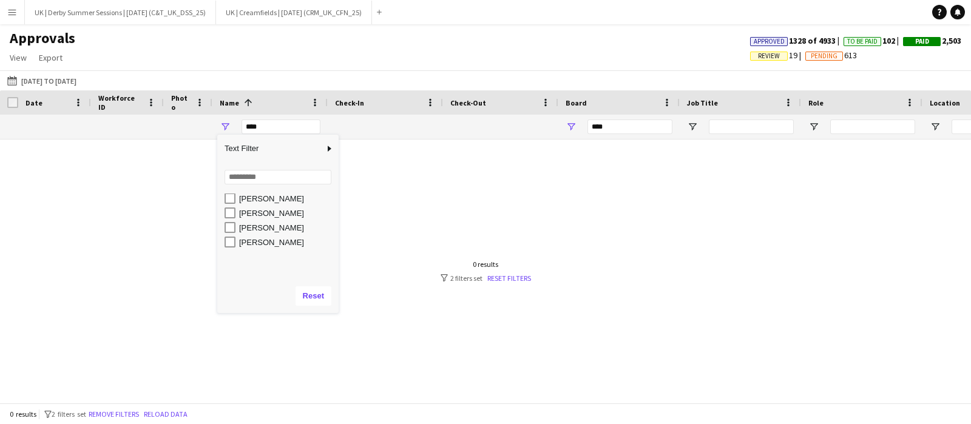
scroll to position [0, 0]
type input "**********"
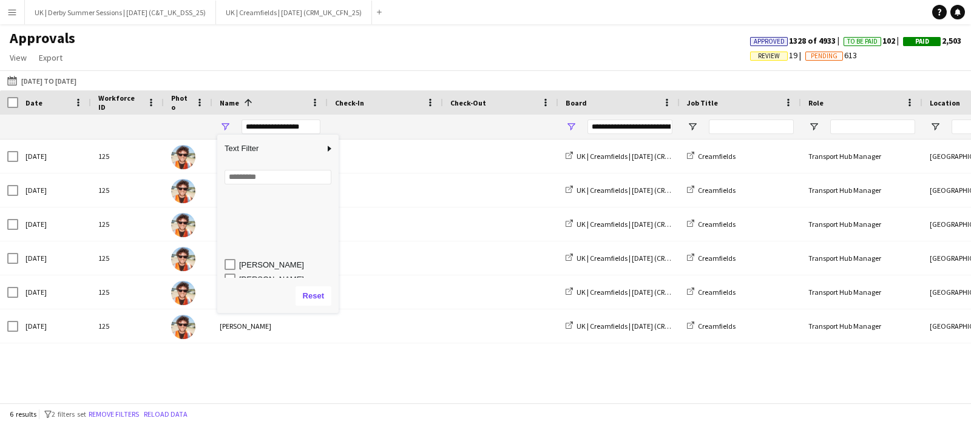
scroll to position [192, 0]
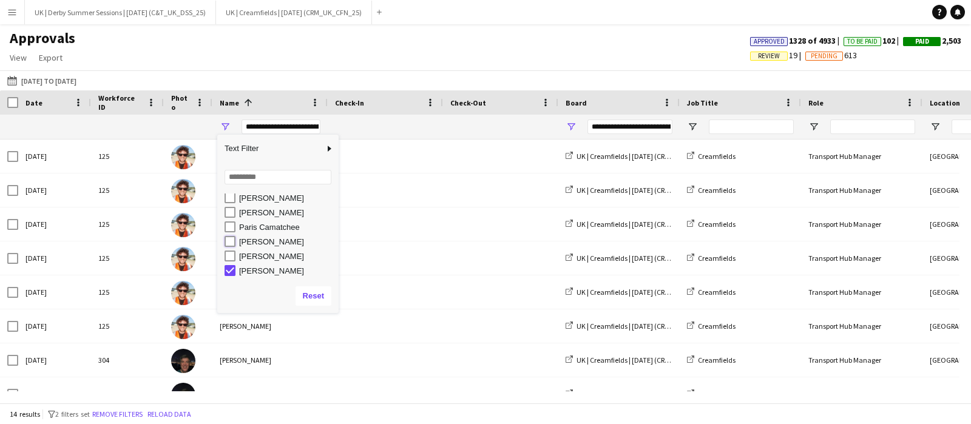
type input "**********"
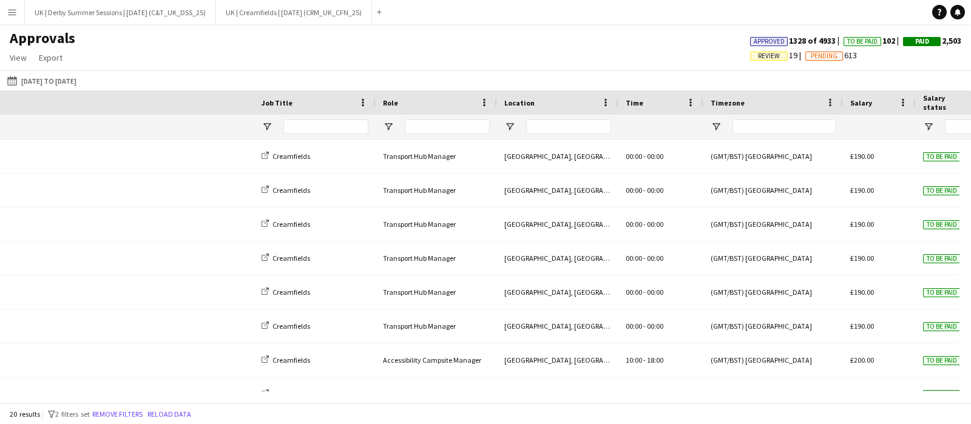
scroll to position [0, 820]
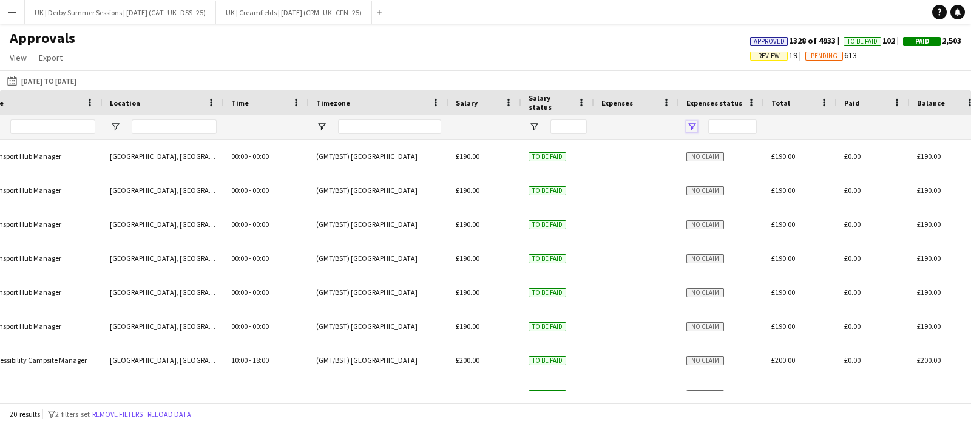
click at [692, 129] on span "Open Filter Menu" at bounding box center [691, 126] width 11 height 11
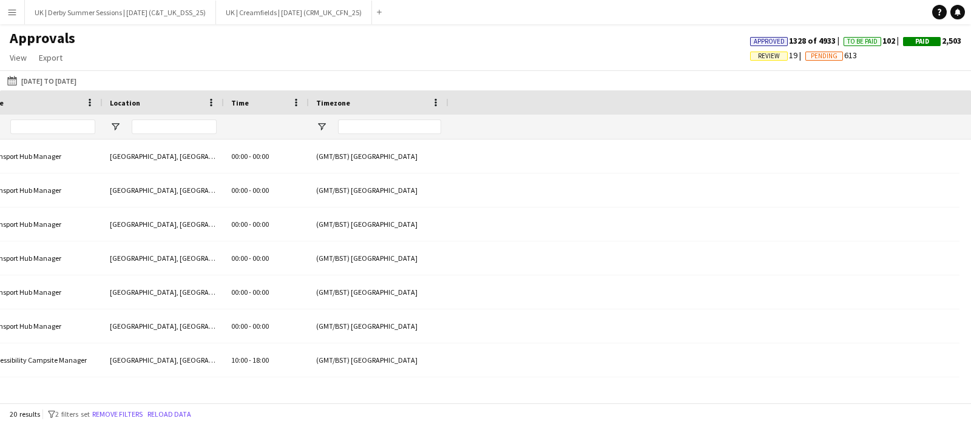
scroll to position [0, 0]
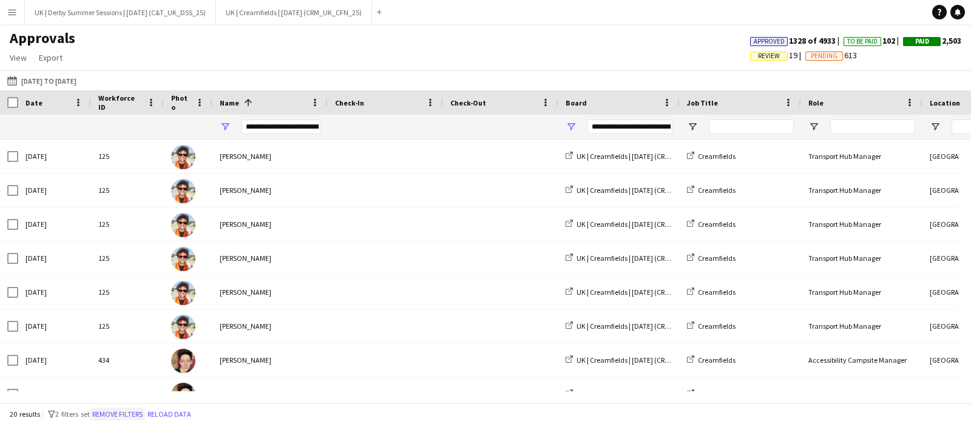
click at [132, 411] on button "Remove filters" at bounding box center [117, 414] width 55 height 13
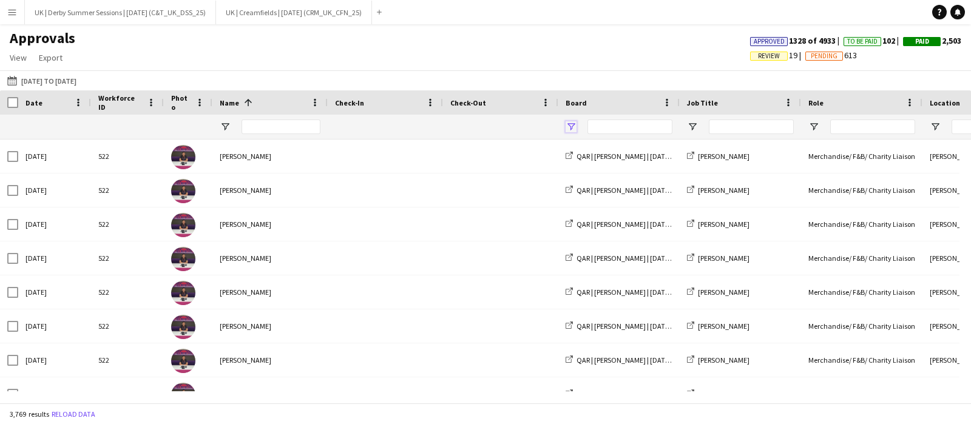
click at [570, 127] on span "Open Filter Menu" at bounding box center [571, 126] width 11 height 11
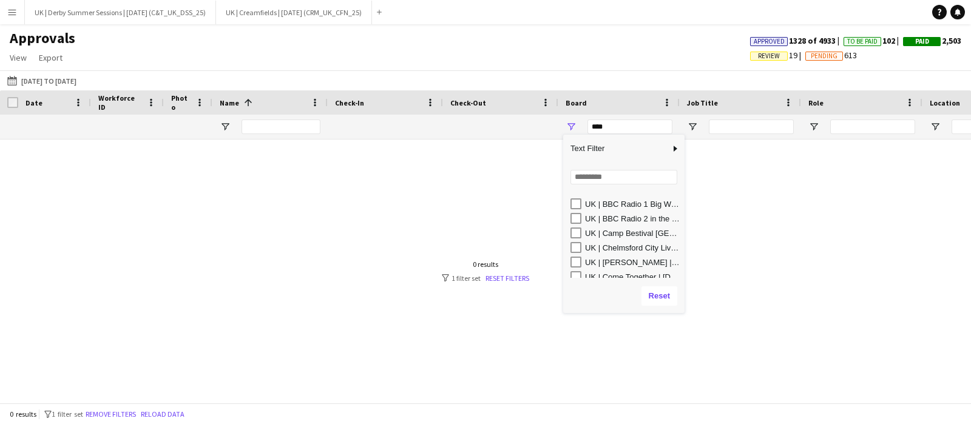
scroll to position [218, 0]
type input "**********"
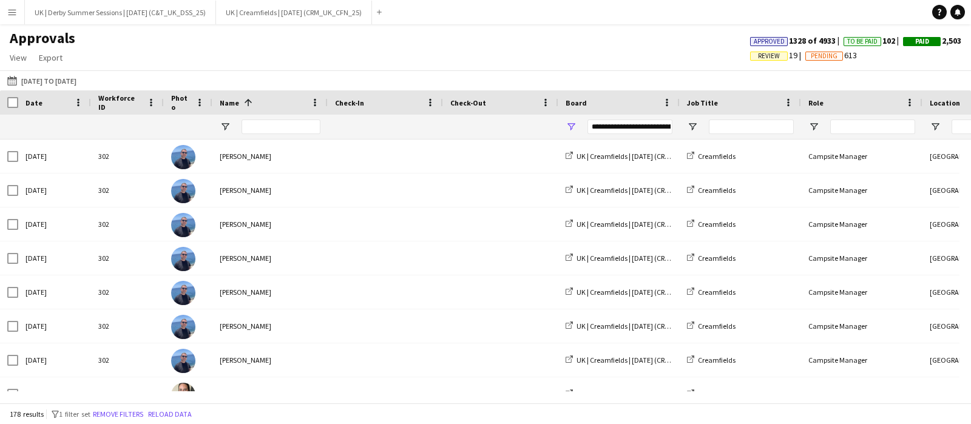
scroll to position [0, 1244]
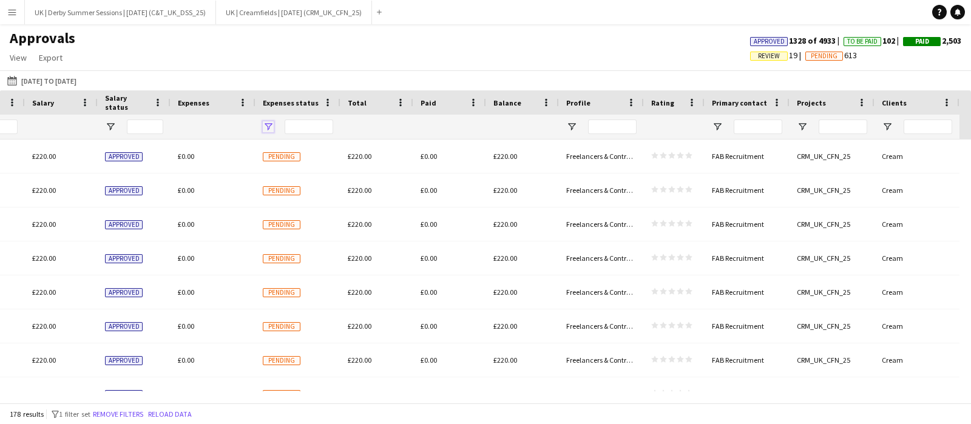
click at [266, 123] on span "Open Filter Menu" at bounding box center [268, 126] width 11 height 11
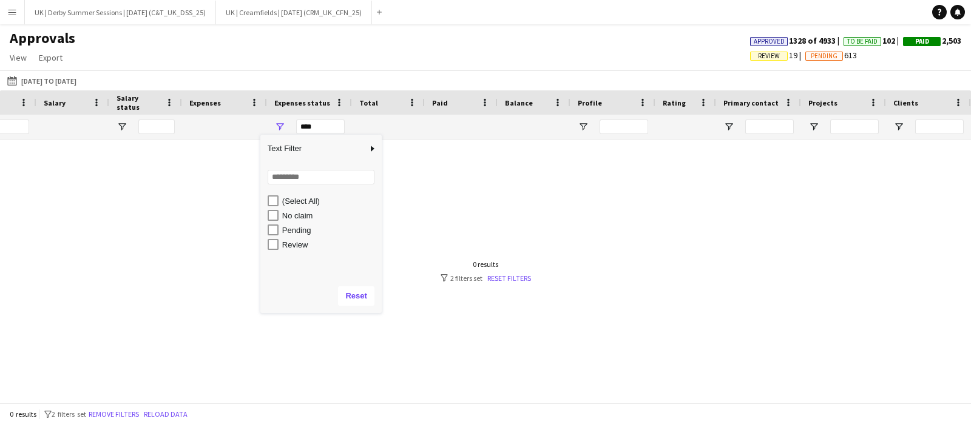
scroll to position [0, 1231]
click at [271, 217] on div "No claim" at bounding box center [331, 215] width 121 height 15
type input "**********"
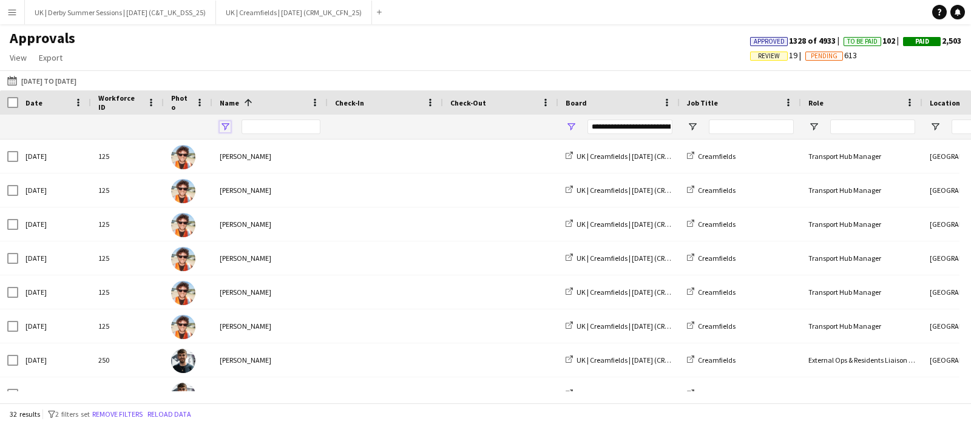
click at [222, 124] on span "Open Filter Menu" at bounding box center [225, 126] width 11 height 11
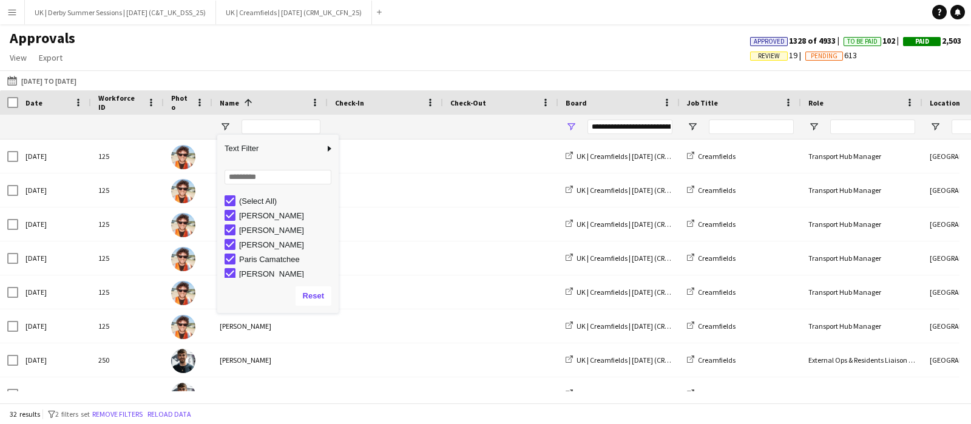
click at [256, 201] on div "(Select All)" at bounding box center [287, 201] width 96 height 9
type input "***"
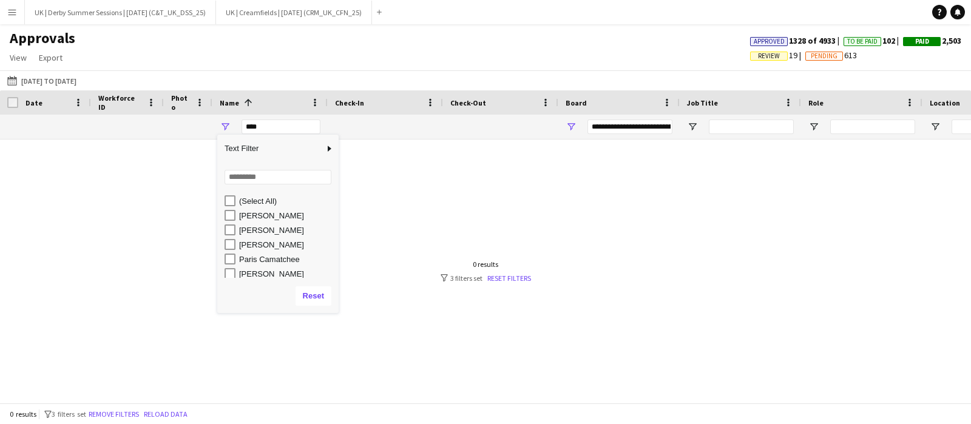
type input "***"
click at [276, 259] on div "Paris Camatchee" at bounding box center [287, 259] width 96 height 9
type input "**********"
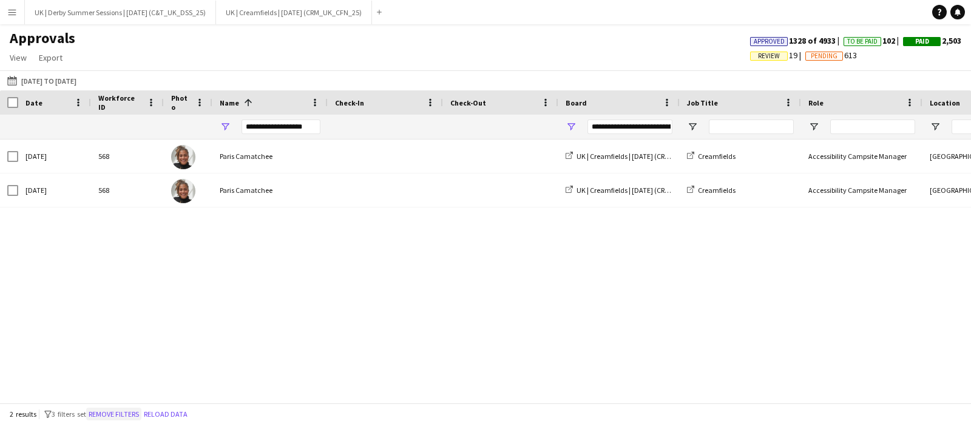
click at [134, 413] on button "Remove filters" at bounding box center [113, 414] width 55 height 13
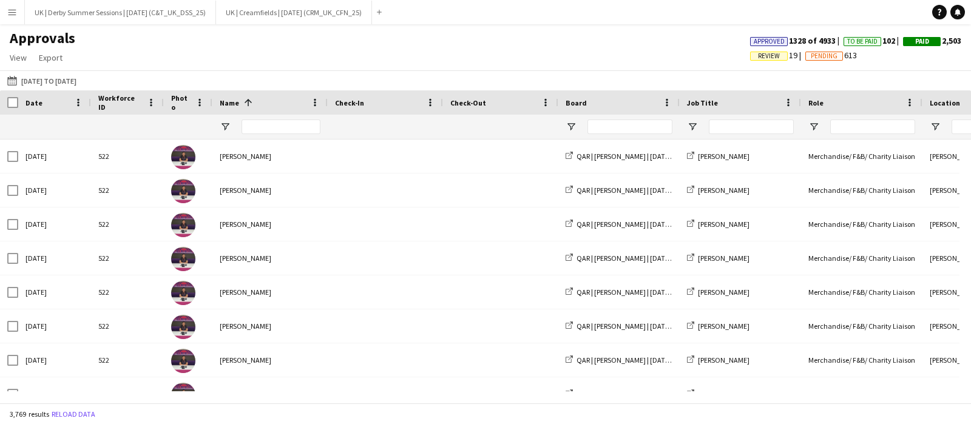
click at [758, 52] on span "Review" at bounding box center [769, 56] width 22 height 8
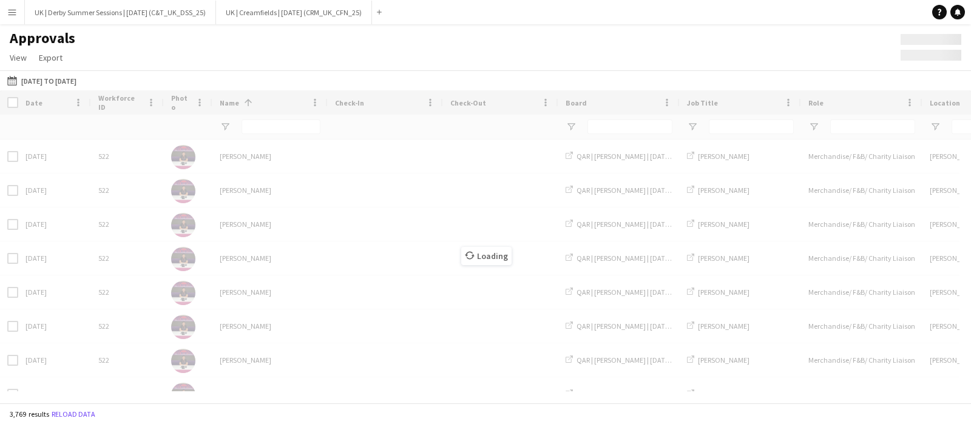
click at [754, 53] on div "Approvals View Customise view Customise filters Reset Filters Reset View Reset …" at bounding box center [485, 49] width 971 height 41
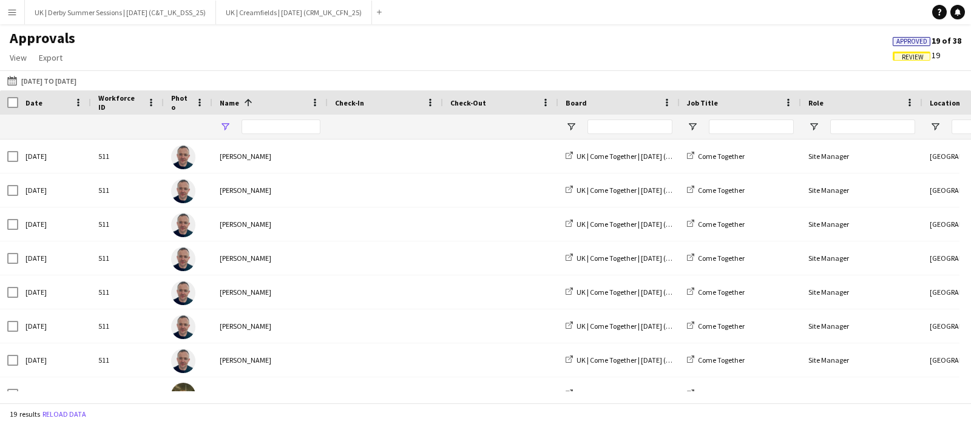
scroll to position [0, 0]
click at [224, 126] on span "Open Filter Menu" at bounding box center [225, 126] width 11 height 11
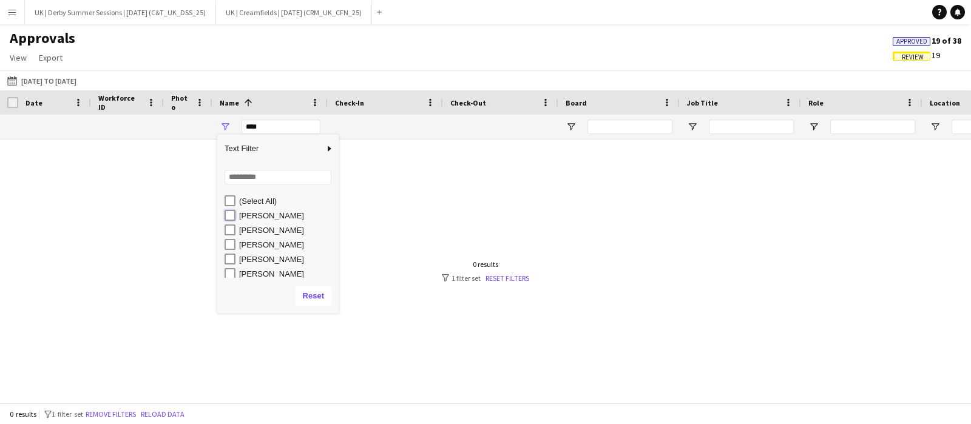
type input "**********"
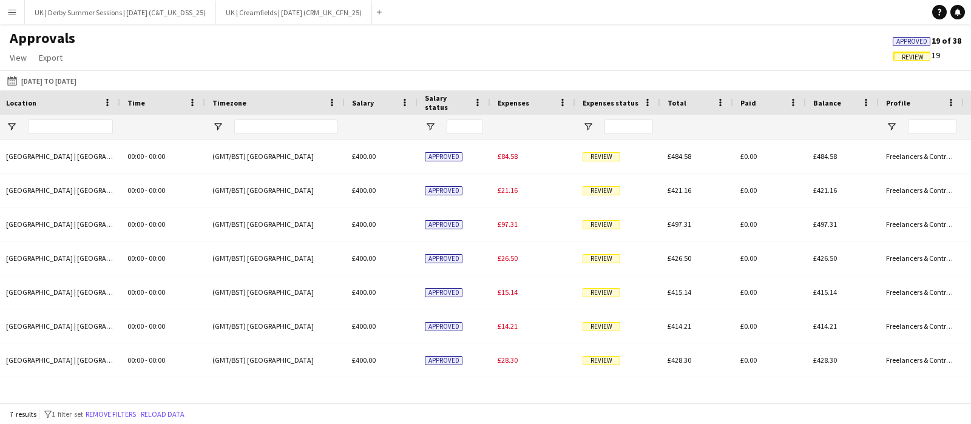
scroll to position [0, 927]
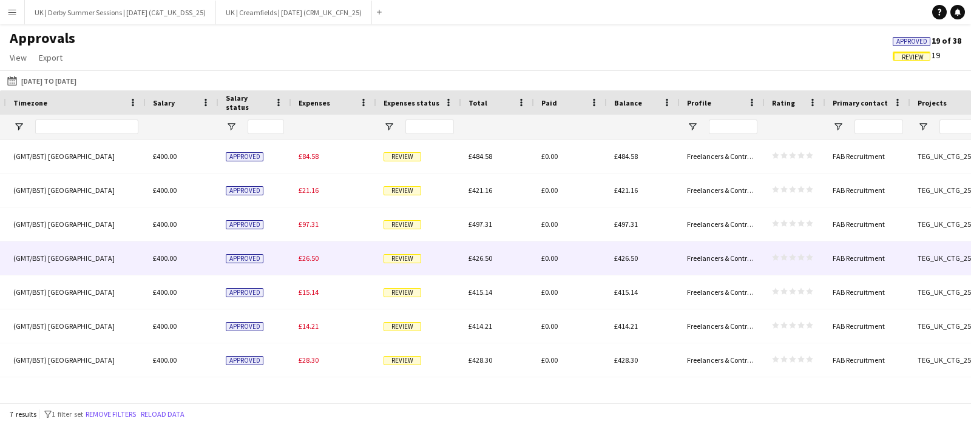
click at [308, 262] on span "£26.50" at bounding box center [309, 258] width 20 height 9
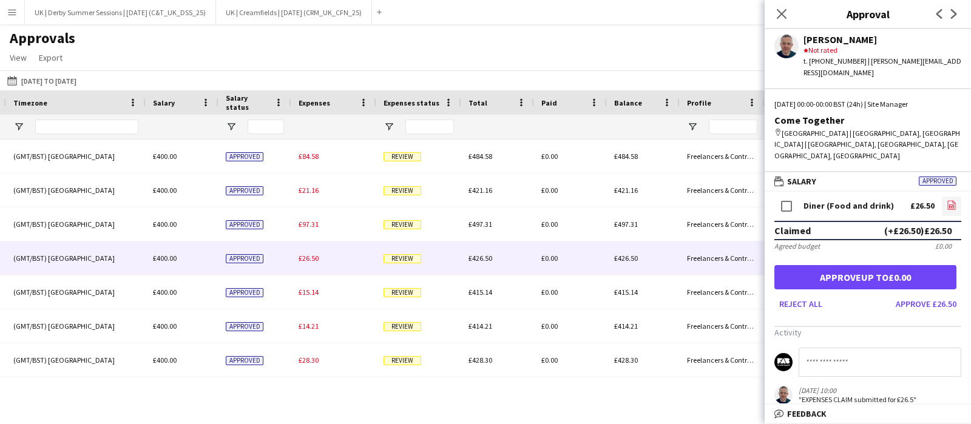
click at [947, 200] on icon "file-image" at bounding box center [952, 205] width 10 height 10
click at [780, 13] on icon "Close pop-in" at bounding box center [782, 14] width 12 height 12
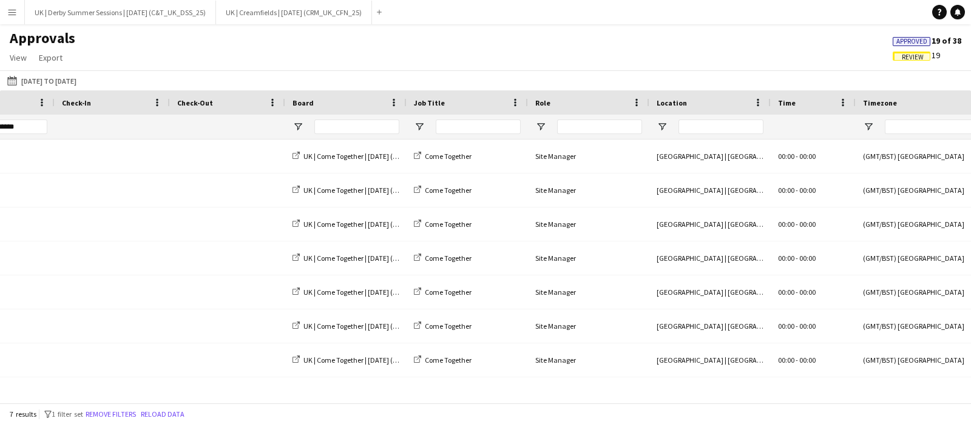
scroll to position [0, 0]
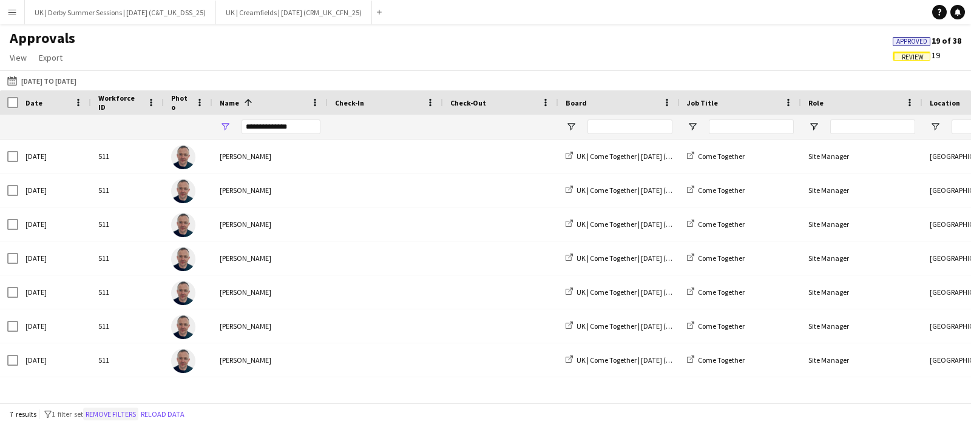
click at [106, 413] on button "Remove filters" at bounding box center [110, 414] width 55 height 13
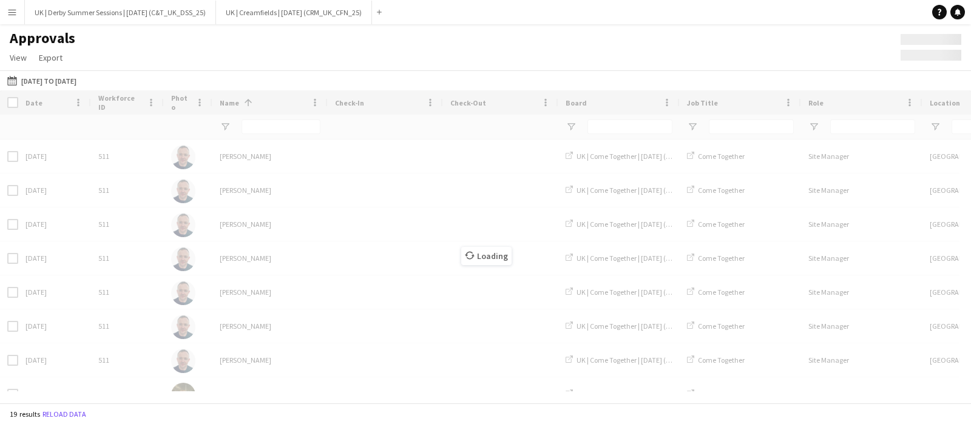
click at [9, 8] on app-icon "Menu" at bounding box center [12, 12] width 10 height 10
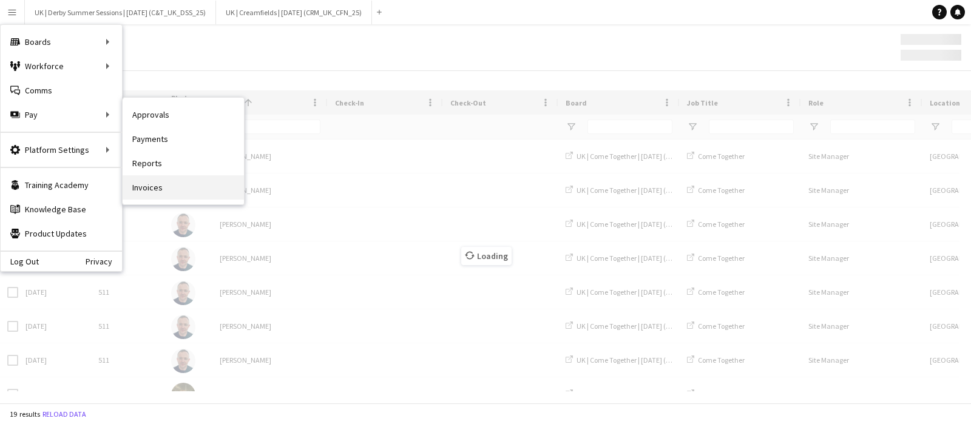
click at [152, 183] on link "Invoices" at bounding box center [183, 187] width 121 height 24
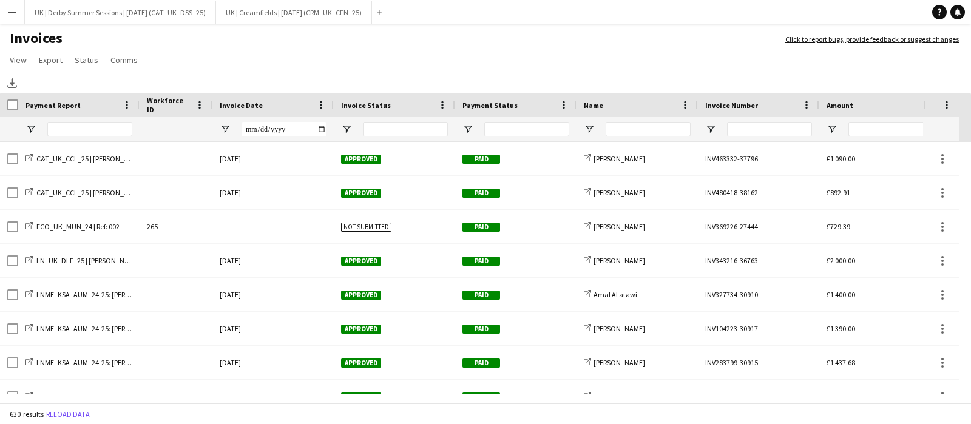
click at [320, 104] on span at bounding box center [321, 105] width 11 height 11
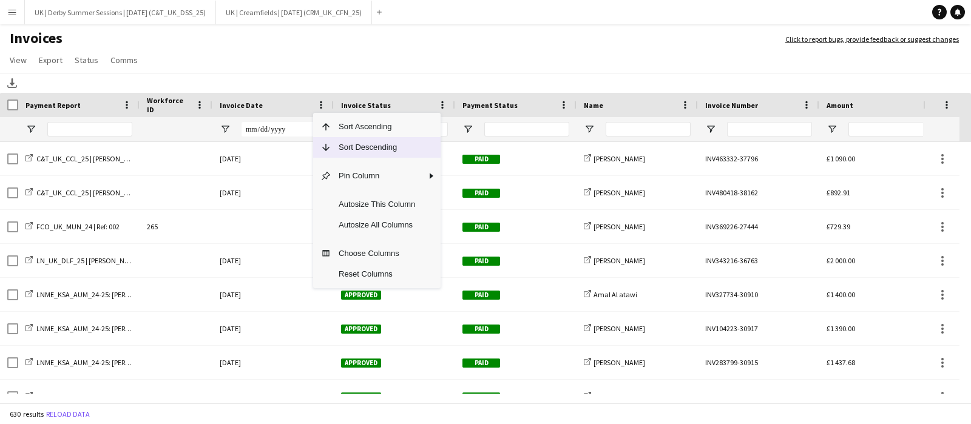
click at [345, 149] on span "Sort Descending" at bounding box center [376, 147] width 91 height 21
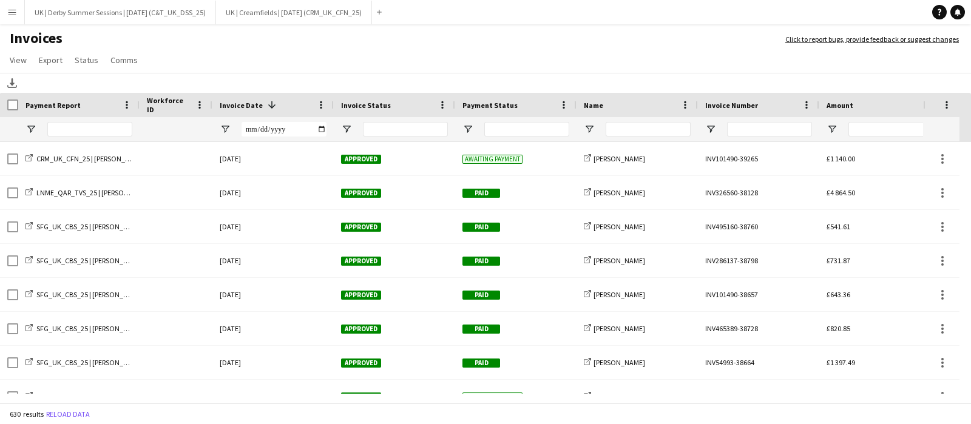
click at [5, 10] on button "Menu" at bounding box center [12, 12] width 24 height 24
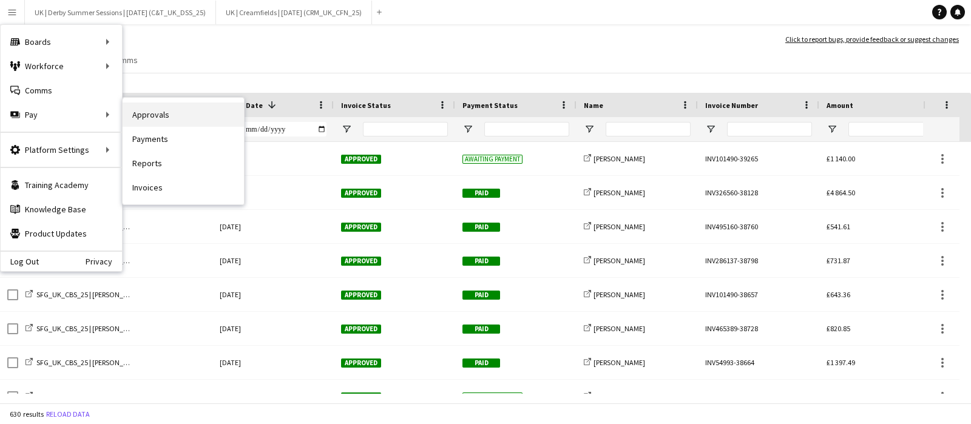
click at [171, 113] on link "Approvals" at bounding box center [183, 115] width 121 height 24
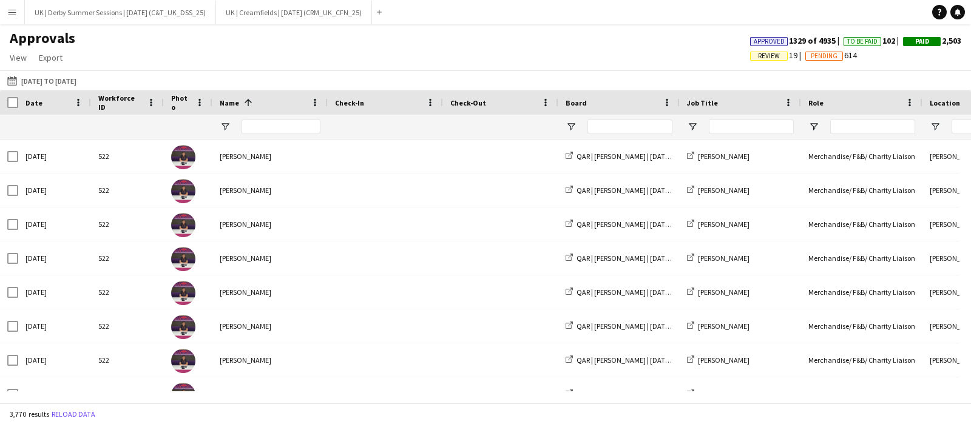
click at [758, 55] on span "Review" at bounding box center [769, 56] width 22 height 8
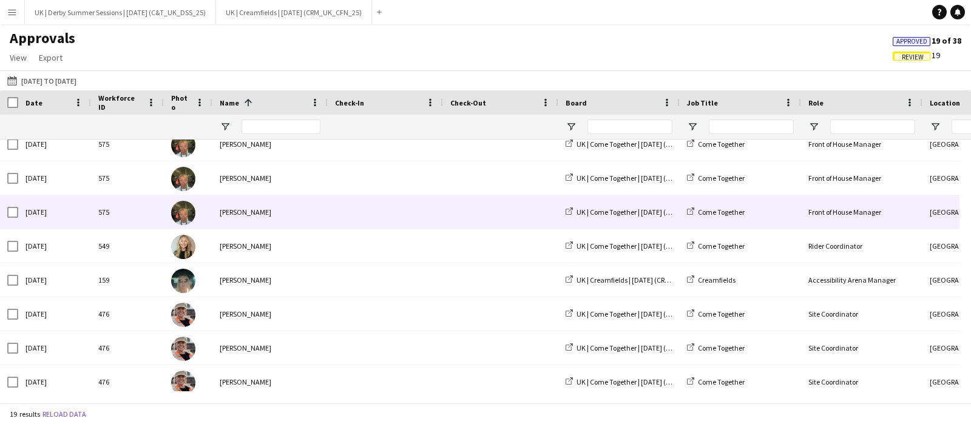
scroll to position [264, 0]
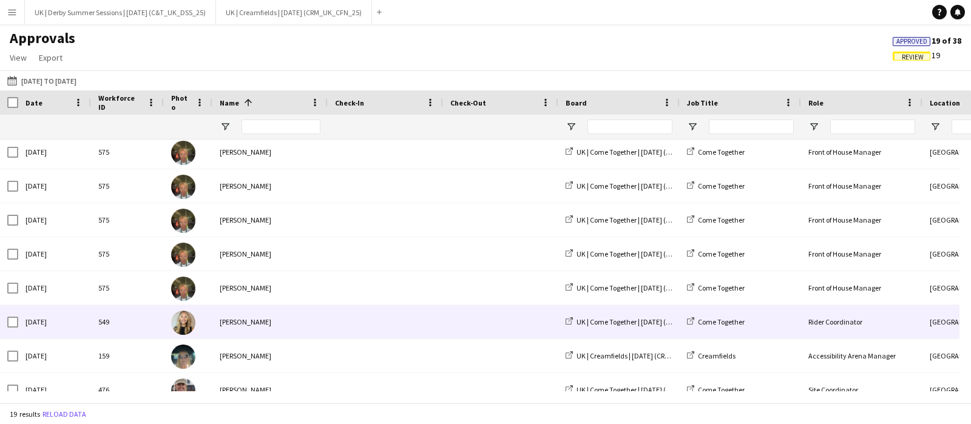
click at [281, 318] on div "Hayley Hodgson" at bounding box center [269, 321] width 115 height 33
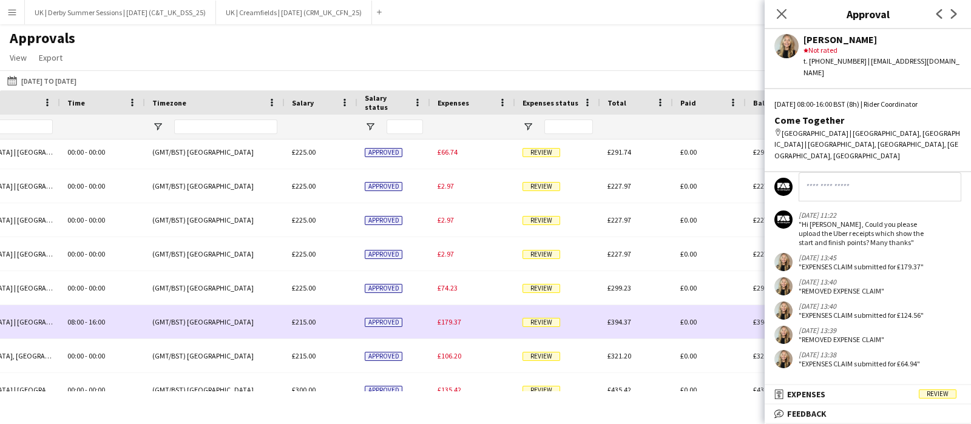
click at [447, 323] on span "£179.37" at bounding box center [450, 321] width 24 height 9
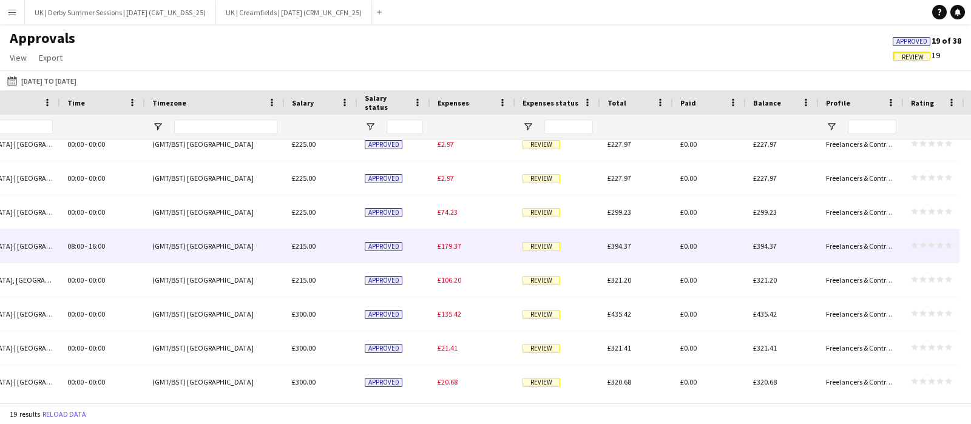
click at [443, 247] on span "£179.37" at bounding box center [450, 246] width 24 height 9
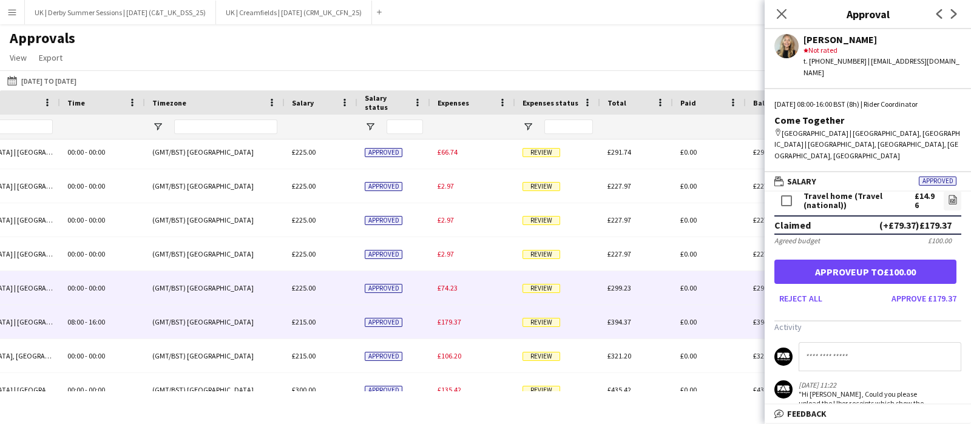
click at [449, 286] on span "£74.23" at bounding box center [448, 287] width 20 height 9
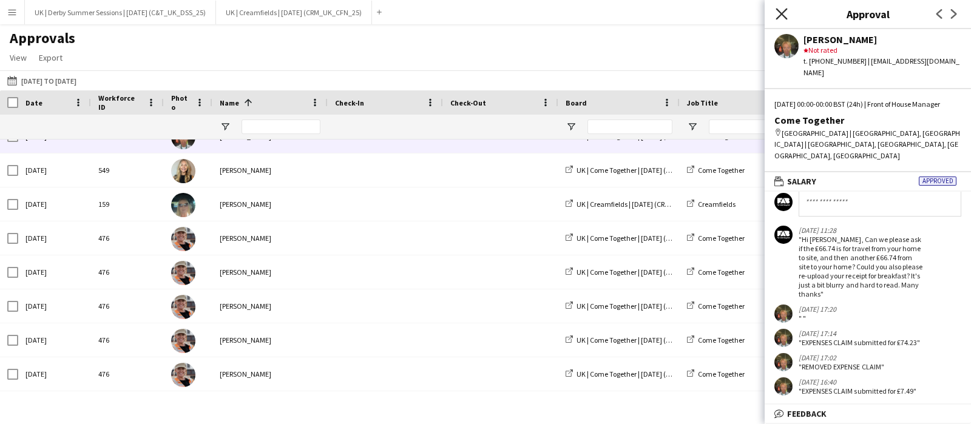
click at [784, 18] on icon "Close pop-in" at bounding box center [782, 14] width 12 height 12
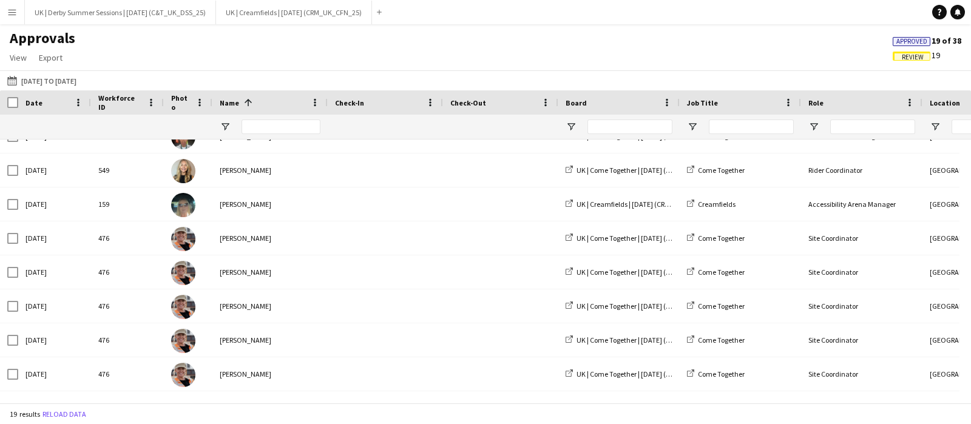
click at [12, 18] on button "Menu" at bounding box center [12, 12] width 24 height 24
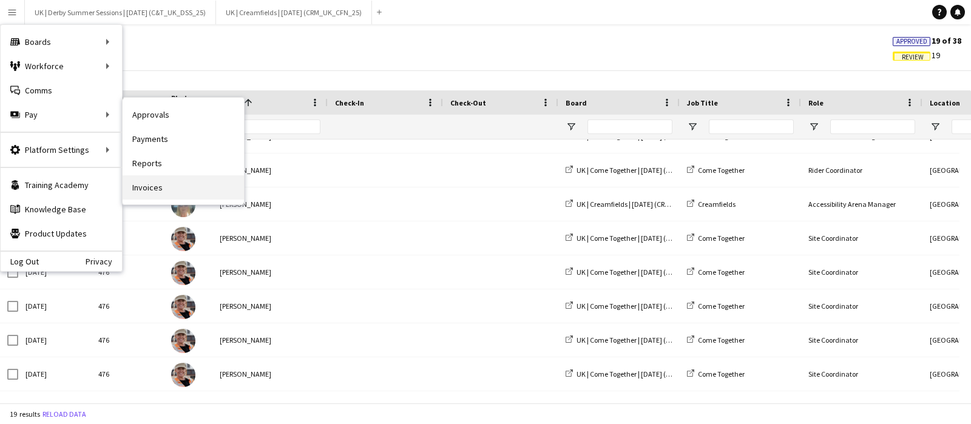
click at [149, 186] on link "Invoices" at bounding box center [183, 187] width 121 height 24
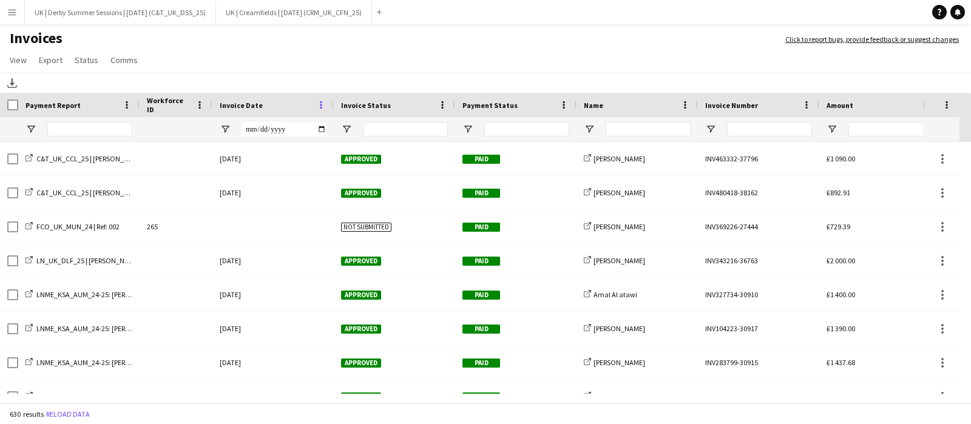
click at [322, 104] on span at bounding box center [321, 105] width 11 height 11
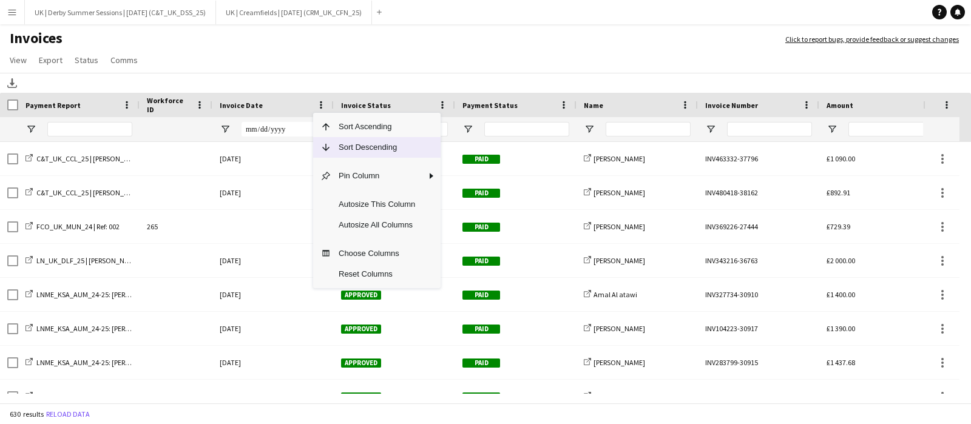
click at [341, 146] on span "Sort Descending" at bounding box center [376, 147] width 91 height 21
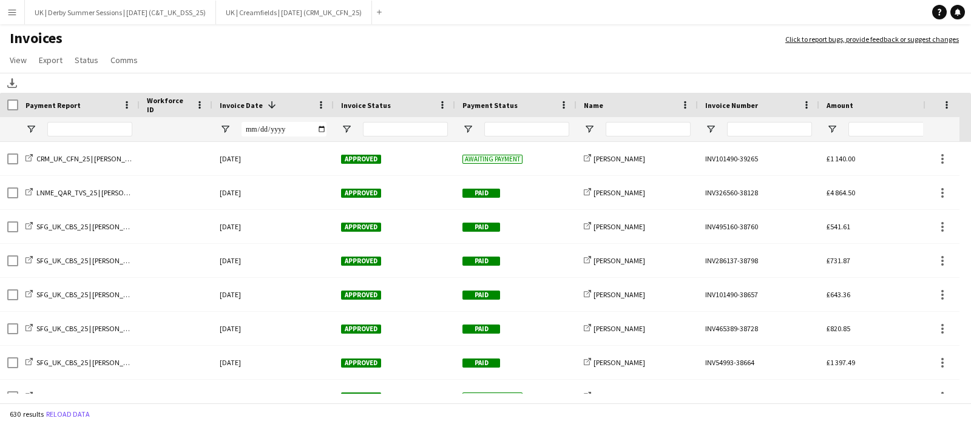
click at [10, 8] on app-icon "Menu" at bounding box center [12, 12] width 10 height 10
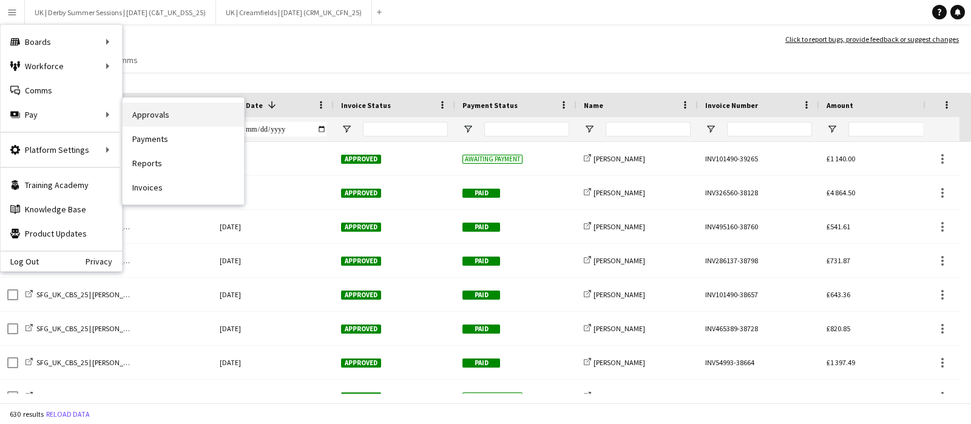
click at [179, 107] on link "Approvals" at bounding box center [183, 115] width 121 height 24
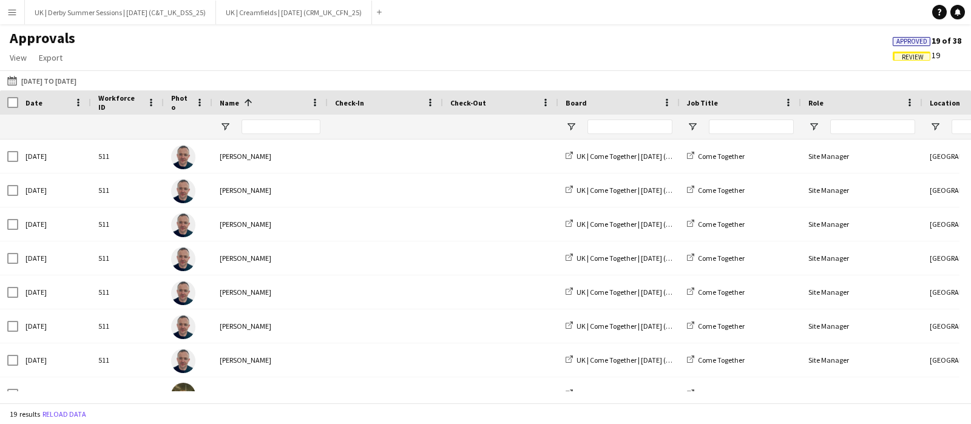
click at [904, 53] on span "Review" at bounding box center [913, 57] width 22 height 8
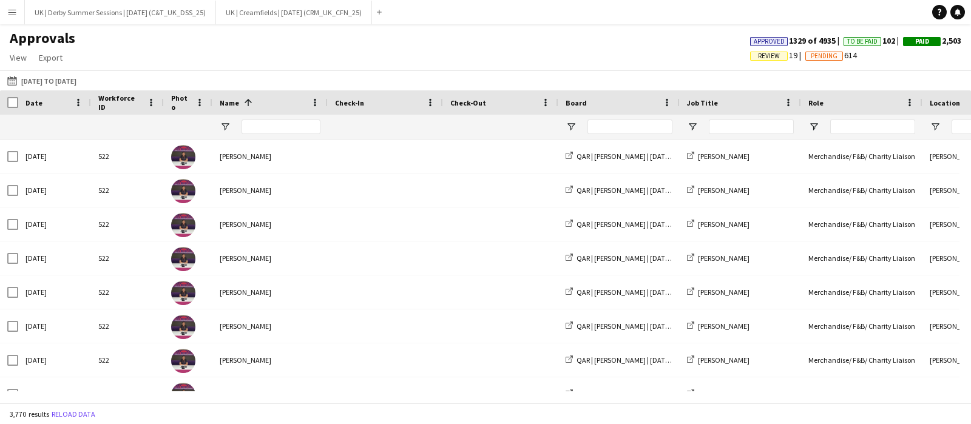
click at [12, 8] on app-icon "Menu" at bounding box center [12, 12] width 10 height 10
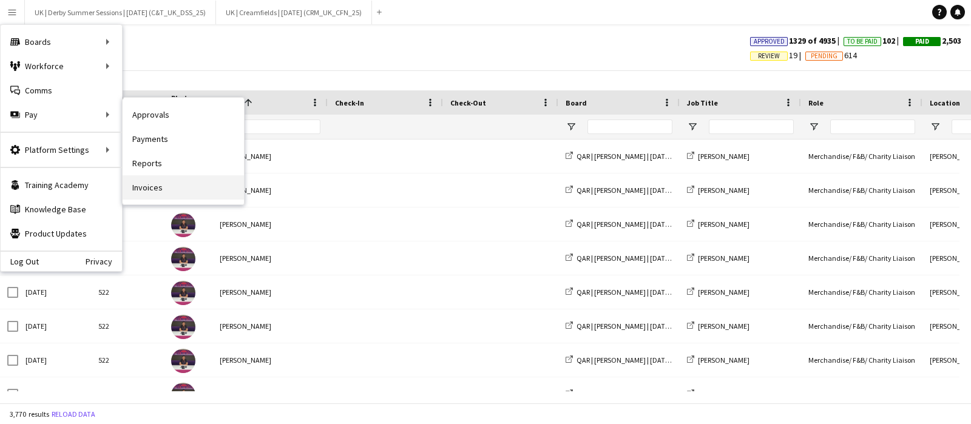
click at [157, 186] on link "Invoices" at bounding box center [183, 187] width 121 height 24
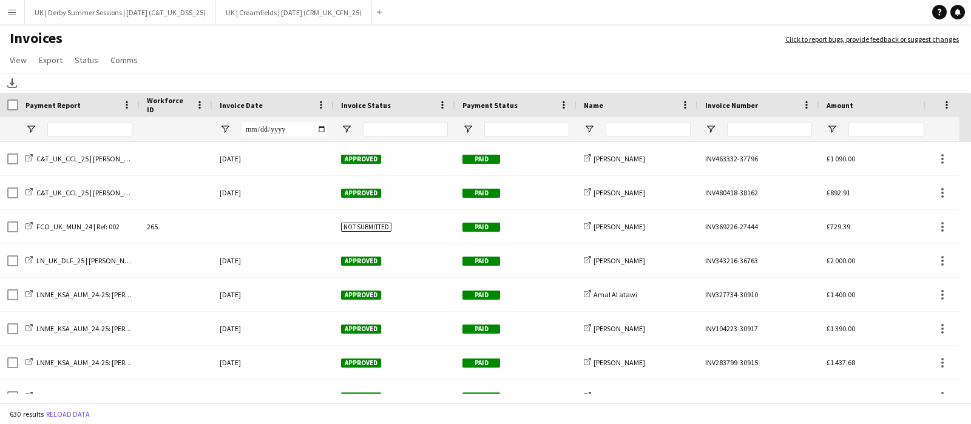
click at [314, 107] on div "Invoice Date" at bounding box center [273, 105] width 107 height 24
click at [318, 104] on span at bounding box center [321, 105] width 11 height 11
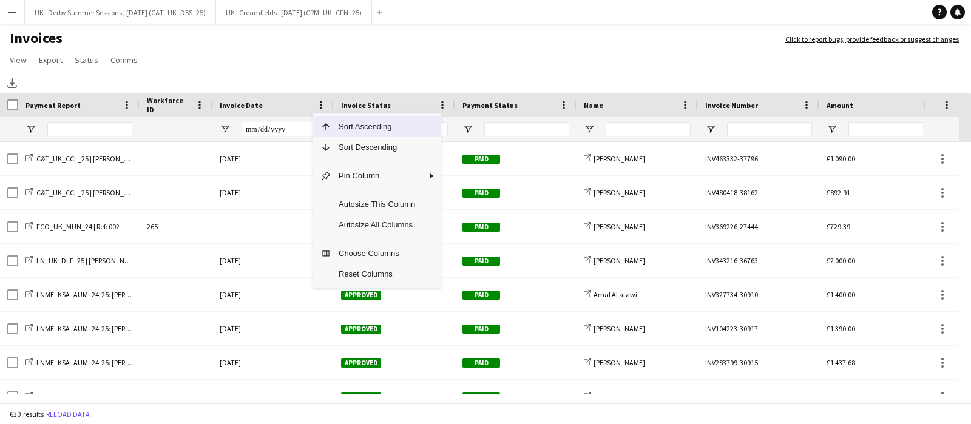
click at [339, 150] on span "Sort Descending" at bounding box center [376, 147] width 91 height 21
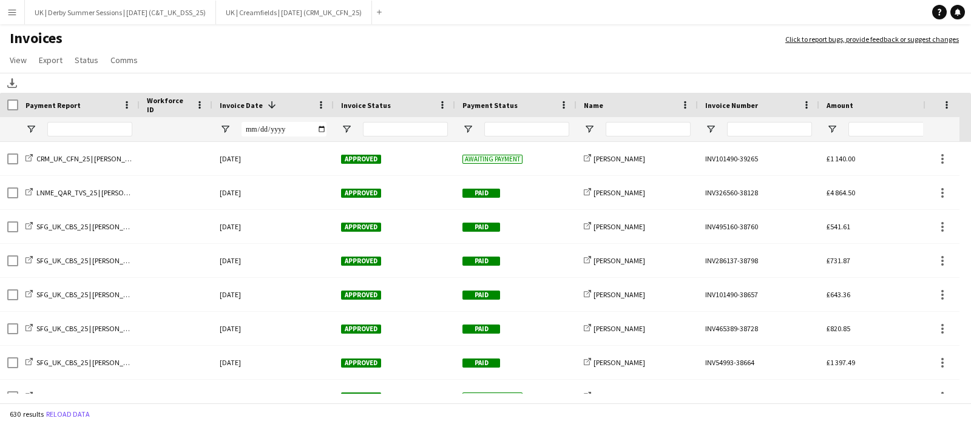
click at [10, 13] on app-icon "Menu" at bounding box center [12, 12] width 10 height 10
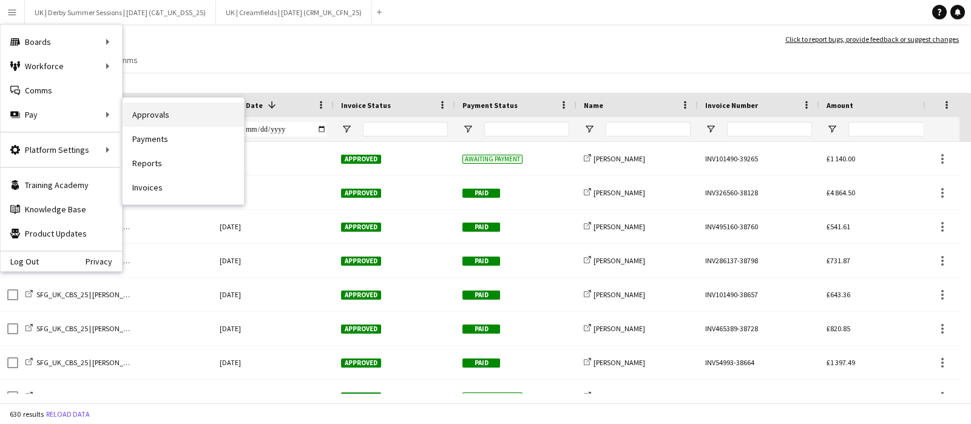
click at [147, 112] on link "Approvals" at bounding box center [183, 115] width 121 height 24
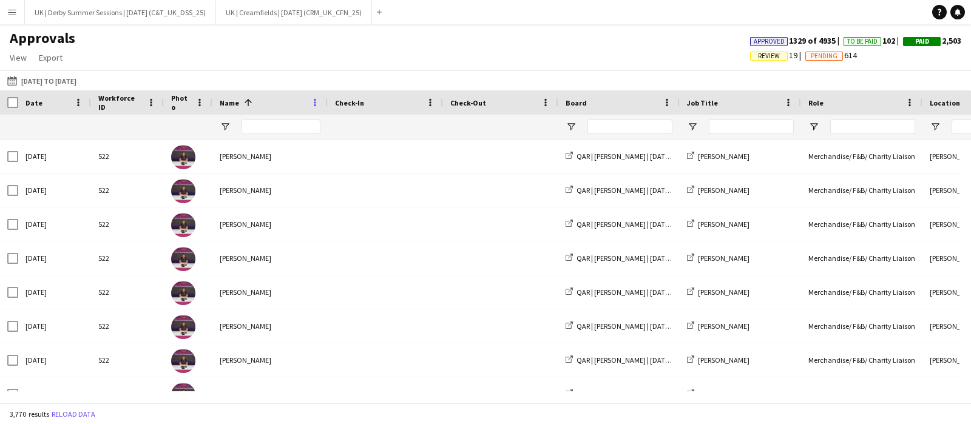
click at [314, 97] on span at bounding box center [315, 102] width 11 height 11
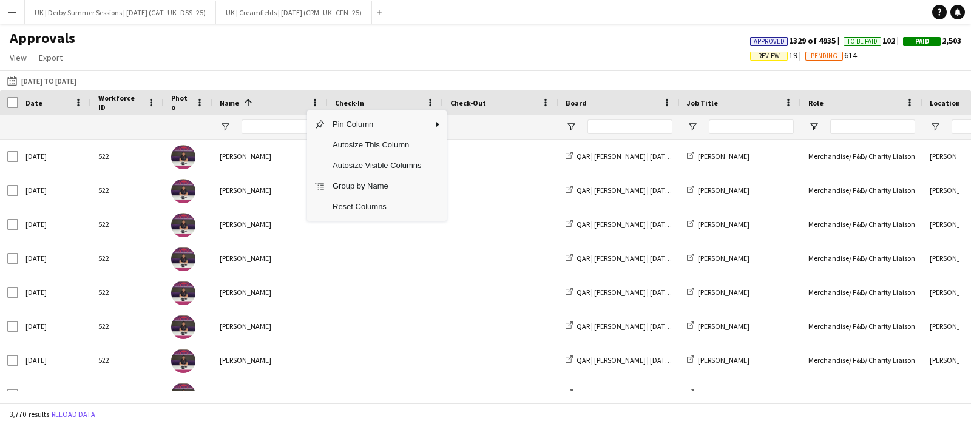
click at [573, 119] on div at bounding box center [618, 127] width 121 height 24
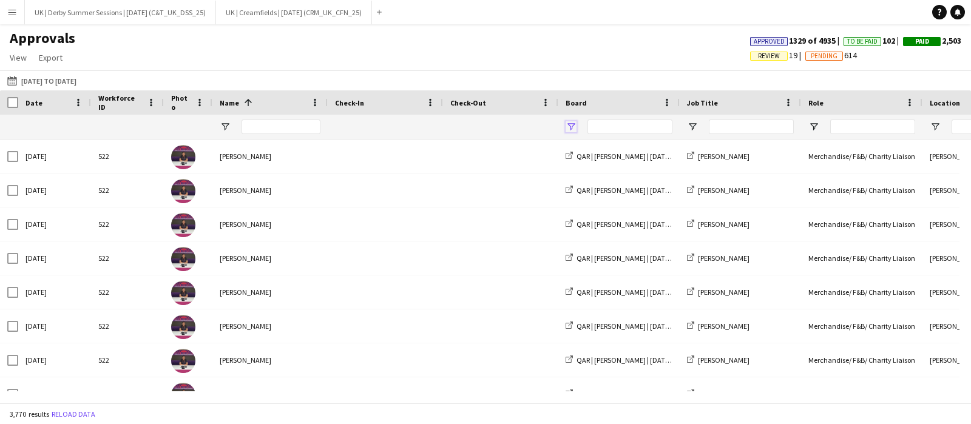
click at [568, 125] on span "Open Filter Menu" at bounding box center [571, 126] width 11 height 11
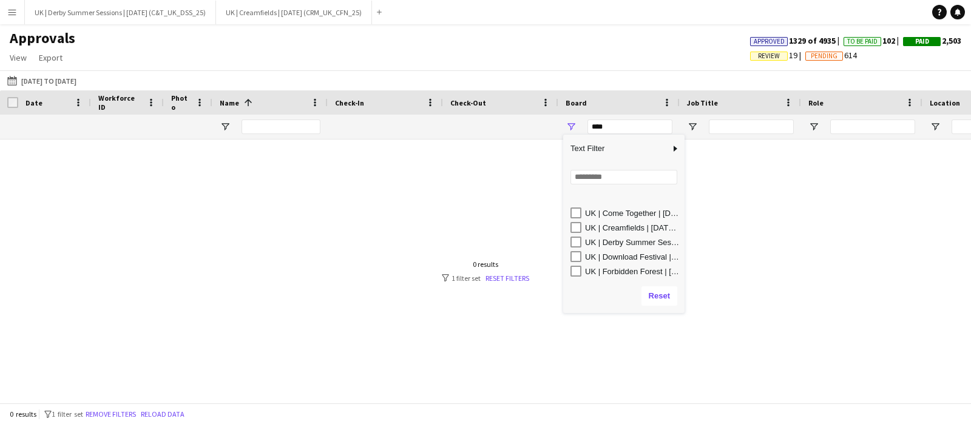
scroll to position [228, 0]
type input "**********"
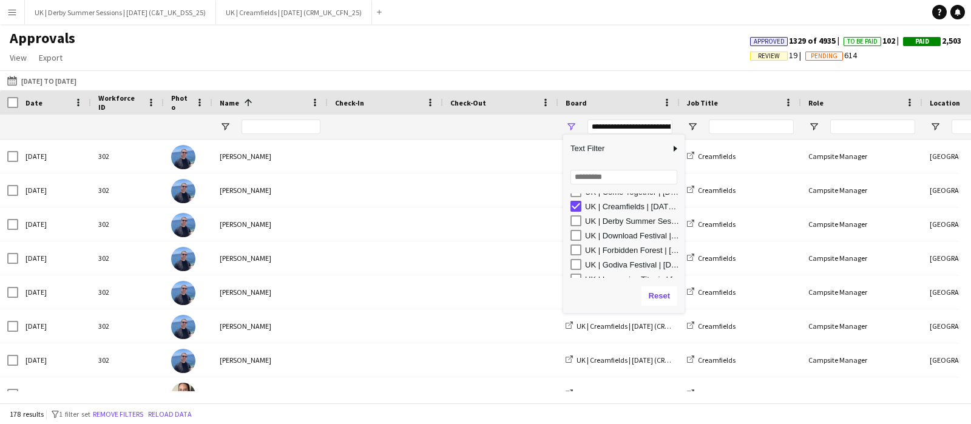
click at [275, 135] on div at bounding box center [281, 127] width 79 height 24
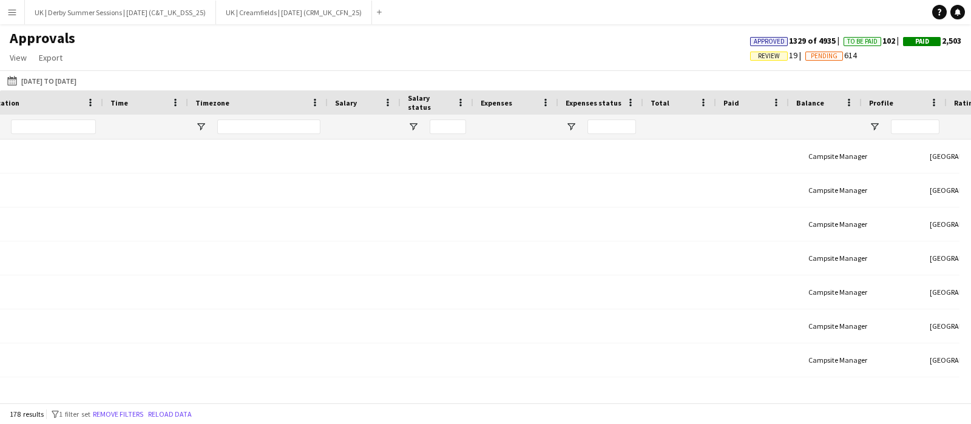
scroll to position [0, 941]
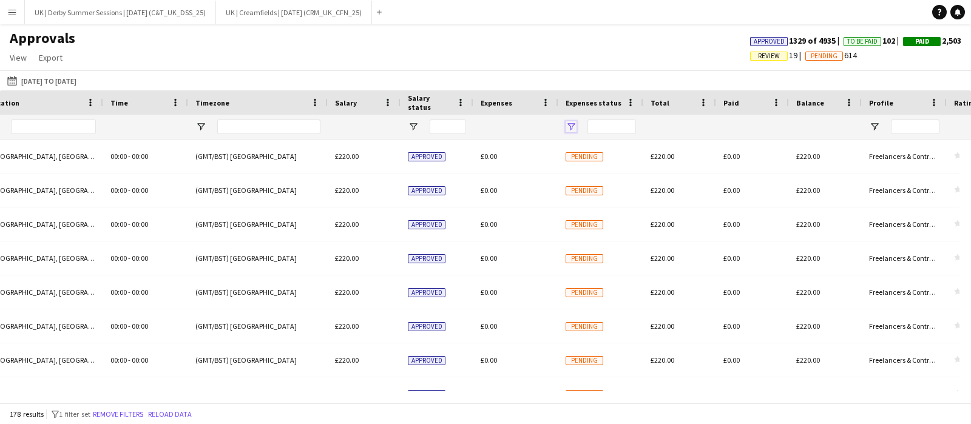
click at [573, 122] on span "Open Filter Menu" at bounding box center [571, 126] width 11 height 11
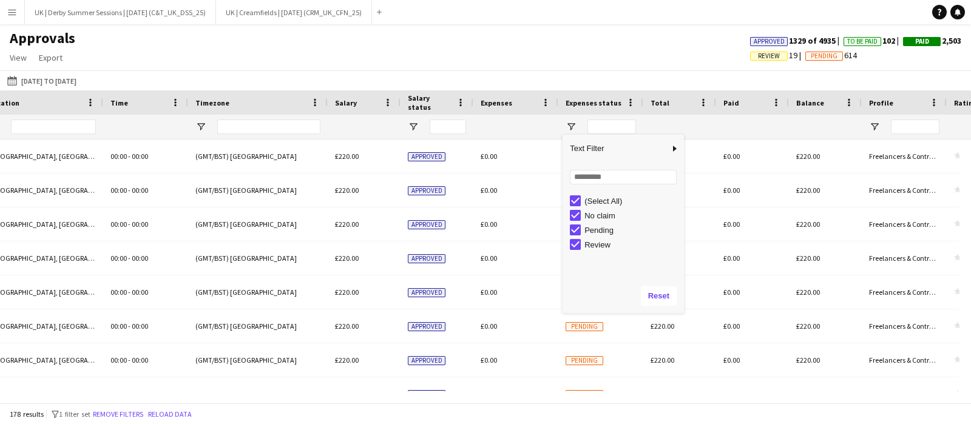
click at [581, 200] on div "(Select All)" at bounding box center [627, 201] width 114 height 15
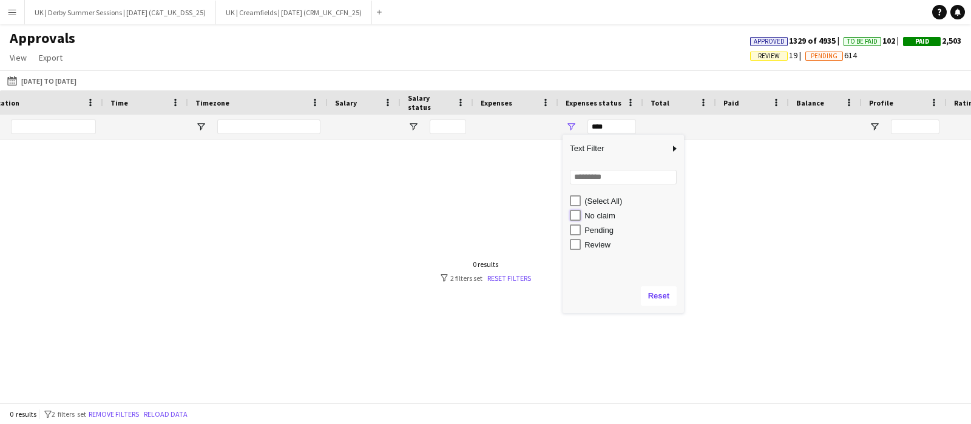
type input "**********"
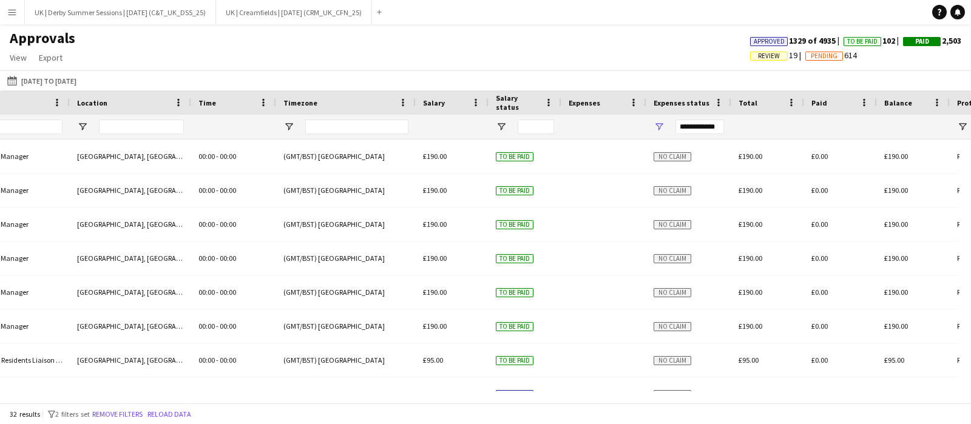
scroll to position [0, 710]
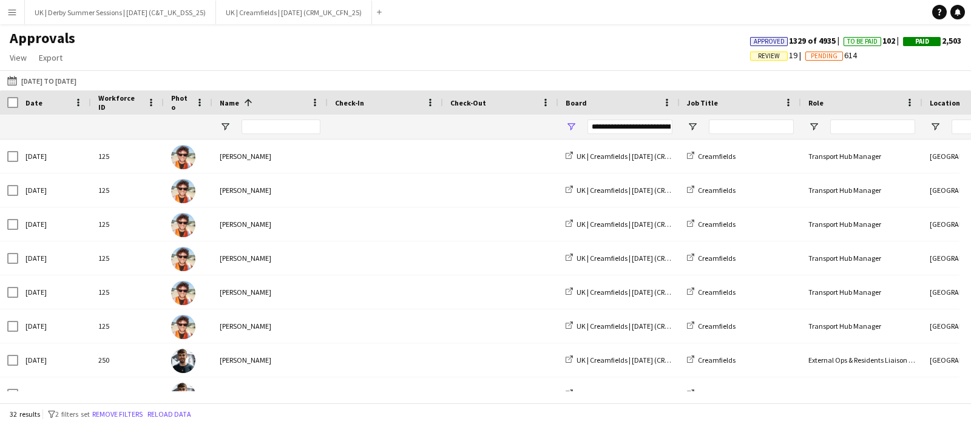
drag, startPoint x: 436, startPoint y: 402, endPoint x: 0, endPoint y: 401, distance: 435.8
click at [0, 401] on app-pay-approvals-table "Press ENTER to sort. Press ALT DOWN to open column menu. Press CTRL ENTER to op…" at bounding box center [485, 246] width 971 height 313
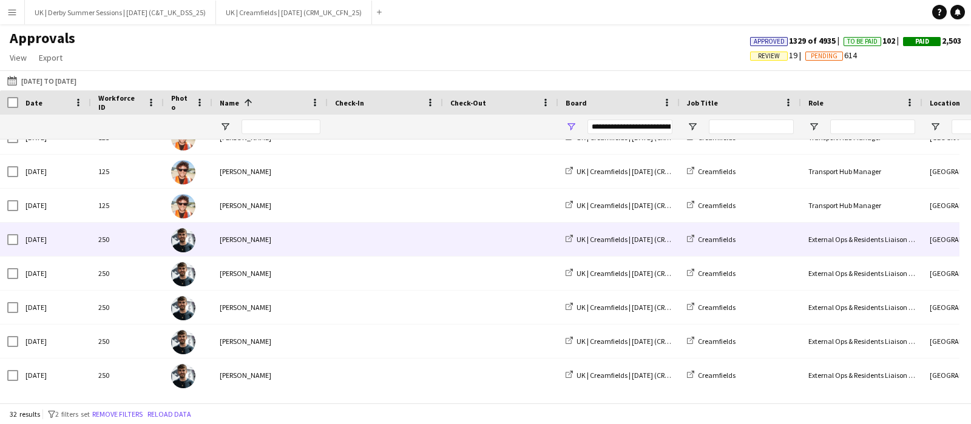
scroll to position [151, 0]
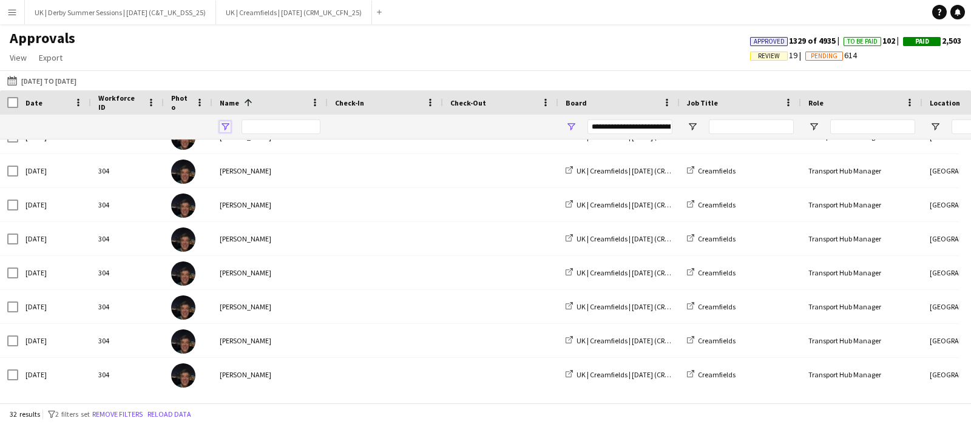
click at [228, 126] on span "Open Filter Menu" at bounding box center [225, 126] width 11 height 11
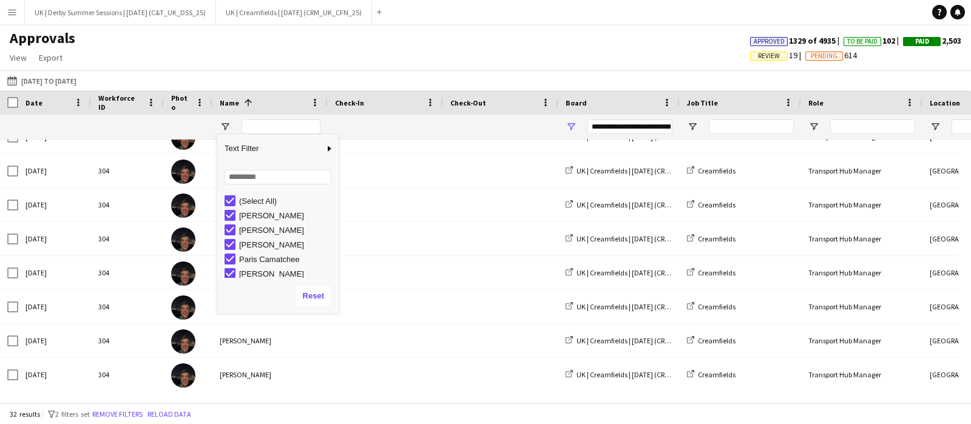
click at [227, 209] on div "Daniel Wilcock" at bounding box center [282, 215] width 114 height 15
click at [225, 211] on div "Daniel Wilcock" at bounding box center [277, 215] width 121 height 15
type input "**********"
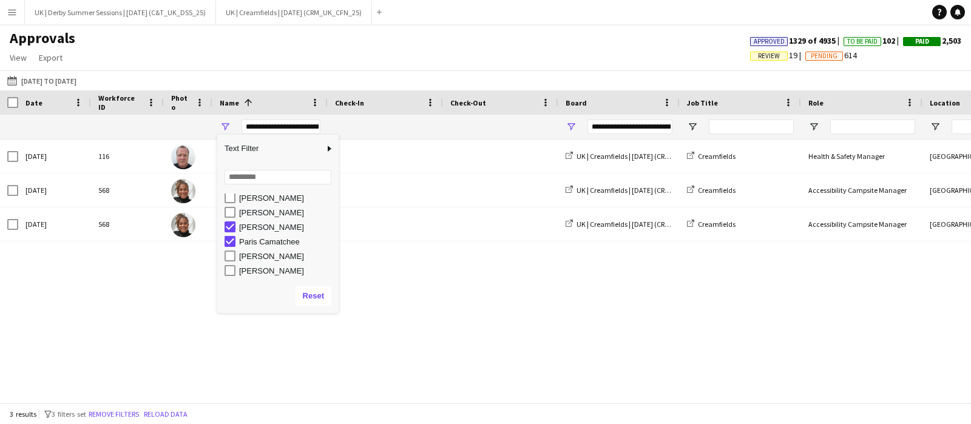
click at [175, 353] on div "Fri, 27 Jun 2025 116 Matthew Williams UK | Creamfields | Aug 2025 (CRM_UK_CFN_2…" at bounding box center [485, 266] width 971 height 252
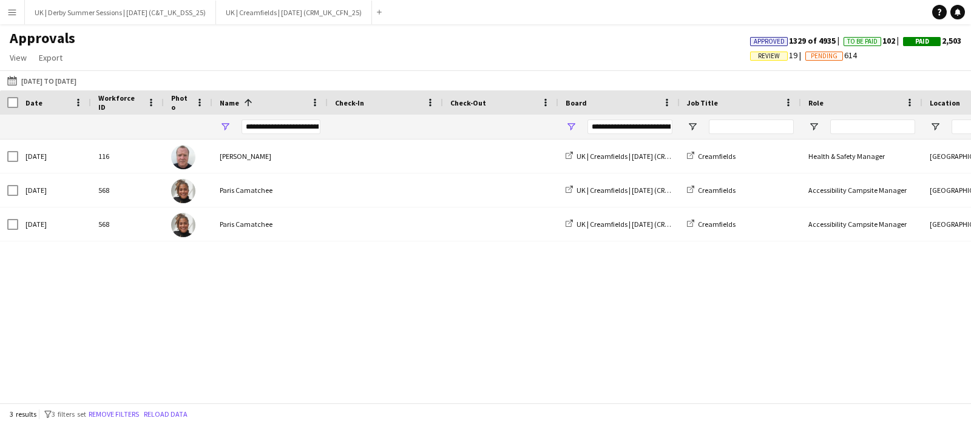
click at [118, 411] on button "Remove filters" at bounding box center [113, 414] width 55 height 13
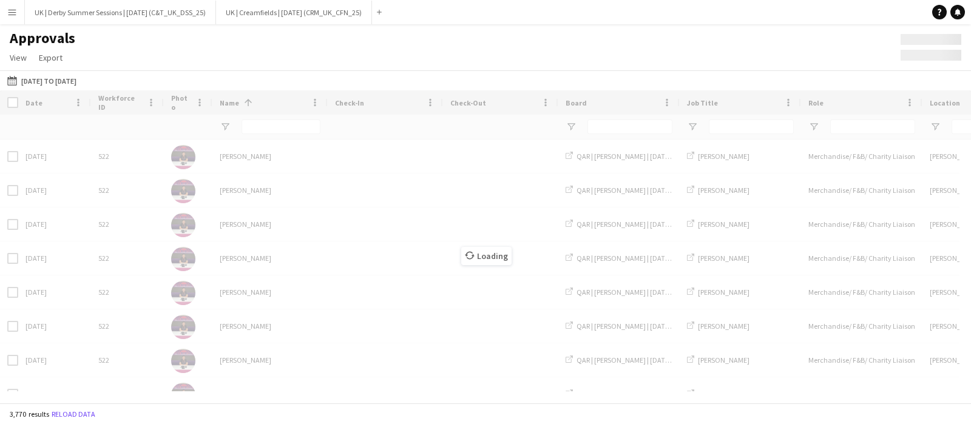
click at [278, 127] on div "Loading" at bounding box center [485, 246] width 971 height 313
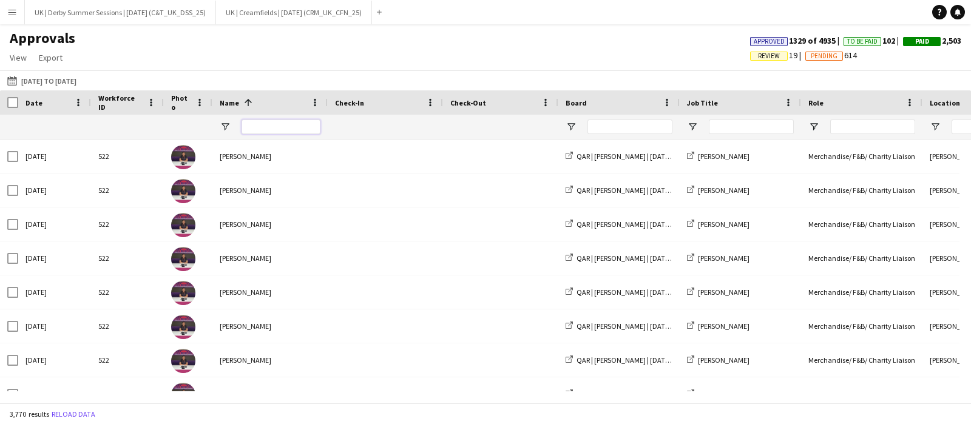
click at [277, 129] on input "Name Filter Input" at bounding box center [281, 127] width 79 height 15
type input "*****"
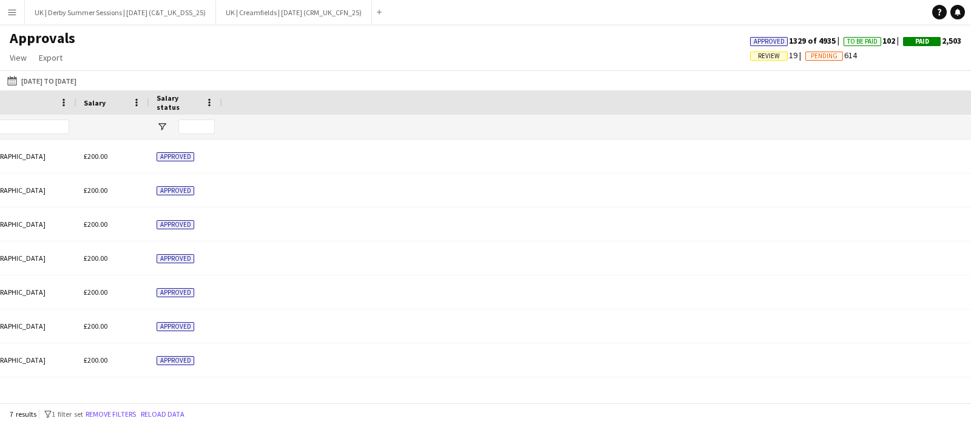
scroll to position [0, 0]
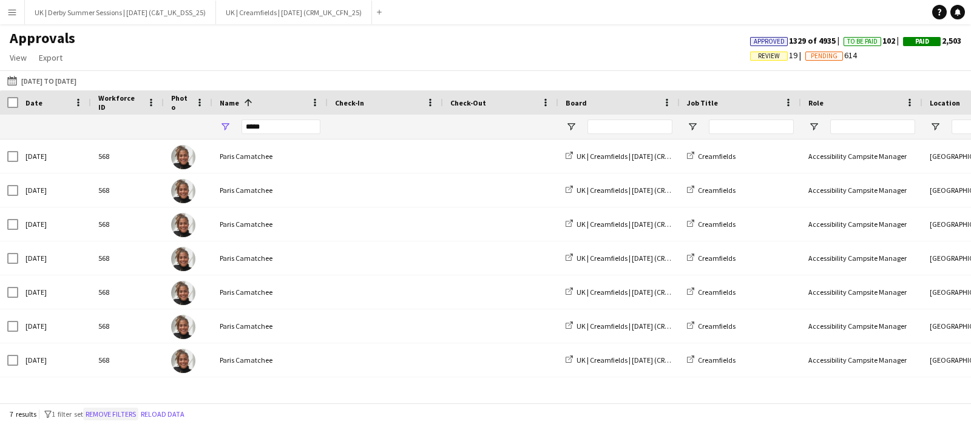
click at [128, 409] on button "Remove filters" at bounding box center [110, 414] width 55 height 13
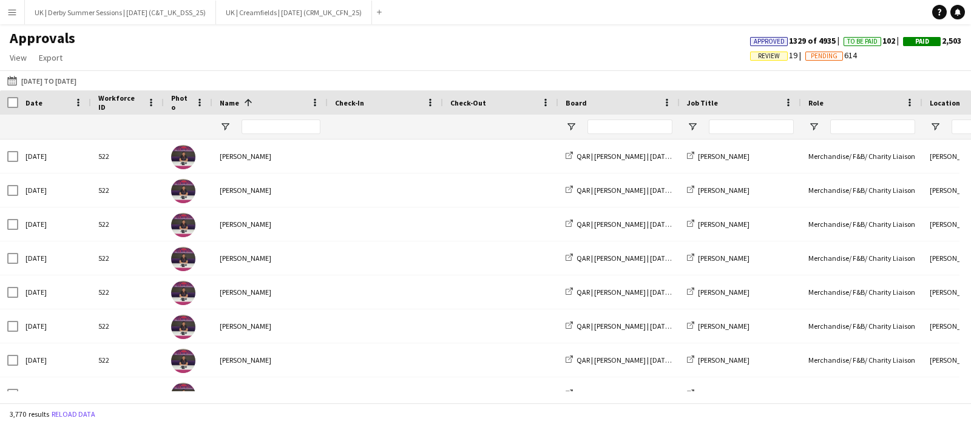
click at [6, 16] on button "Menu" at bounding box center [12, 12] width 24 height 24
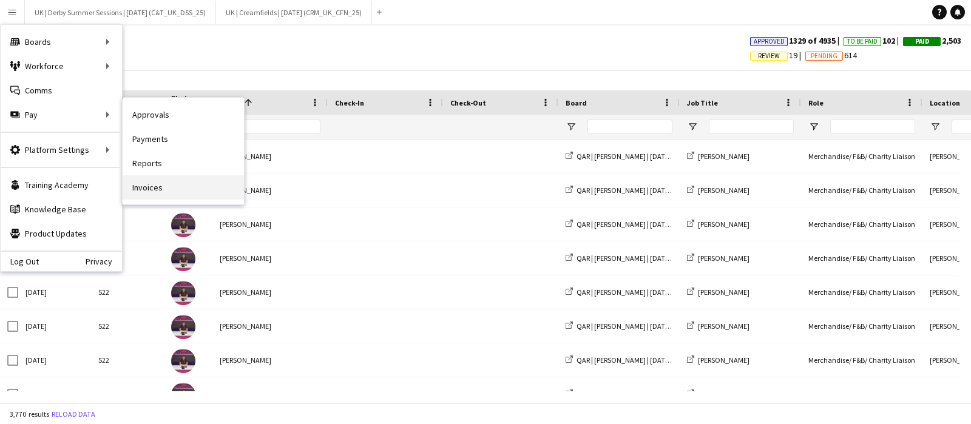
click at [151, 185] on link "Invoices" at bounding box center [183, 187] width 121 height 24
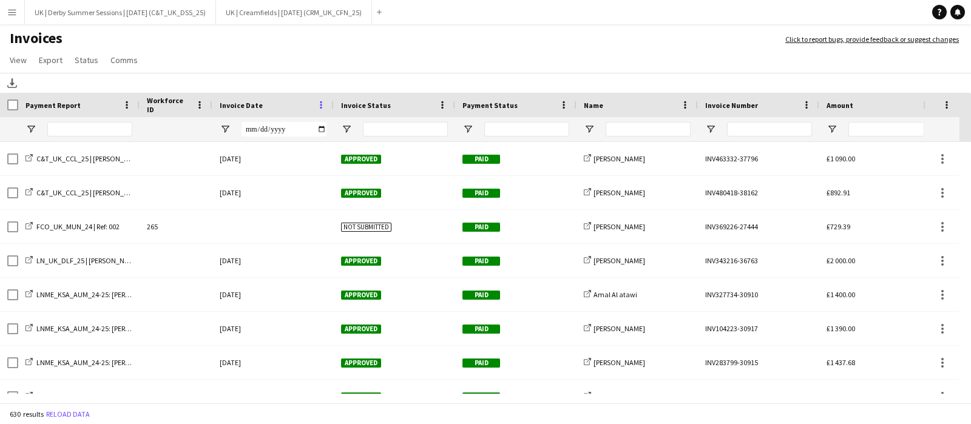
click at [317, 100] on span at bounding box center [321, 105] width 11 height 11
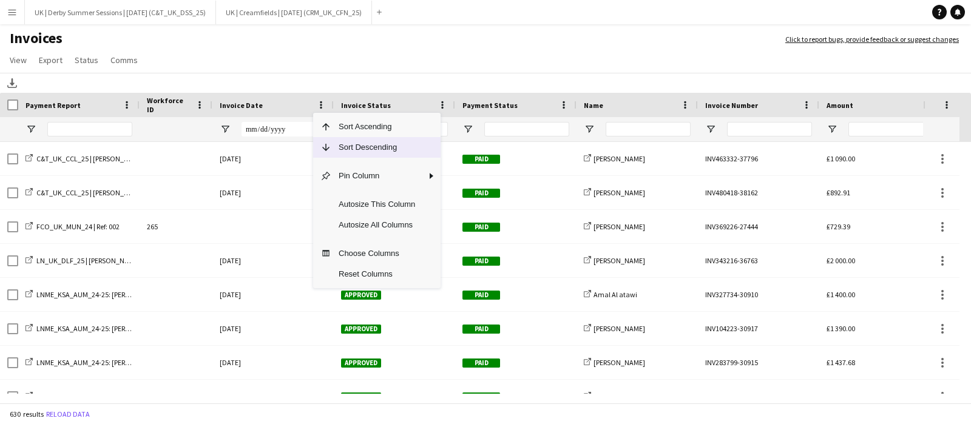
click at [339, 155] on span "Sort Descending" at bounding box center [376, 147] width 91 height 21
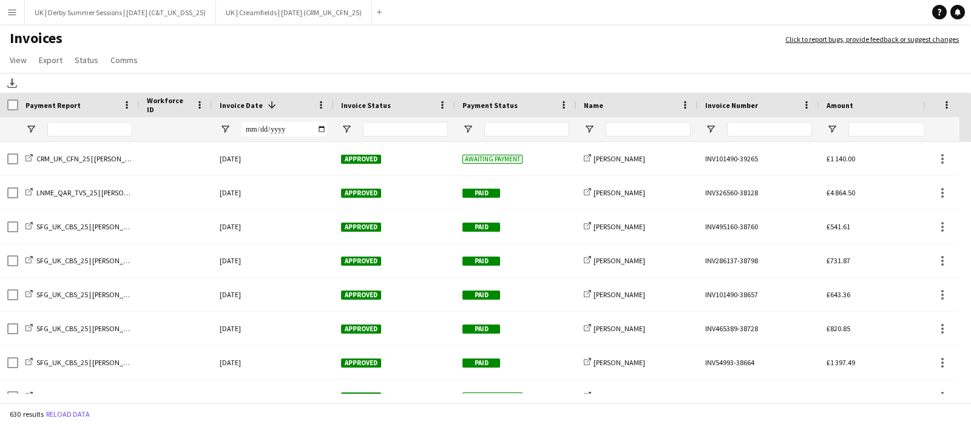
click at [5, 14] on button "Menu" at bounding box center [12, 12] width 24 height 24
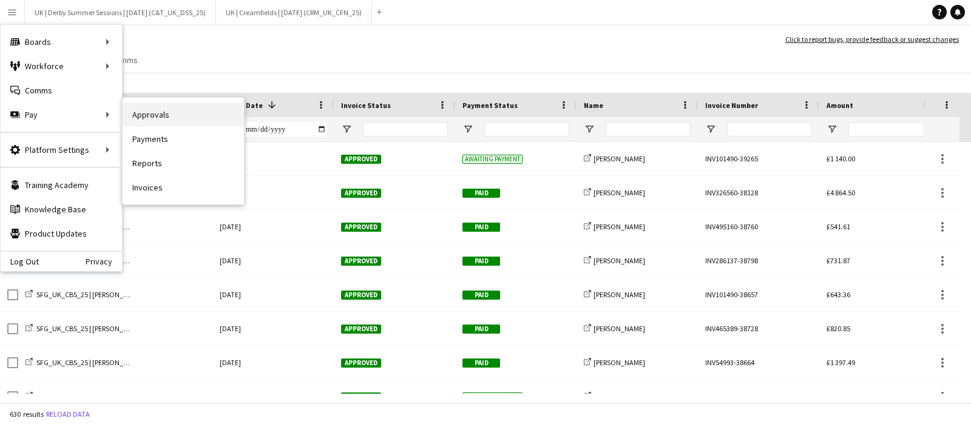
click at [229, 118] on link "Approvals" at bounding box center [183, 115] width 121 height 24
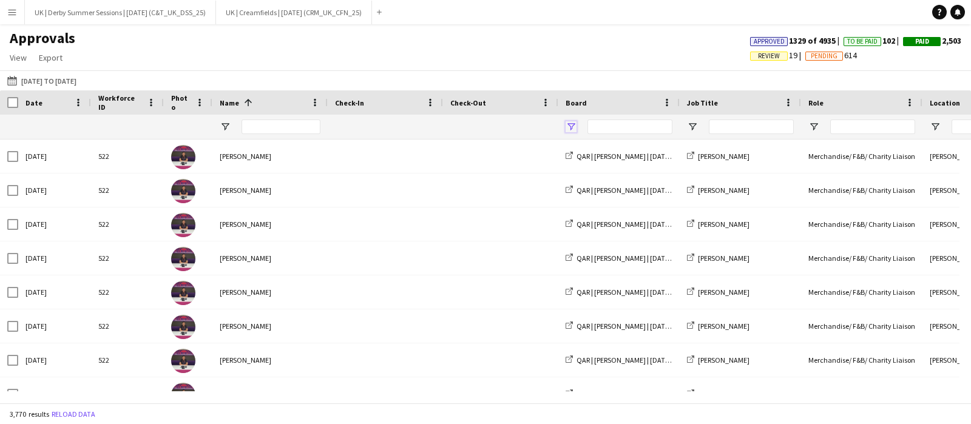
click at [574, 124] on span "Open Filter Menu" at bounding box center [571, 126] width 11 height 11
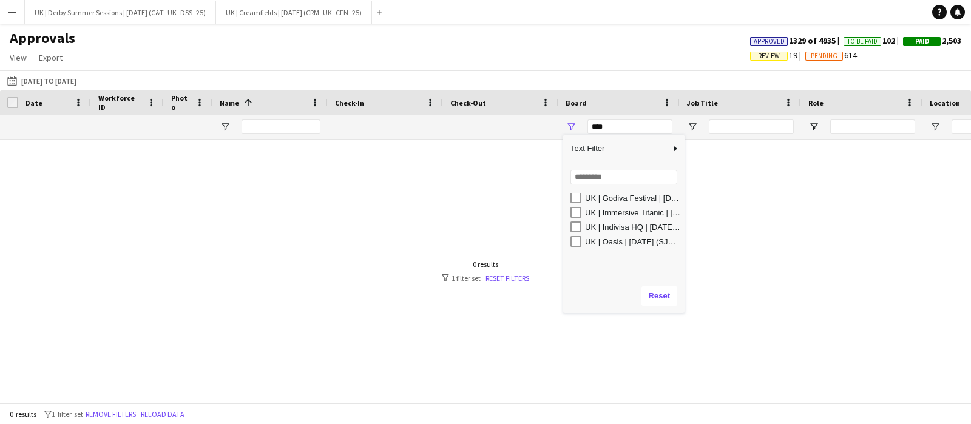
scroll to position [219, 0]
type input "**********"
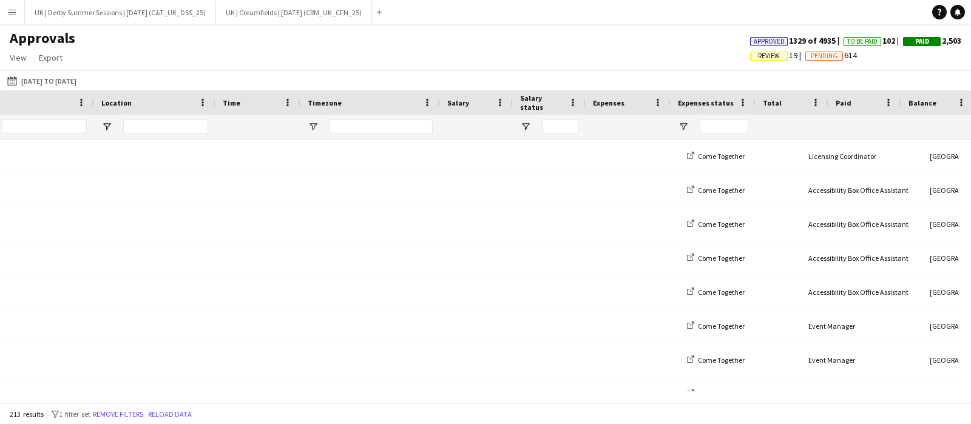
scroll to position [0, 828]
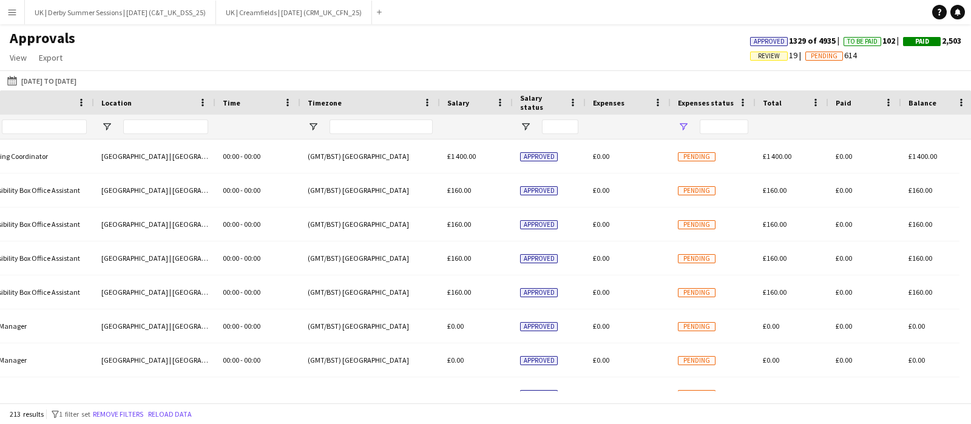
drag, startPoint x: 640, startPoint y: 130, endPoint x: 680, endPoint y: 132, distance: 40.1
drag, startPoint x: 680, startPoint y: 132, endPoint x: 674, endPoint y: 125, distance: 9.5
click at [674, 125] on div at bounding box center [713, 127] width 85 height 24
click at [677, 124] on div at bounding box center [713, 127] width 85 height 24
click at [679, 126] on span "Open Filter Menu" at bounding box center [683, 126] width 11 height 11
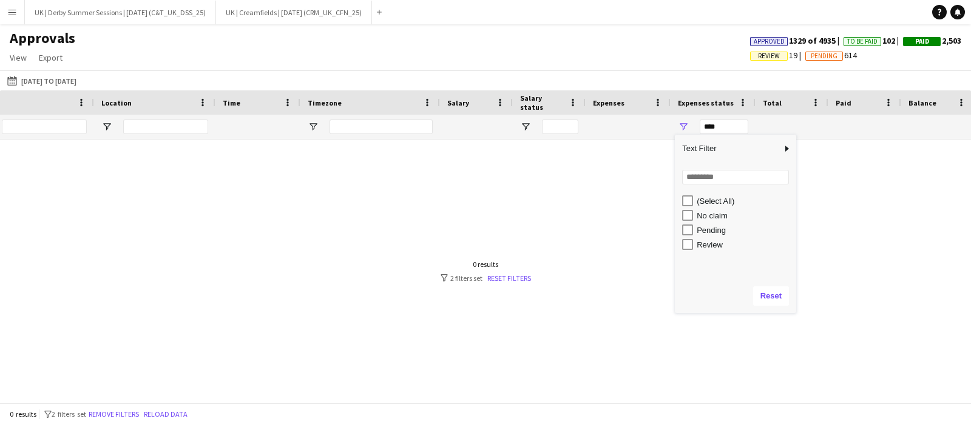
click at [685, 208] on div "No claim" at bounding box center [739, 215] width 114 height 15
type input "**********"
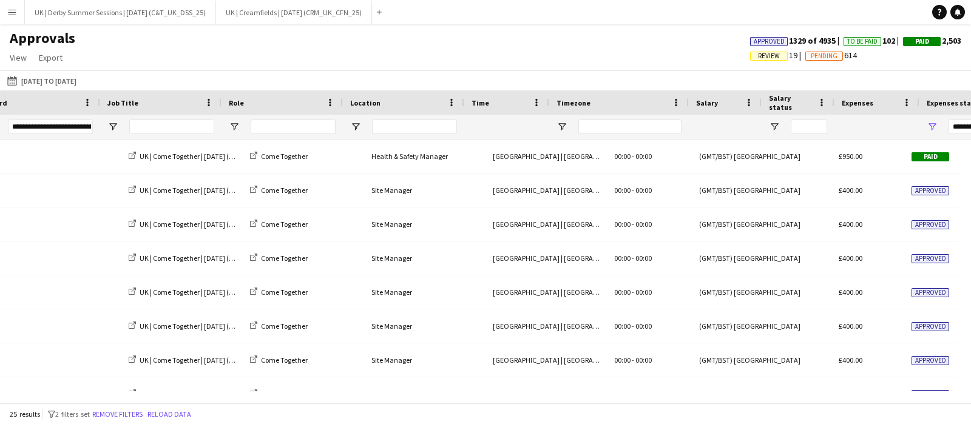
scroll to position [0, 580]
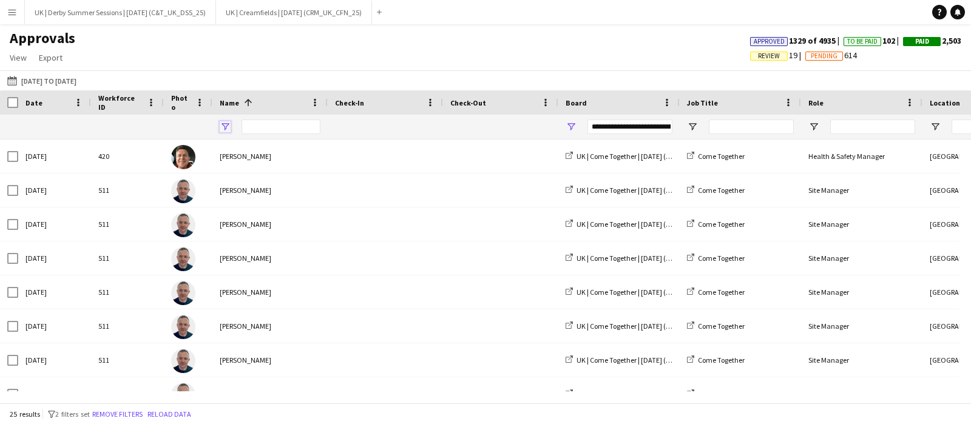
click at [226, 126] on span "Open Filter Menu" at bounding box center [225, 126] width 11 height 11
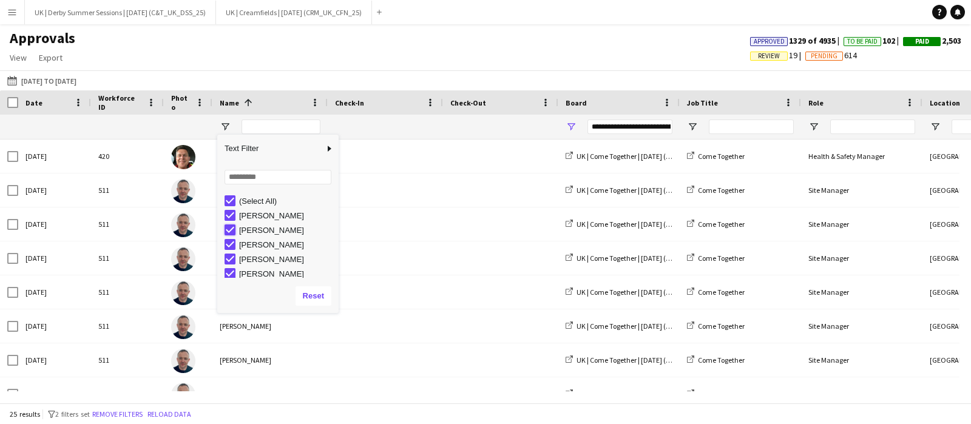
type input "**********"
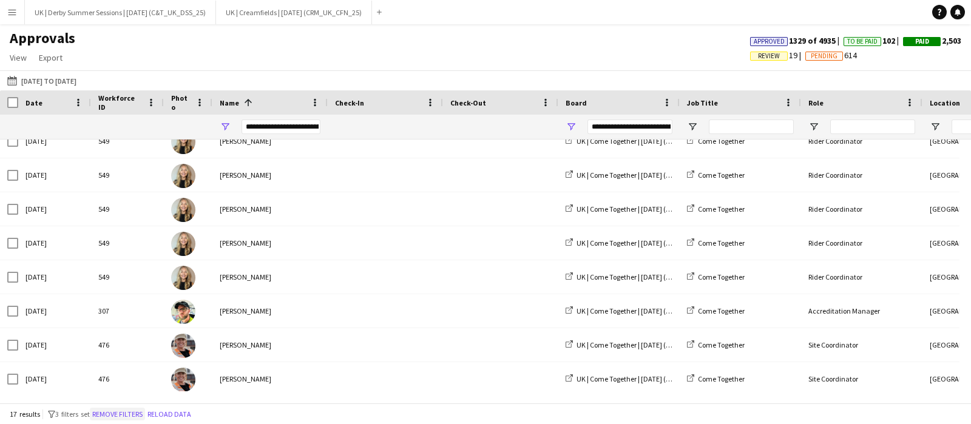
click at [127, 414] on button "Remove filters" at bounding box center [117, 414] width 55 height 13
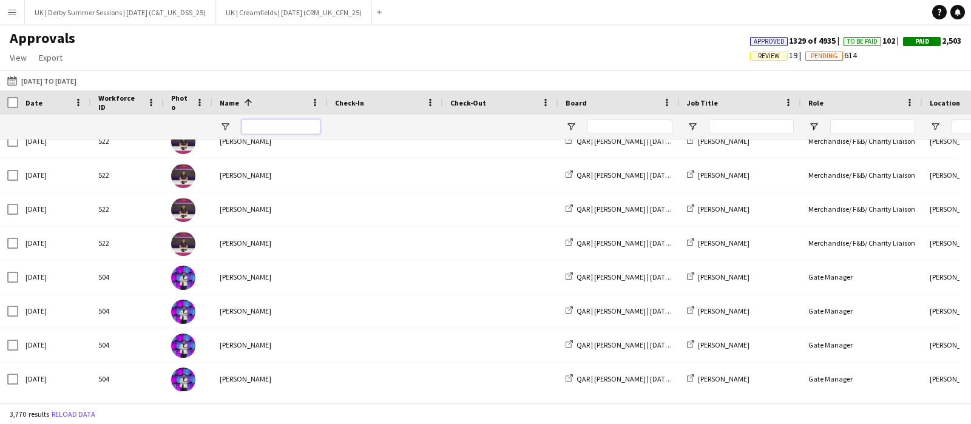
click at [277, 127] on input "Name Filter Input" at bounding box center [281, 127] width 79 height 15
type input "****"
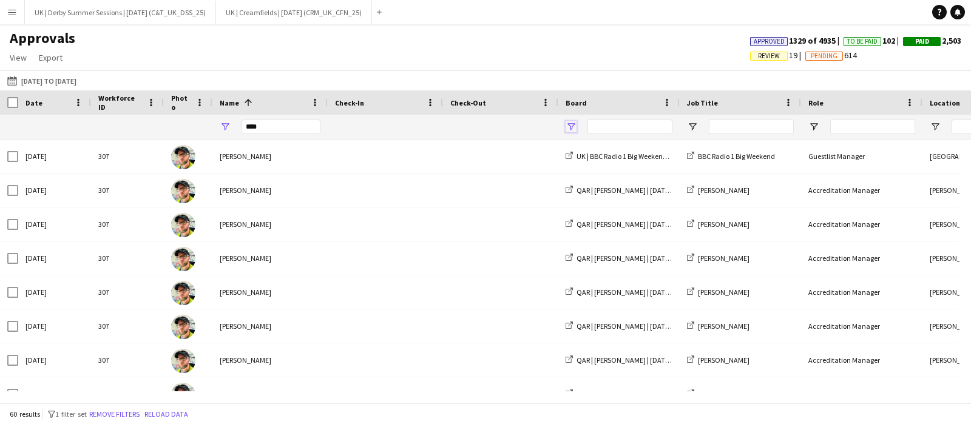
click at [571, 130] on span "Open Filter Menu" at bounding box center [571, 126] width 11 height 11
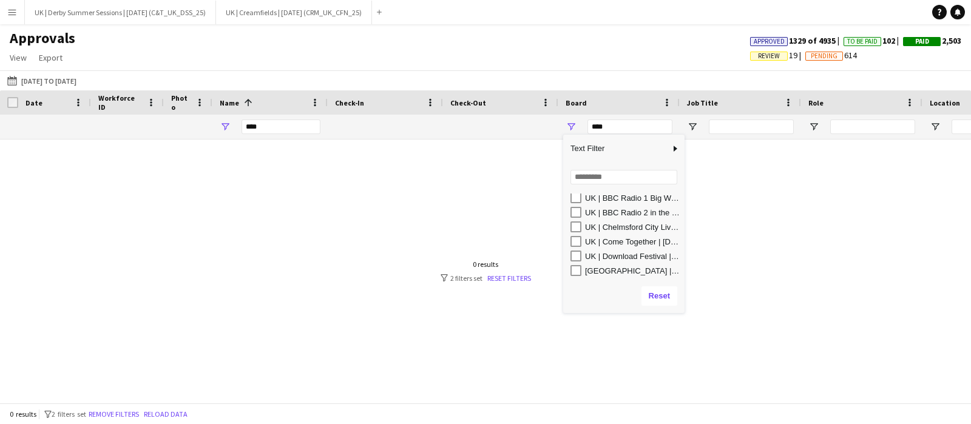
click at [581, 239] on div "UK | Come Together | Aug 2025 (TEG_UK_CTG_25)" at bounding box center [627, 241] width 114 height 15
type input "**********"
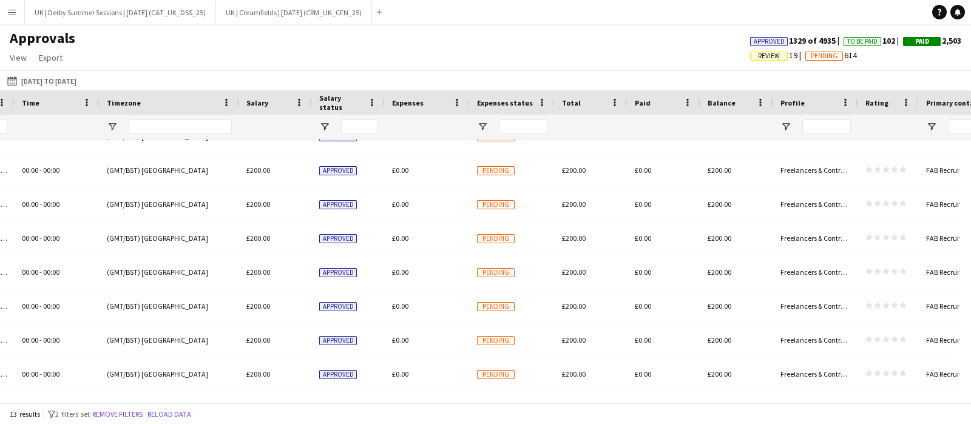
drag, startPoint x: 122, startPoint y: 414, endPoint x: 128, endPoint y: 392, distance: 22.7
click at [121, 414] on button "Remove filters" at bounding box center [117, 414] width 55 height 13
click at [0, 0] on div at bounding box center [0, 0] width 0 height 0
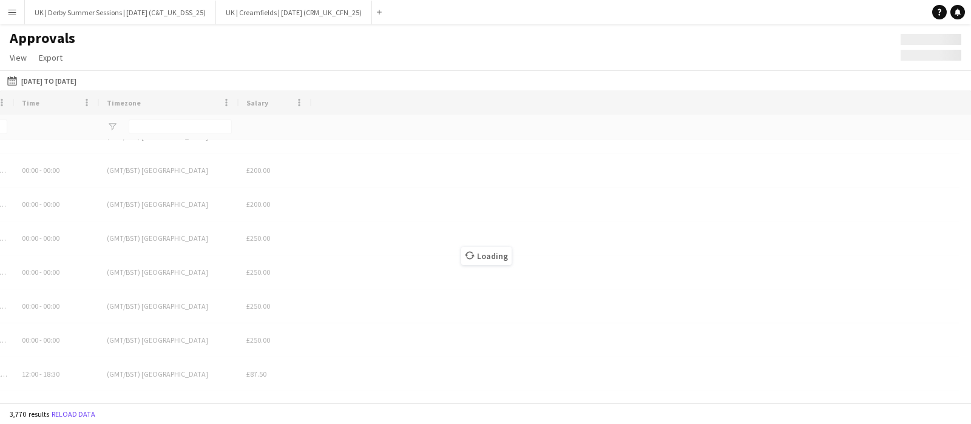
drag, startPoint x: 128, startPoint y: 392, endPoint x: 50, endPoint y: 396, distance: 78.4
click at [33, 384] on div "Loading" at bounding box center [485, 246] width 971 height 313
click at [49, 396] on div "Loading" at bounding box center [485, 246] width 971 height 313
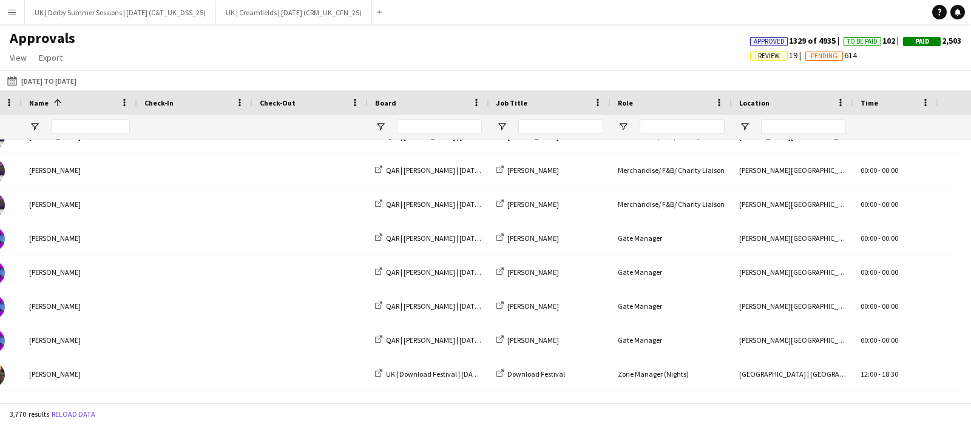
scroll to position [0, 0]
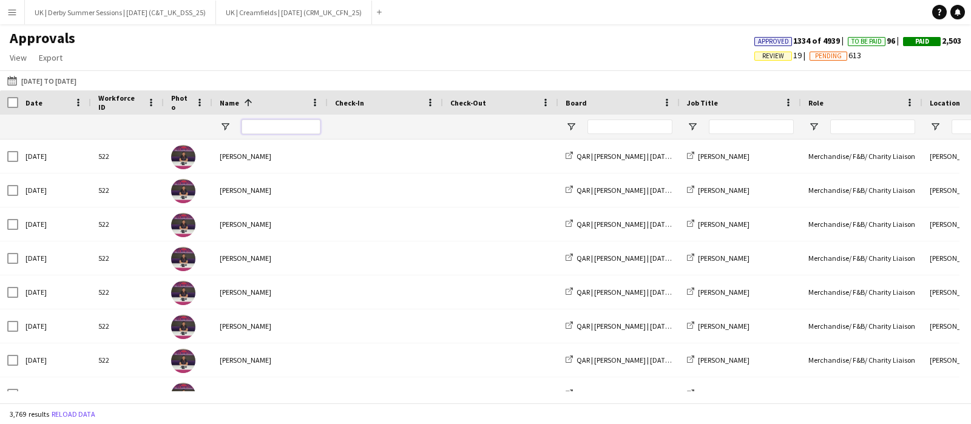
click at [276, 120] on input "Name Filter Input" at bounding box center [281, 127] width 79 height 15
click at [276, 124] on input "Name Filter Input" at bounding box center [281, 127] width 79 height 15
type input "******"
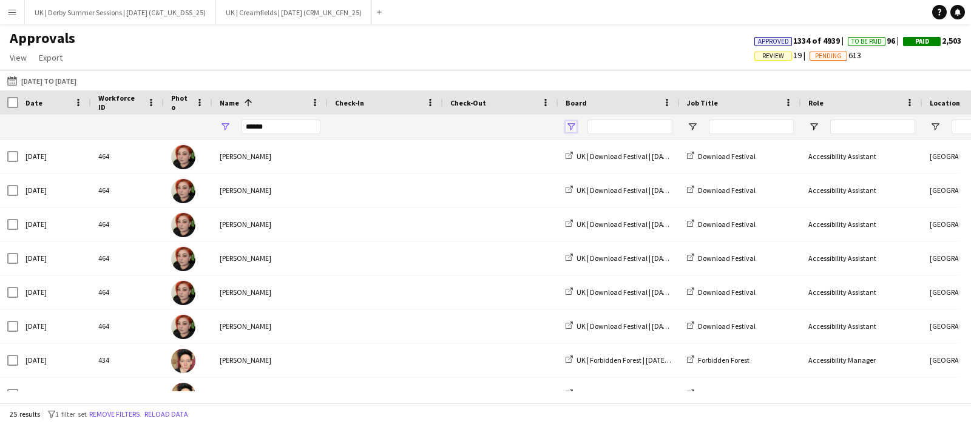
click at [567, 123] on span "Open Filter Menu" at bounding box center [571, 126] width 11 height 11
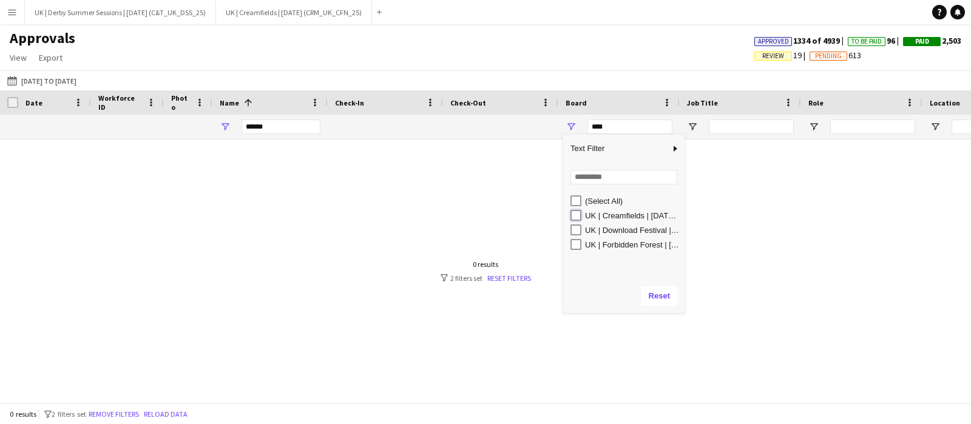
type input "**********"
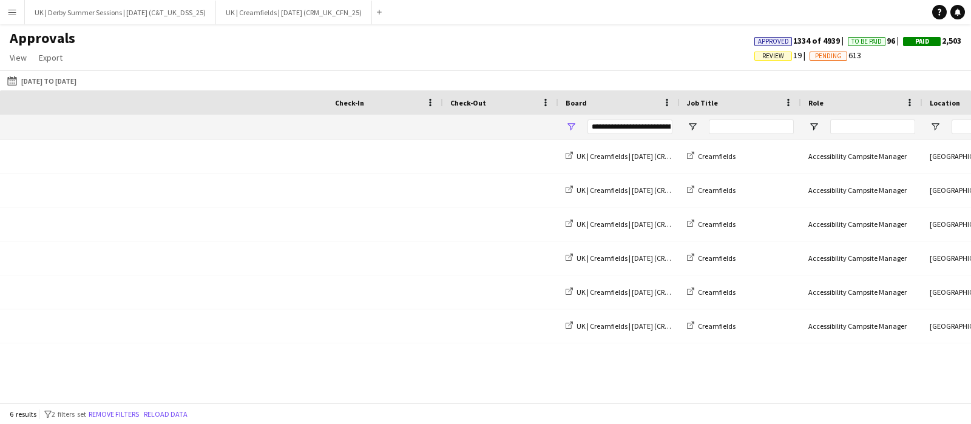
scroll to position [0, 1231]
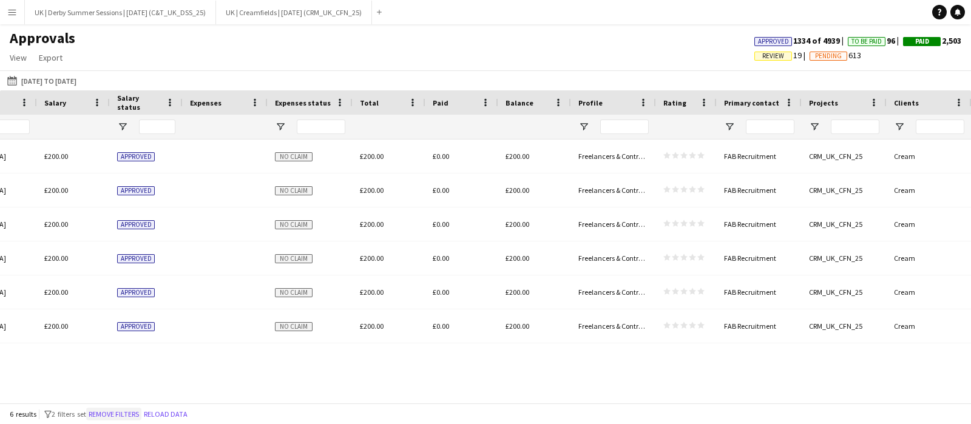
click at [134, 411] on button "Remove filters" at bounding box center [113, 414] width 55 height 13
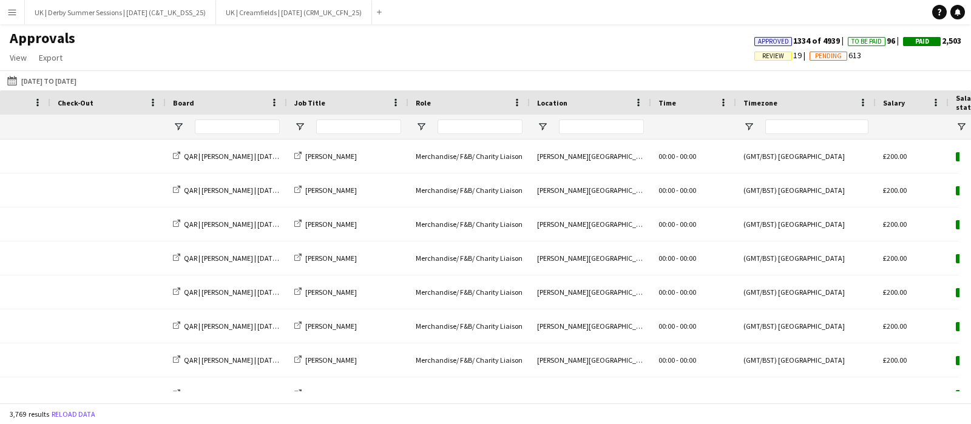
scroll to position [0, 0]
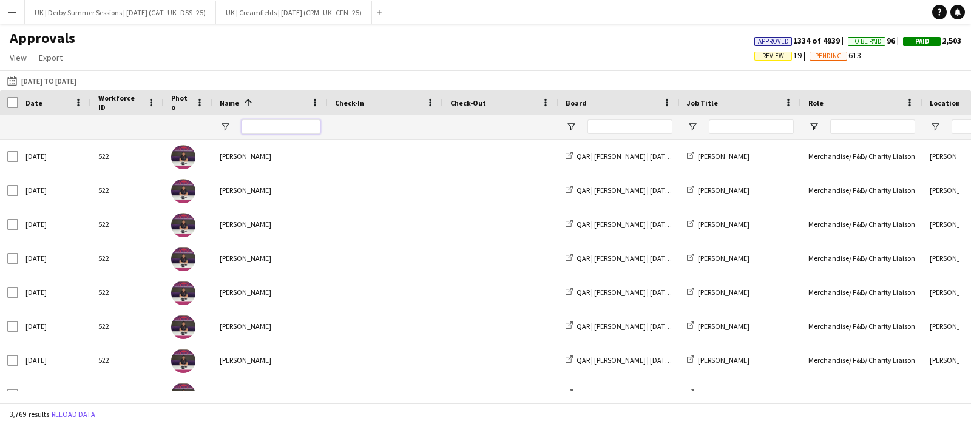
click at [282, 127] on input "Name Filter Input" at bounding box center [281, 127] width 79 height 15
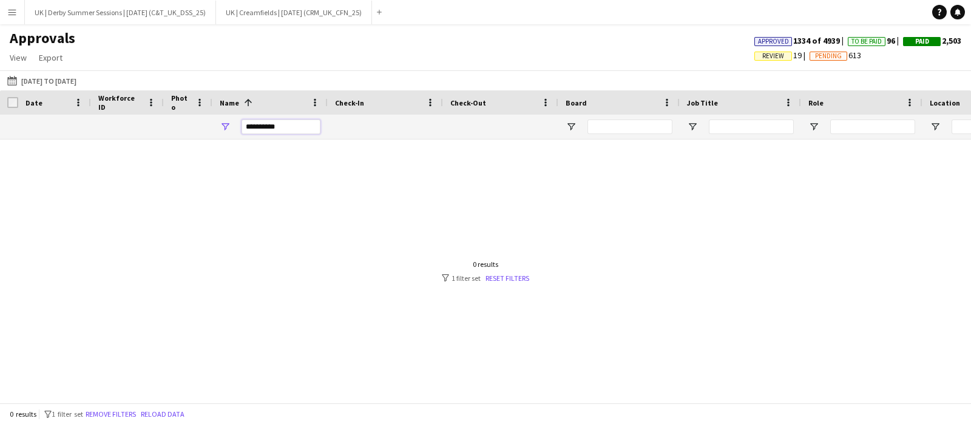
drag, startPoint x: 278, startPoint y: 132, endPoint x: 269, endPoint y: 129, distance: 8.8
click at [269, 129] on input "**********" at bounding box center [281, 127] width 79 height 15
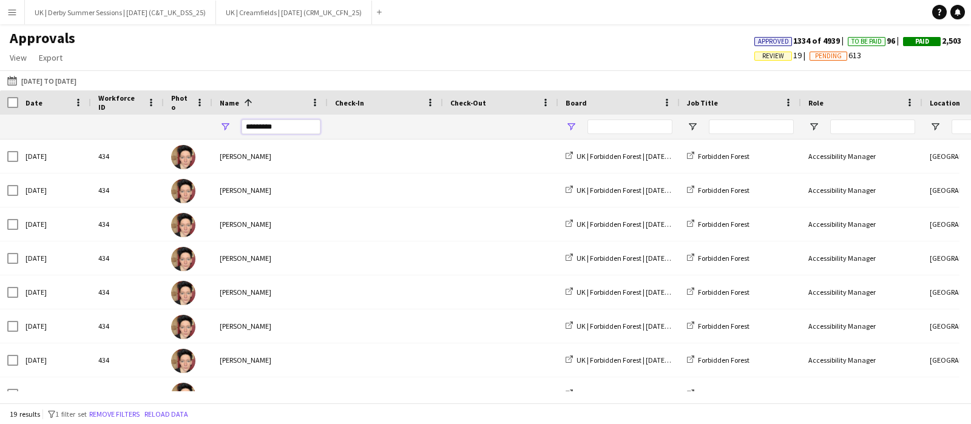
type input "*********"
click at [571, 123] on span "Open Filter Menu" at bounding box center [571, 126] width 11 height 11
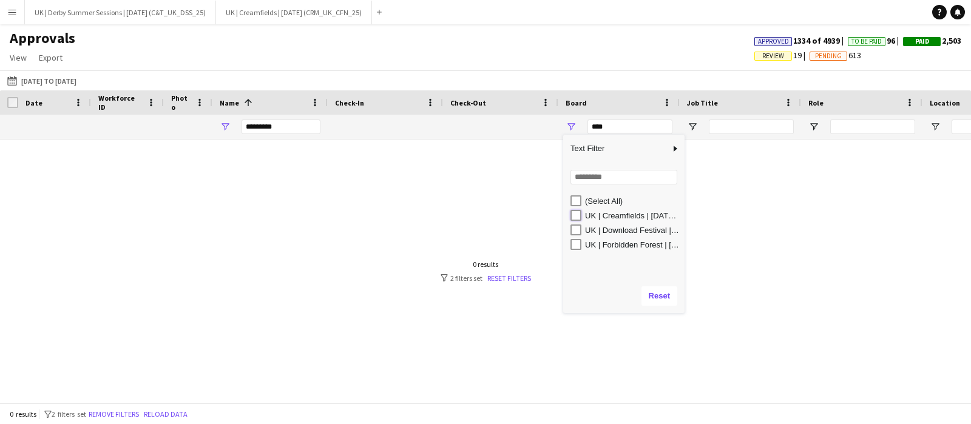
type input "**********"
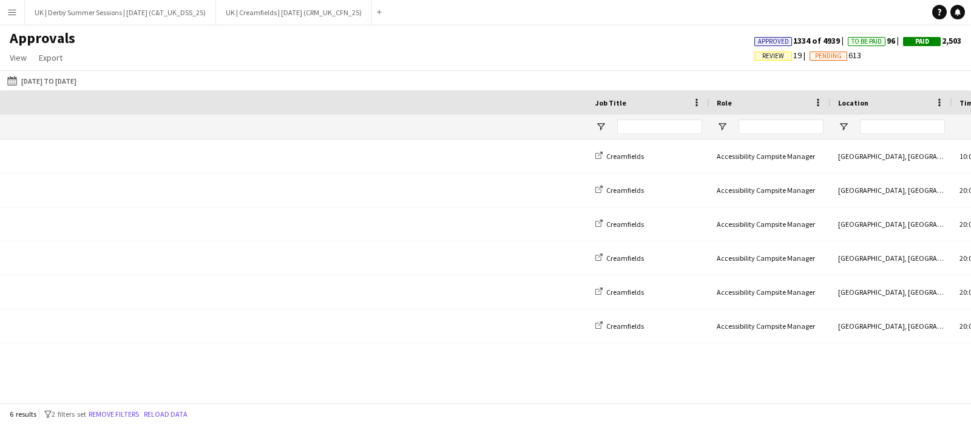
scroll to position [0, 1130]
